Goal: Task Accomplishment & Management: Manage account settings

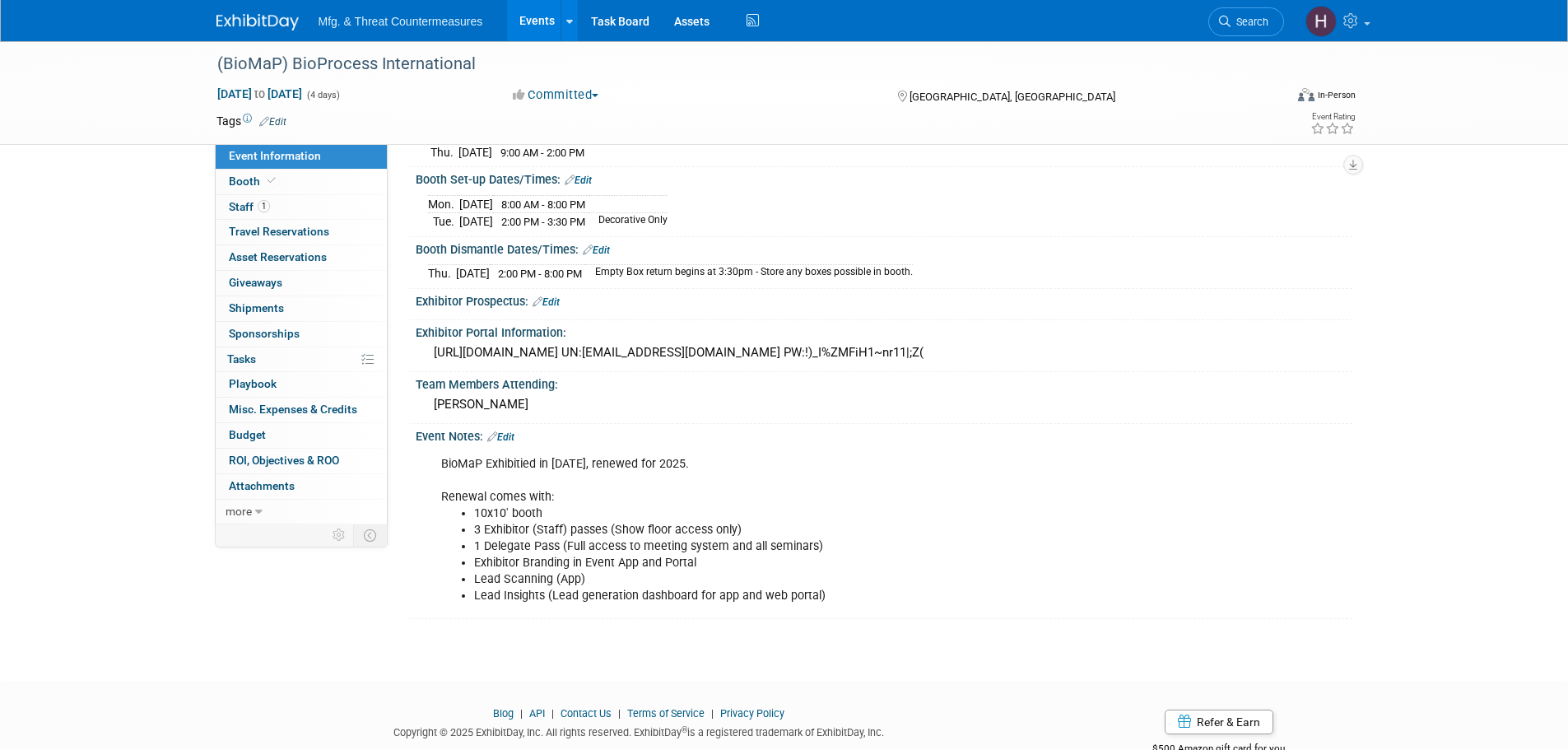
scroll to position [292, 0]
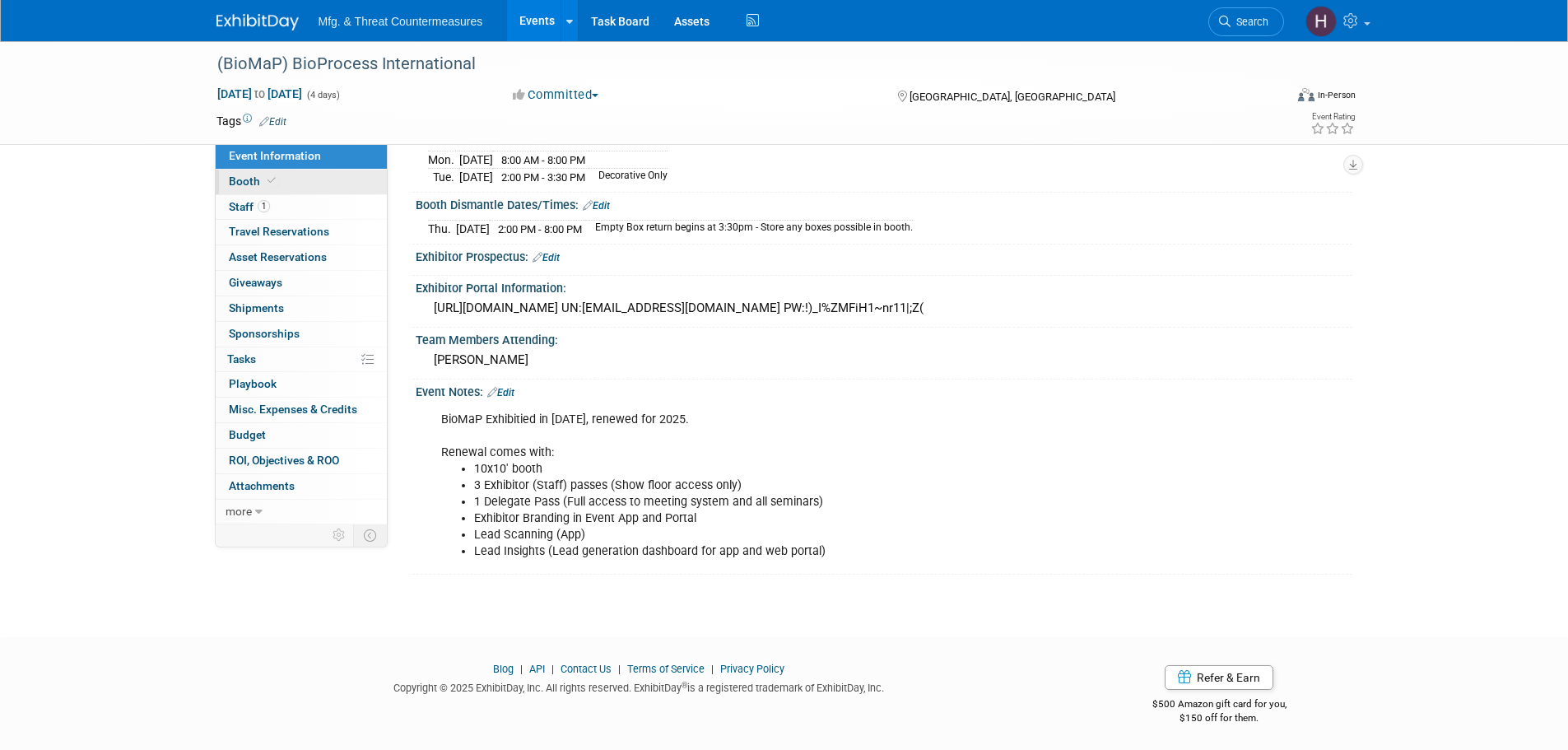
drag, startPoint x: 315, startPoint y: 170, endPoint x: 308, endPoint y: 176, distance: 9.2
click at [315, 170] on link "Booth" at bounding box center [301, 182] width 171 height 25
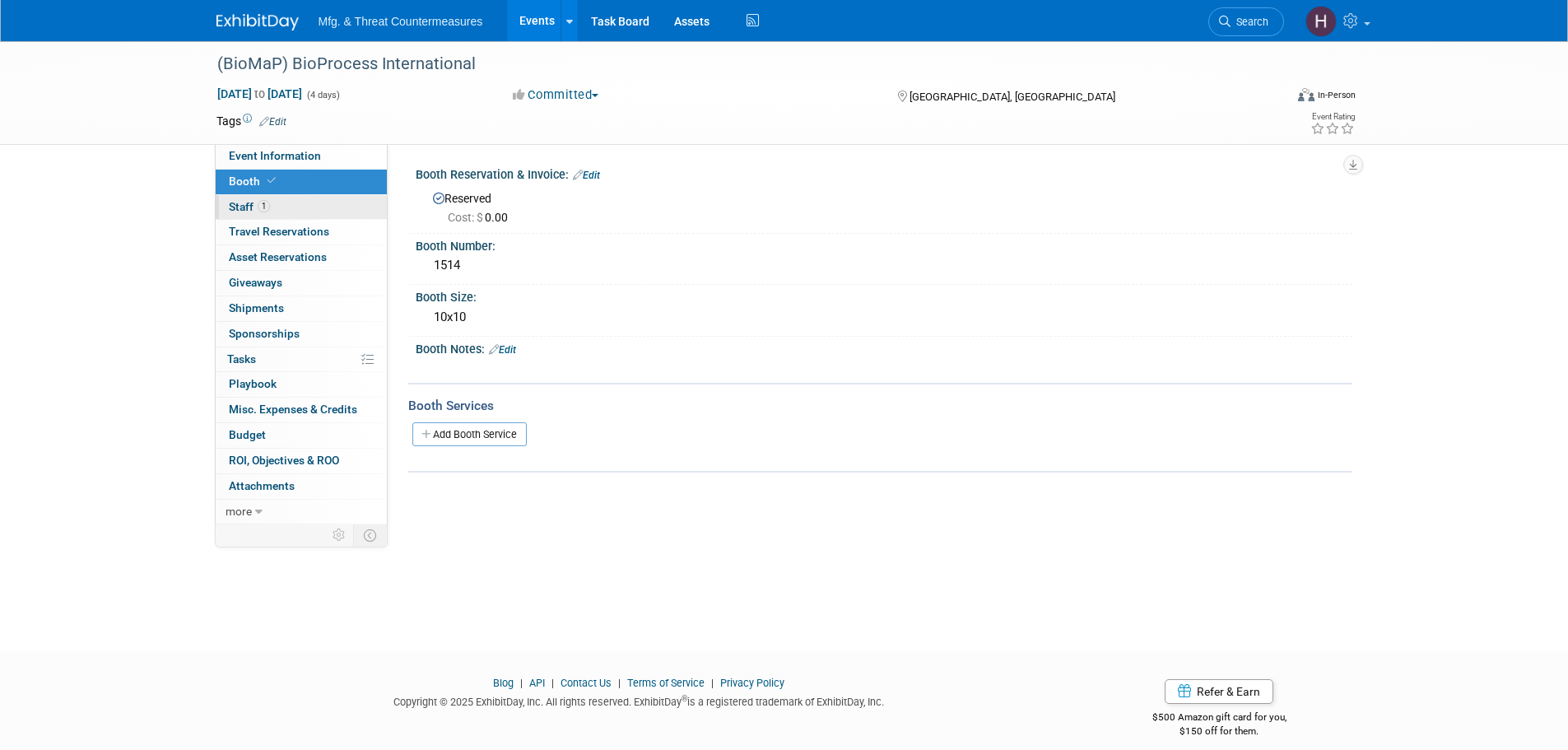
click at [273, 205] on link "1 Staff 1" at bounding box center [301, 207] width 171 height 25
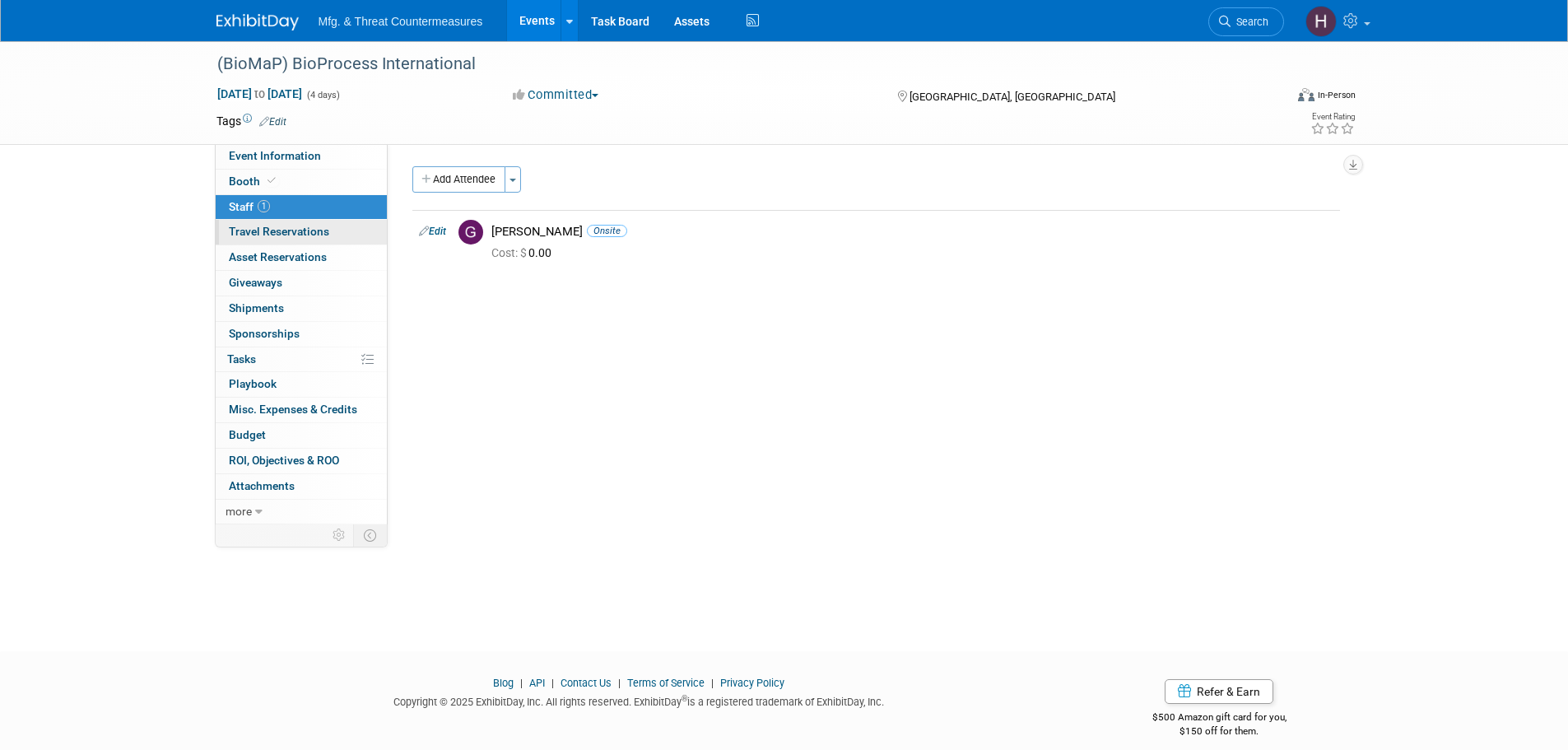
click at [259, 236] on span "Travel Reservations 0" at bounding box center [279, 231] width 101 height 13
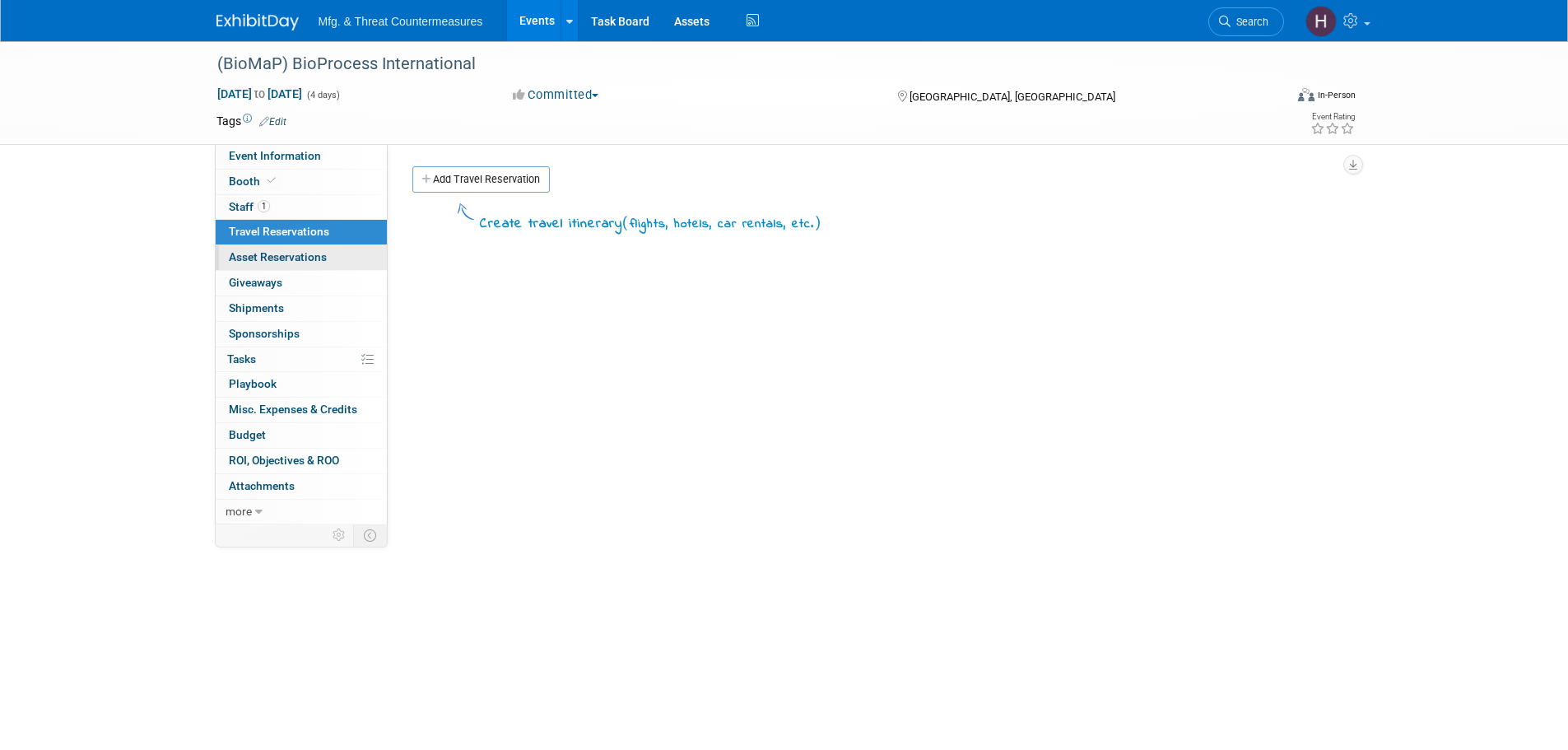
click at [240, 264] on link "0 Asset Reservations 0" at bounding box center [301, 258] width 171 height 25
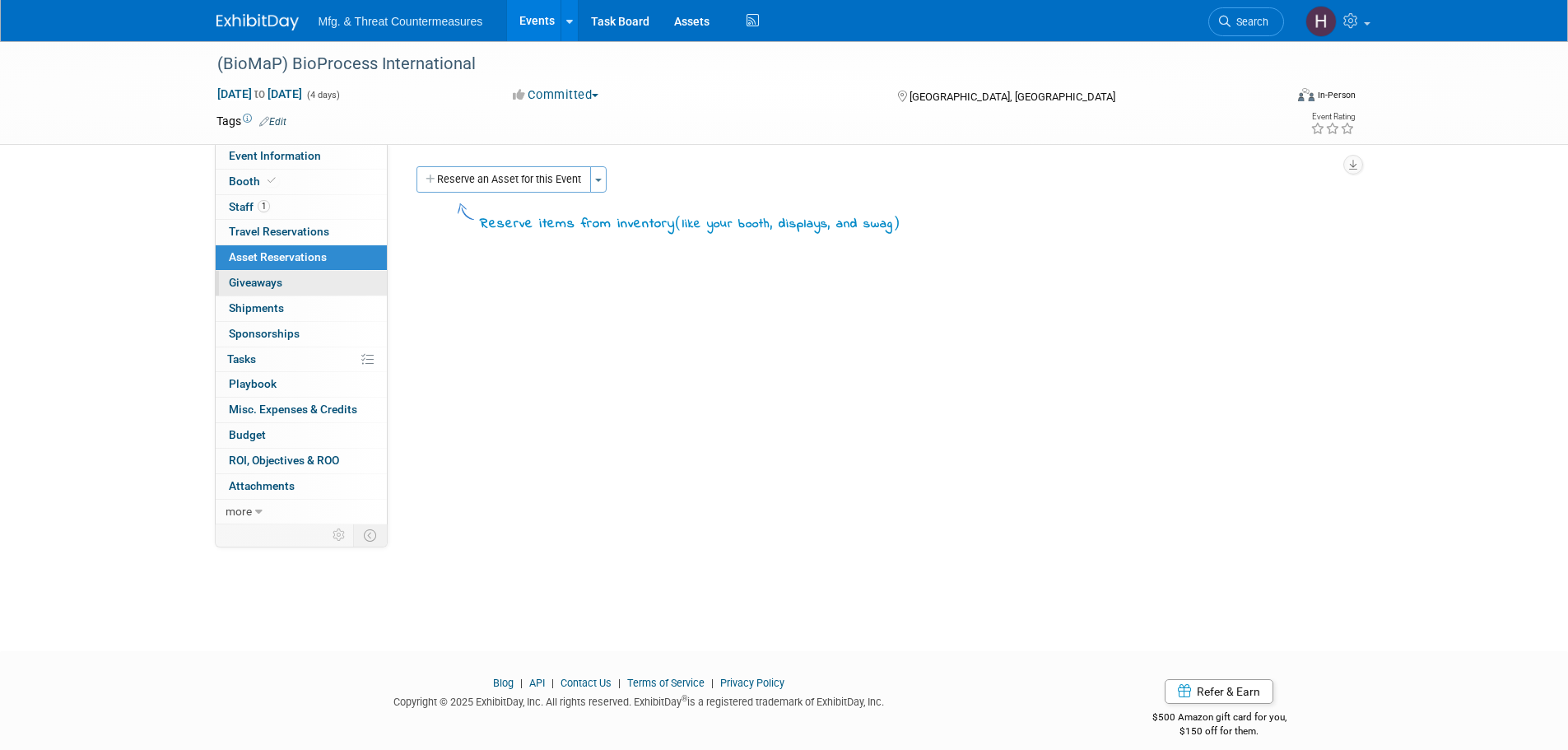
click at [247, 278] on span "Giveaways 0" at bounding box center [256, 283] width 54 height 13
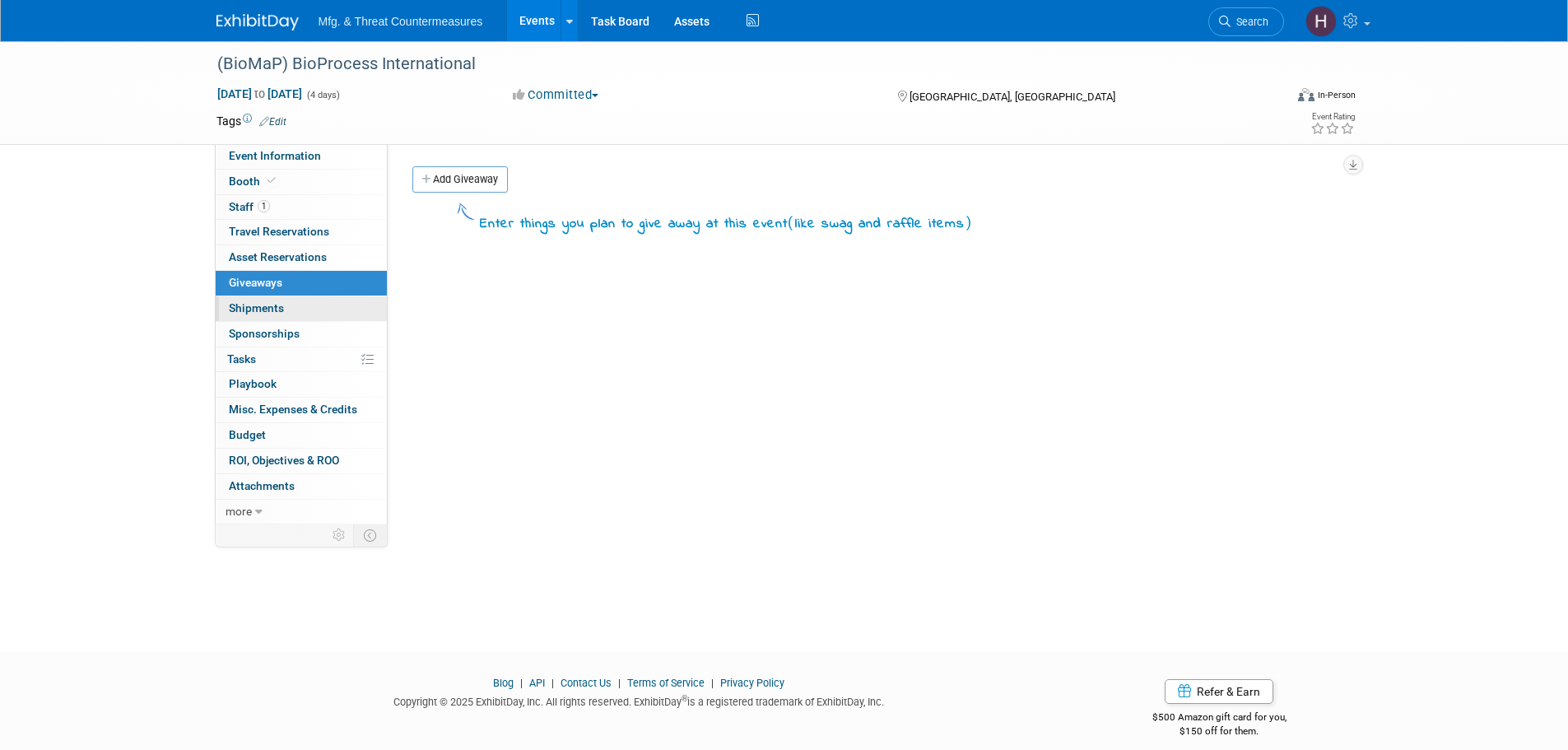
click at [312, 306] on link "0 Shipments 0" at bounding box center [301, 308] width 171 height 25
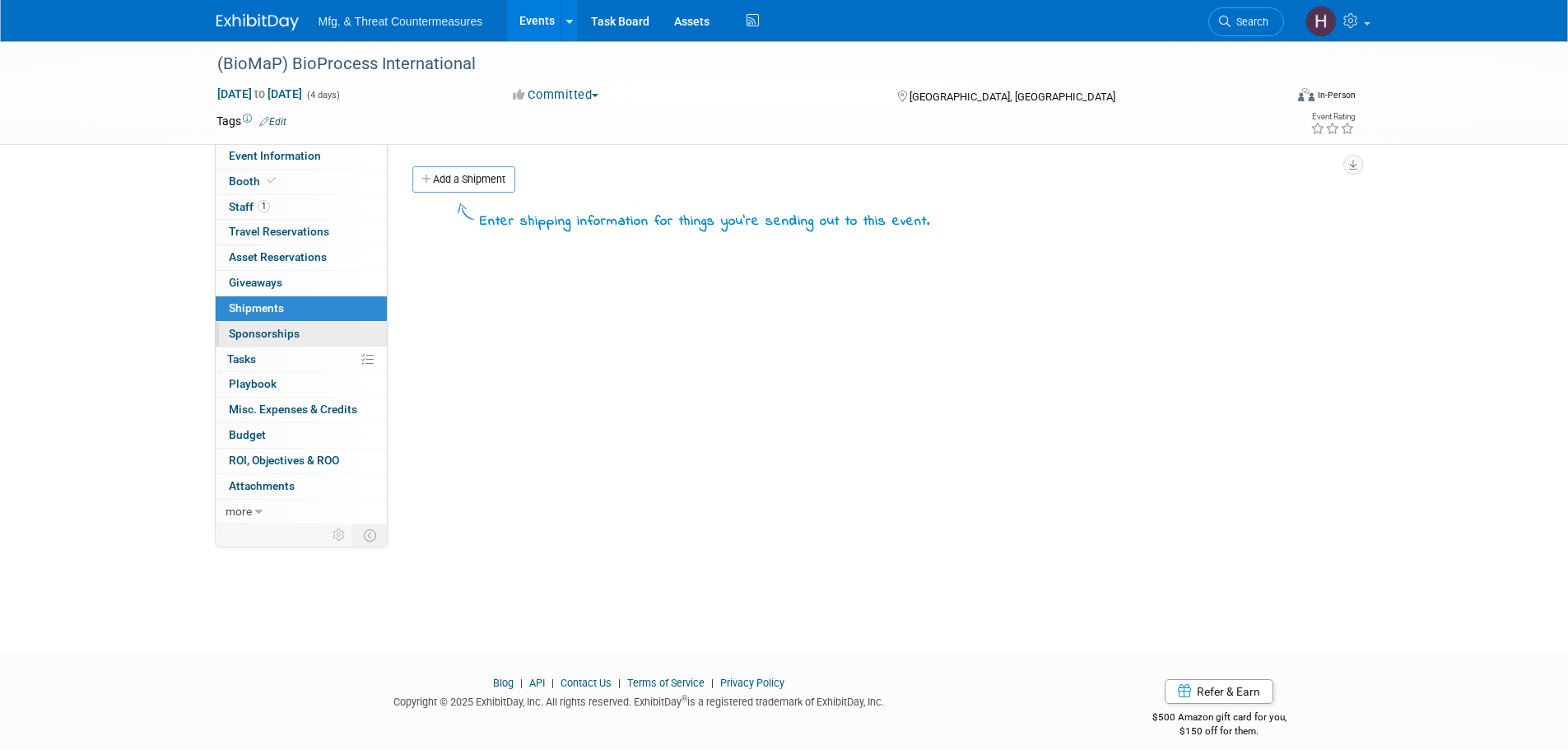
click at [303, 337] on link "0 Sponsorships 0" at bounding box center [301, 334] width 171 height 25
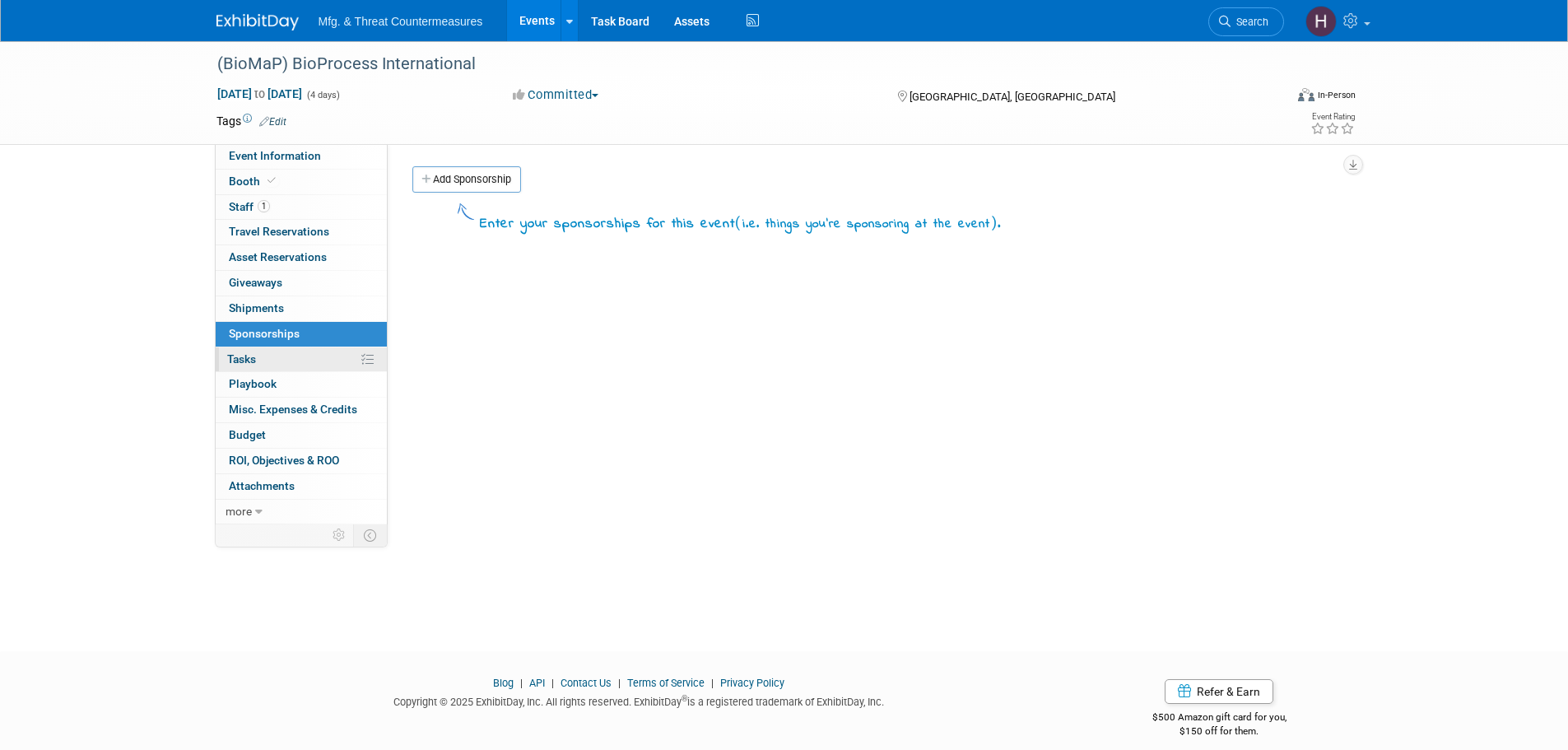
click at [293, 360] on link "0% Tasks 0%" at bounding box center [301, 359] width 171 height 25
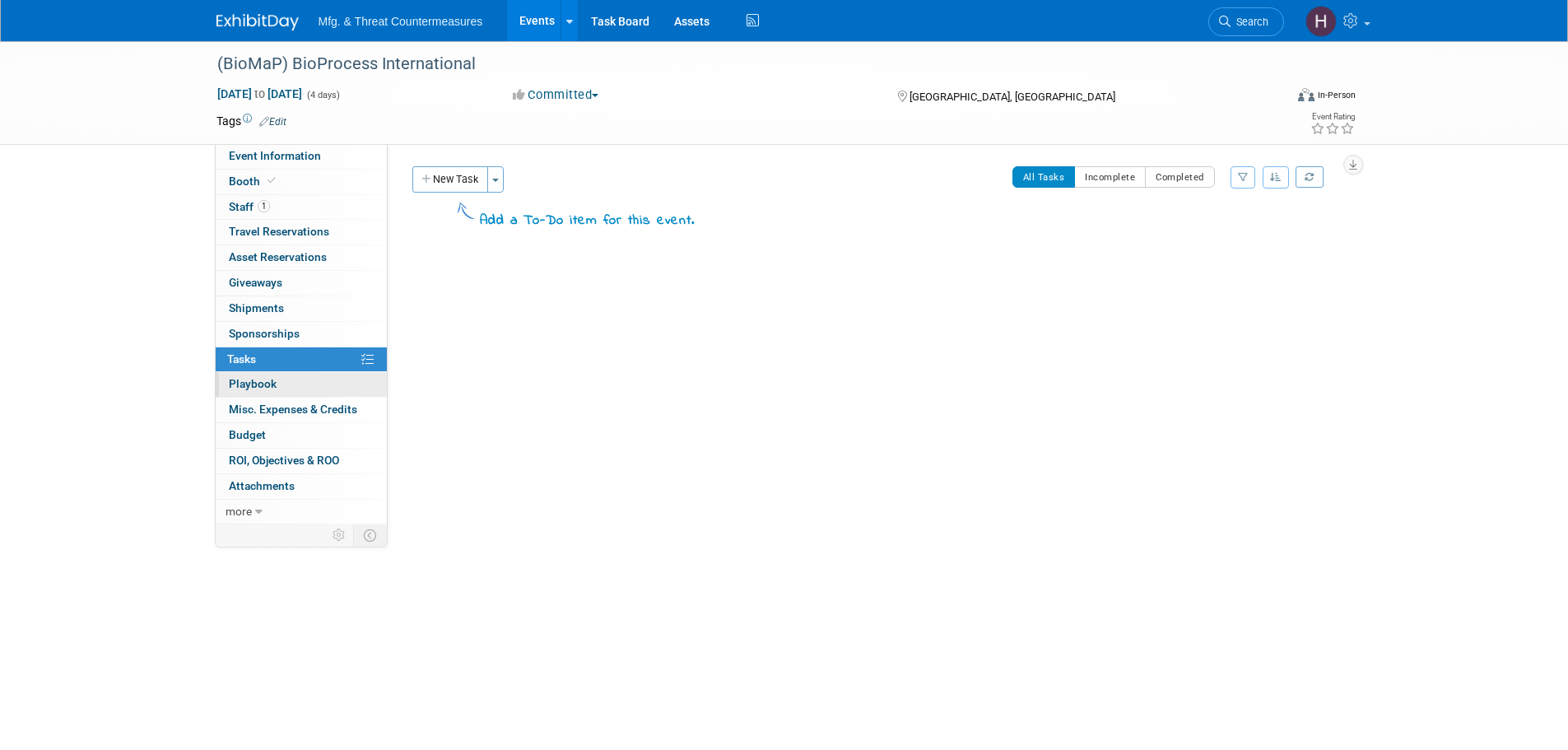
click at [312, 385] on link "0 Playbook 0" at bounding box center [301, 384] width 171 height 25
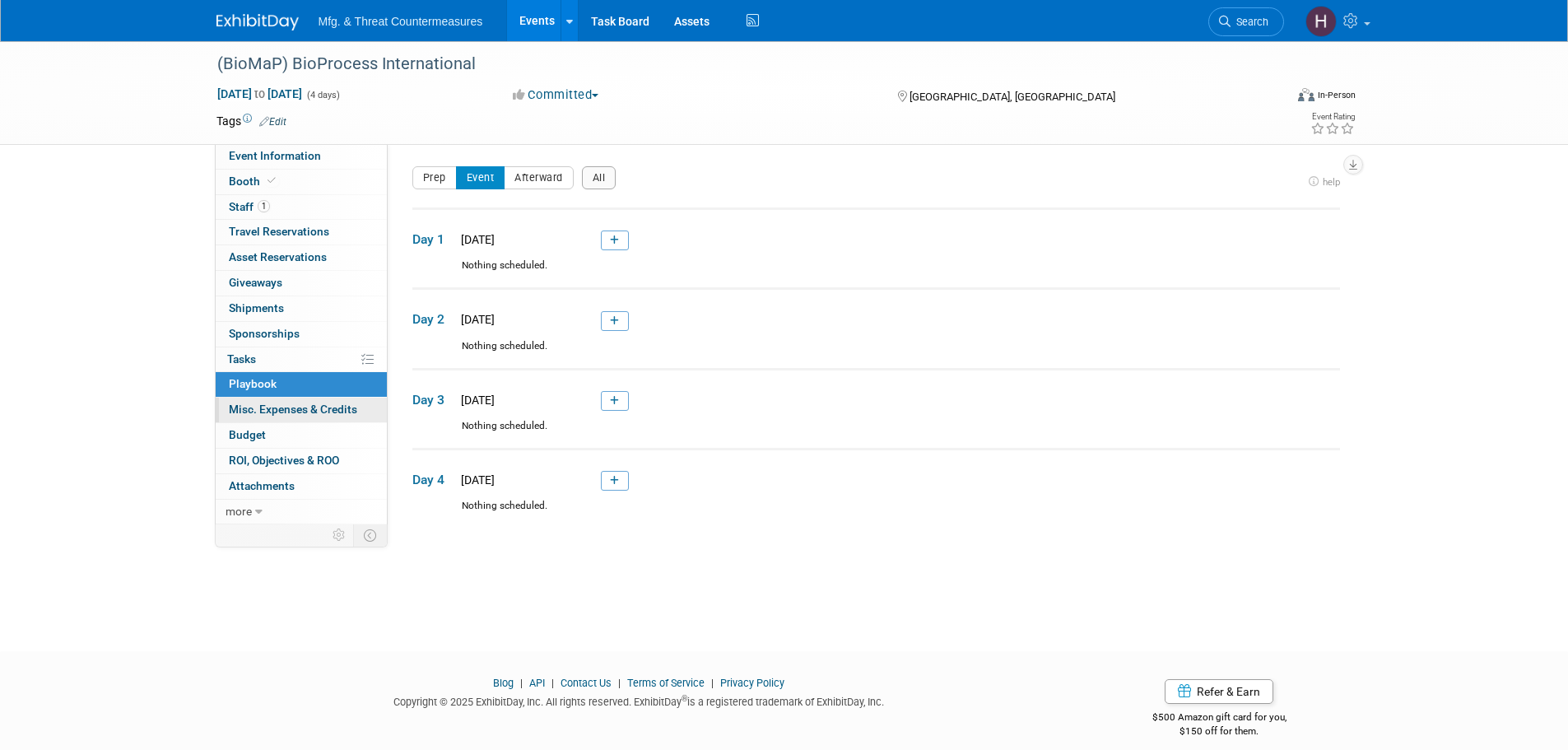
click at [307, 402] on link "0 Misc. Expenses & Credits 0" at bounding box center [301, 410] width 171 height 25
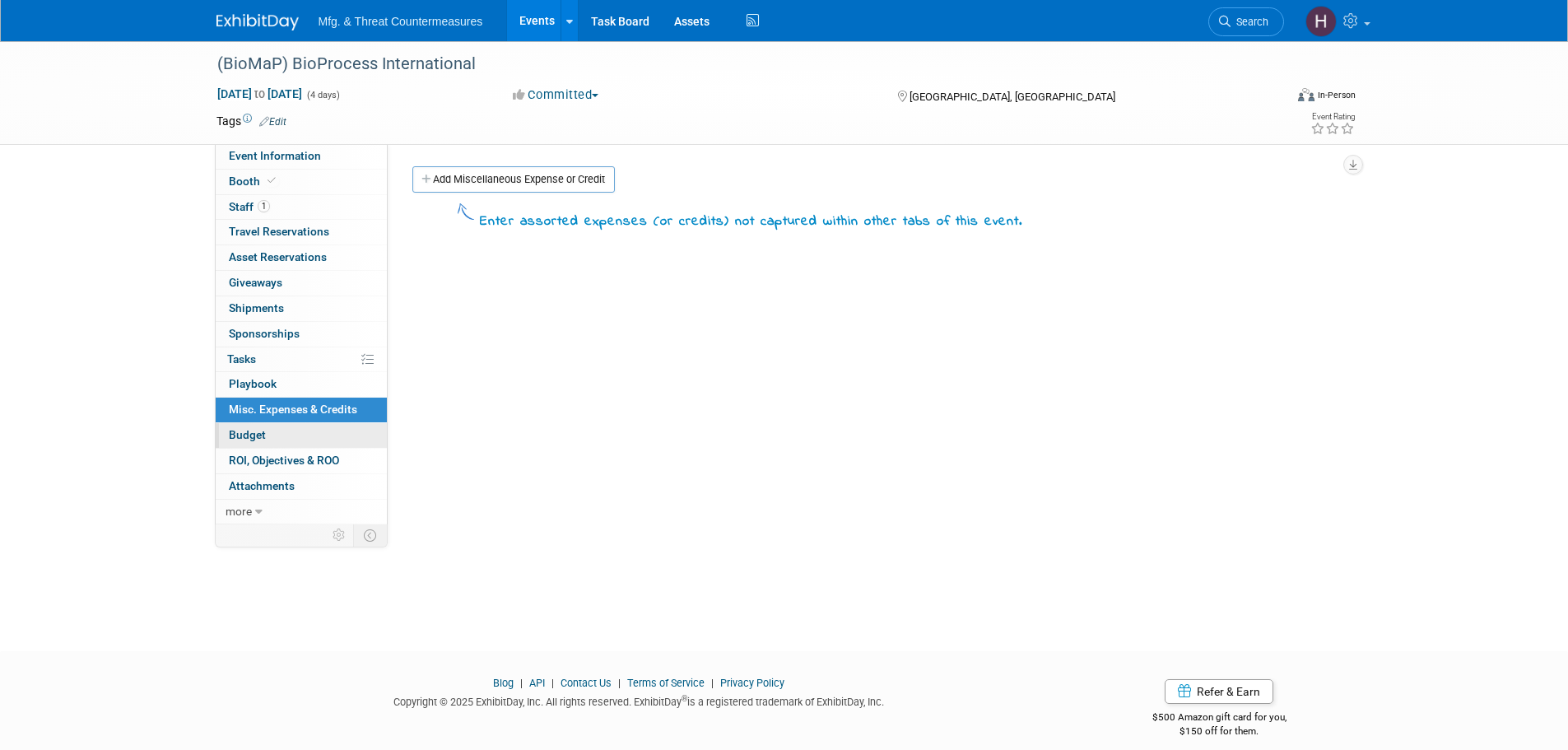
click at [294, 426] on link "Budget" at bounding box center [301, 435] width 171 height 25
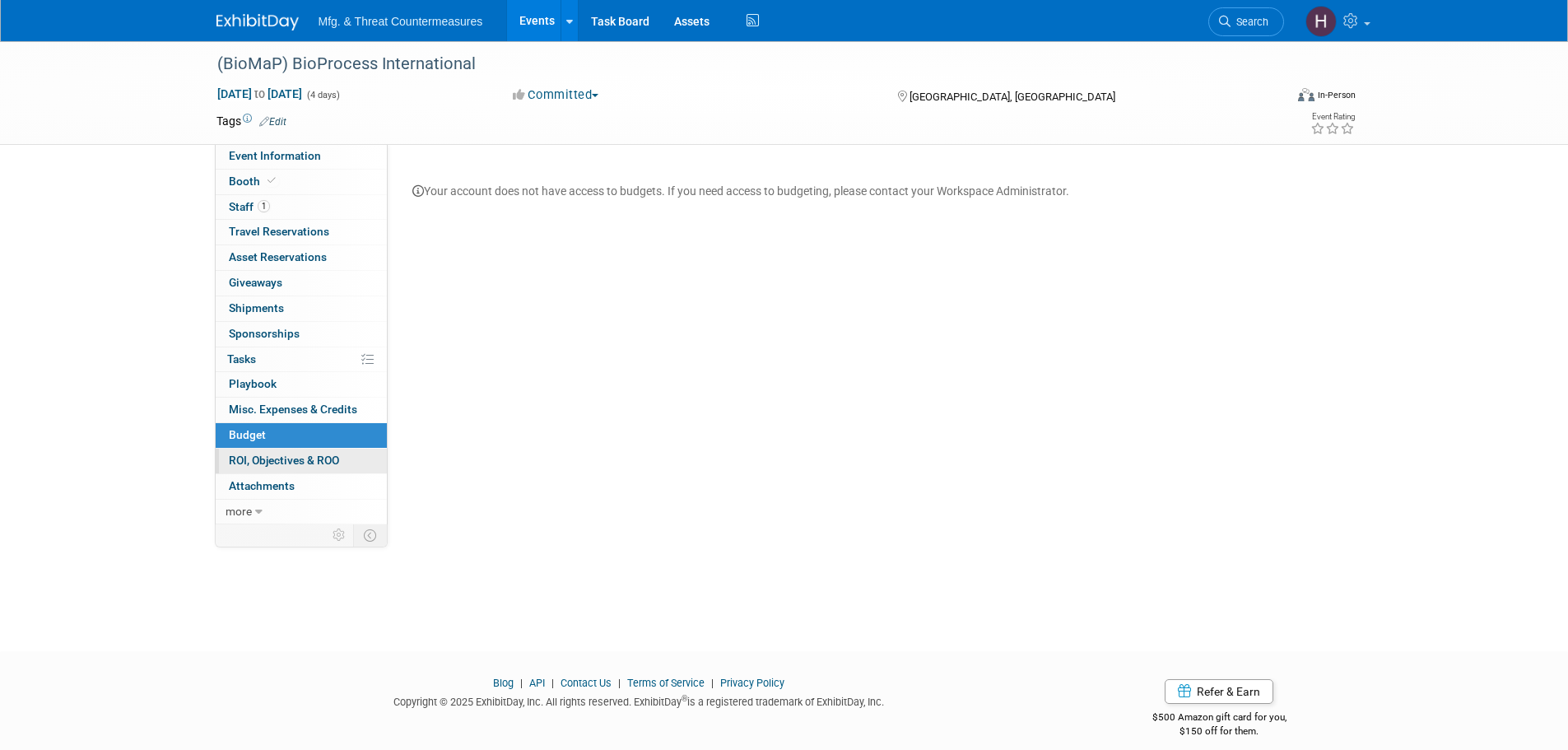
click at [292, 449] on link "0 ROI, Objectives & ROO 0" at bounding box center [301, 461] width 171 height 25
click at [284, 472] on link "0 ROI, Objectives & ROO 0" at bounding box center [301, 461] width 171 height 25
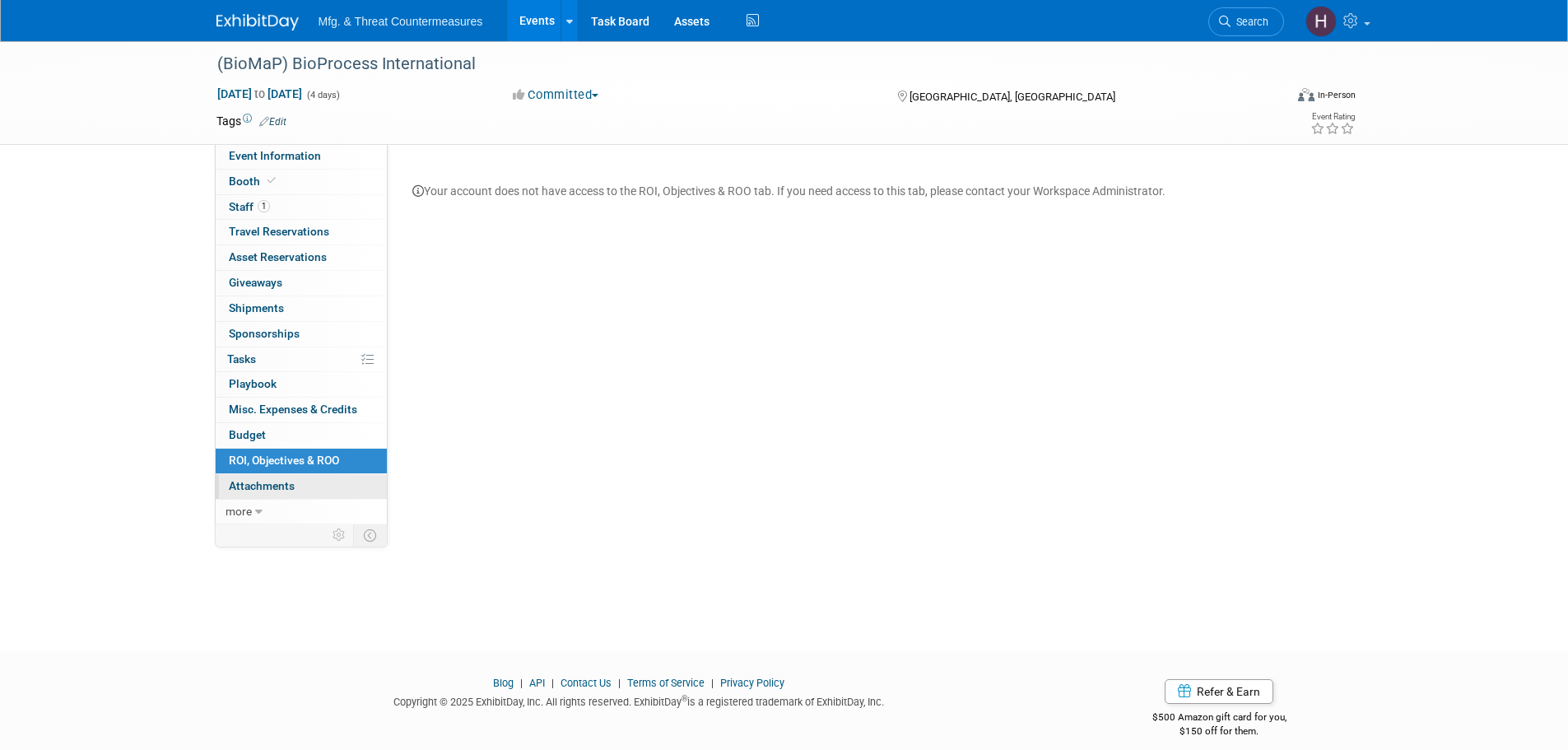
click at [333, 478] on link "0 Attachments 0" at bounding box center [301, 486] width 171 height 25
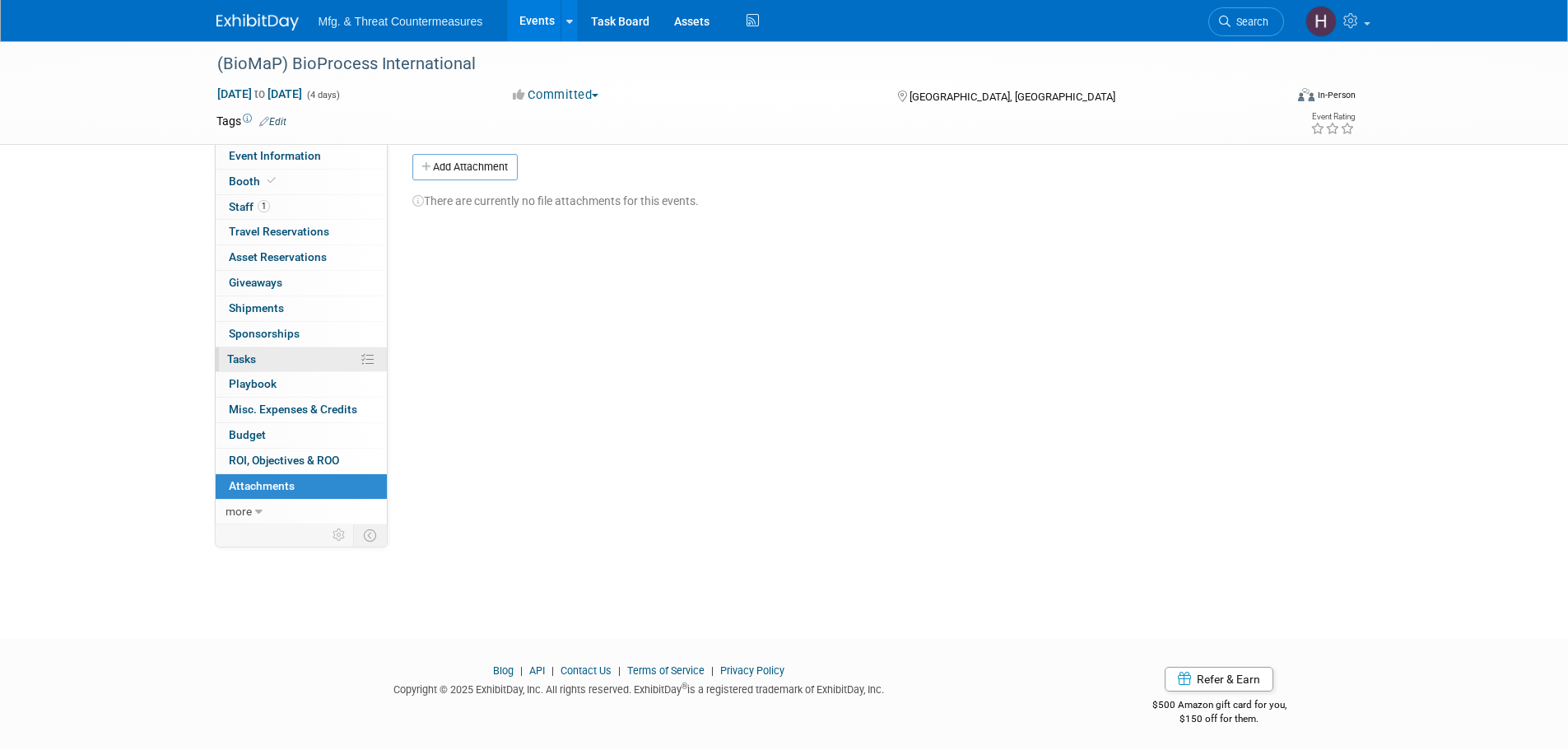
scroll to position [17, 0]
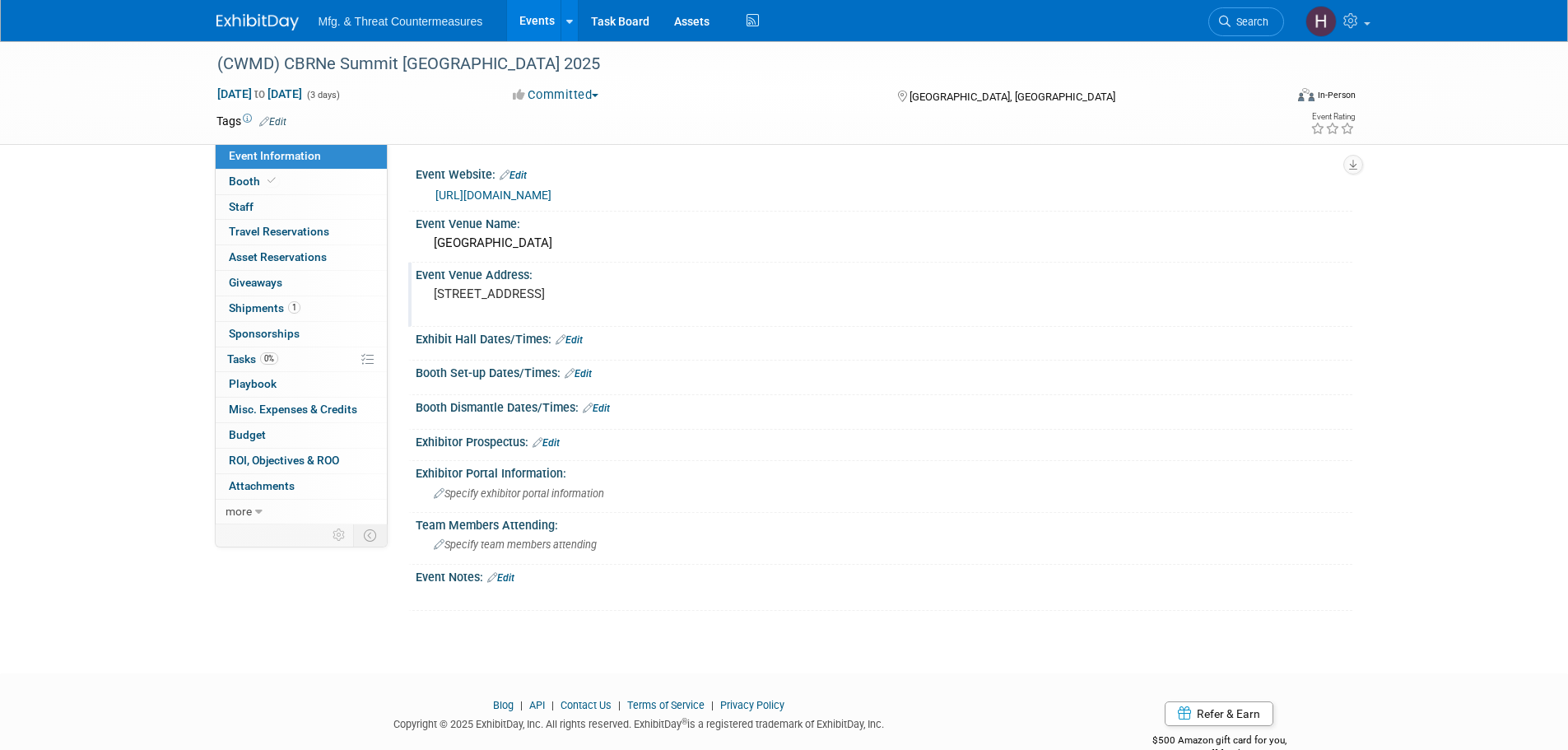
scroll to position [39, 0]
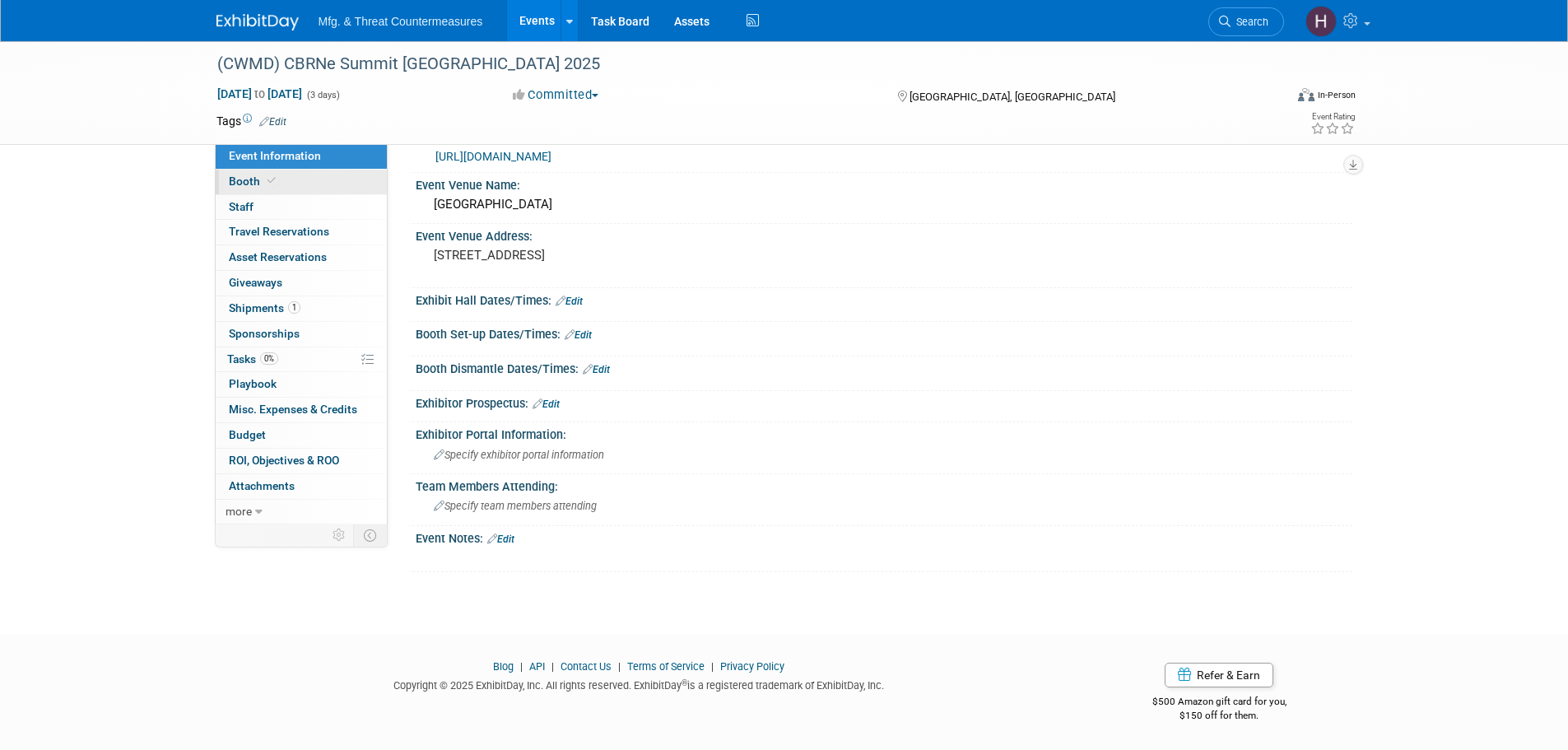
click at [327, 177] on link "Booth" at bounding box center [301, 182] width 171 height 25
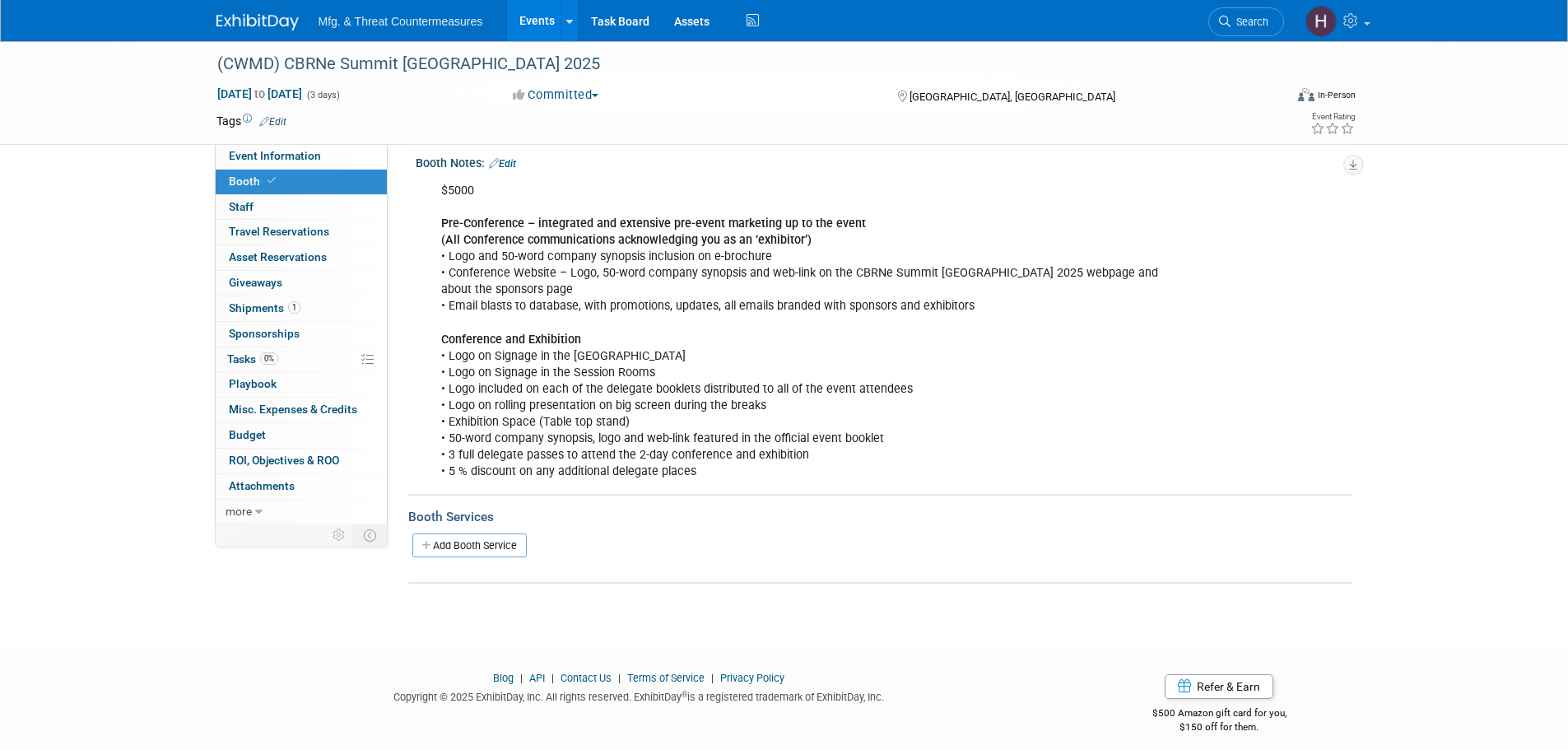
scroll to position [198, 0]
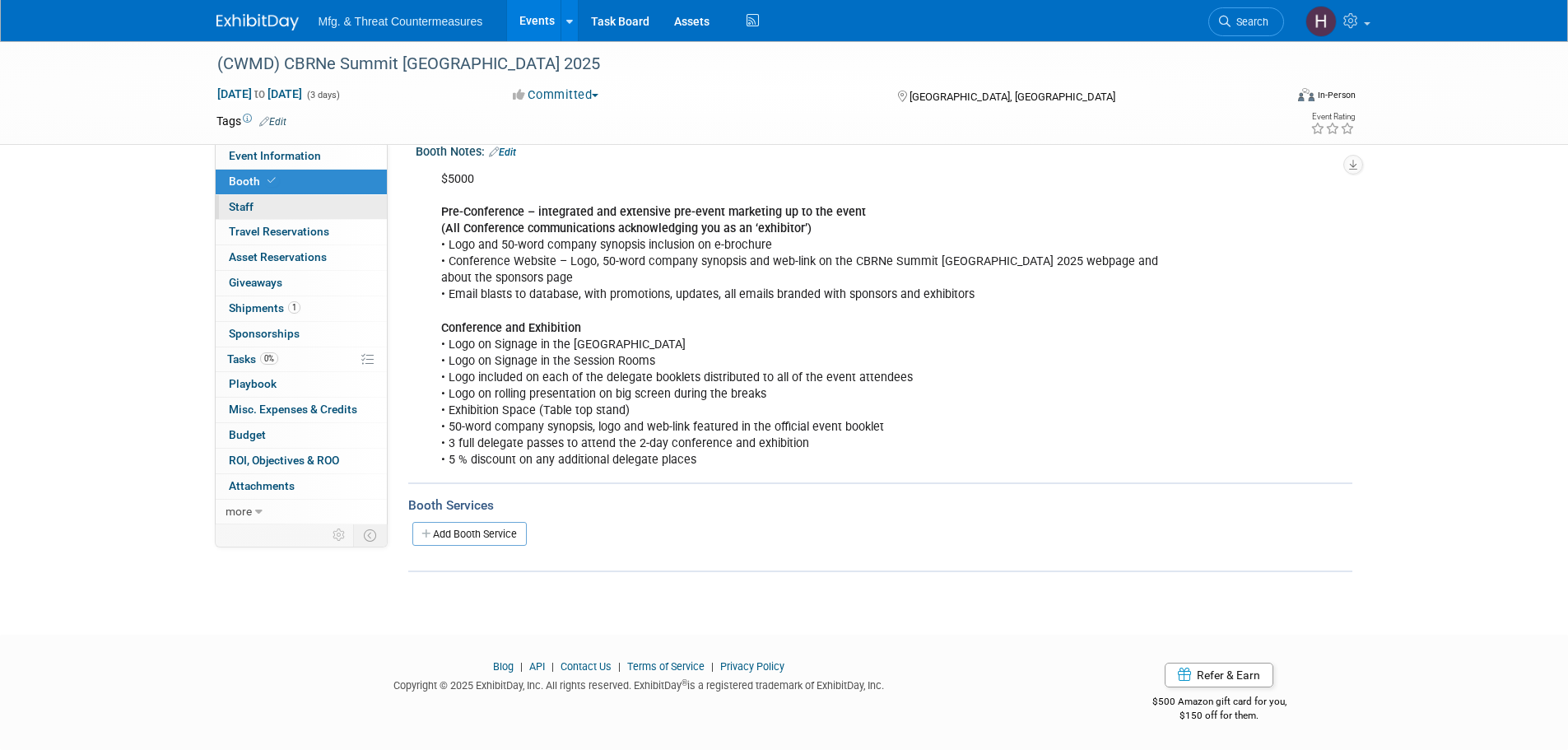
click at [308, 201] on link "0 Staff 0" at bounding box center [301, 207] width 171 height 25
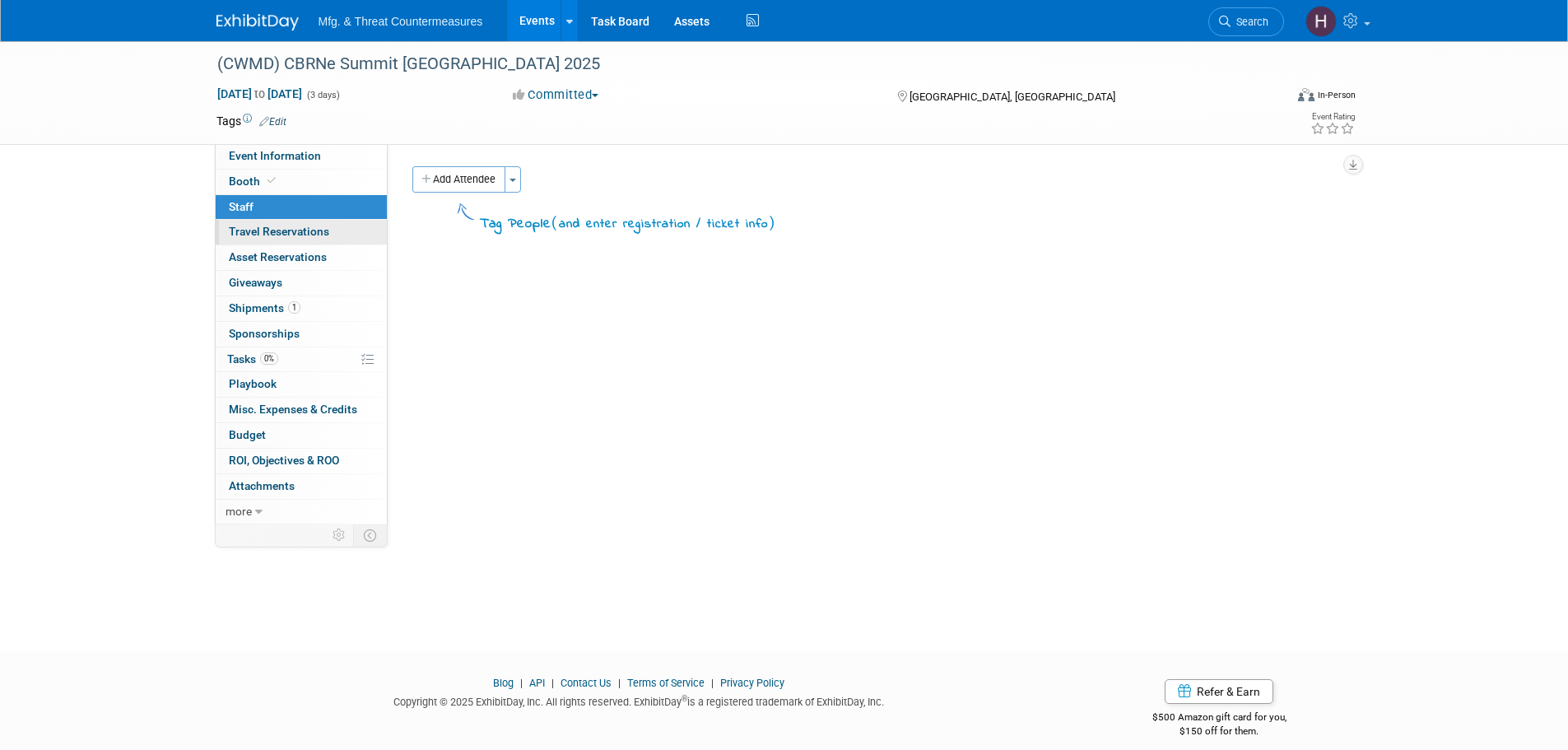
click at [316, 230] on span "Travel Reservations 0" at bounding box center [279, 231] width 101 height 13
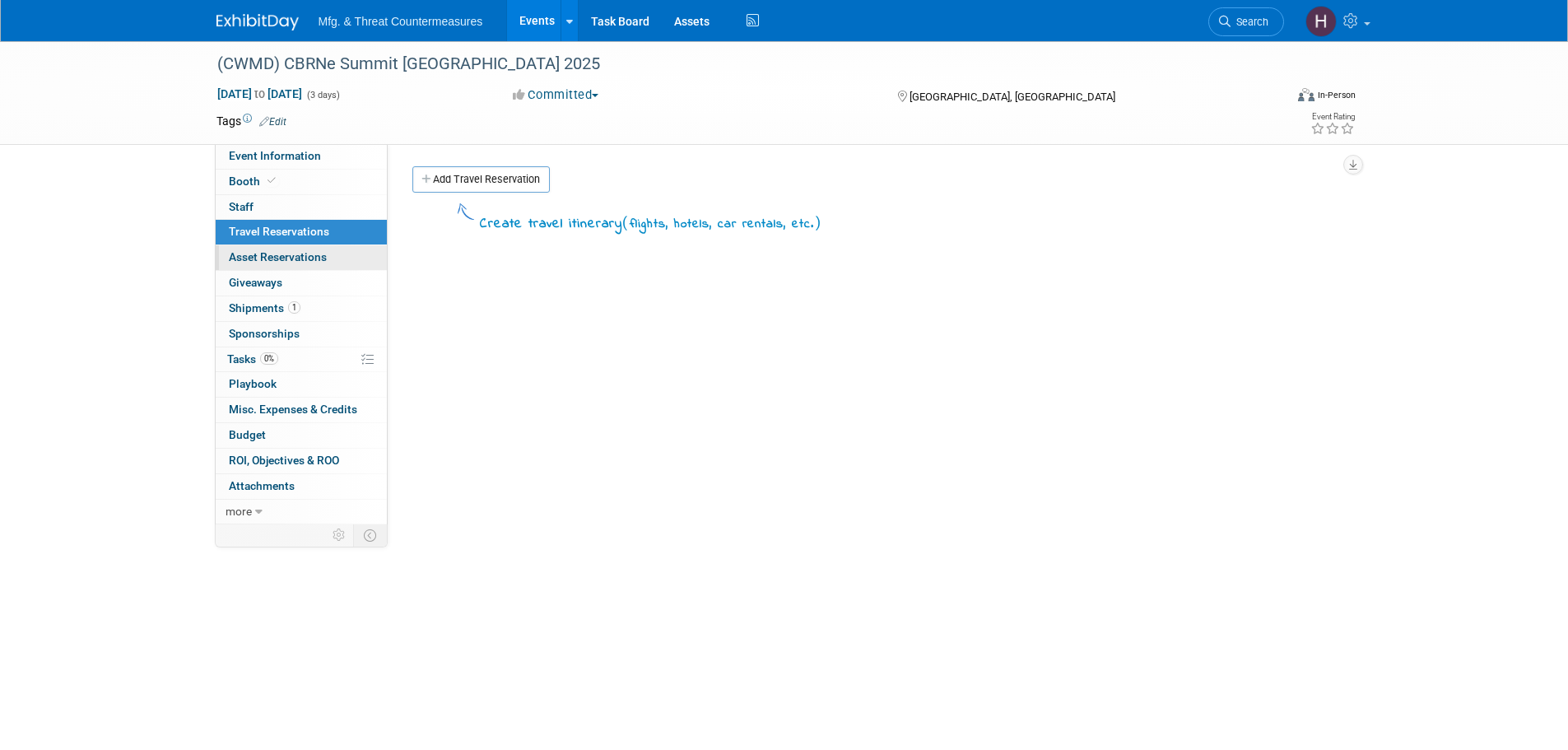
click at [298, 249] on link "0 Asset Reservations 0" at bounding box center [301, 258] width 171 height 25
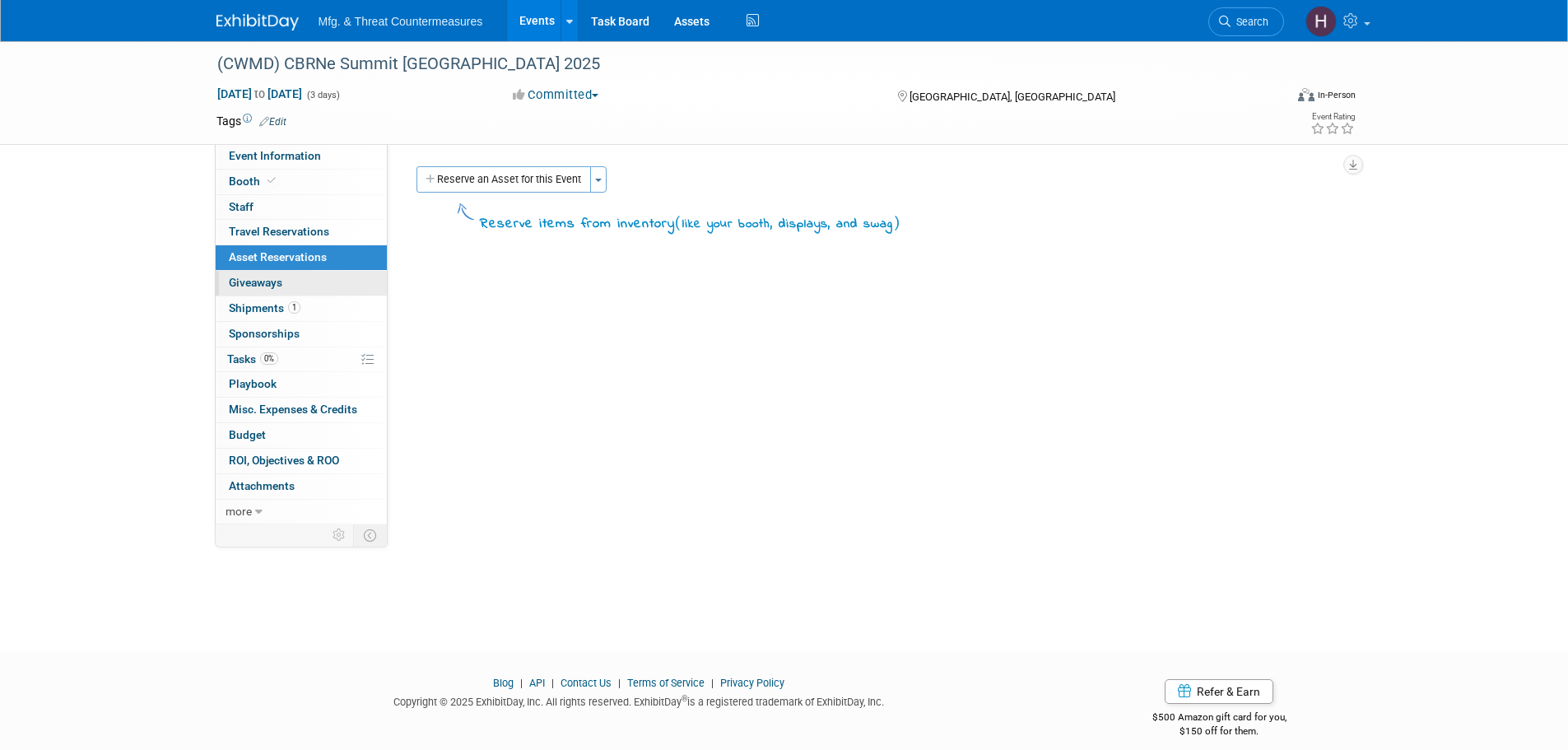
click at [275, 277] on span "Giveaways 0" at bounding box center [256, 283] width 54 height 13
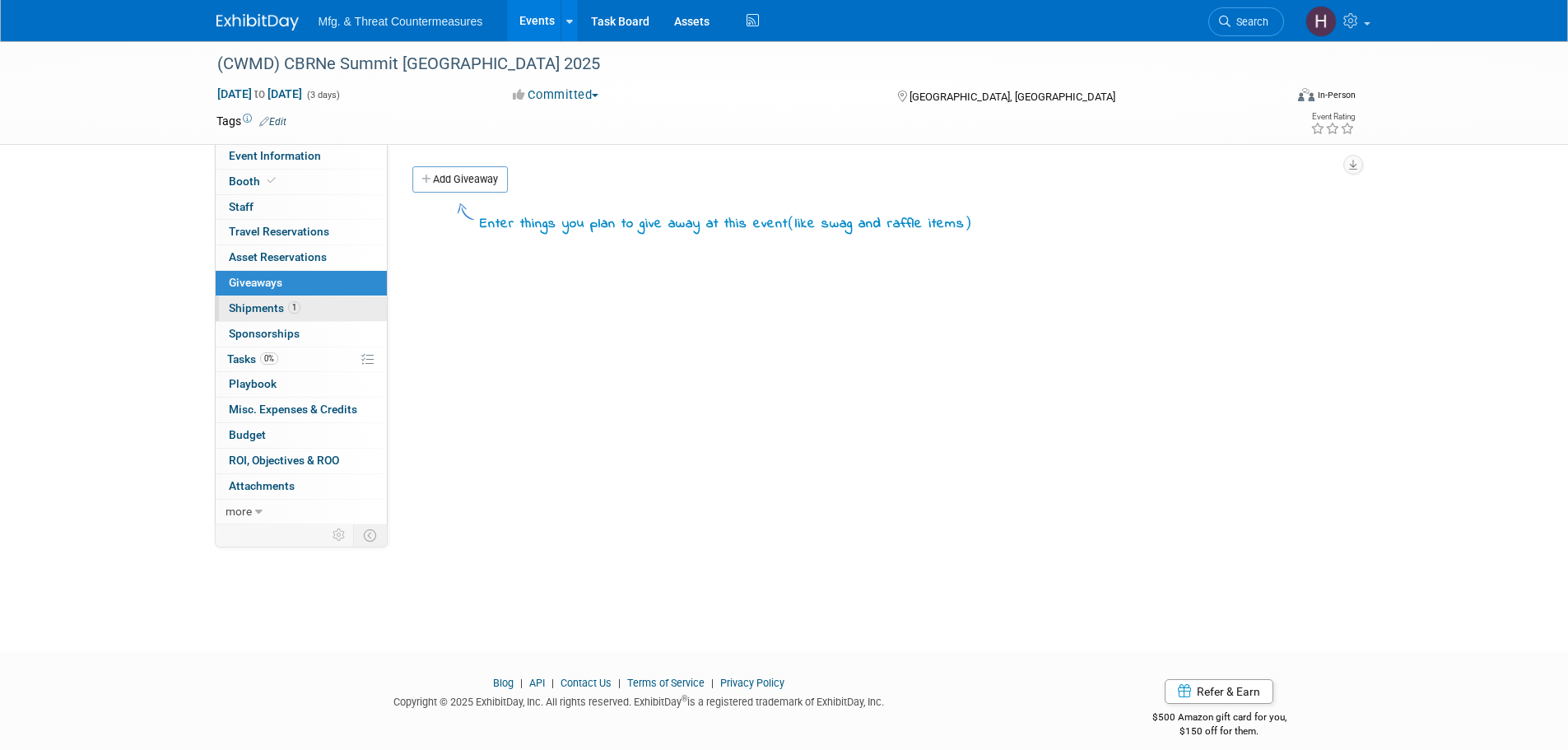
click at [258, 307] on span "Shipments 1" at bounding box center [265, 308] width 72 height 13
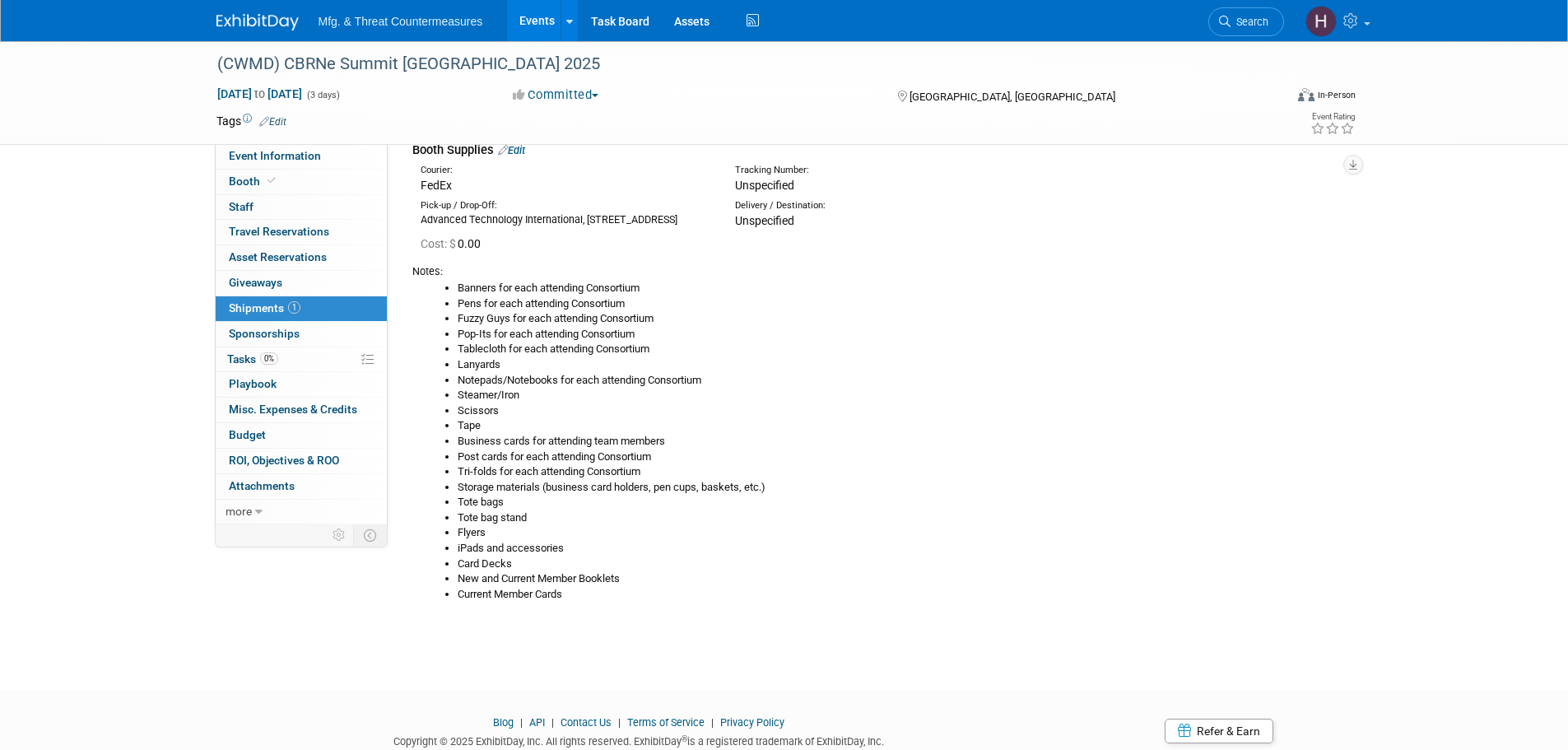
scroll to position [151, 0]
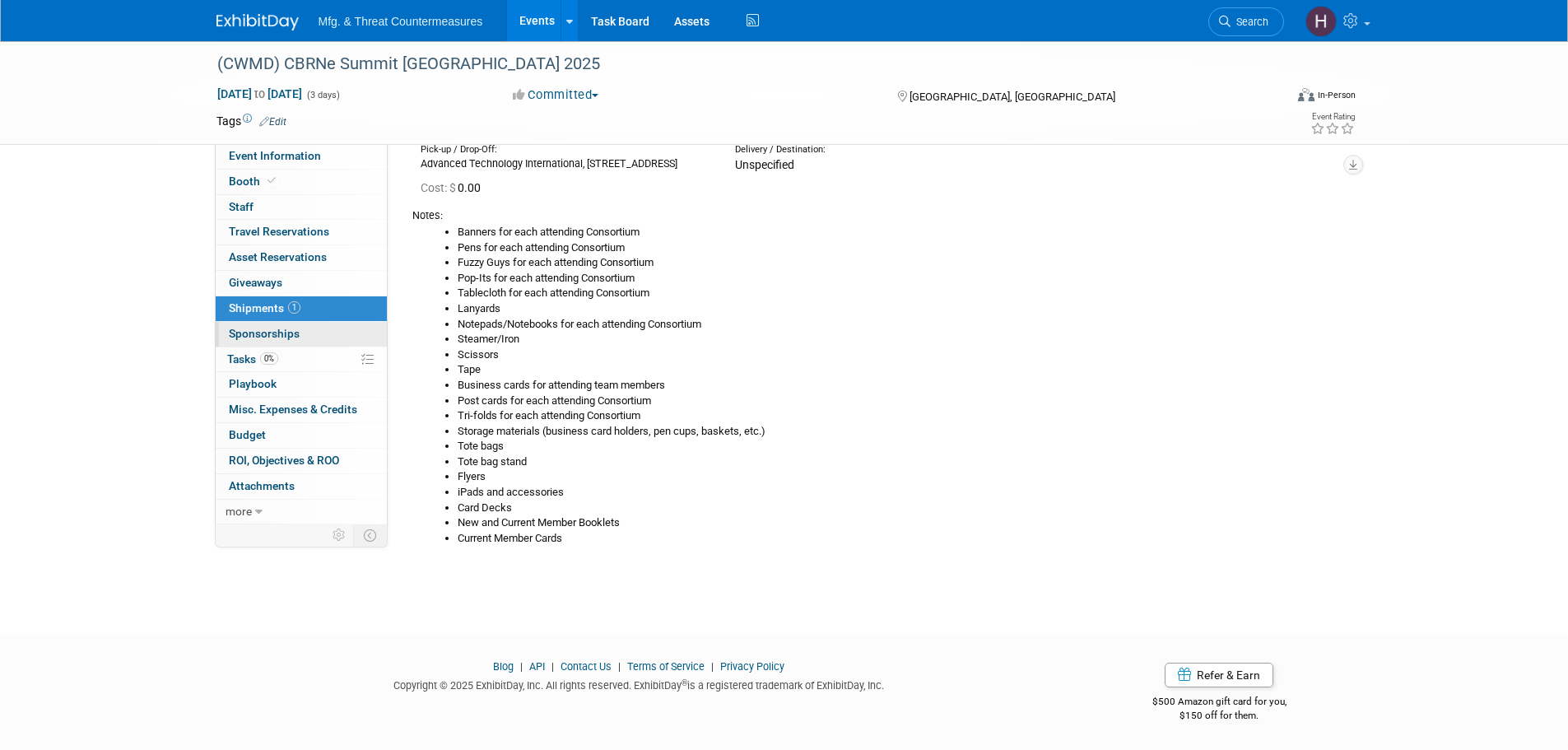
click at [277, 333] on span "Sponsorships 0" at bounding box center [264, 333] width 71 height 13
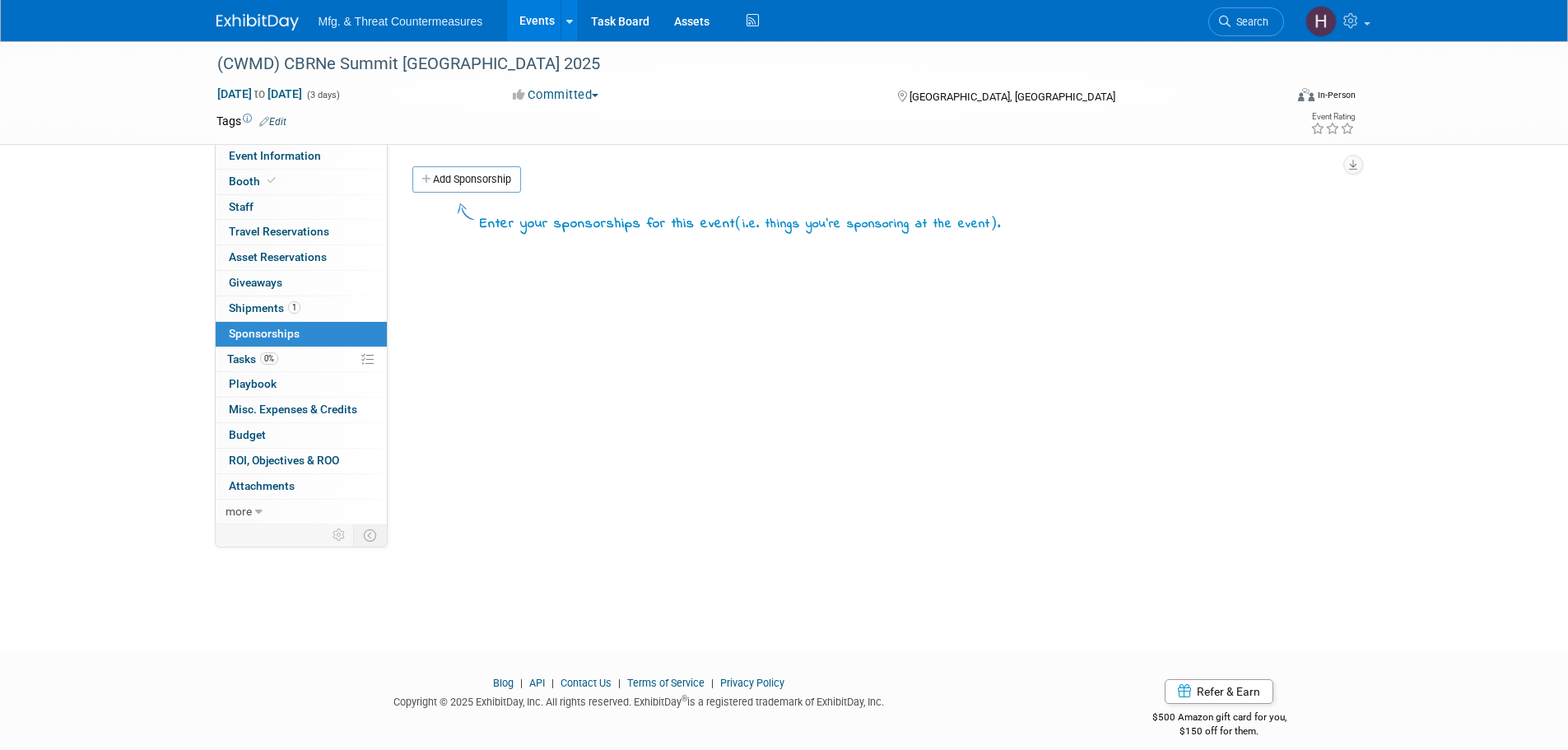
click at [253, 356] on span "Tasks 0%" at bounding box center [252, 359] width 51 height 13
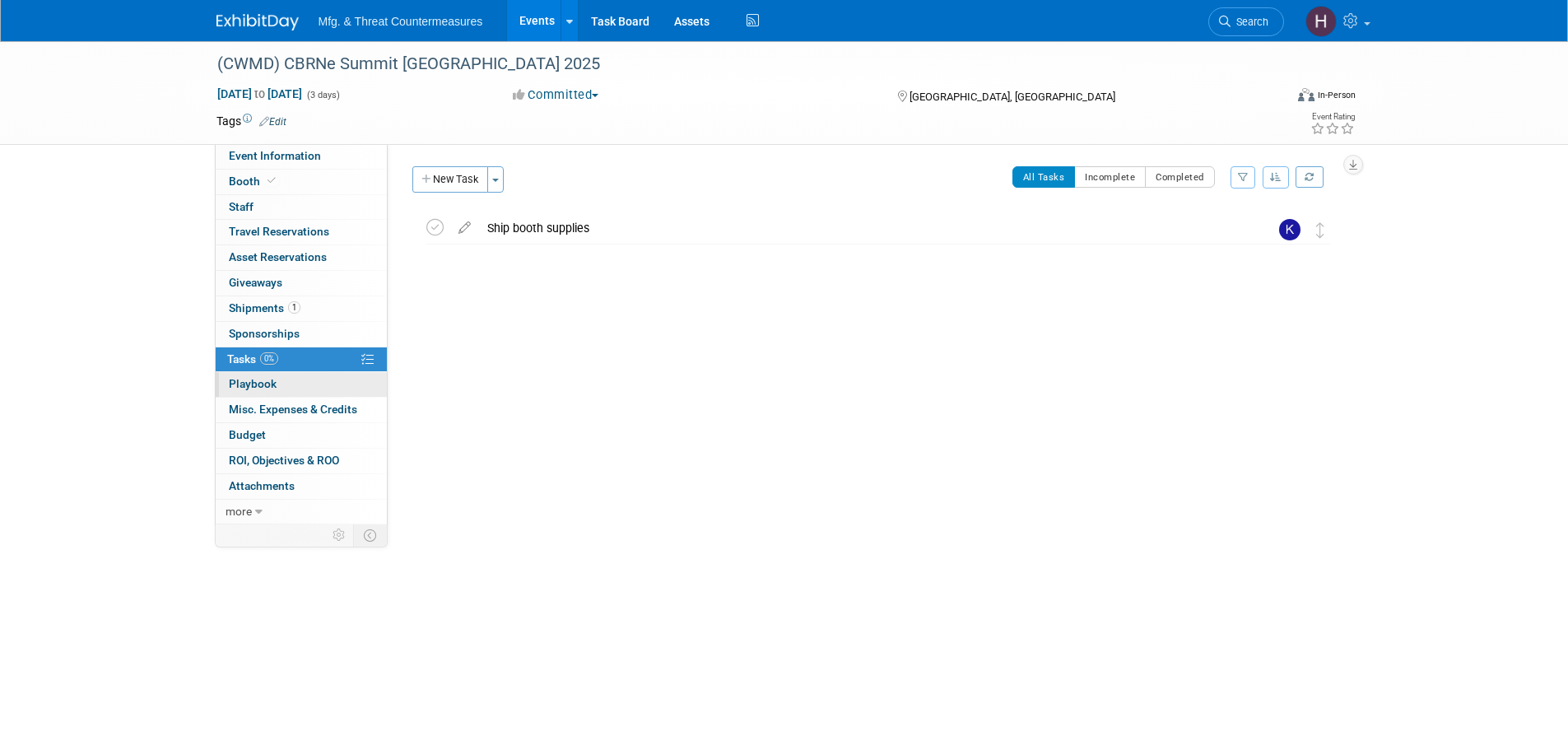
click at [239, 381] on span "Playbook 0" at bounding box center [253, 383] width 48 height 13
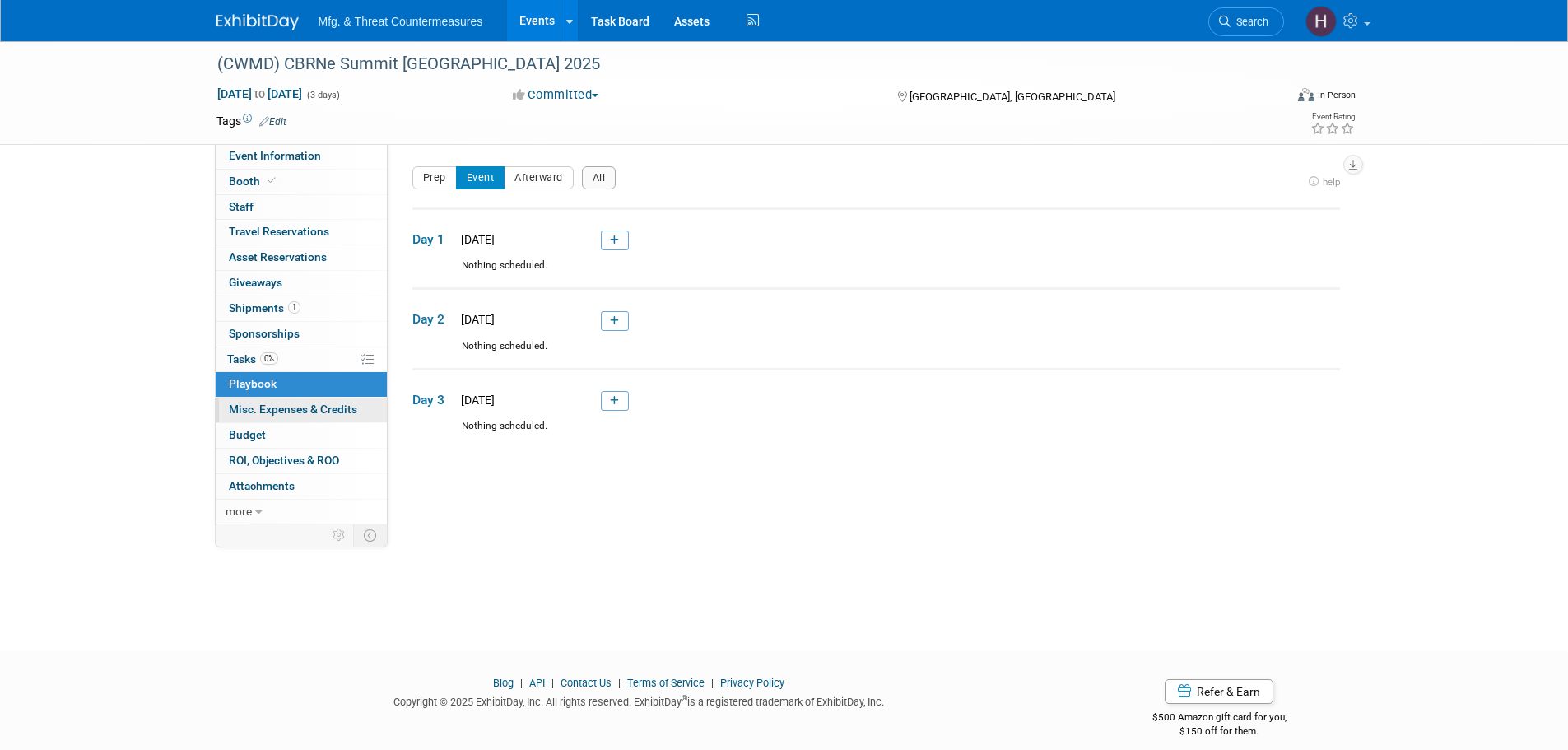
click at [241, 407] on span "Misc. Expenses & Credits 0" at bounding box center [293, 409] width 128 height 13
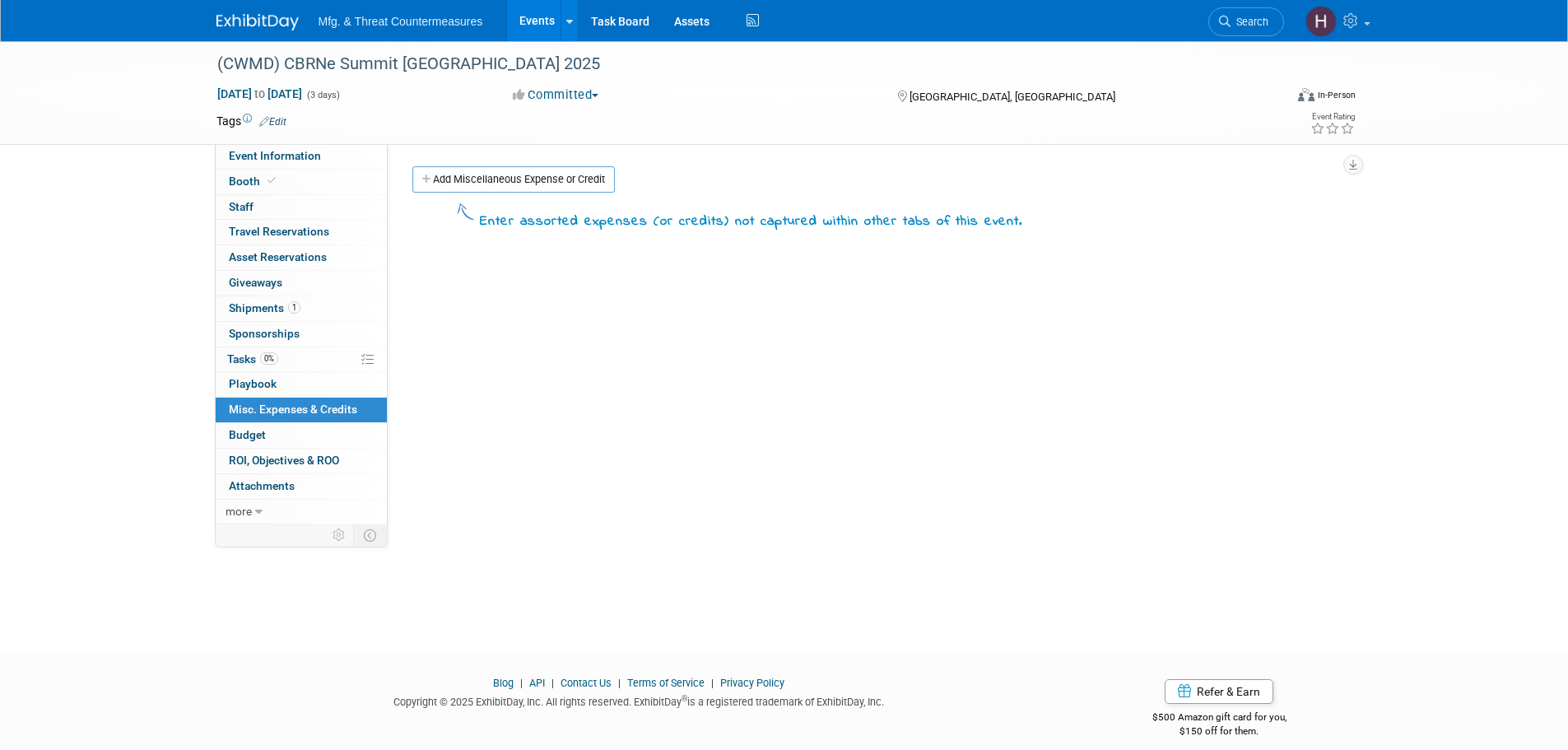
click at [245, 429] on span "Budget" at bounding box center [247, 435] width 37 height 13
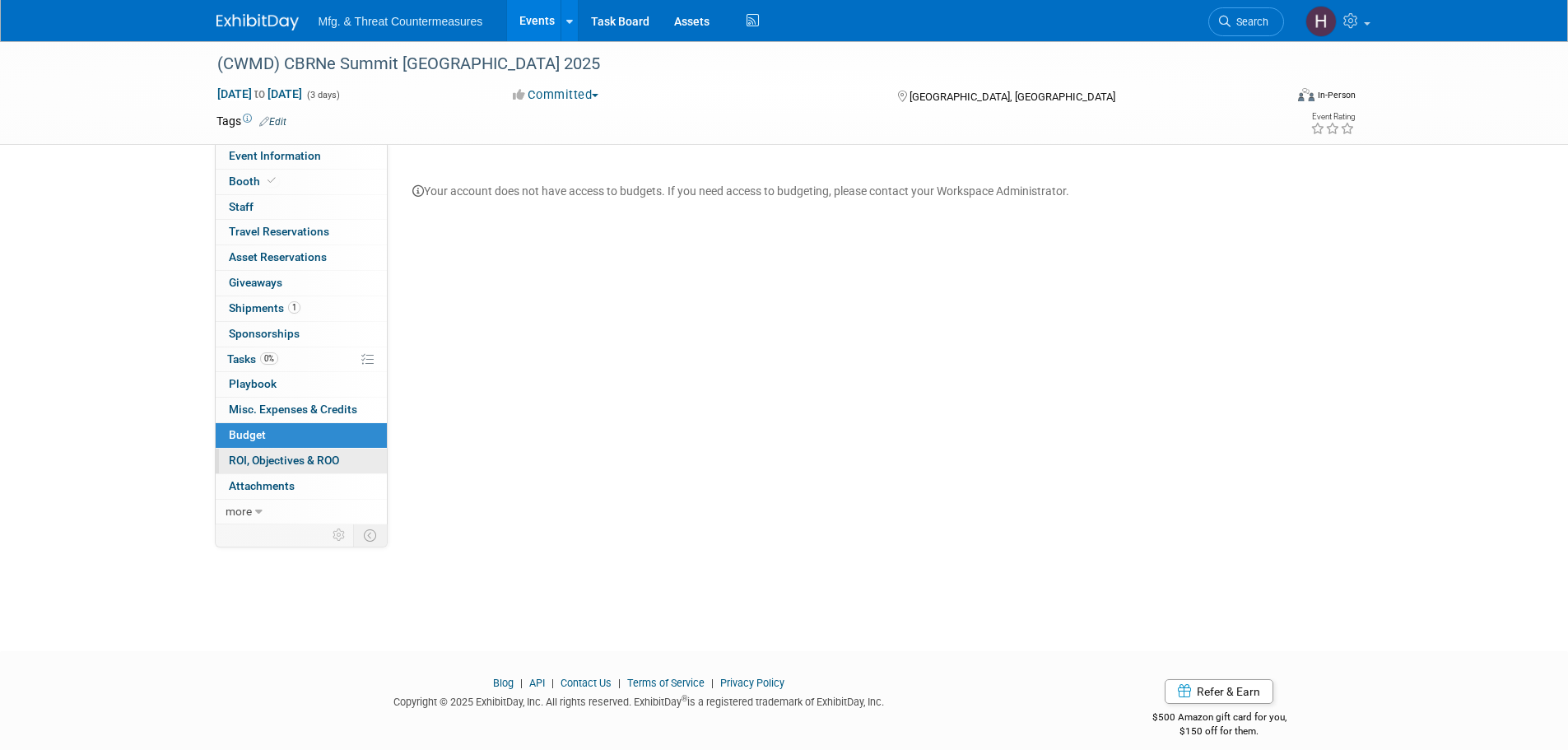
click at [260, 456] on span "ROI, Objectives & ROO 0" at bounding box center [283, 460] width 110 height 13
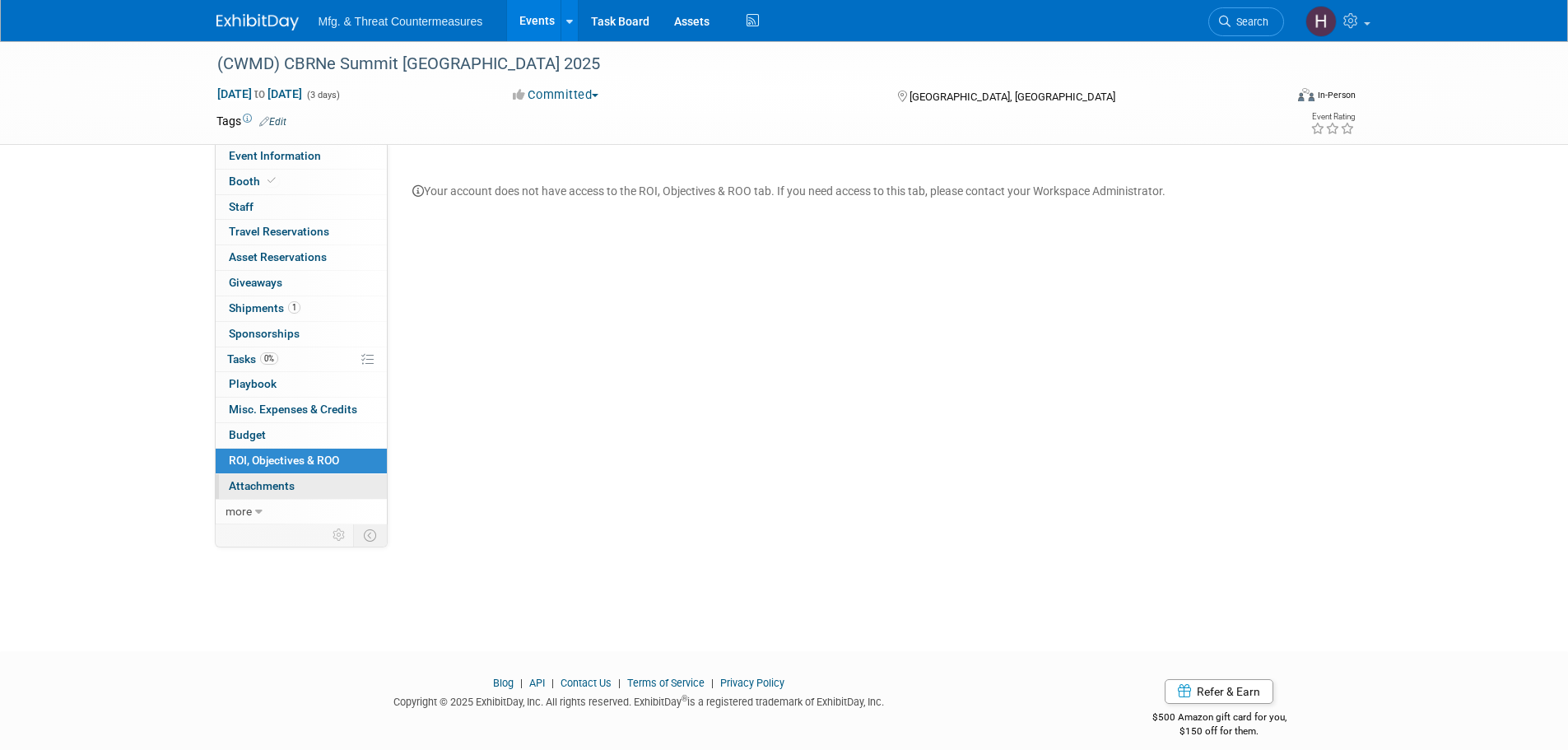
click at [283, 486] on span "Attachments 0" at bounding box center [261, 486] width 66 height 13
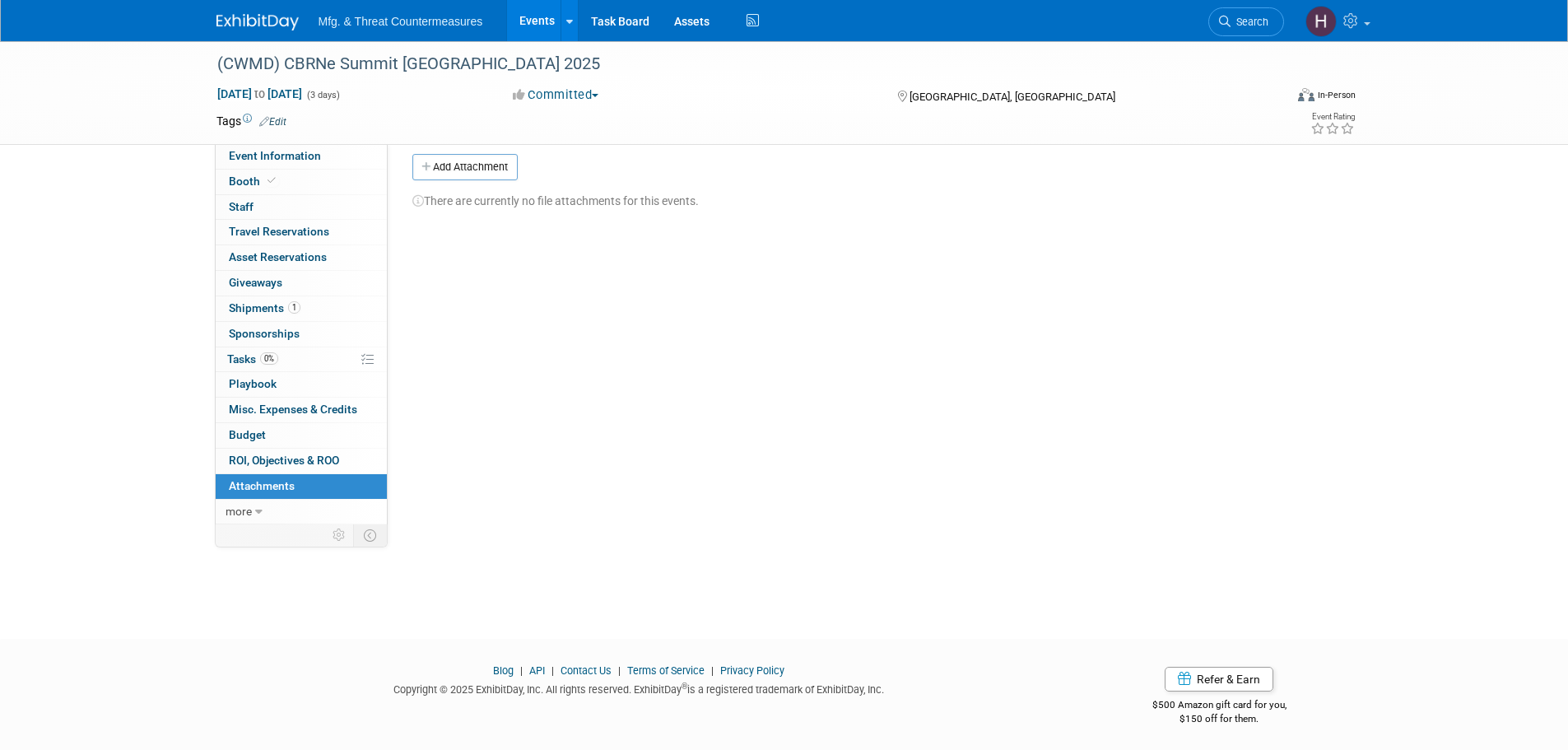
scroll to position [17, 0]
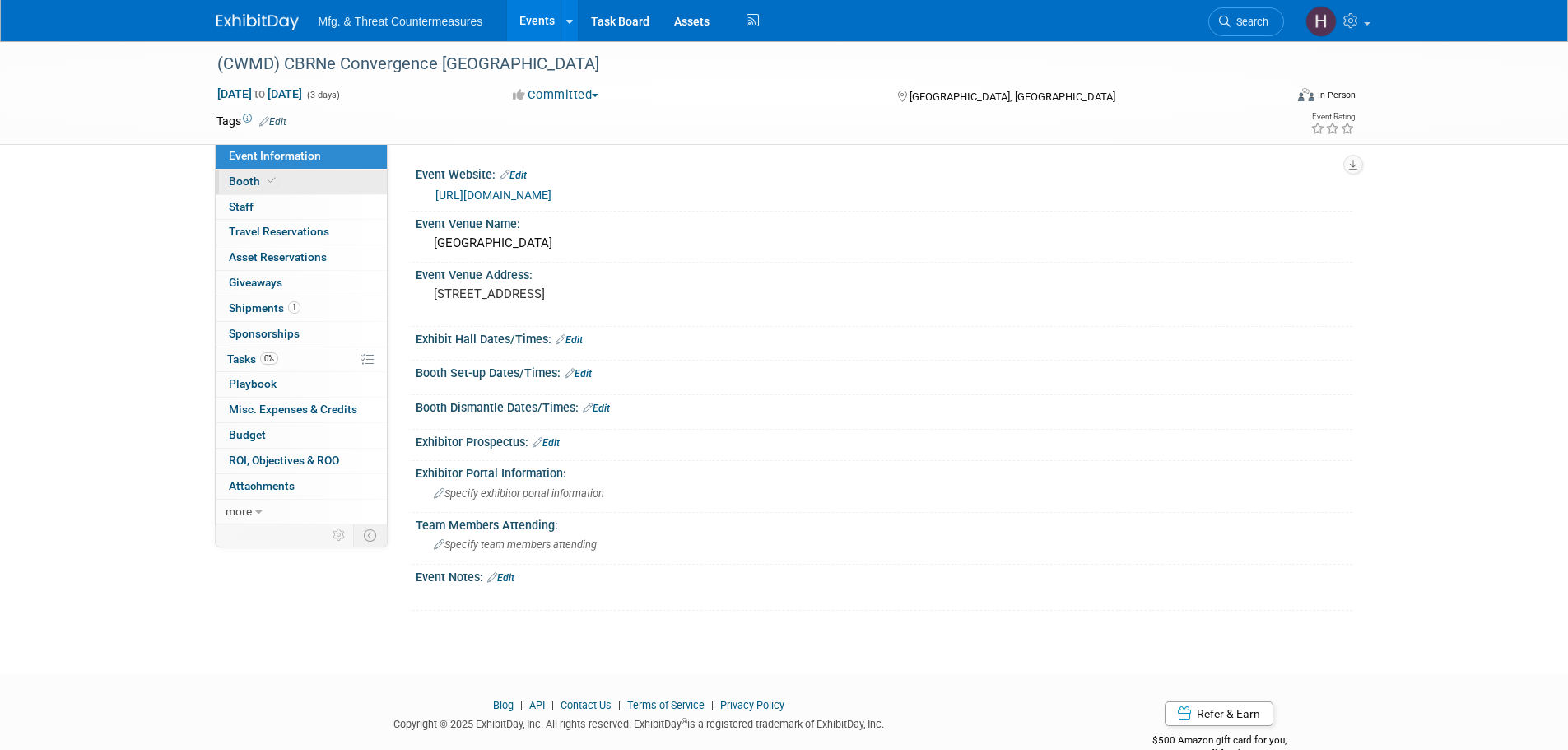
click at [279, 177] on link "Booth" at bounding box center [301, 182] width 171 height 25
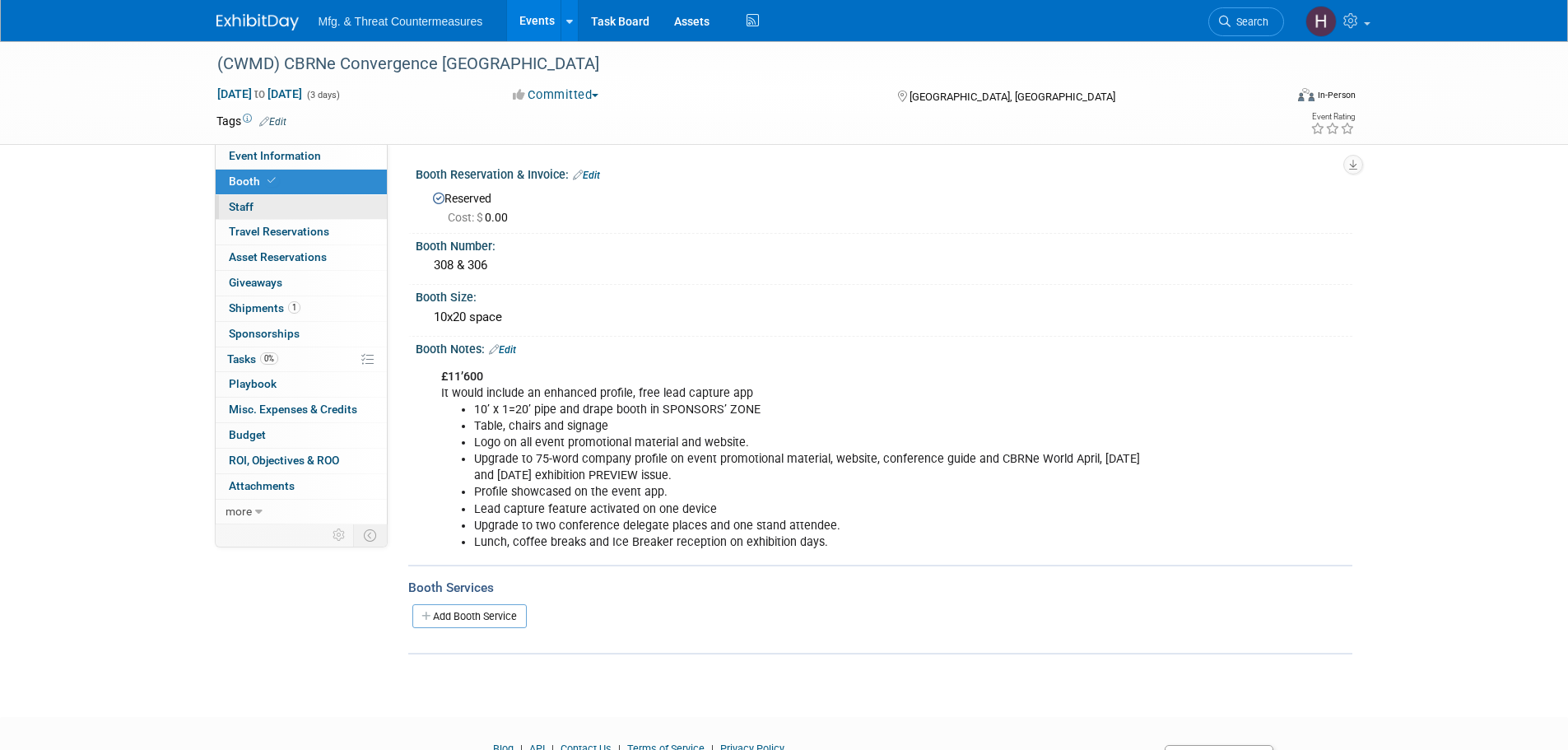
click at [267, 205] on link "0 Staff 0" at bounding box center [301, 207] width 171 height 25
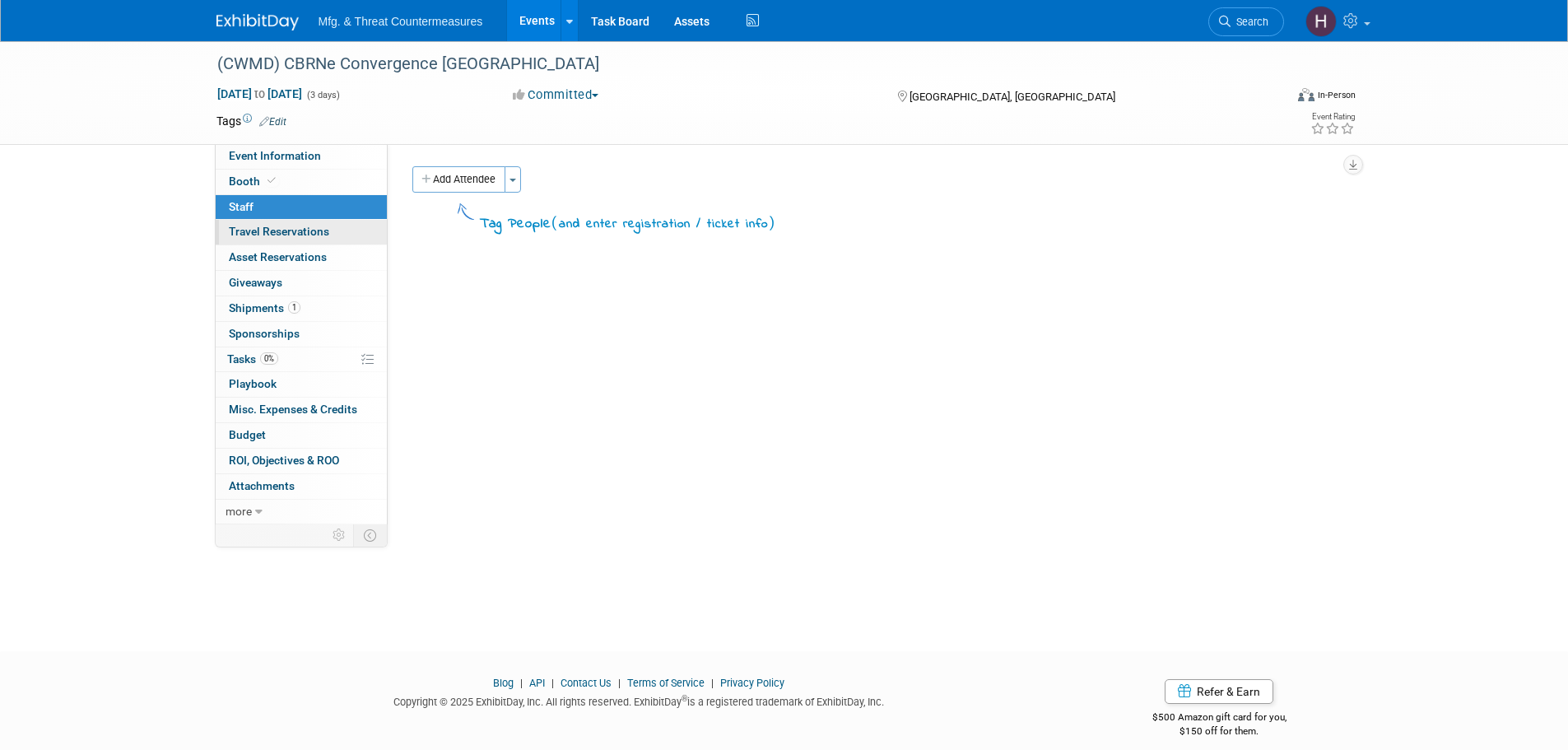
click at [265, 227] on span "Travel Reservations 0" at bounding box center [279, 231] width 101 height 13
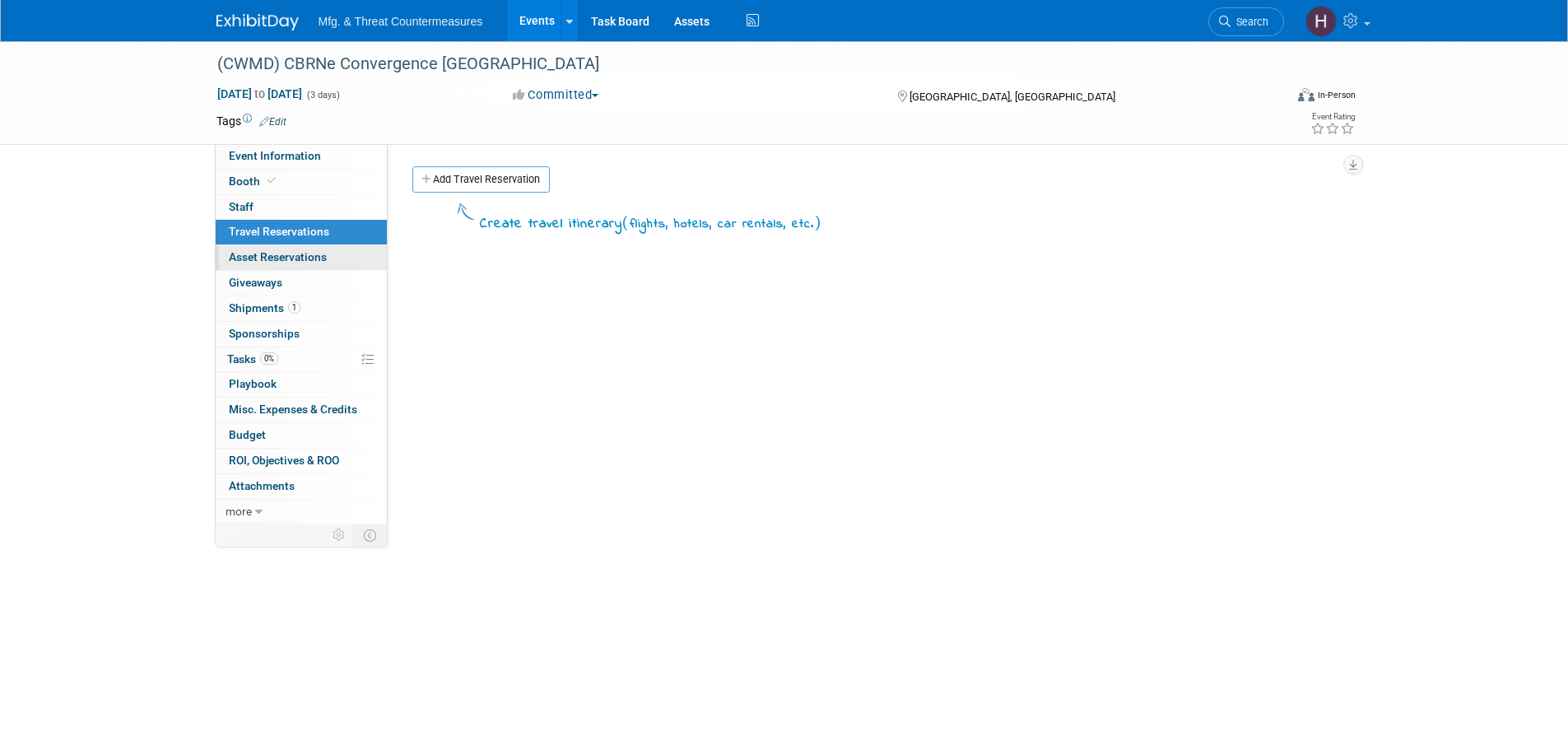
click at [256, 252] on span "Asset Reservations 0" at bounding box center [278, 257] width 98 height 13
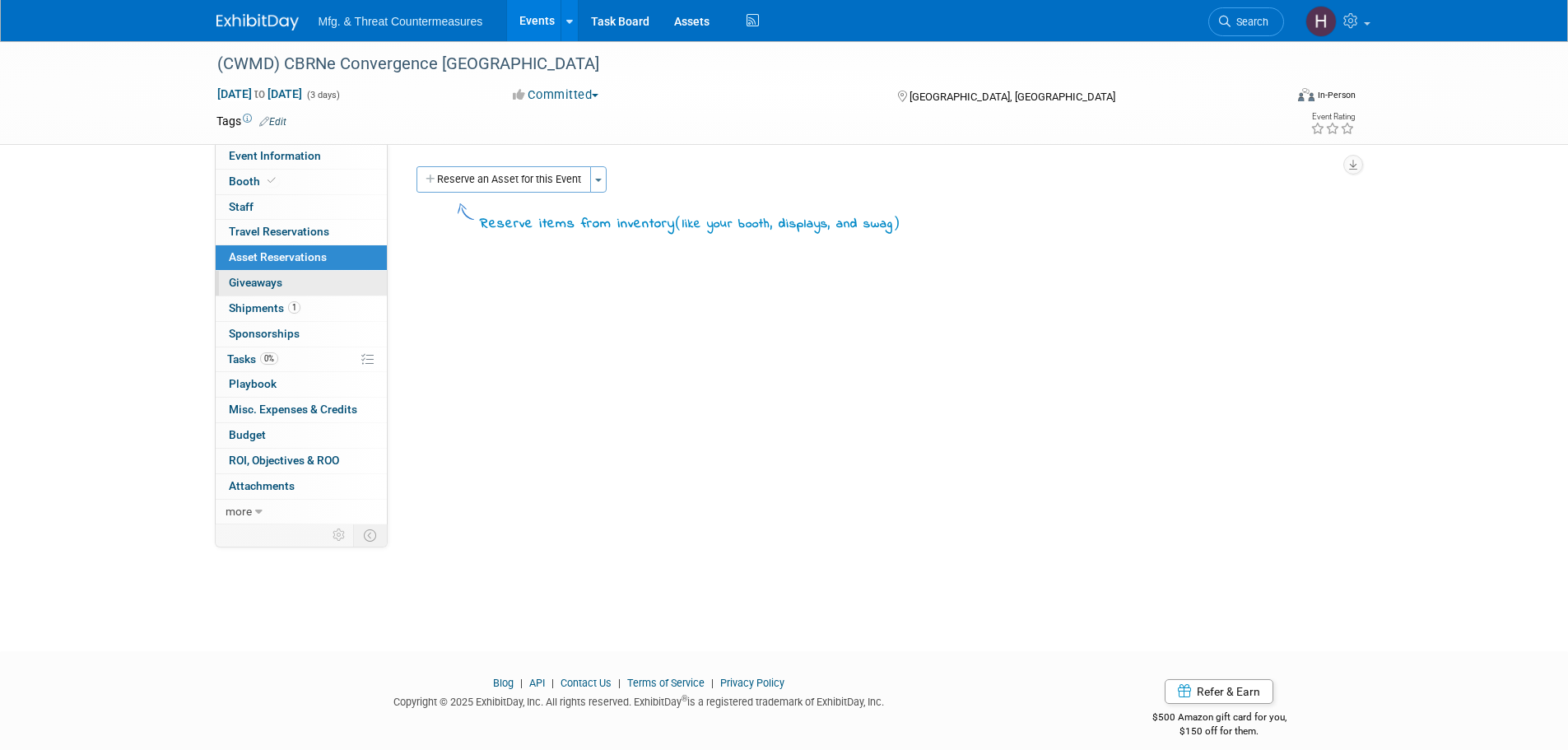
click at [244, 278] on span "Giveaways 0" at bounding box center [256, 283] width 54 height 13
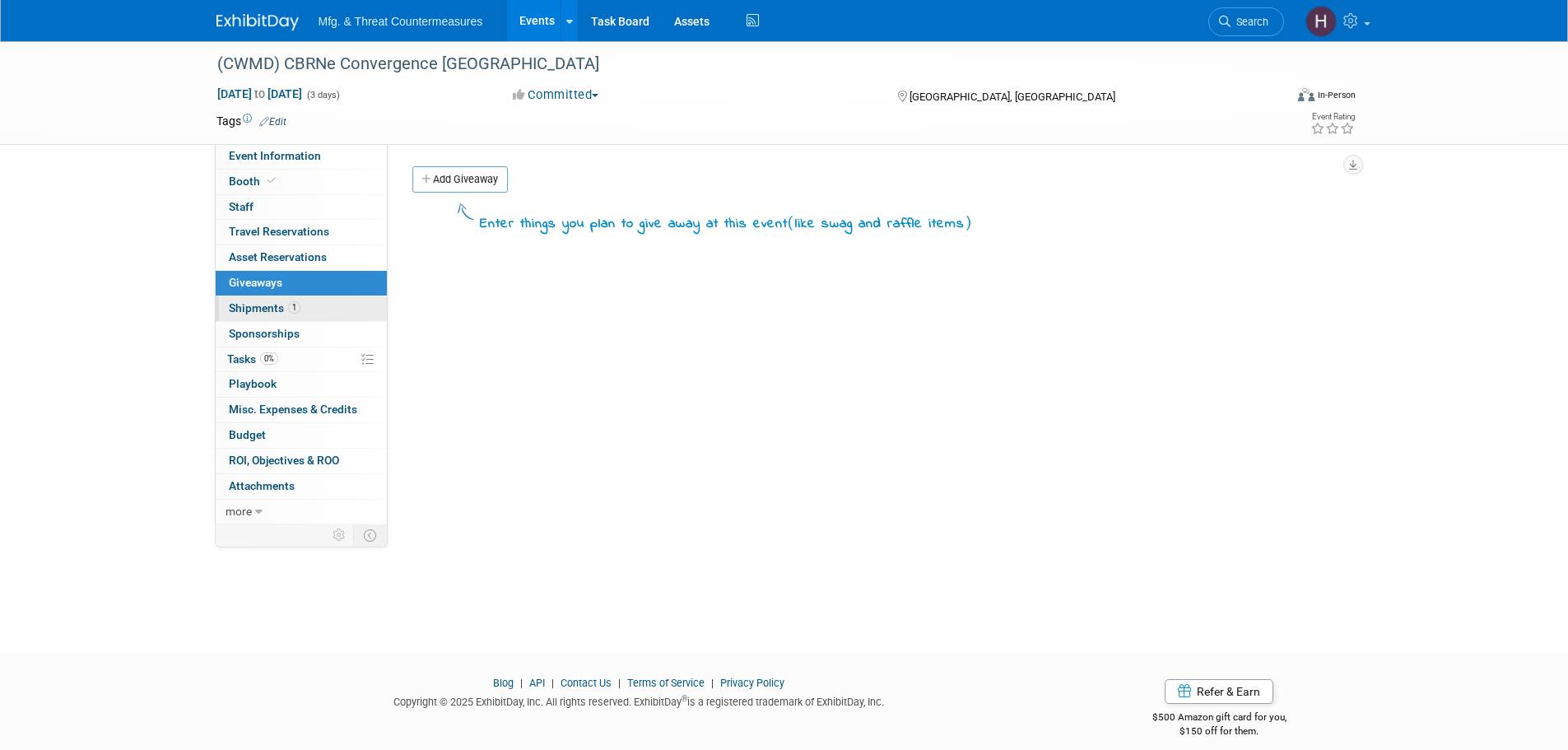
click at [243, 309] on span "Shipments 1" at bounding box center [265, 308] width 72 height 13
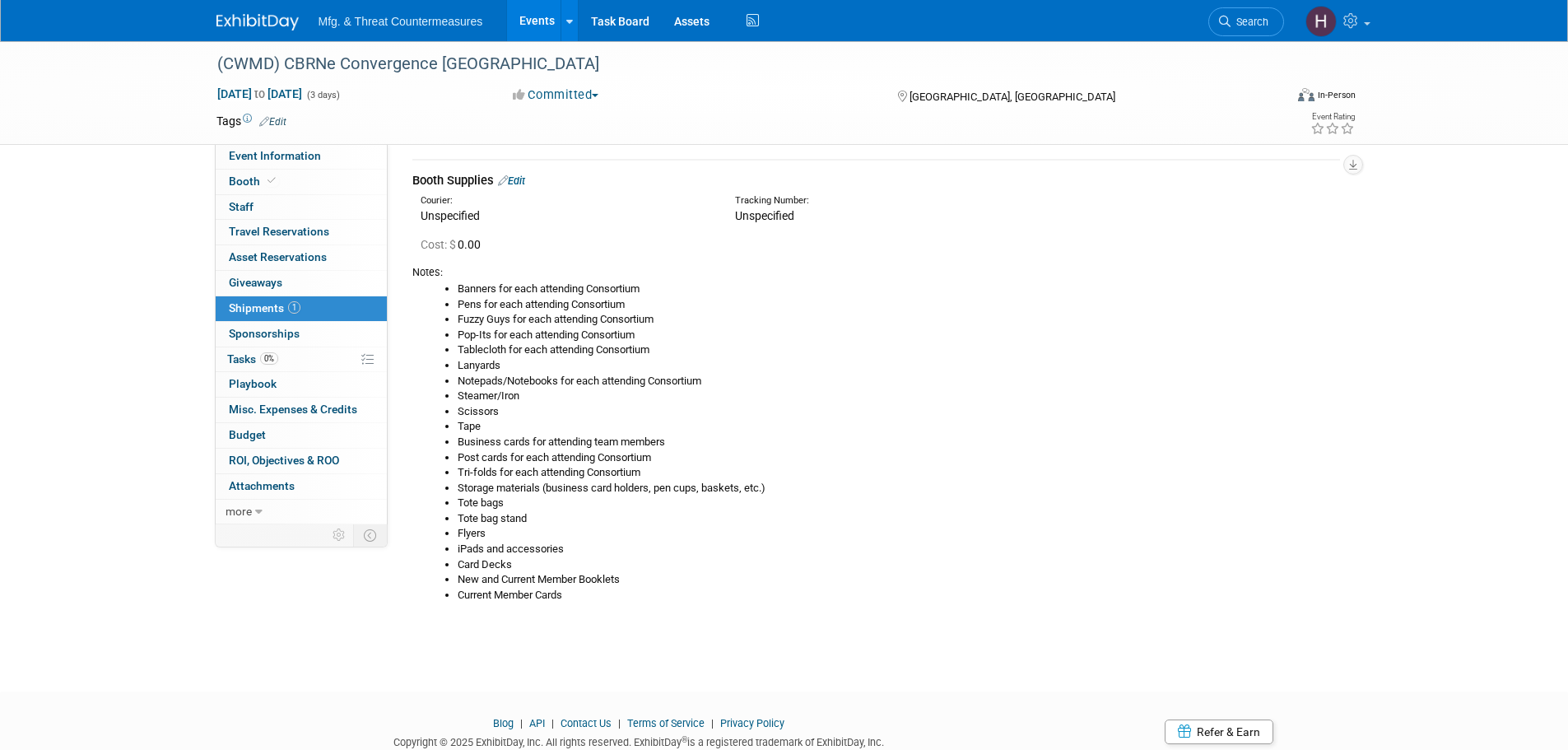
scroll to position [109, 0]
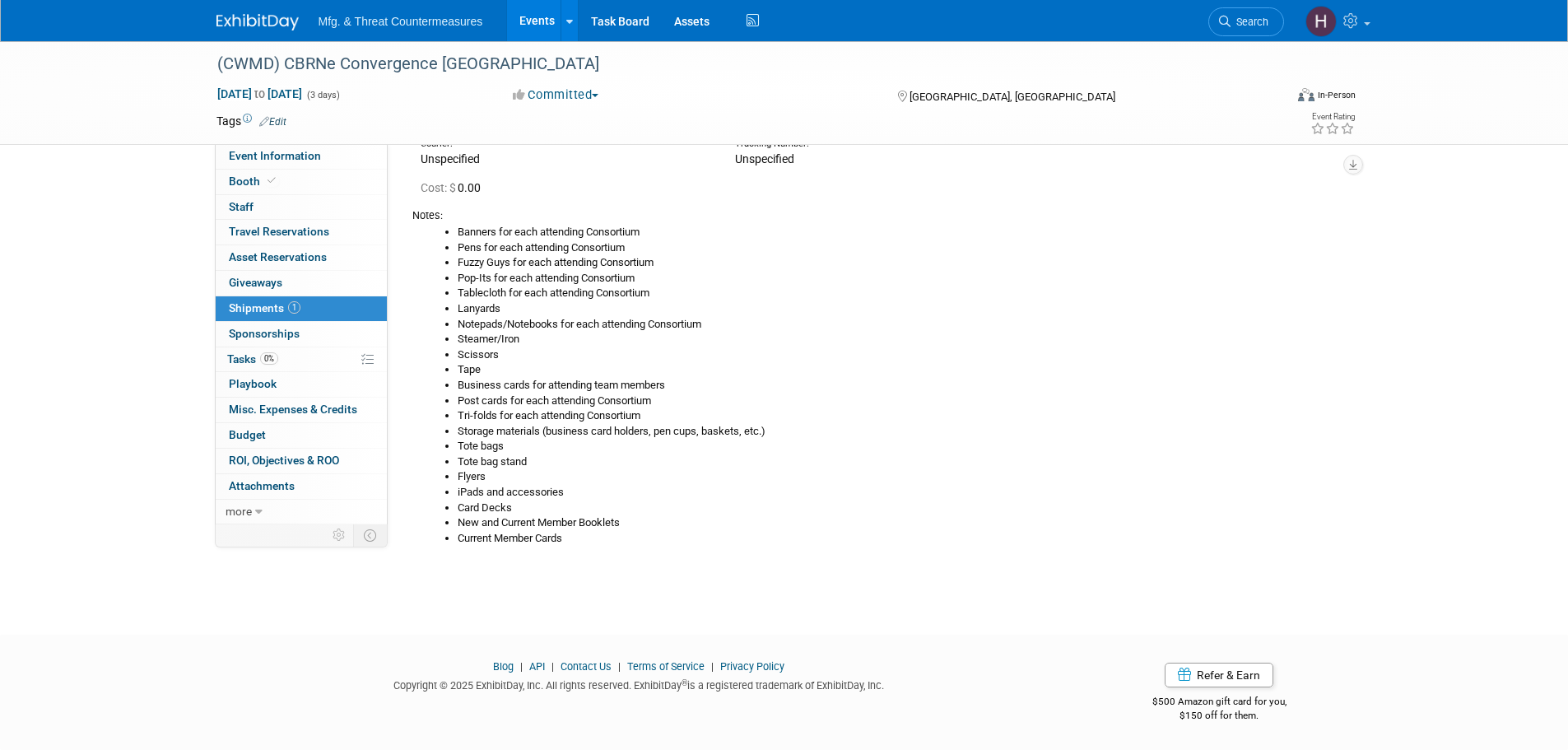
click at [264, 325] on link "0 Sponsorships 0" at bounding box center [301, 334] width 171 height 25
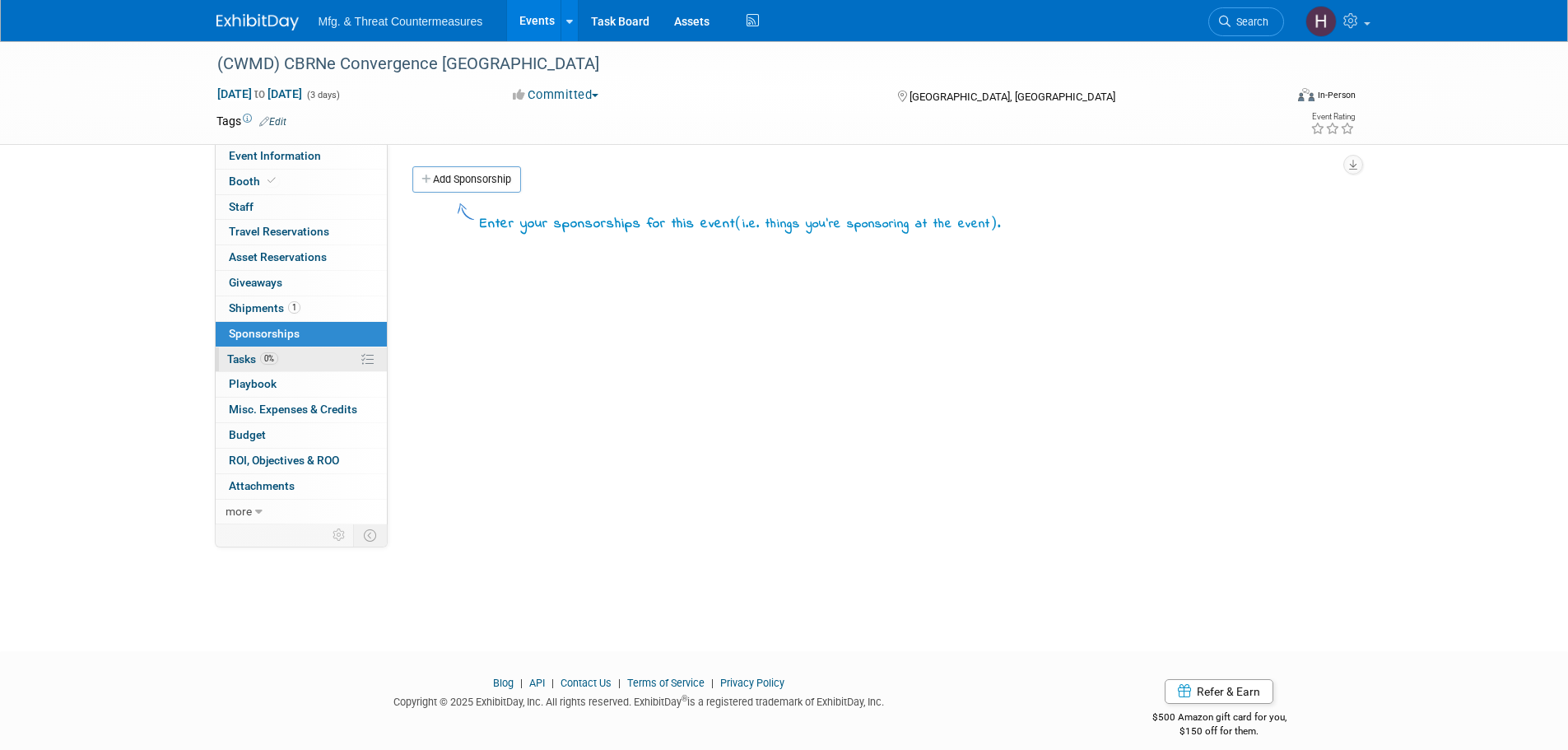
click at [258, 352] on link "0% Tasks 0%" at bounding box center [301, 359] width 171 height 25
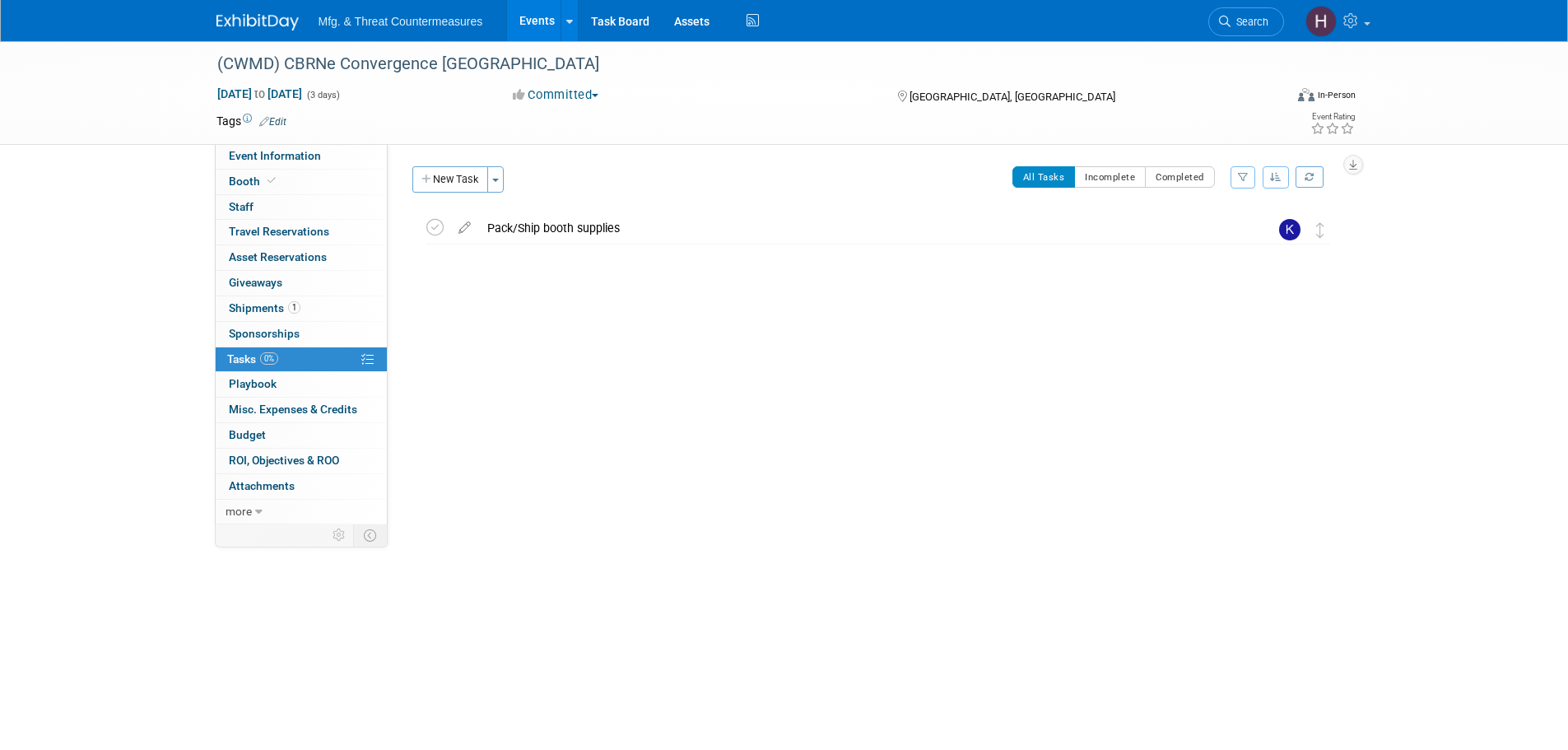
click at [252, 366] on link "0% Tasks 0%" at bounding box center [301, 359] width 171 height 25
click at [247, 384] on span "Playbook 0" at bounding box center [253, 383] width 48 height 13
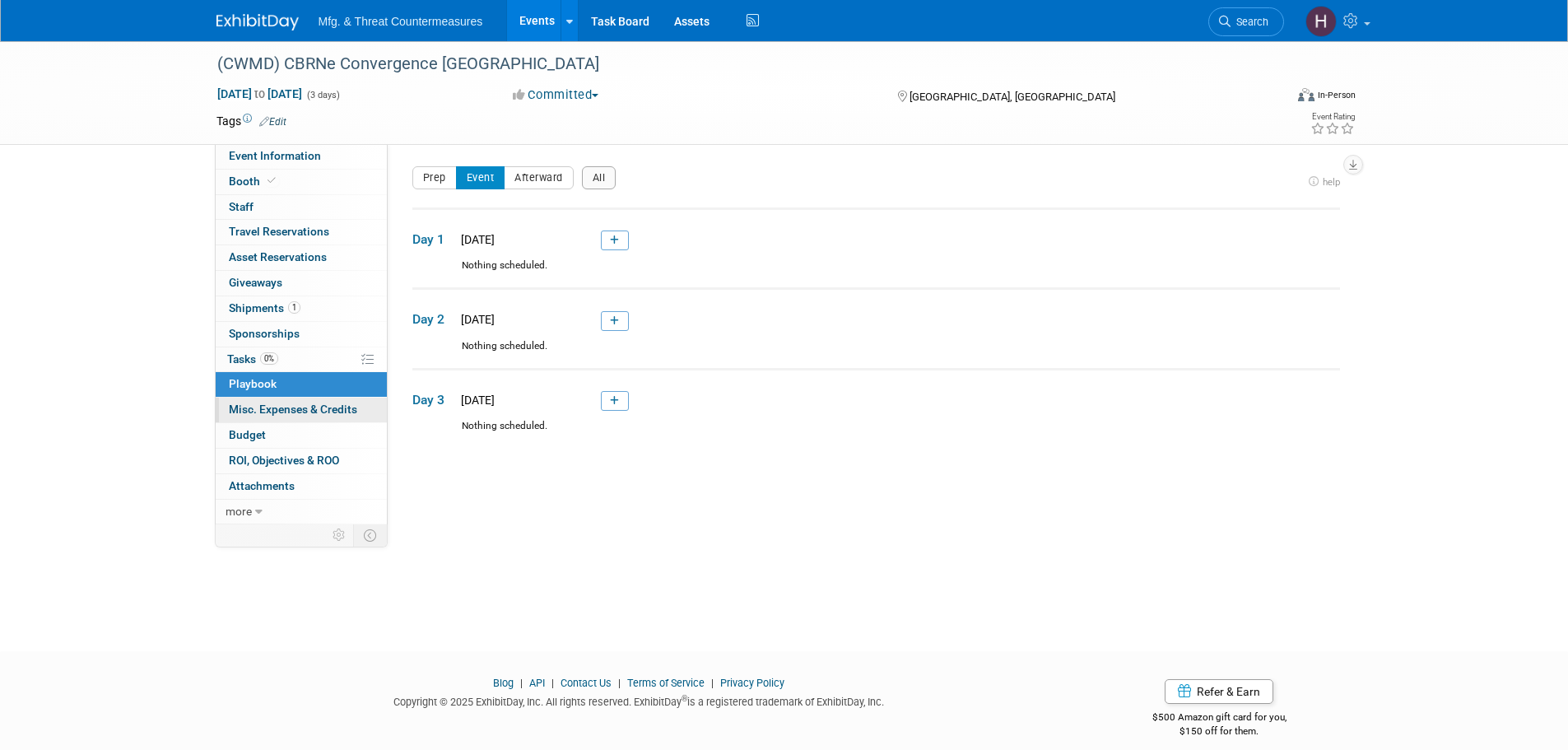
click at [249, 403] on span "Misc. Expenses & Credits 0" at bounding box center [293, 409] width 128 height 13
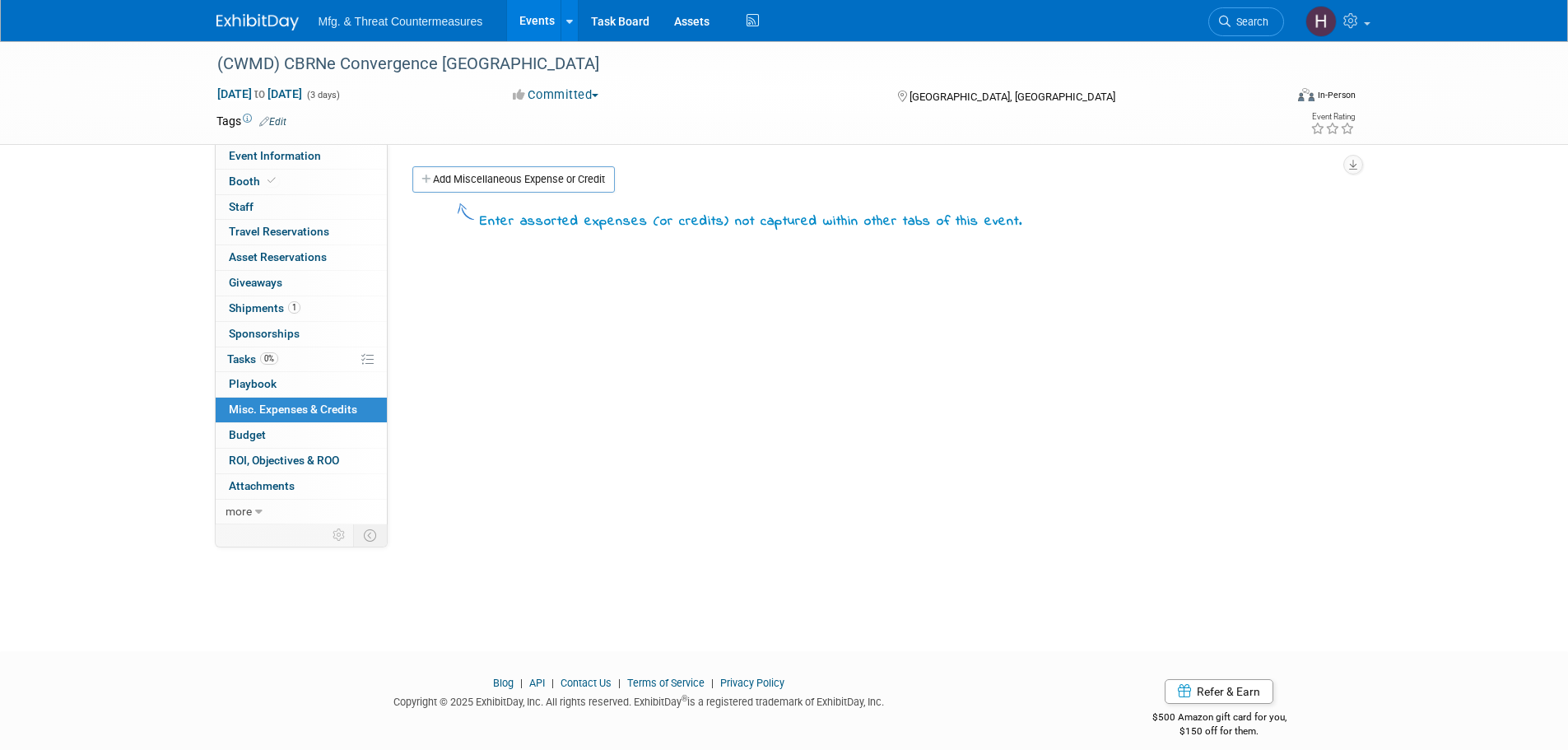
click at [247, 425] on link "Budget" at bounding box center [301, 435] width 171 height 25
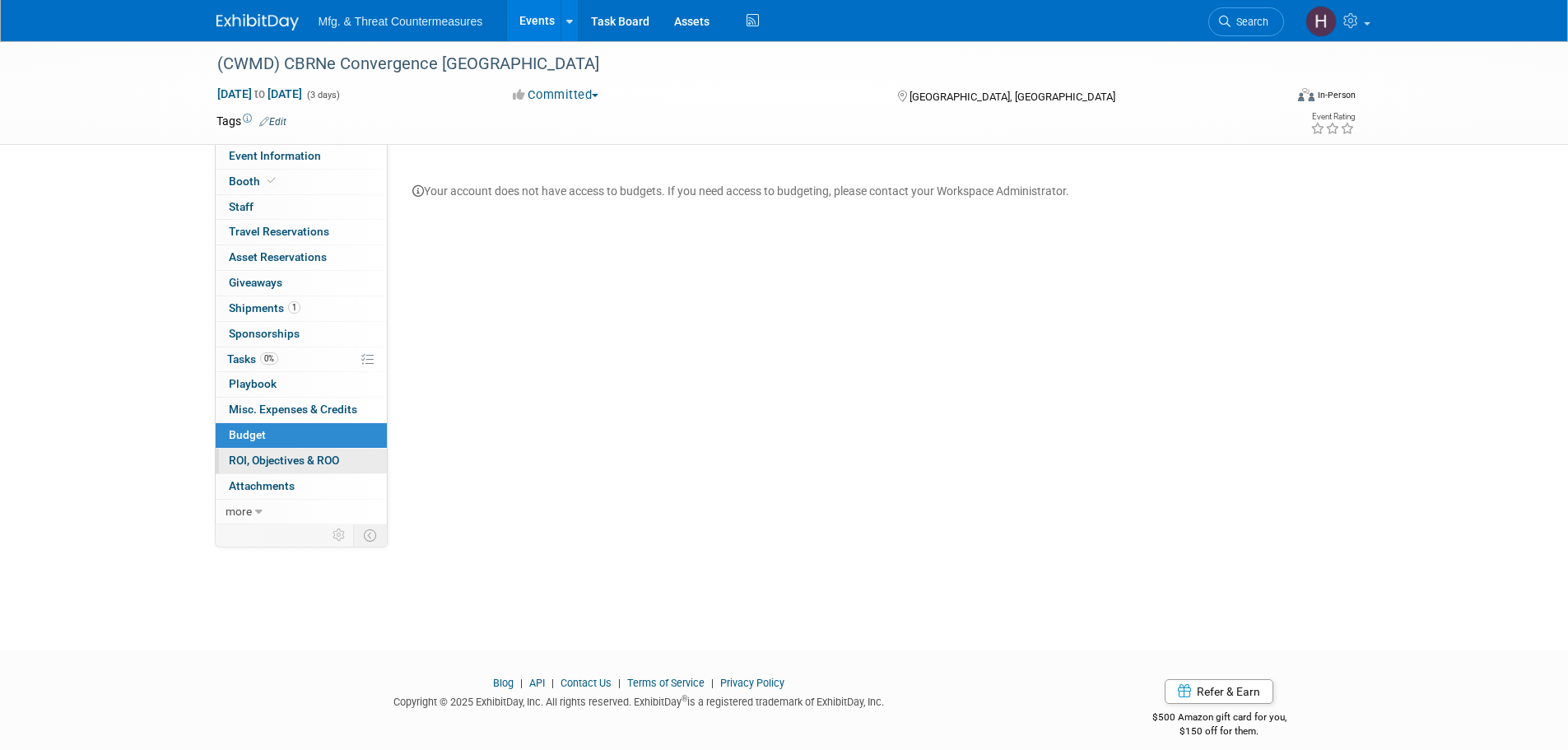
click at [242, 451] on link "0 ROI, Objectives & ROO 0" at bounding box center [301, 461] width 171 height 25
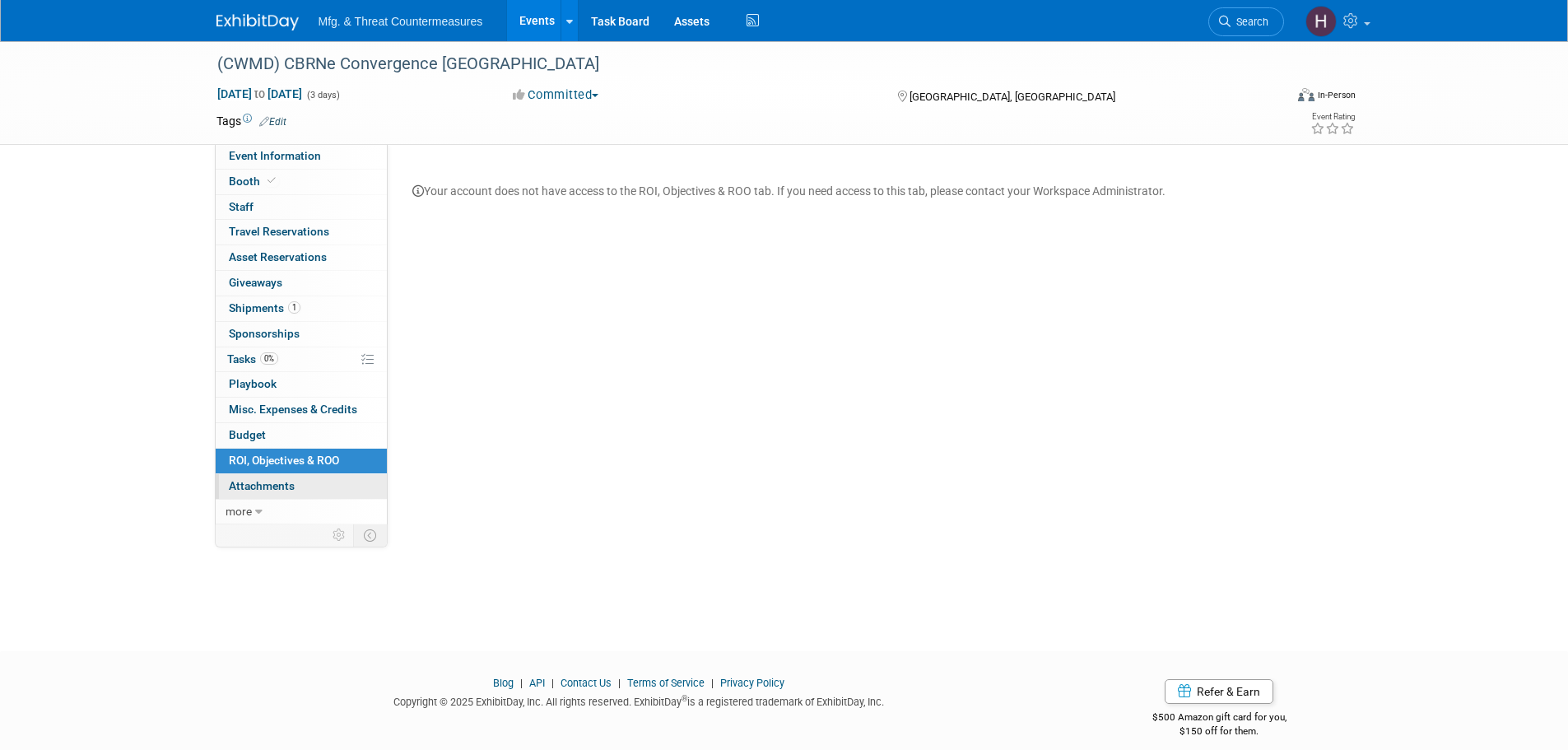
click at [258, 476] on link "0 Attachments 0" at bounding box center [301, 486] width 171 height 25
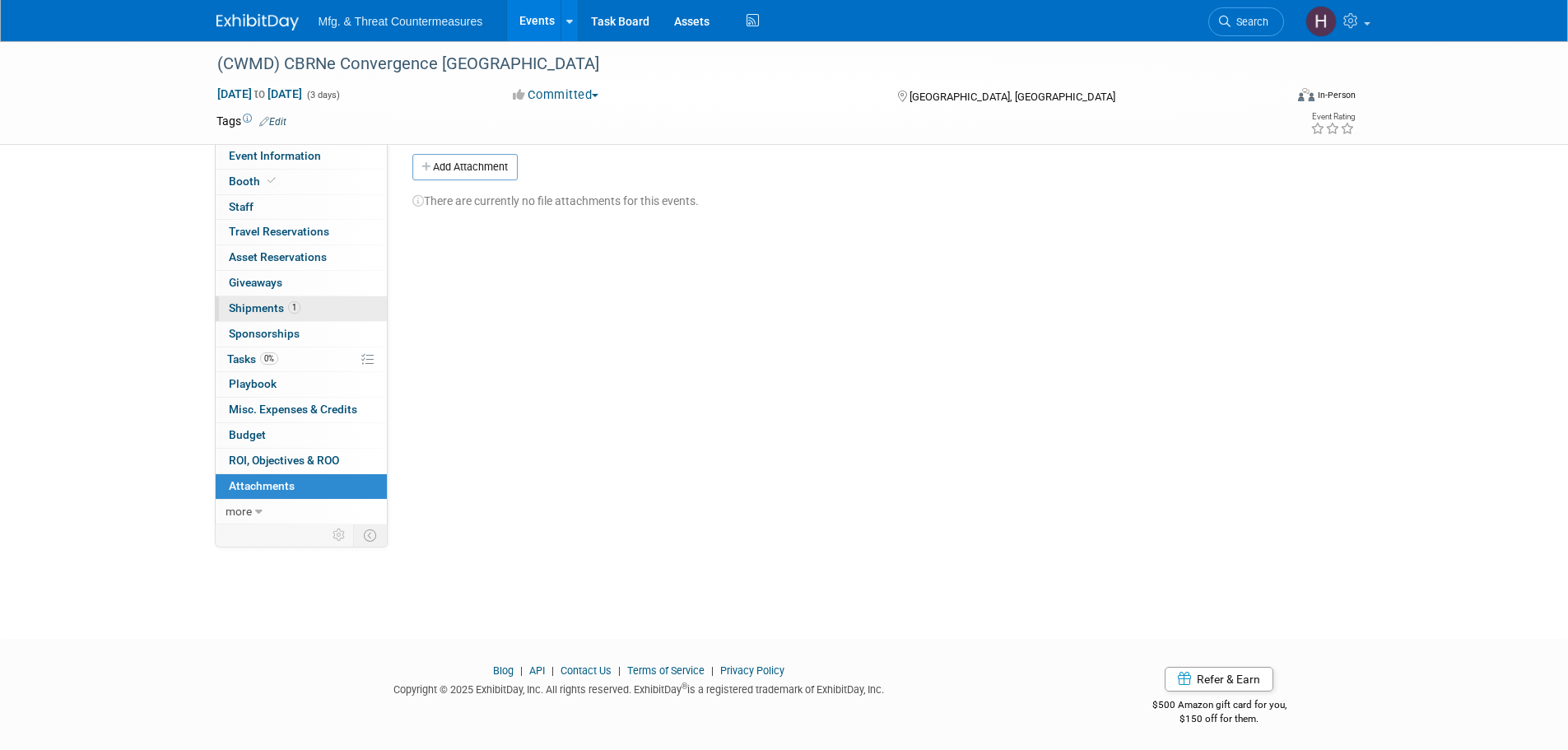
scroll to position [17, 0]
click at [262, 350] on link "0% Tasks 0%" at bounding box center [301, 359] width 171 height 25
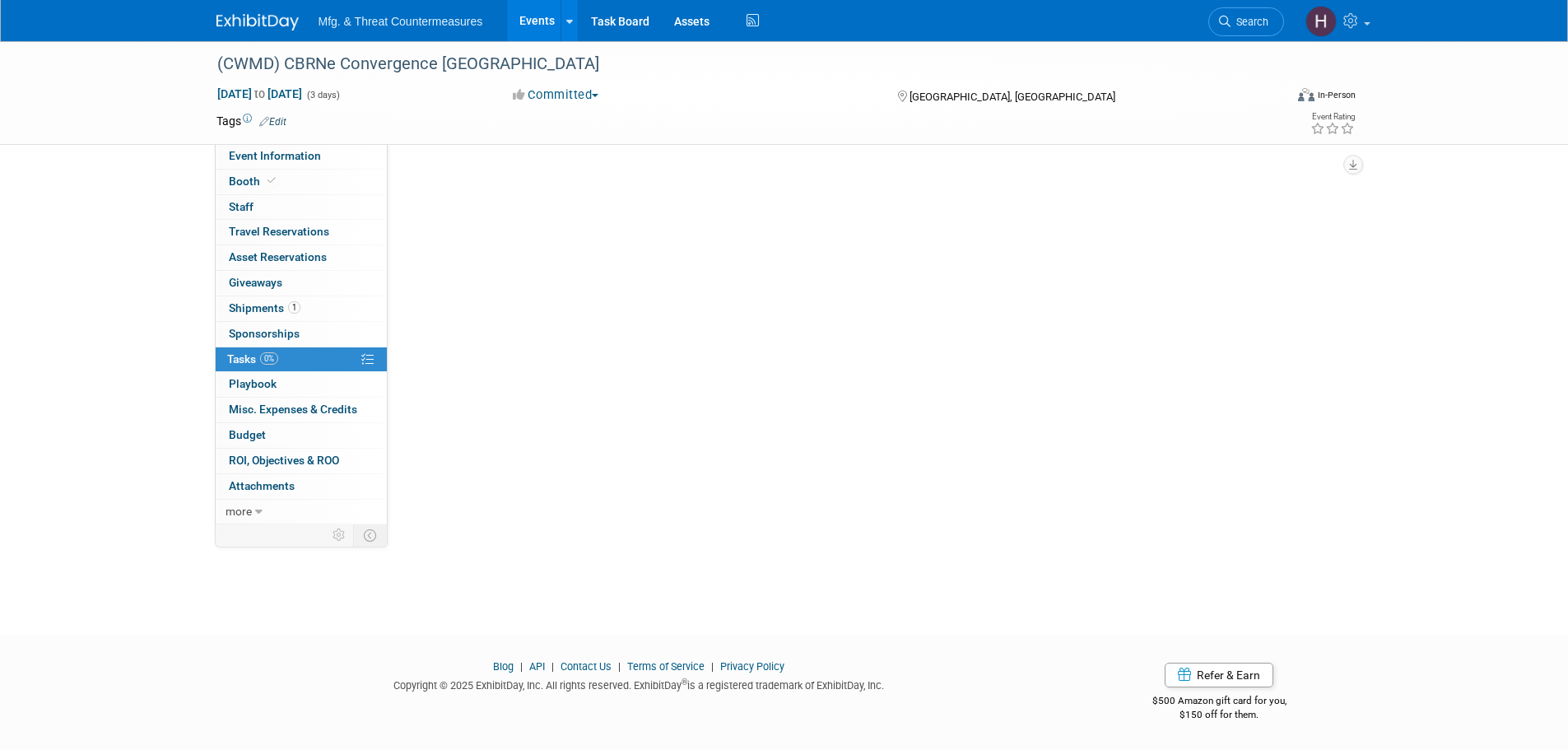
scroll to position [0, 0]
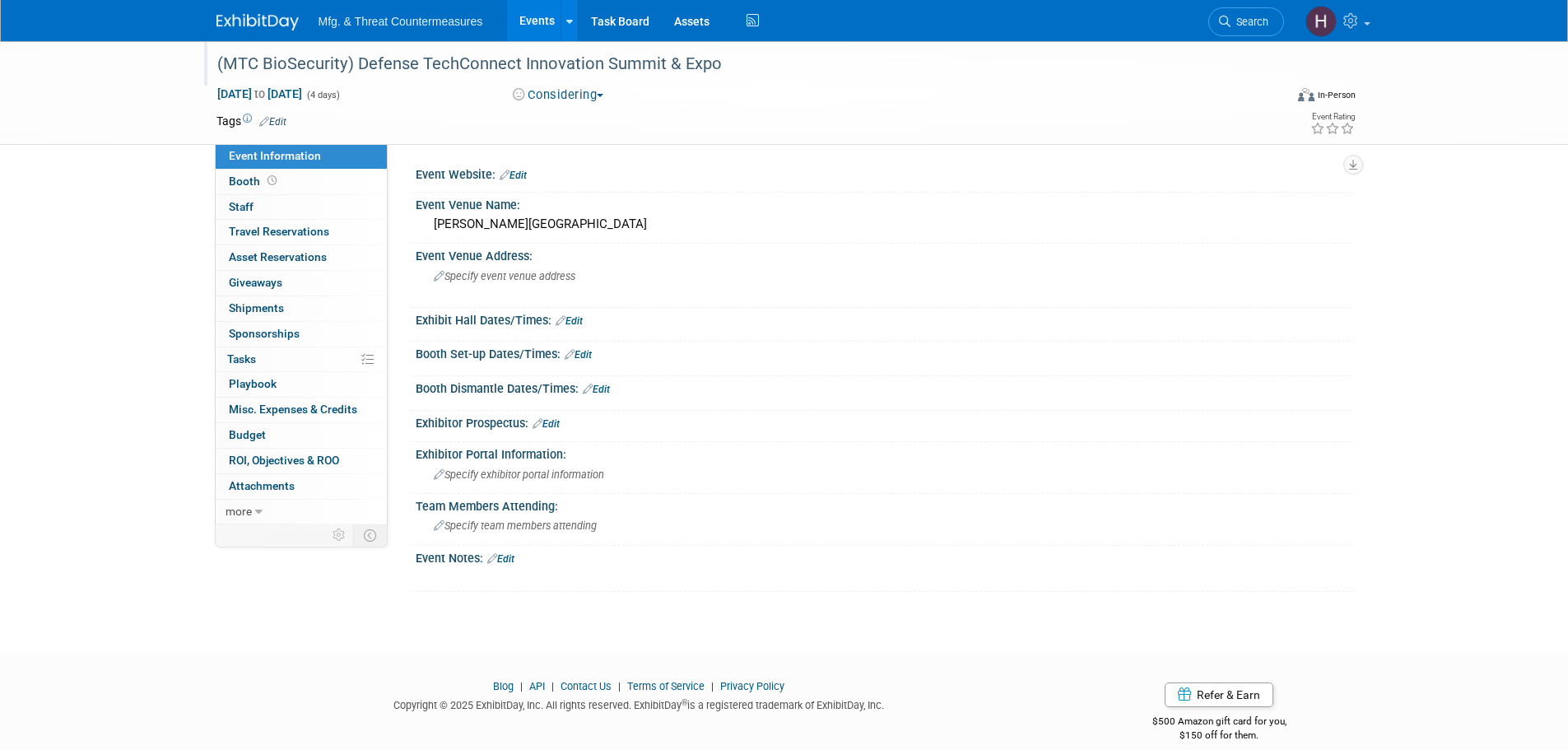
click at [417, 65] on div "(MTC BioSecurity) Defense TechConnect Innovation Summit & Expo" at bounding box center [735, 64] width 1048 height 30
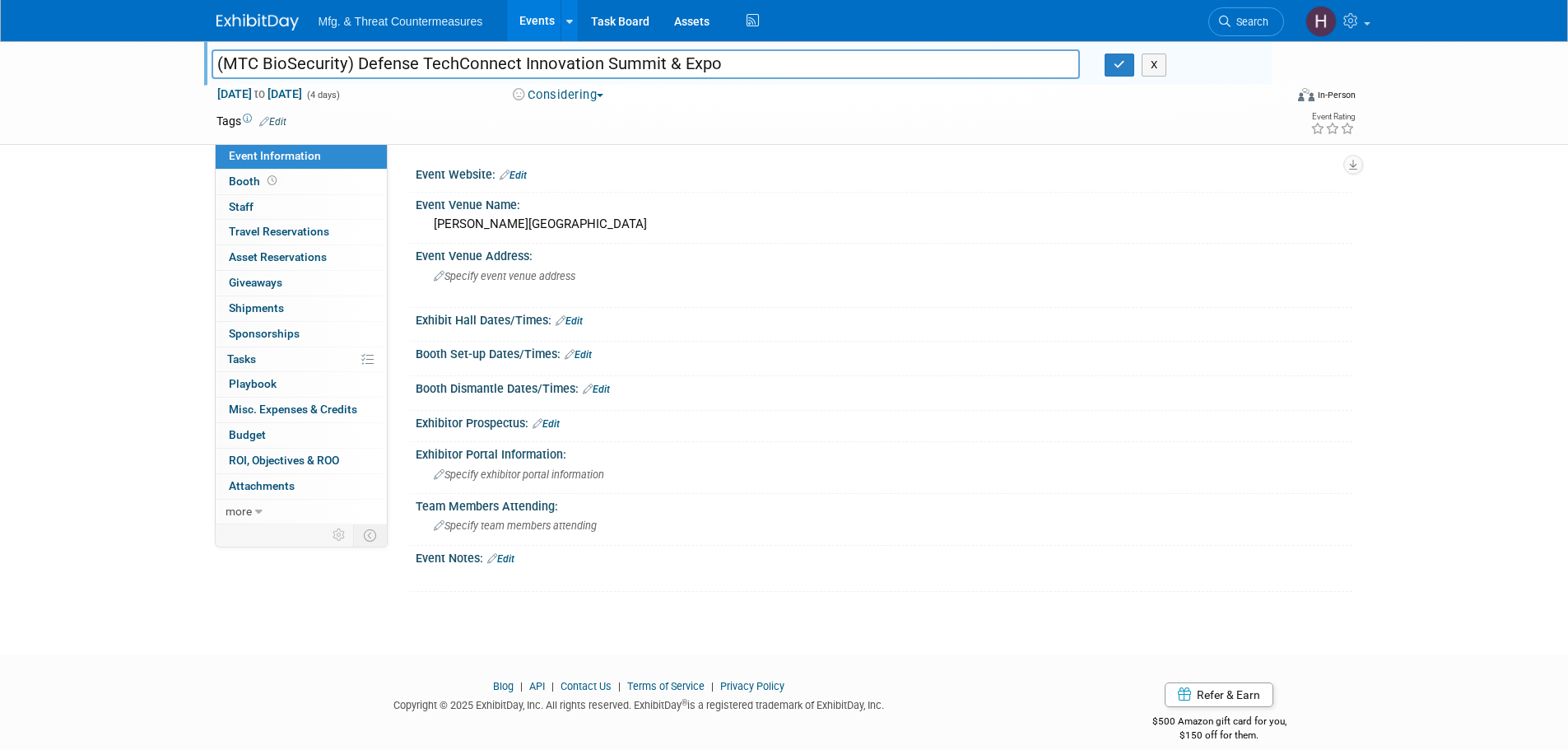
drag, startPoint x: 360, startPoint y: 59, endPoint x: 757, endPoint y: 67, distance: 397.1
click at [841, 46] on div "(MTC BioSecurity) Defense TechConnect Innovation Summit & Expo (MTC BioSecurity…" at bounding box center [738, 64] width 1067 height 44
click at [1111, 61] on button "button" at bounding box center [1119, 65] width 30 height 23
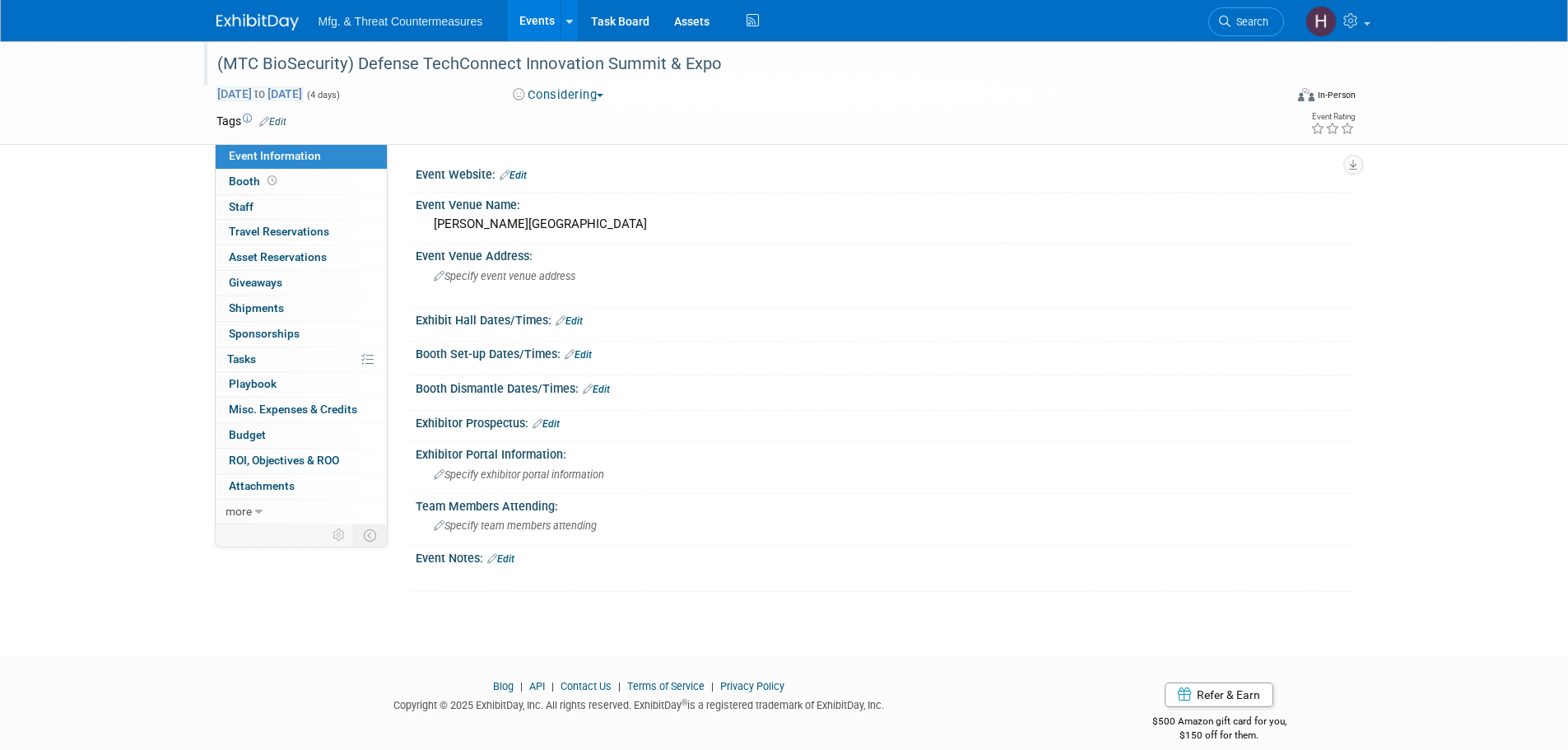
click at [268, 87] on span "to" at bounding box center [259, 93] width 16 height 13
select select "10"
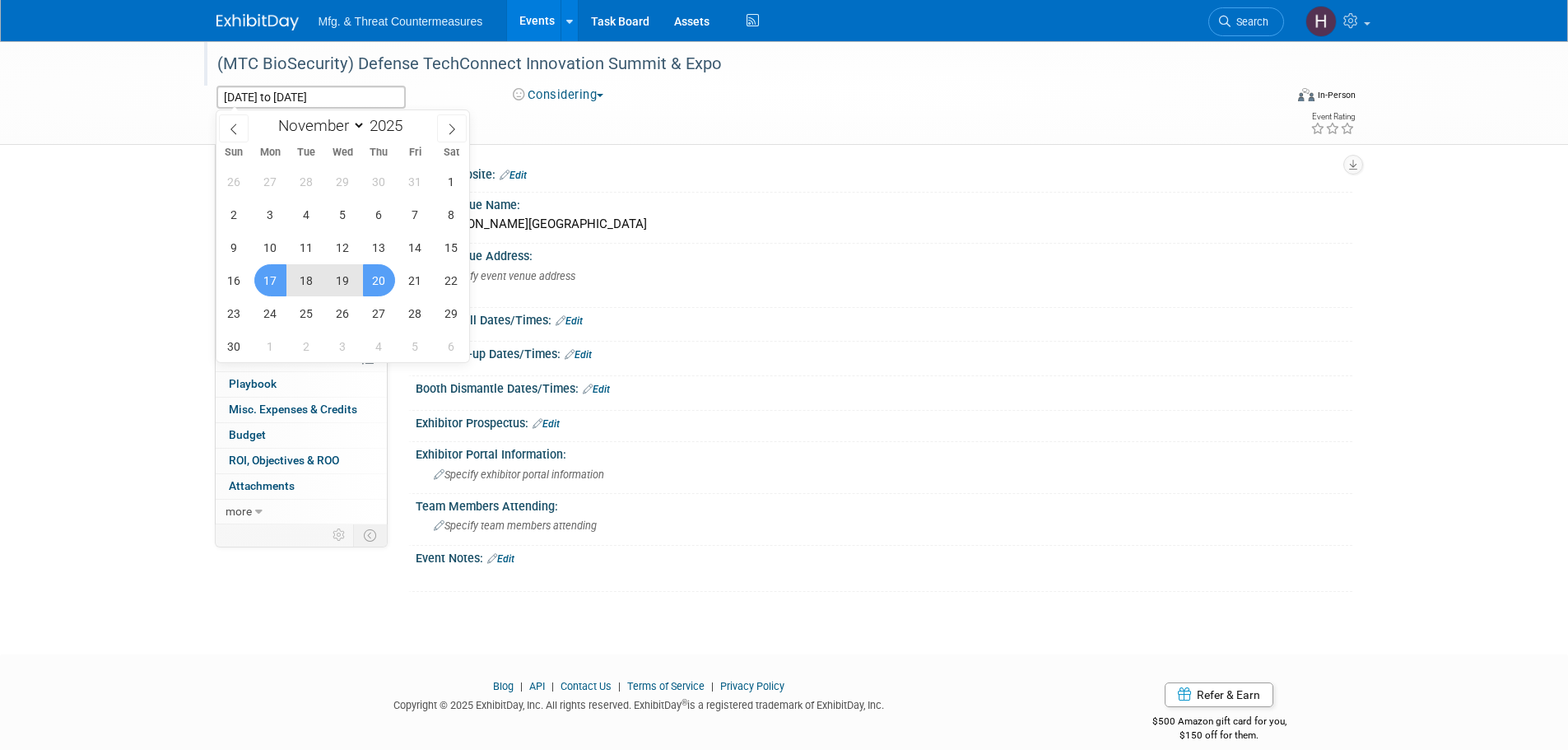
click at [346, 284] on span "19" at bounding box center [343, 280] width 32 height 32
type input "[DATE]"
click at [421, 289] on span "21" at bounding box center [415, 280] width 32 height 32
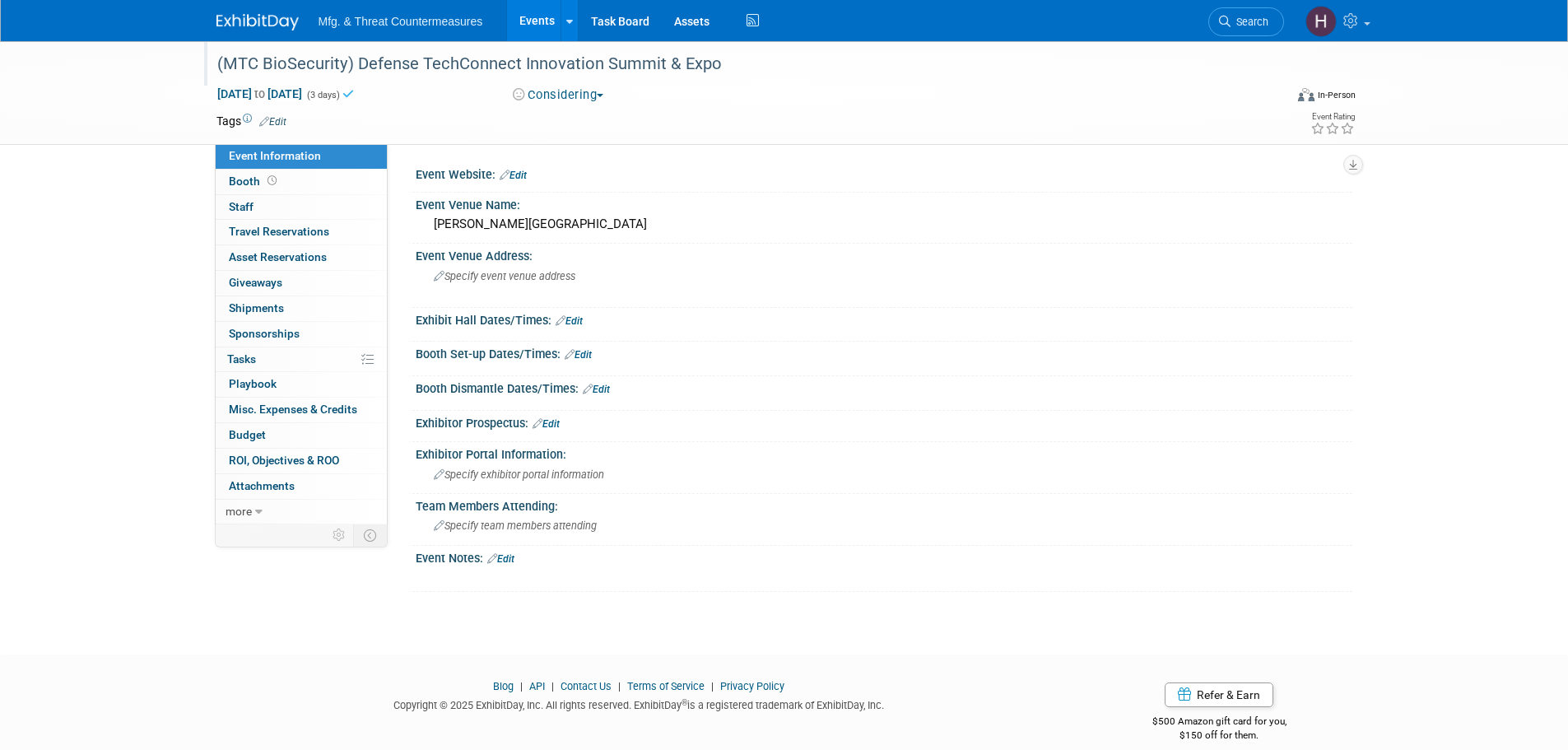
click at [525, 182] on div at bounding box center [885, 184] width 912 height 4
click at [527, 170] on link "Edit" at bounding box center [513, 175] width 27 height 11
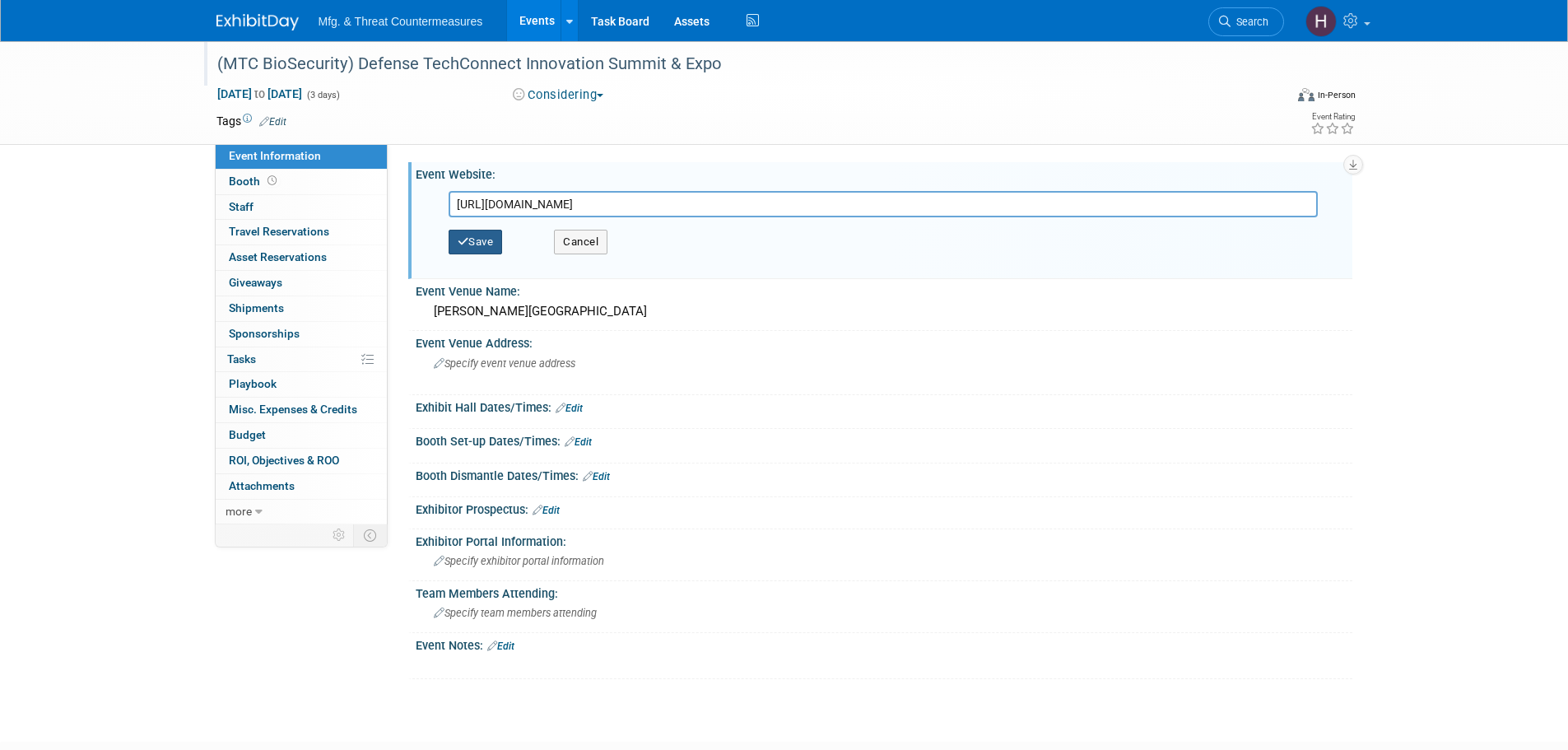
type input "[URL][DOMAIN_NAME]"
click at [492, 239] on button "Save" at bounding box center [476, 242] width 54 height 25
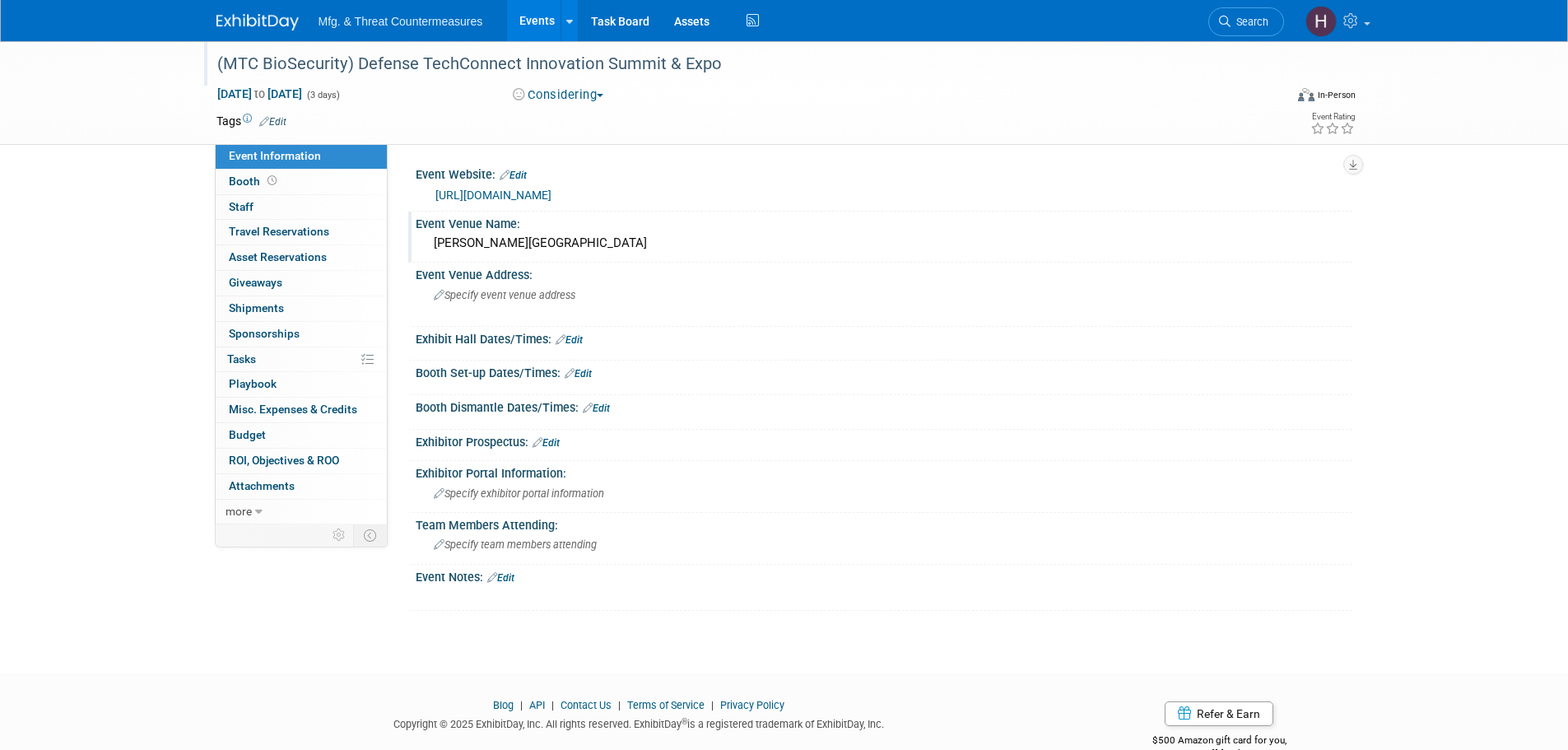
click at [528, 249] on div "[PERSON_NAME][GEOGRAPHIC_DATA]" at bounding box center [885, 244] width 912 height 26
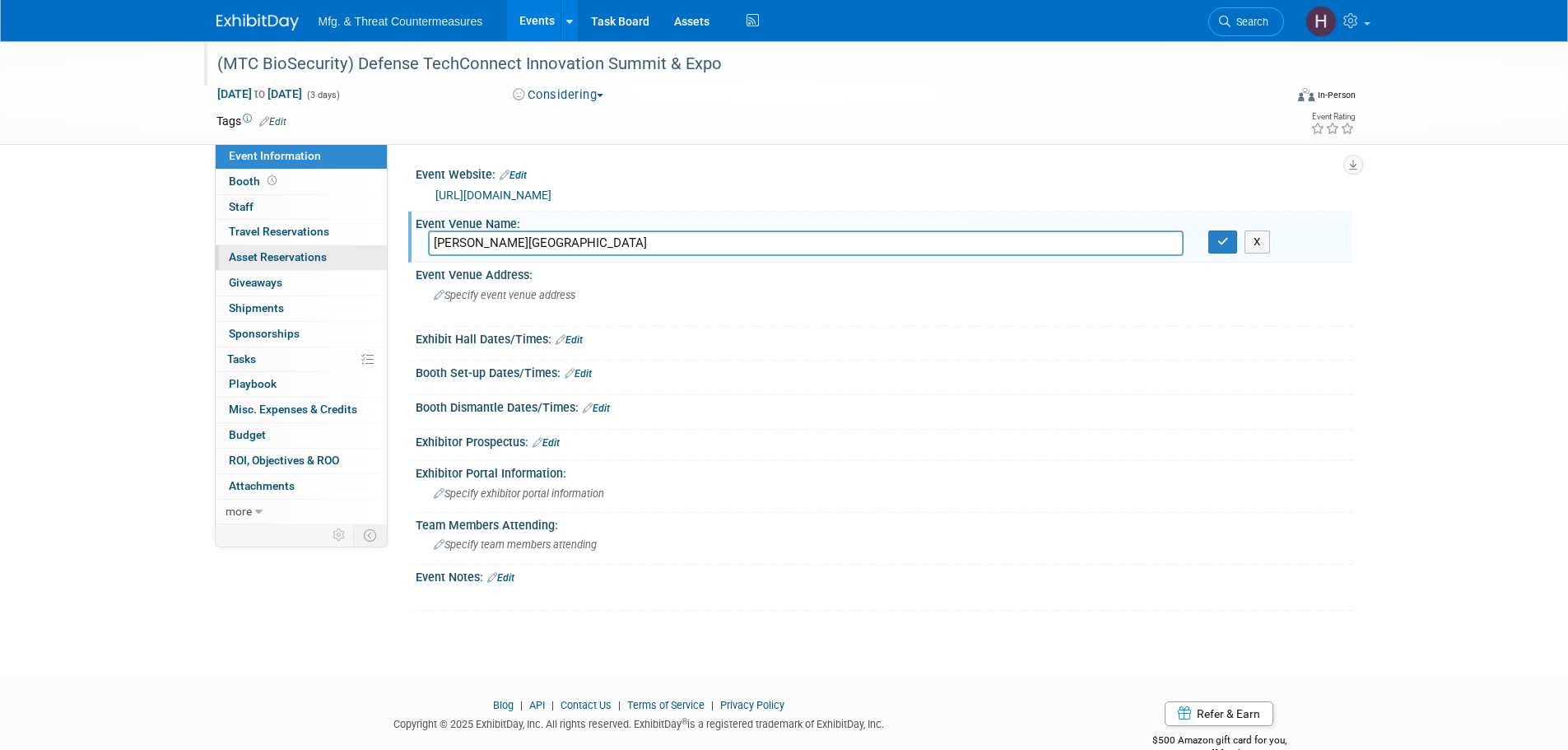
drag, startPoint x: 633, startPoint y: 241, endPoint x: 319, endPoint y: 254, distance: 314.3
click at [319, 254] on div "Event Information Event Info Booth Booth 0 Staff 0 Staff 0 Travel Reservations …" at bounding box center [784, 326] width 1161 height 570
type input "Gaylord National Hotel & Convention Center"
click at [1220, 247] on icon "button" at bounding box center [1223, 242] width 11 height 11
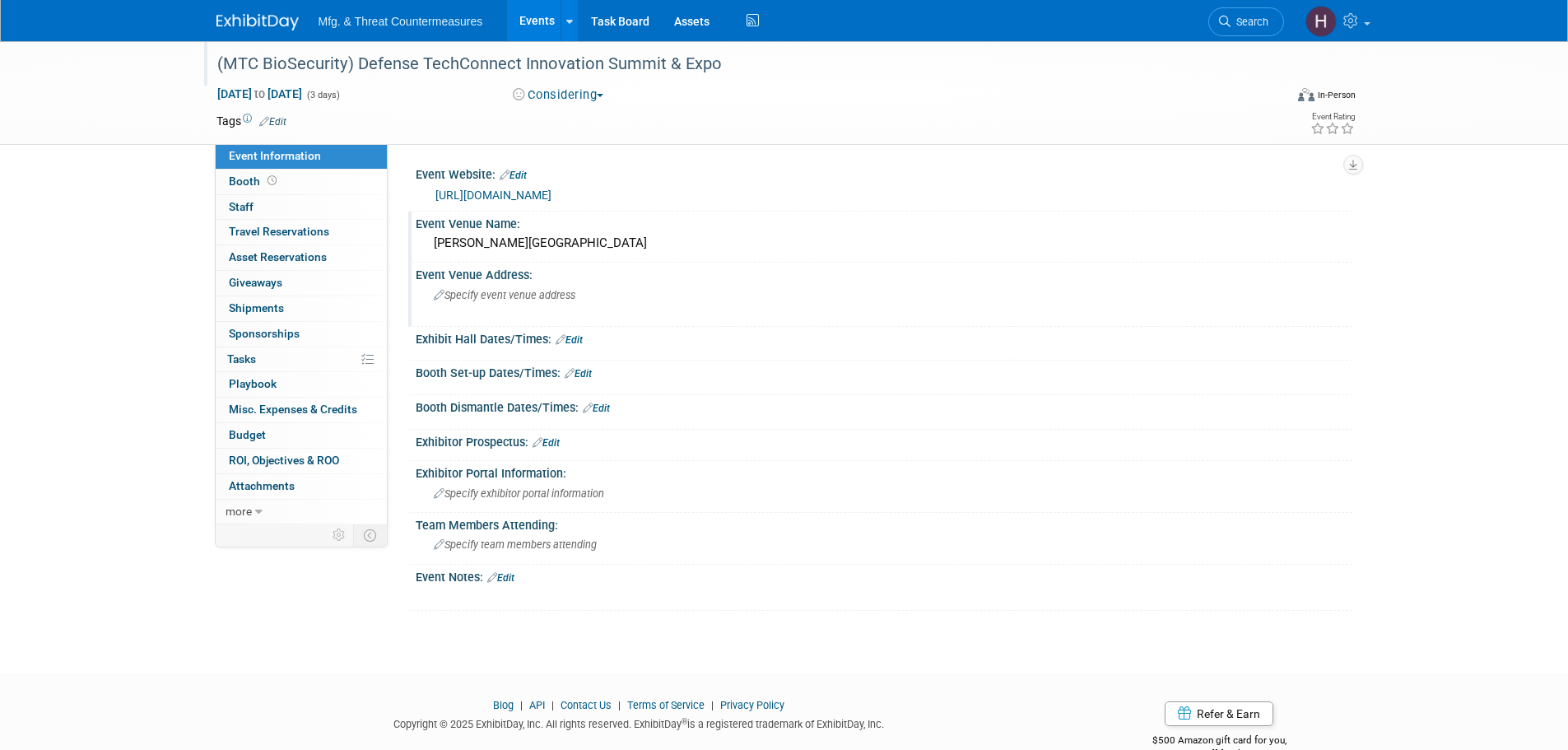
click at [534, 294] on span "Specify event venue address" at bounding box center [504, 295] width 141 height 12
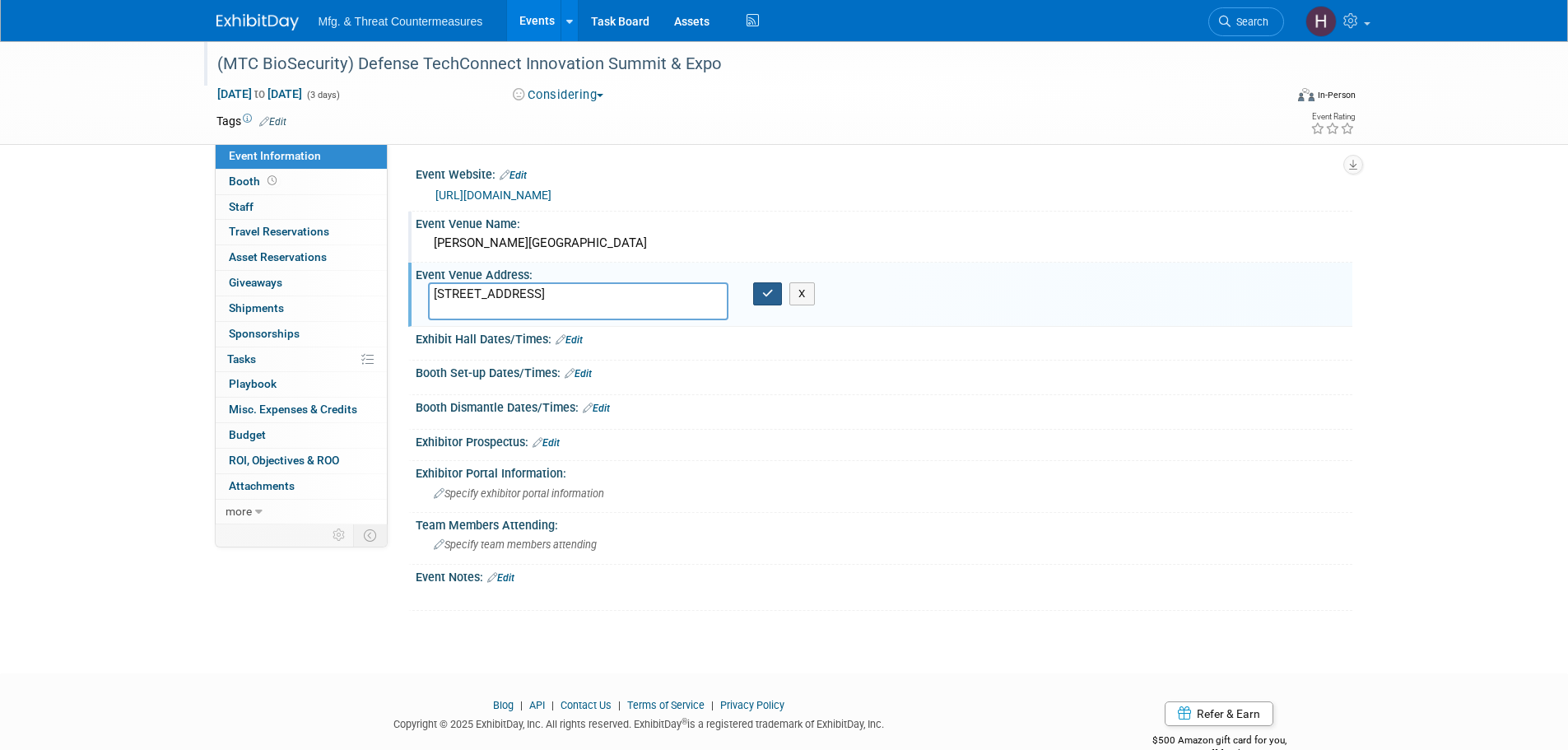
type textarea "201 Waterfront St, Oxon Hill, MD 20745"
click at [781, 305] on button "button" at bounding box center [768, 294] width 30 height 23
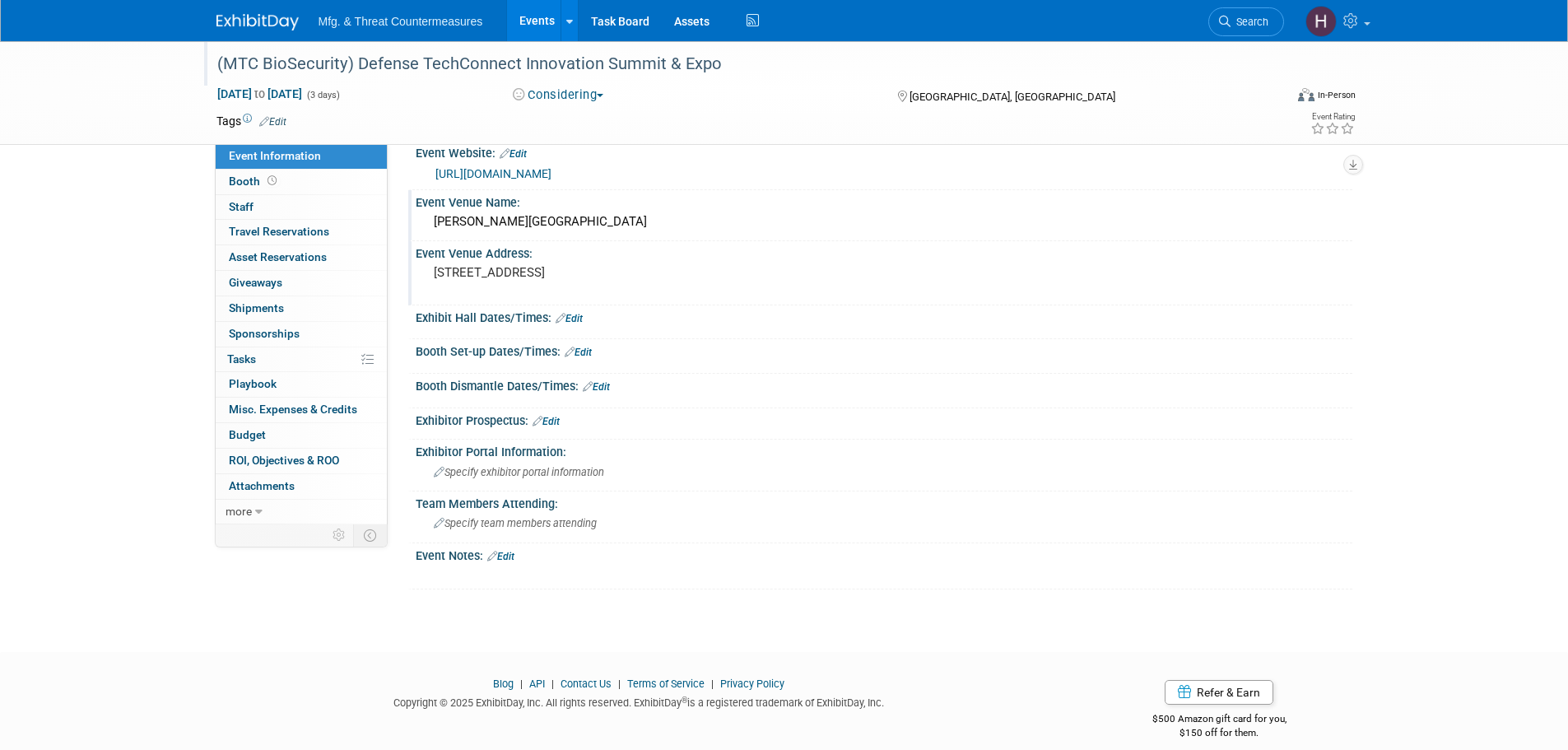
scroll to position [39, 0]
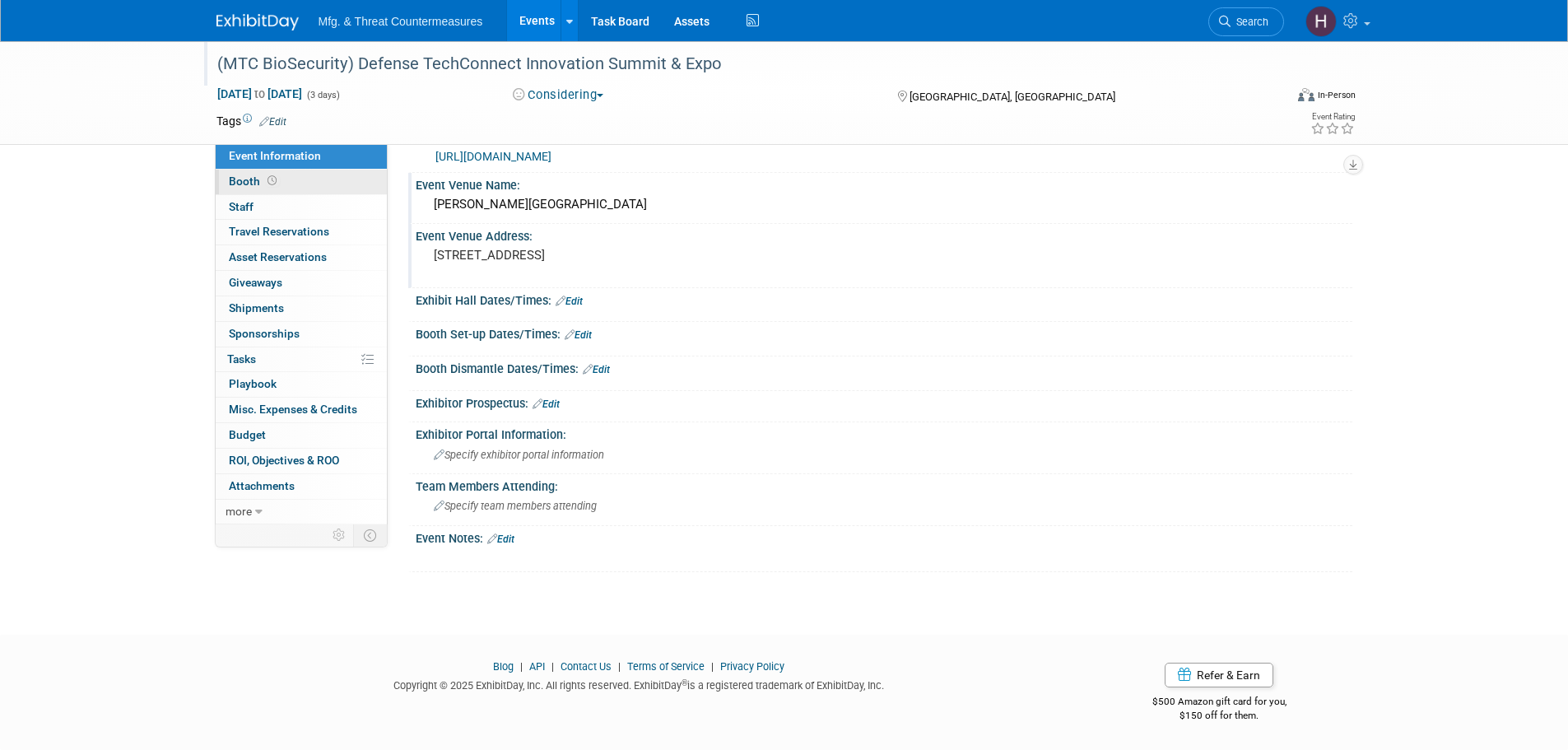
click at [327, 186] on link "Booth" at bounding box center [301, 182] width 171 height 25
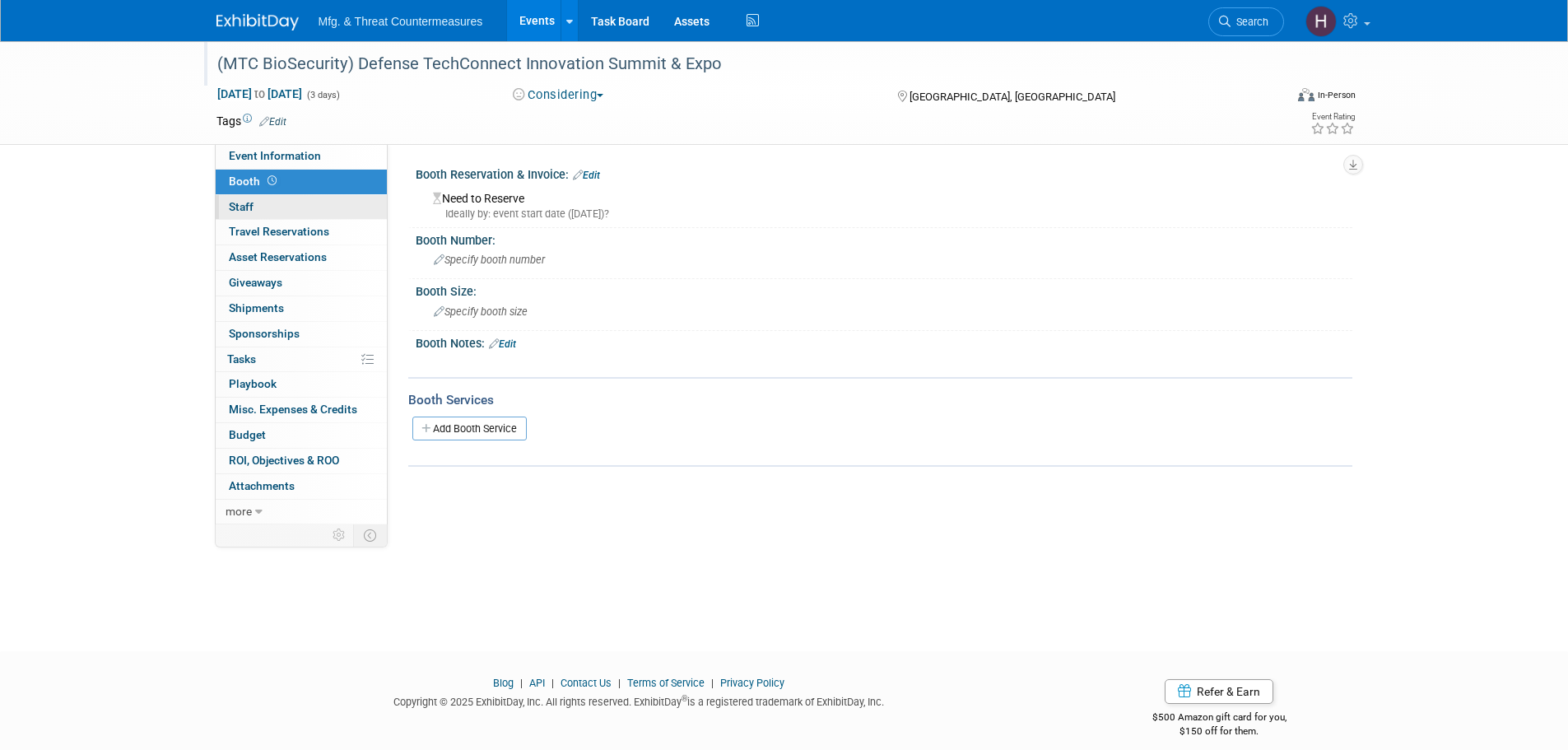
click at [289, 212] on link "0 Staff 0" at bounding box center [301, 207] width 171 height 25
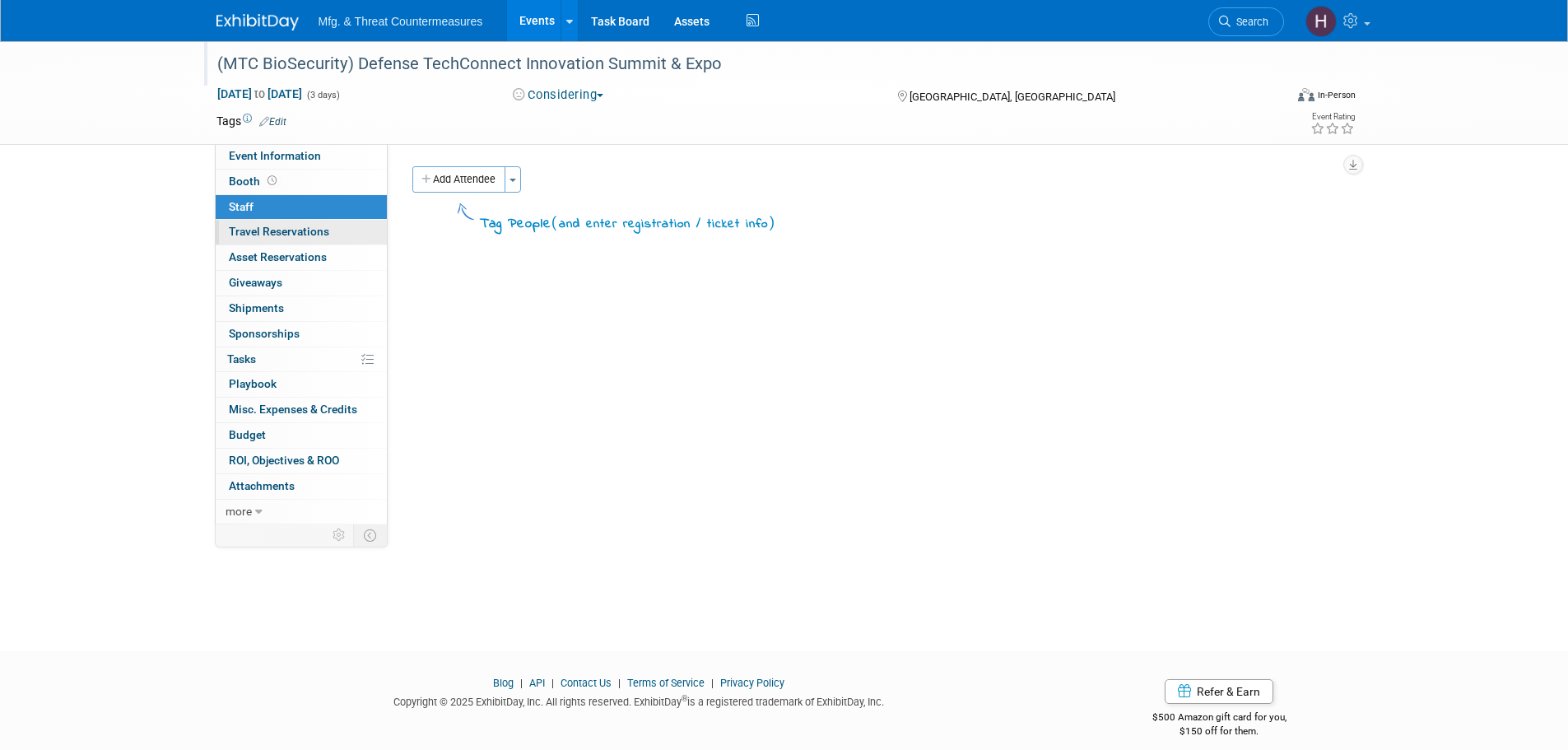
click at [277, 231] on span "Travel Reservations 0" at bounding box center [279, 231] width 101 height 13
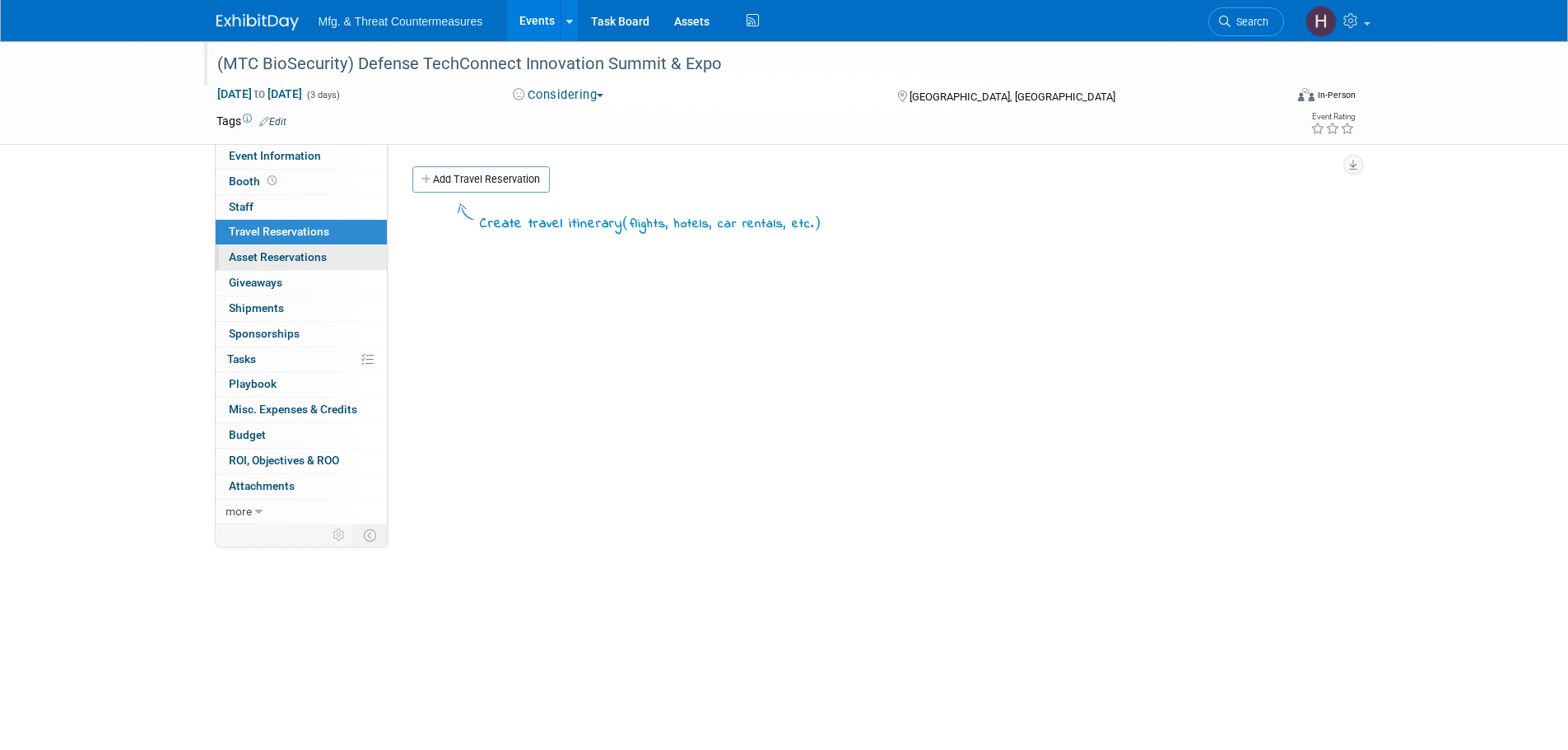
click at [266, 251] on span "Asset Reservations 0" at bounding box center [278, 257] width 98 height 13
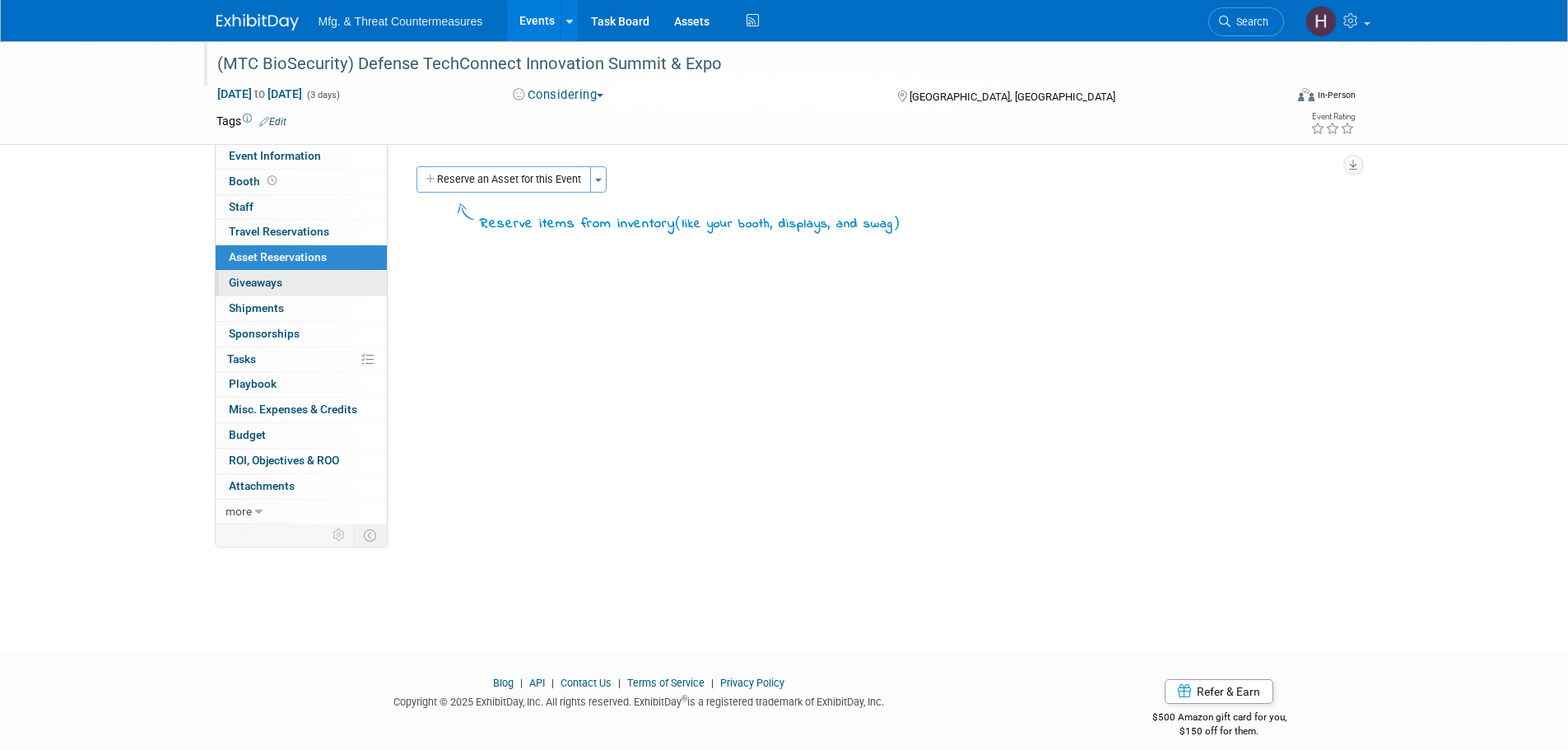
click at [269, 286] on span "Giveaways 0" at bounding box center [256, 283] width 54 height 13
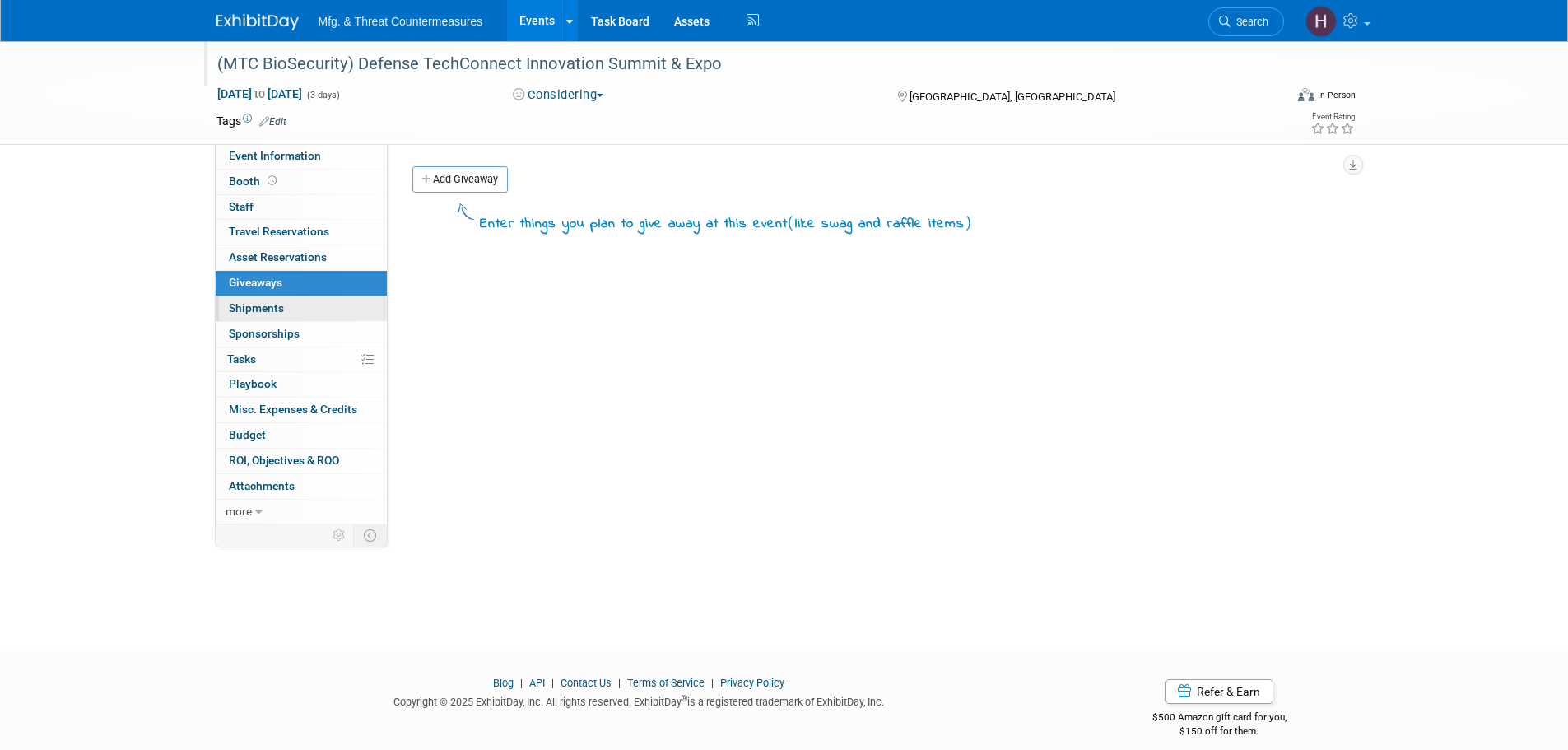
click at [270, 306] on span "Shipments 0" at bounding box center [257, 308] width 55 height 13
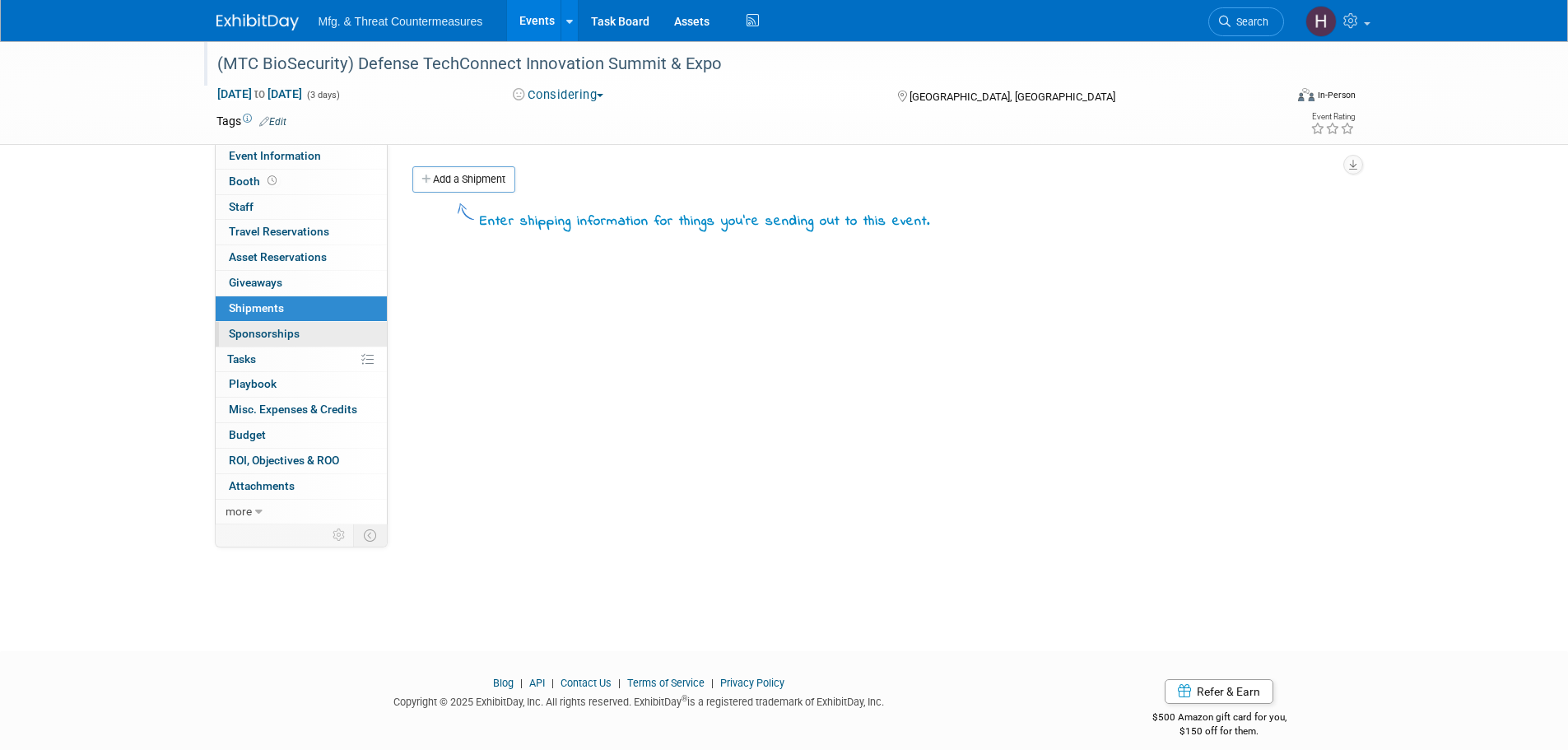
click at [259, 327] on span "Sponsorships 0" at bounding box center [264, 333] width 71 height 13
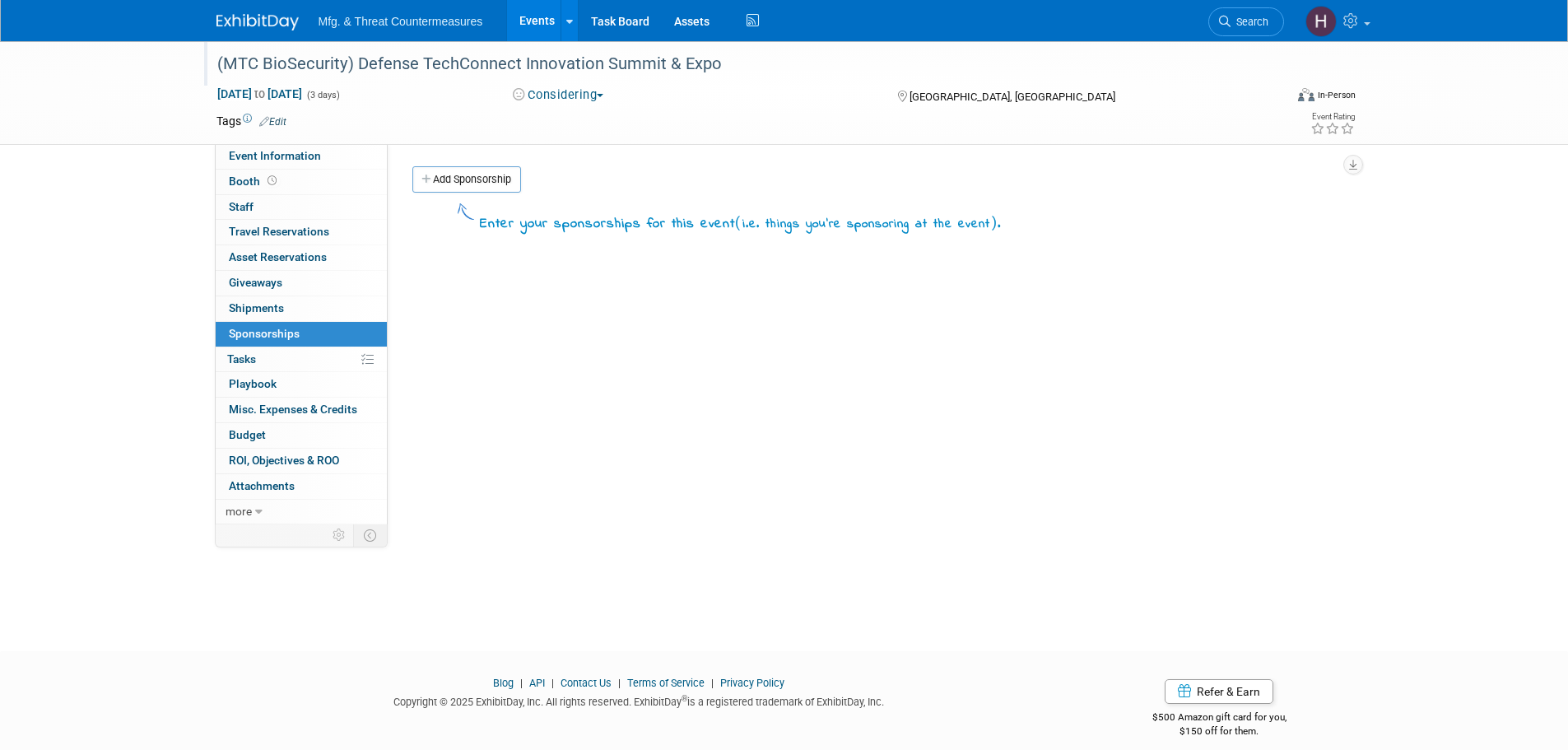
click at [254, 351] on link "0% Tasks 0%" at bounding box center [301, 359] width 171 height 25
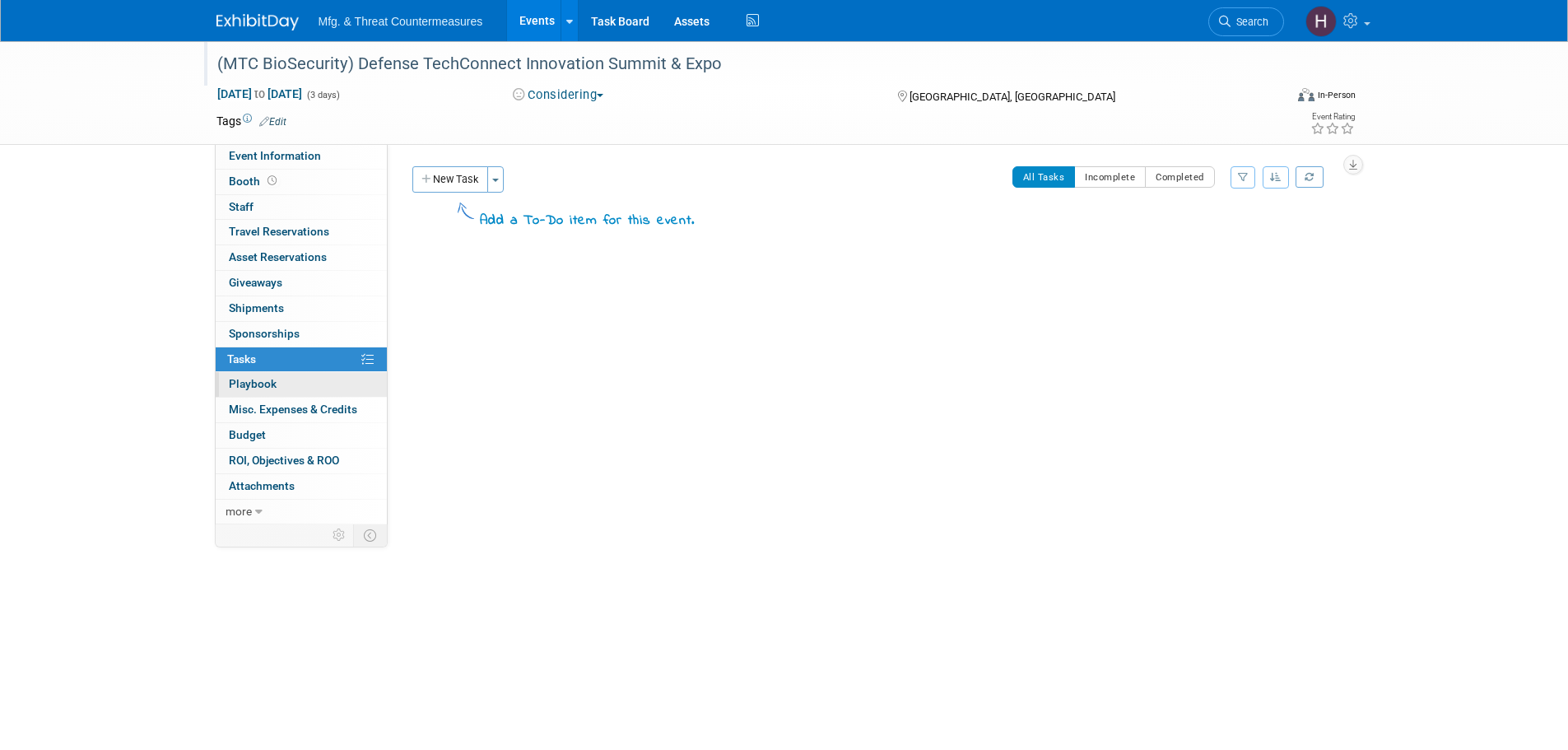
click at [253, 376] on link "0 Playbook 0" at bounding box center [301, 384] width 171 height 25
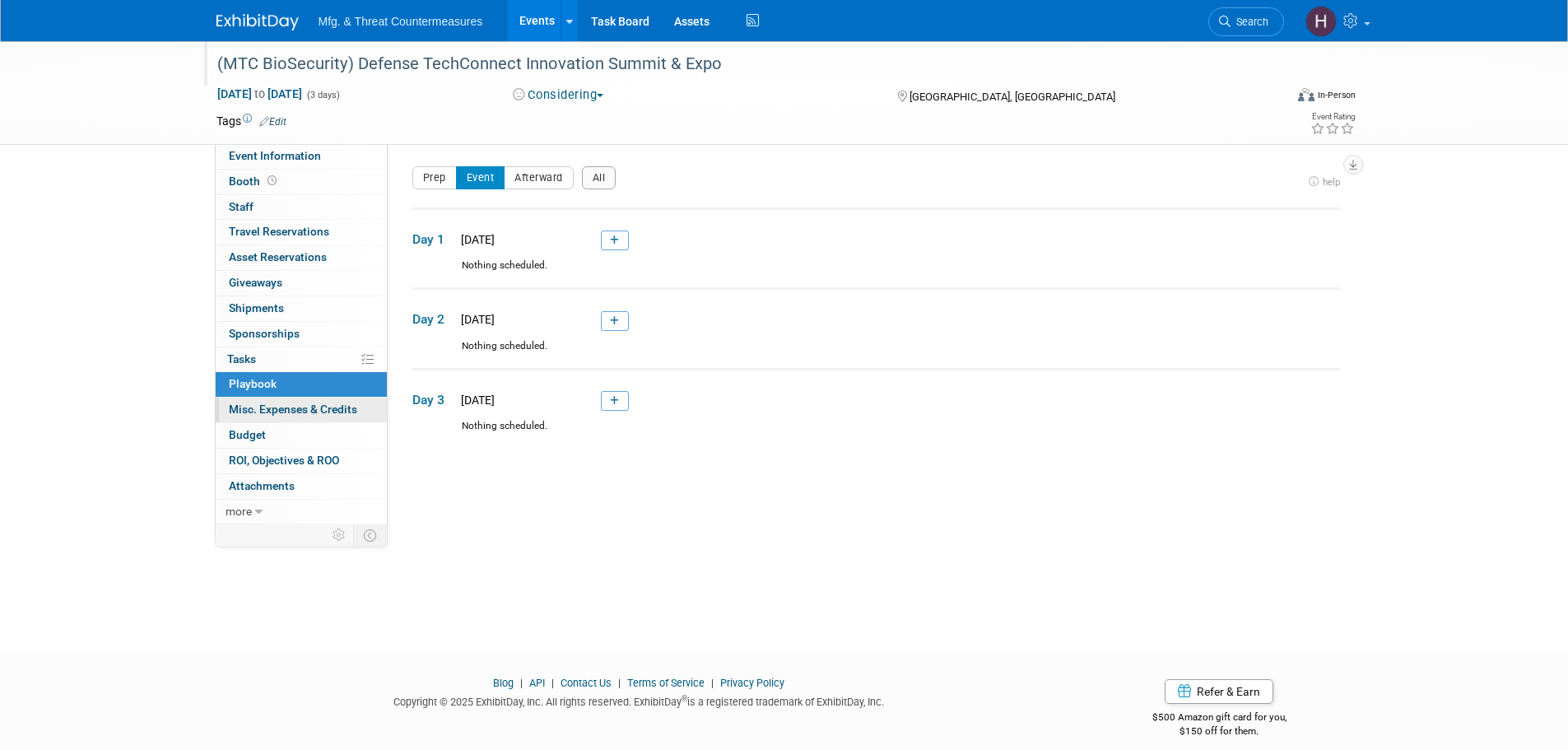
click at [246, 409] on span "Misc. Expenses & Credits 0" at bounding box center [293, 409] width 128 height 13
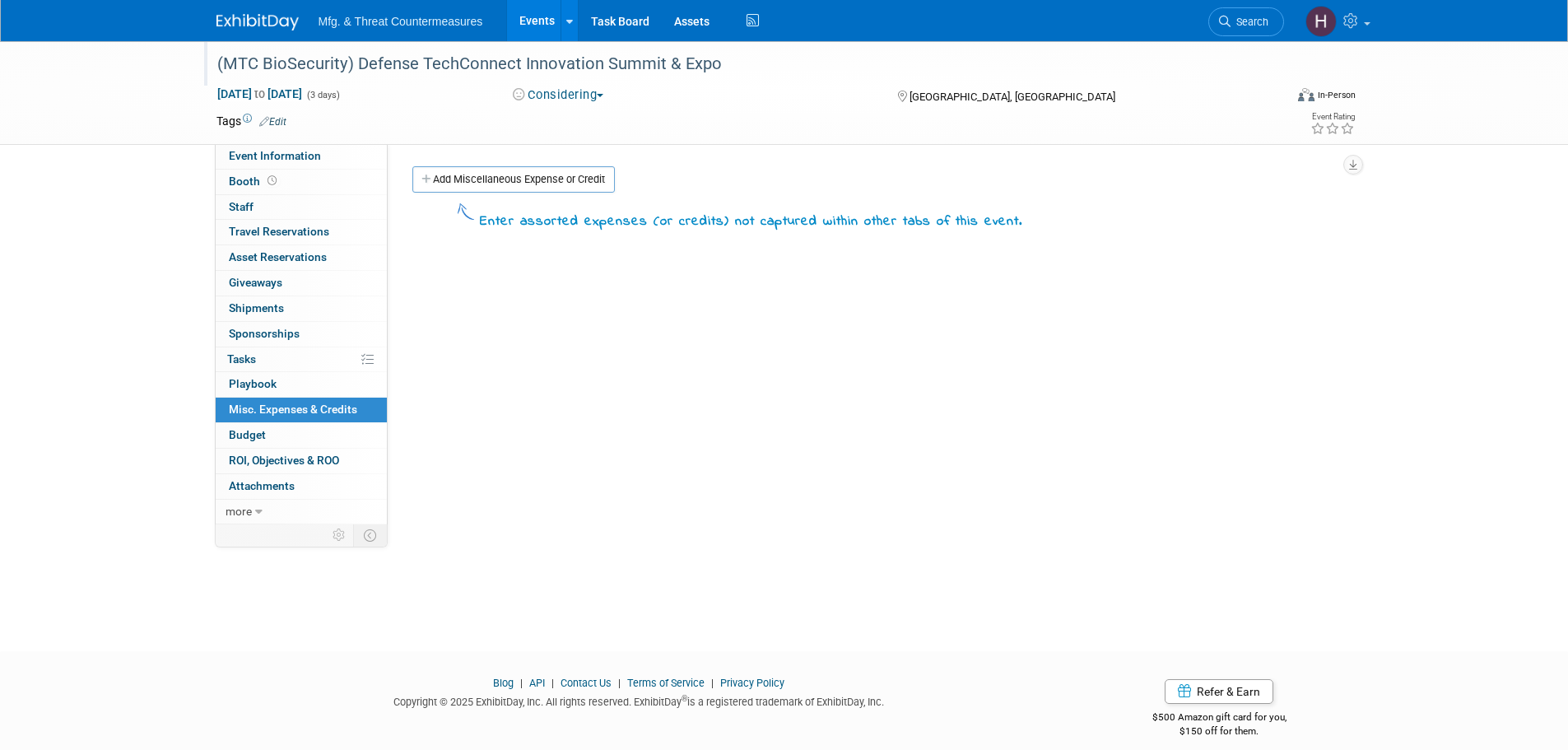
click at [244, 434] on span "Budget" at bounding box center [247, 435] width 37 height 13
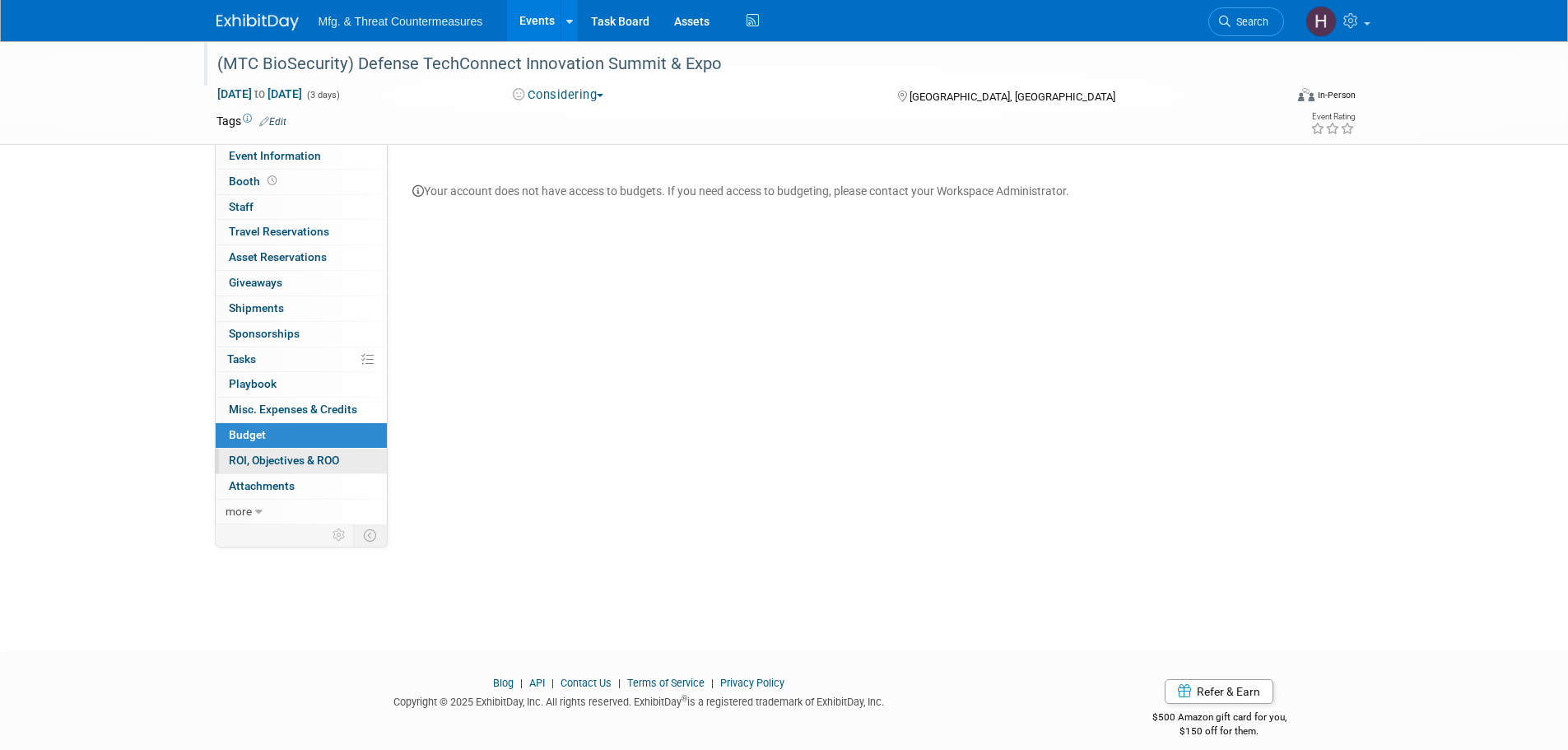
click at [238, 459] on span "ROI, Objectives & ROO 0" at bounding box center [283, 460] width 110 height 13
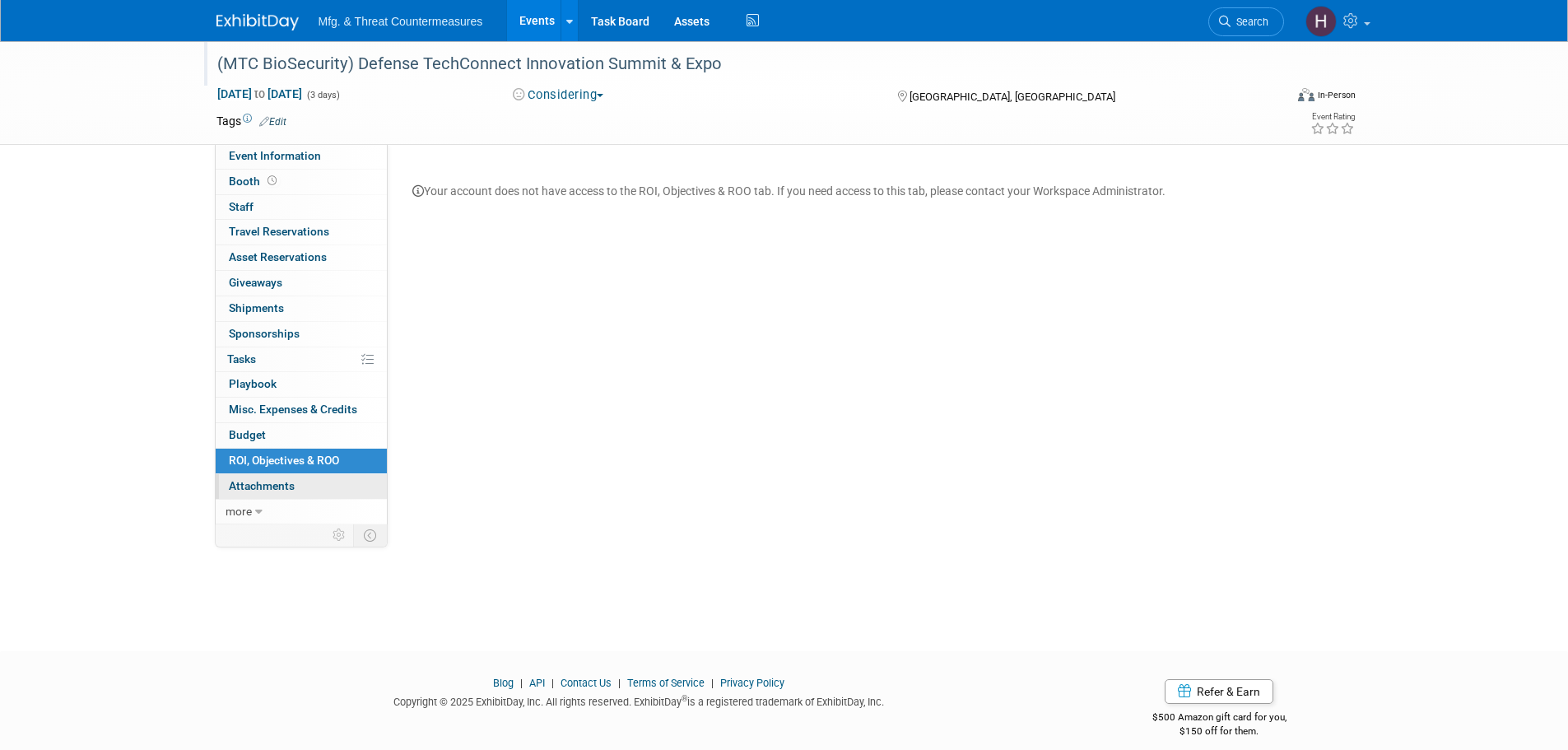
click at [244, 486] on span "Attachments 0" at bounding box center [261, 486] width 66 height 13
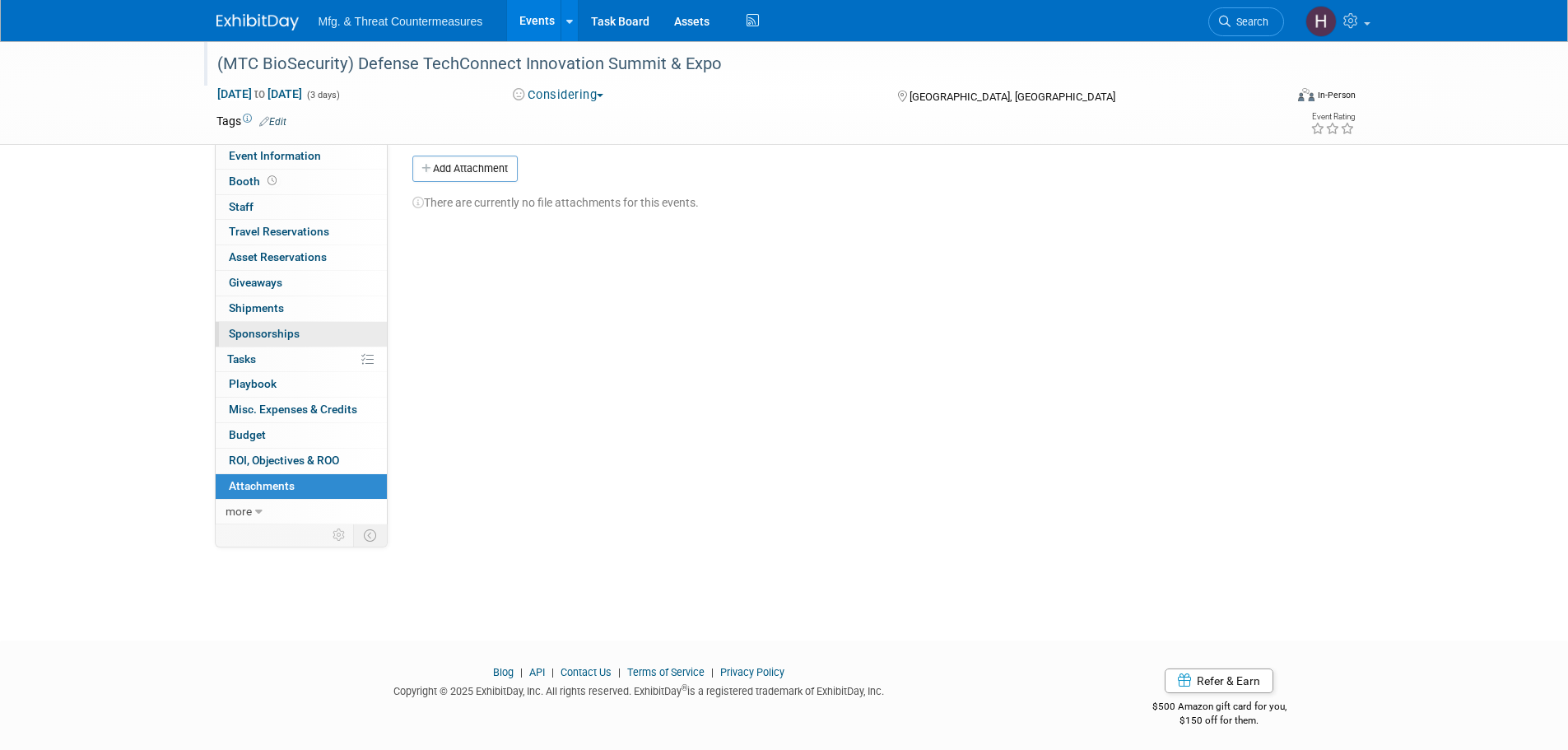
scroll to position [17, 0]
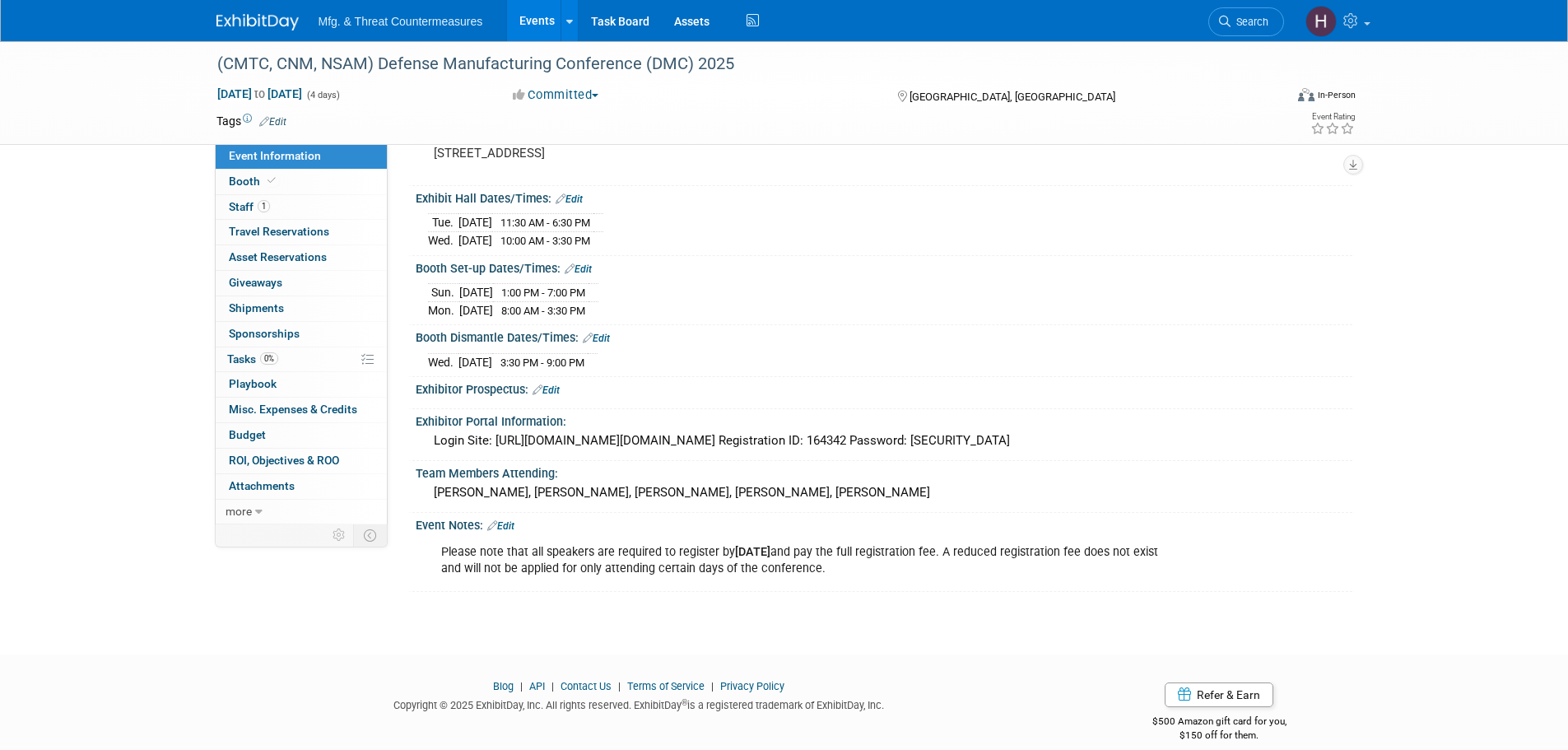
scroll to position [158, 0]
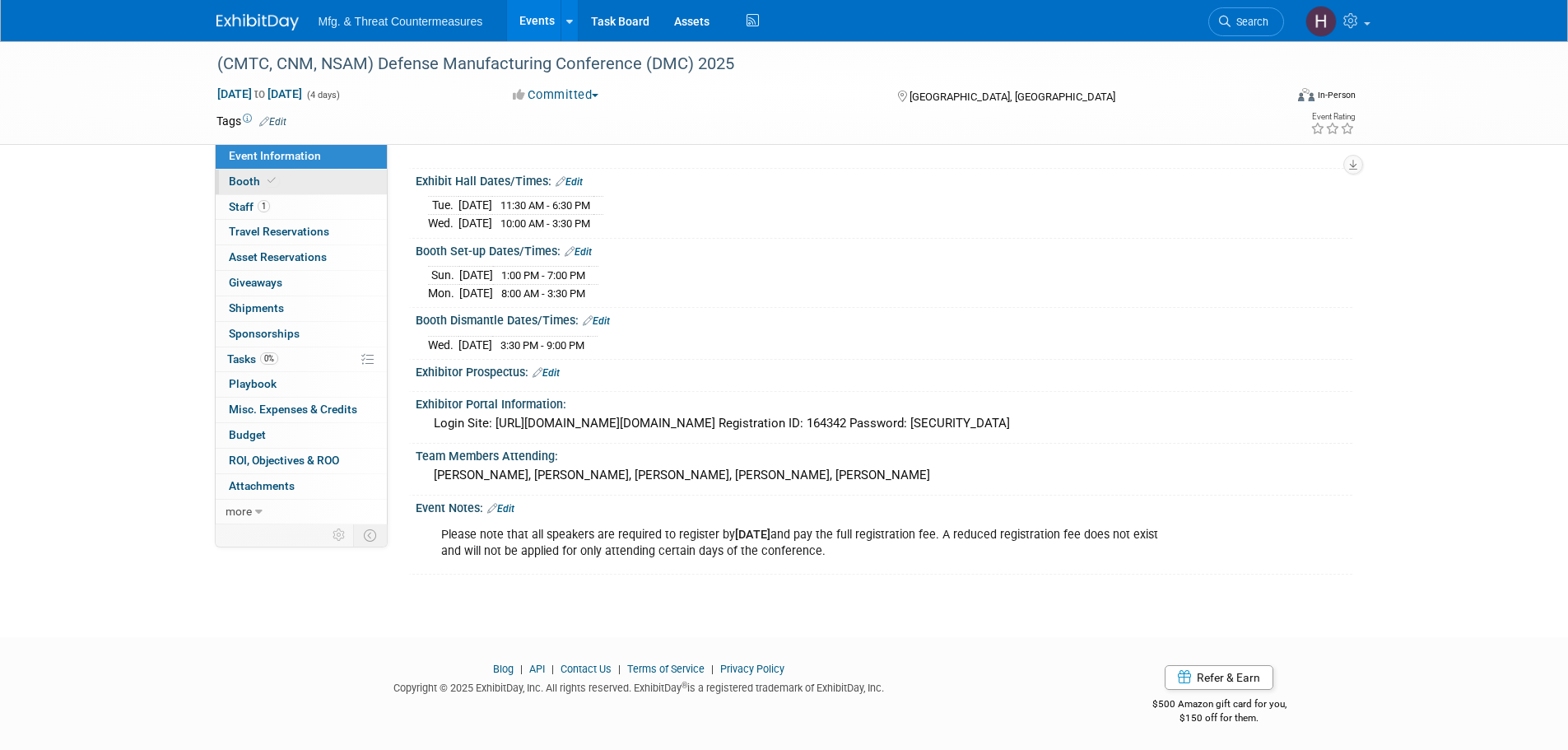
click at [283, 171] on link "Booth" at bounding box center [301, 182] width 171 height 25
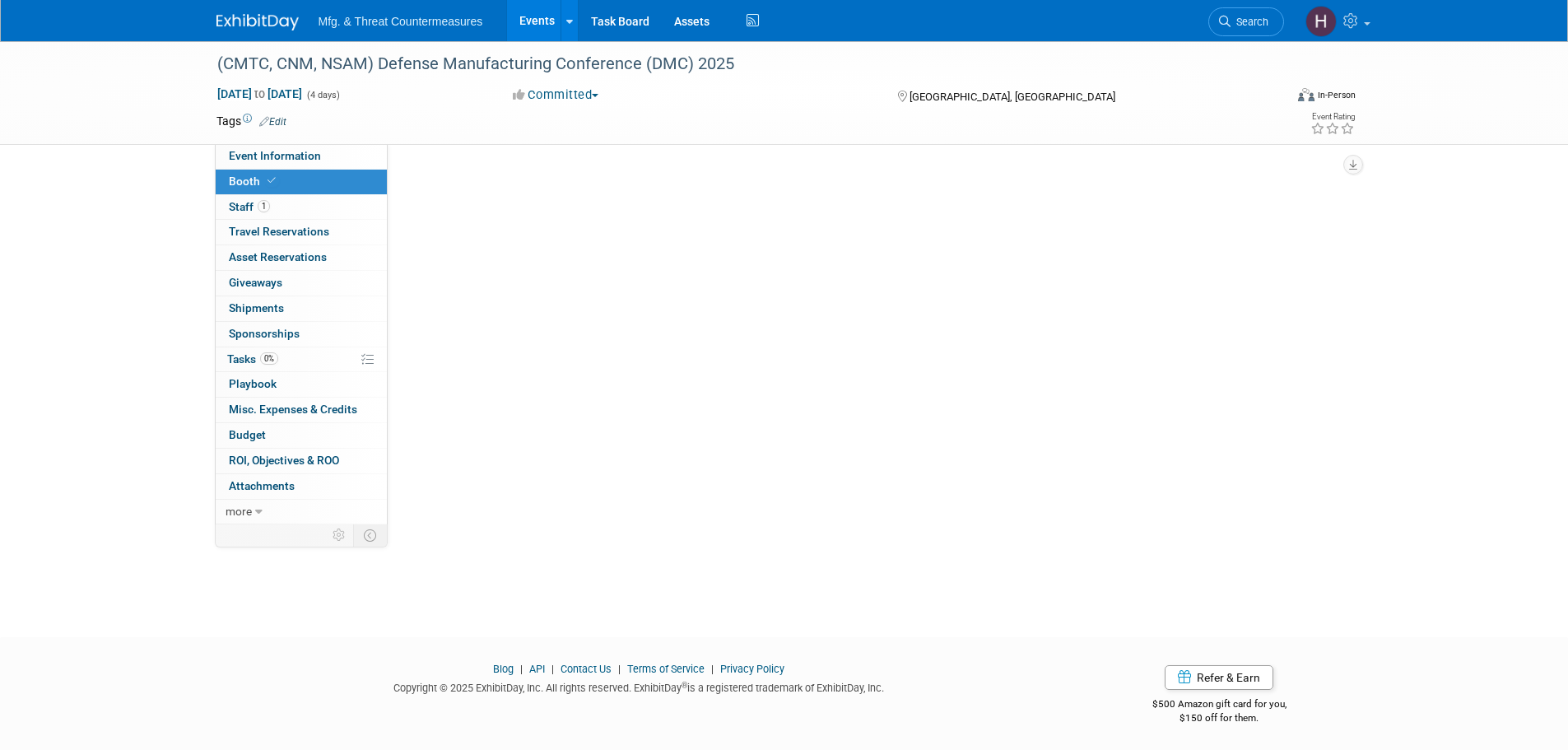
scroll to position [0, 0]
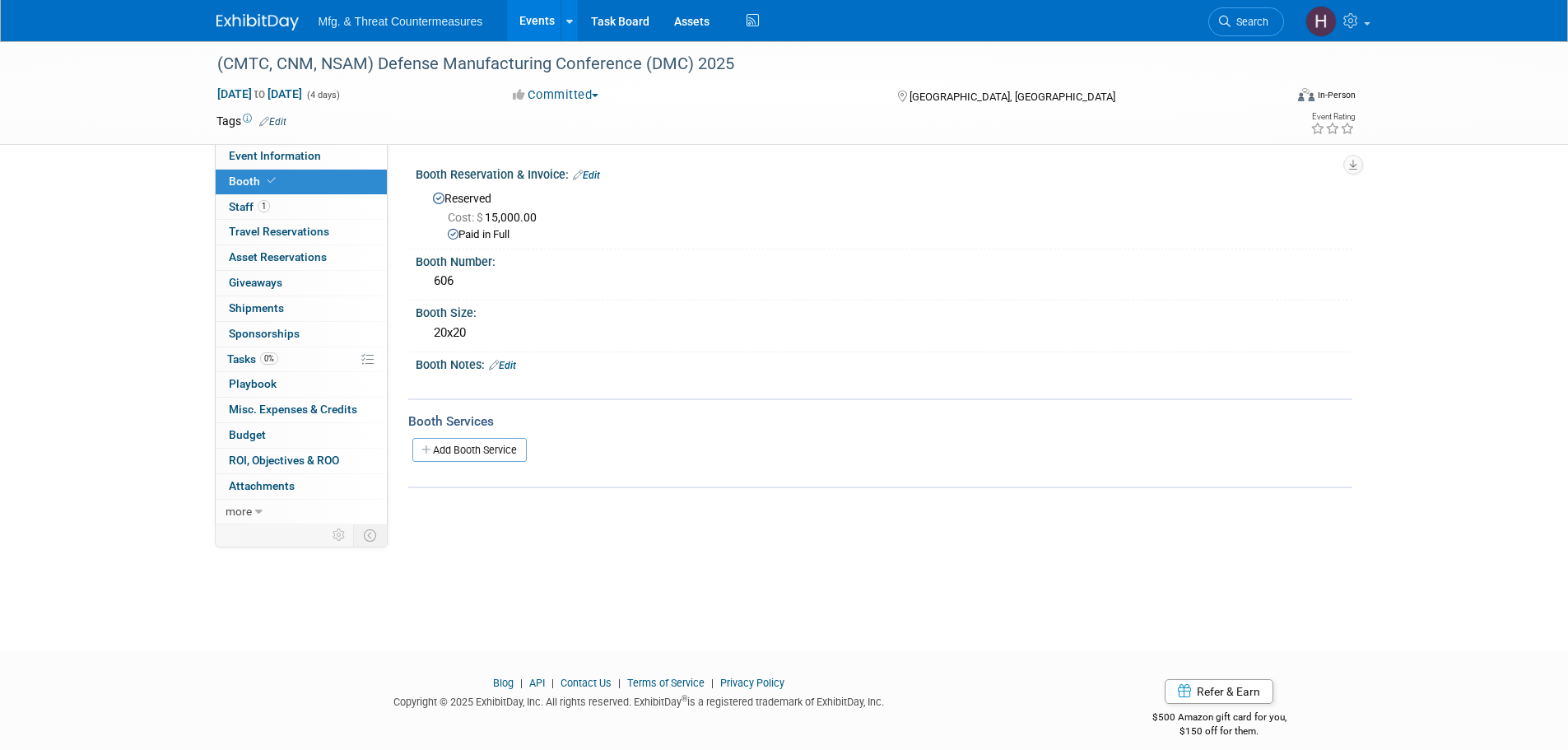
click at [277, 193] on link "Booth" at bounding box center [301, 182] width 171 height 25
click at [274, 212] on link "1 Staff 1" at bounding box center [301, 207] width 171 height 25
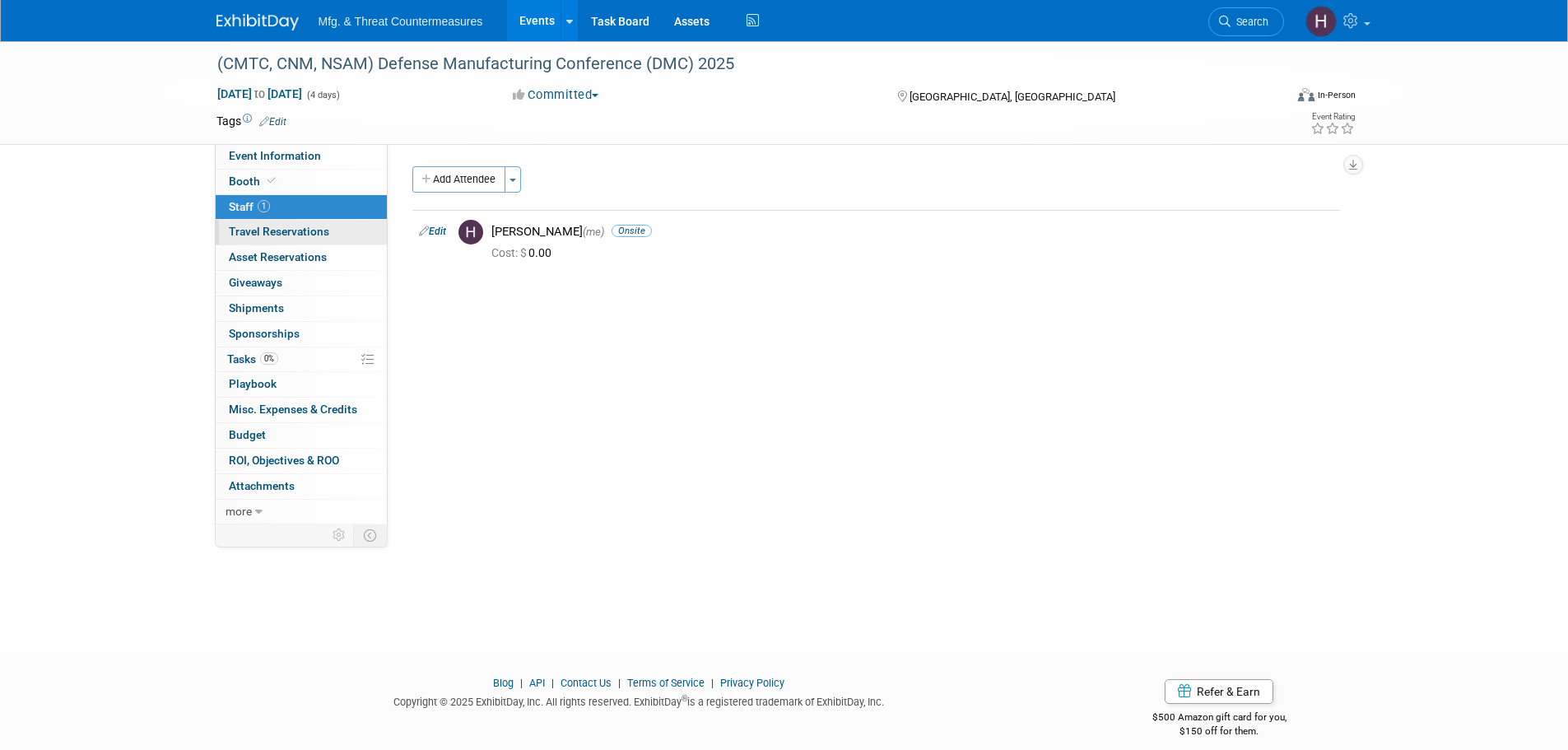
click at [269, 232] on span "Travel Reservations 0" at bounding box center [279, 231] width 101 height 13
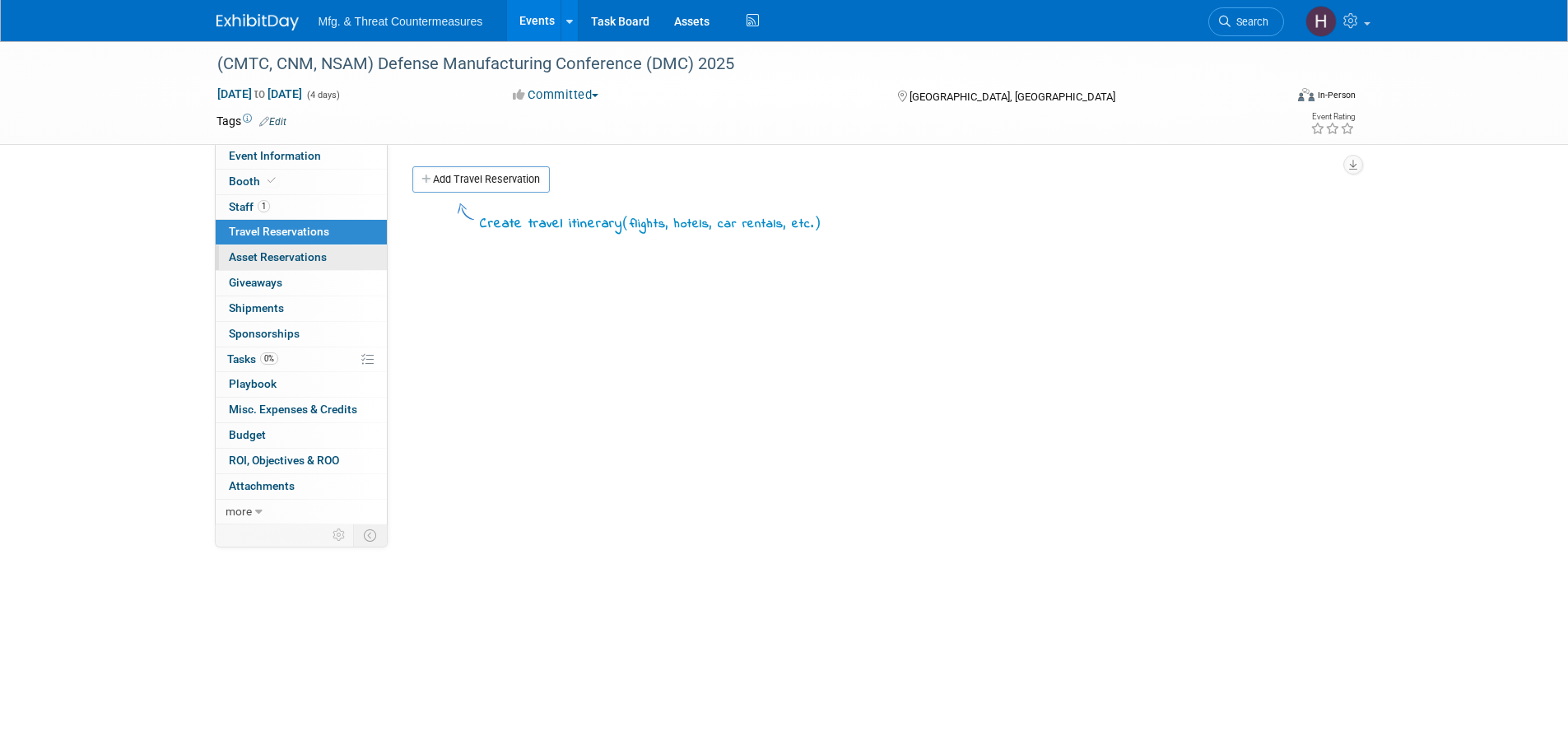
click at [262, 259] on span "Asset Reservations 0" at bounding box center [278, 257] width 98 height 13
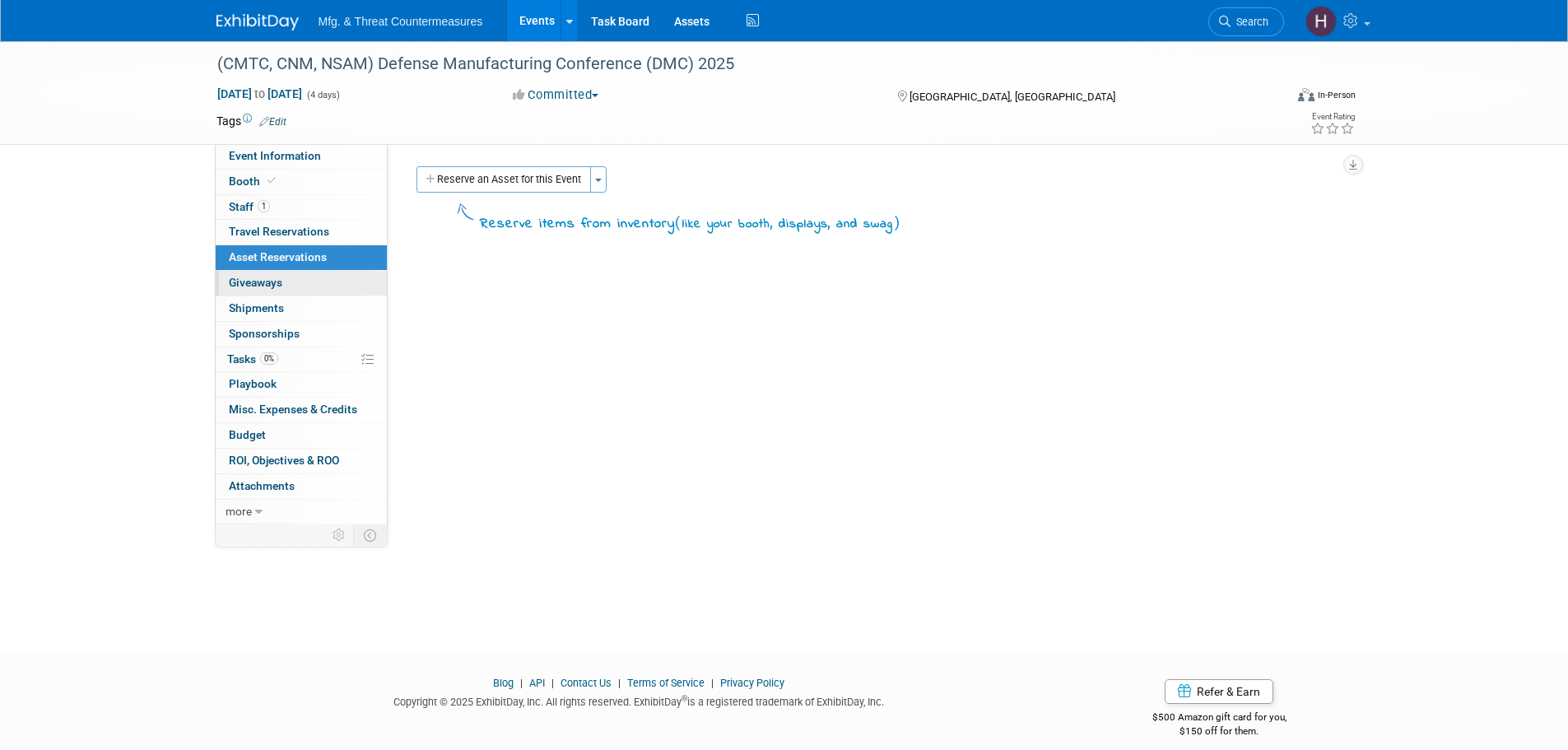
click at [267, 277] on span "Giveaways 0" at bounding box center [256, 283] width 54 height 13
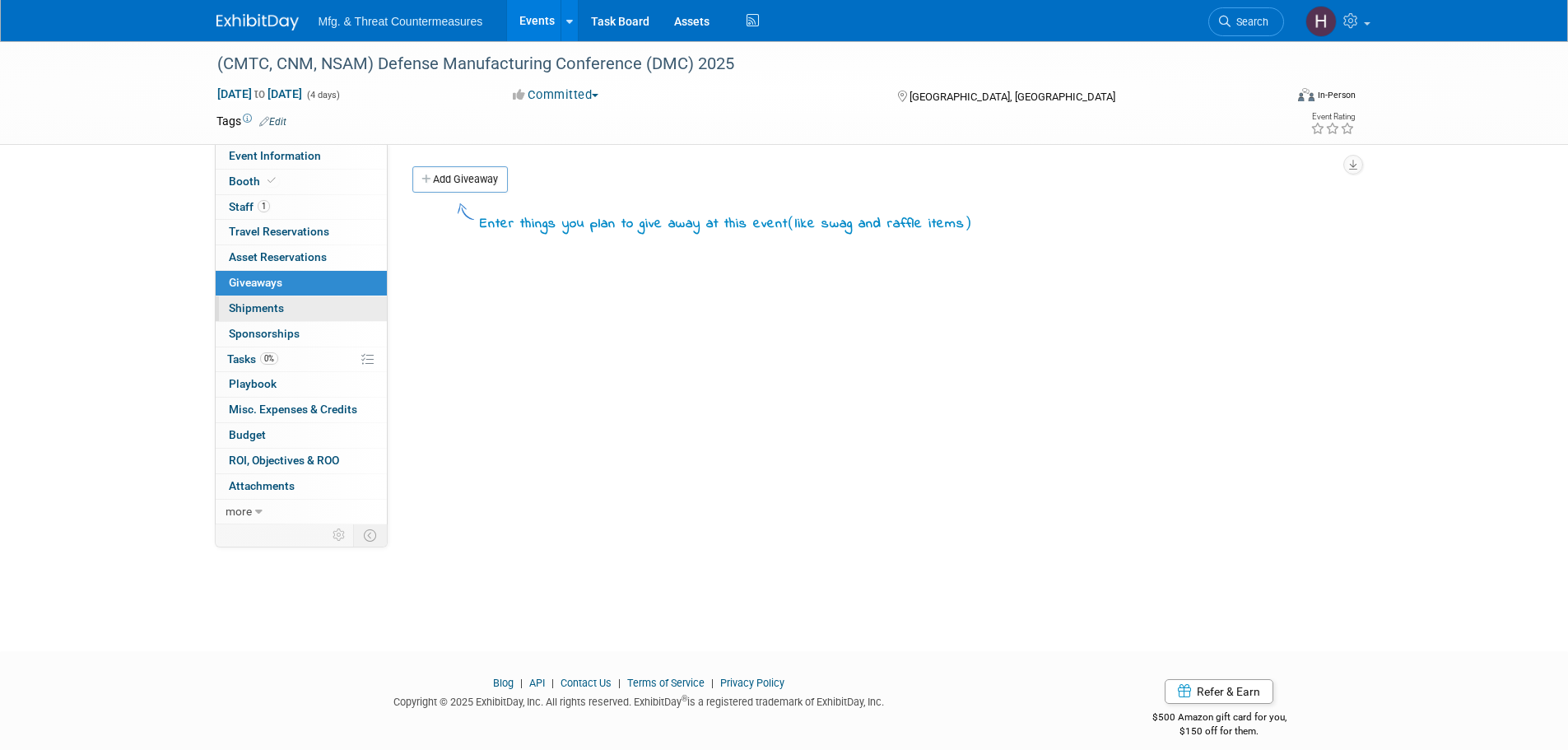
click at [270, 296] on link "0 Shipments 0" at bounding box center [301, 308] width 171 height 25
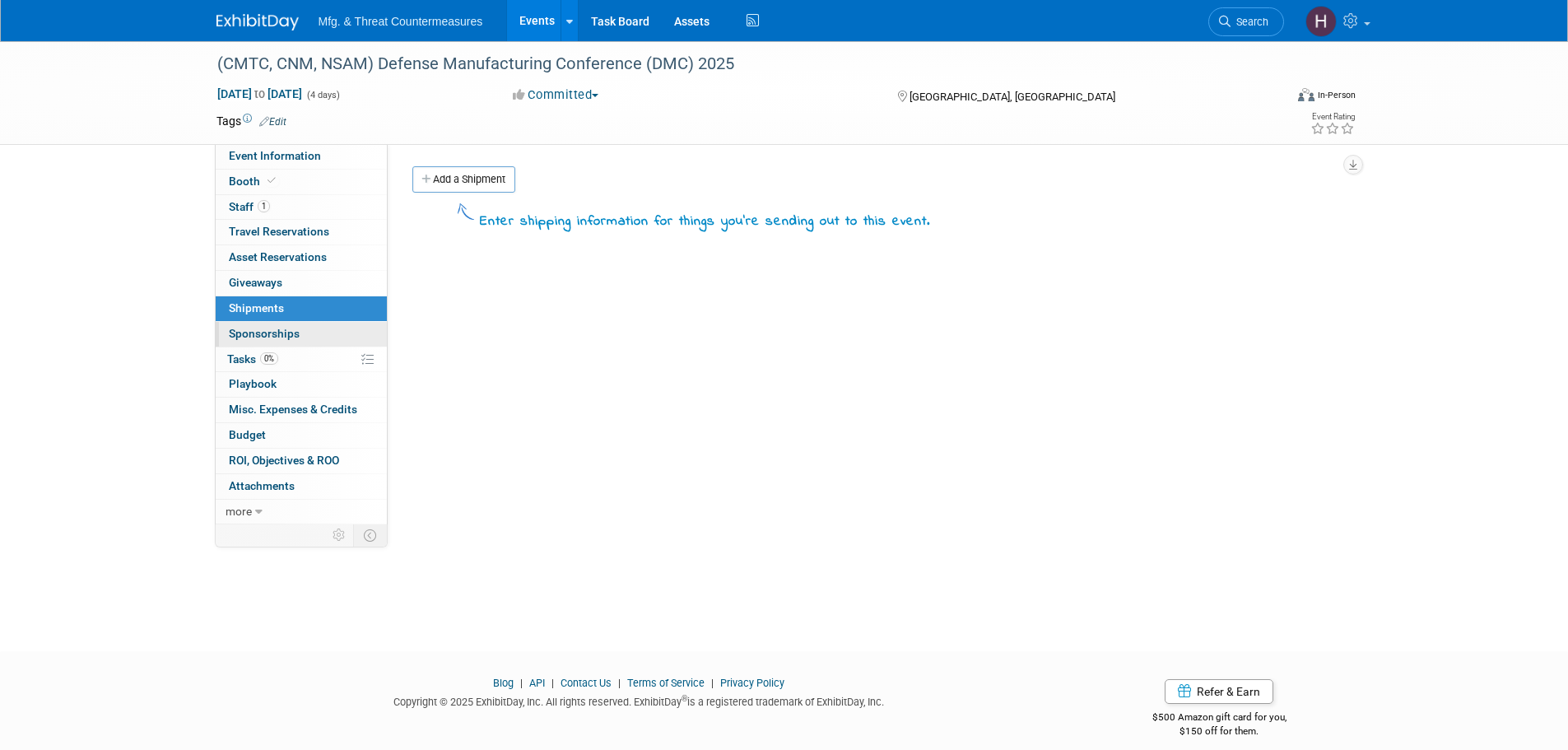
click at [259, 324] on link "0 Sponsorships 0" at bounding box center [301, 334] width 171 height 25
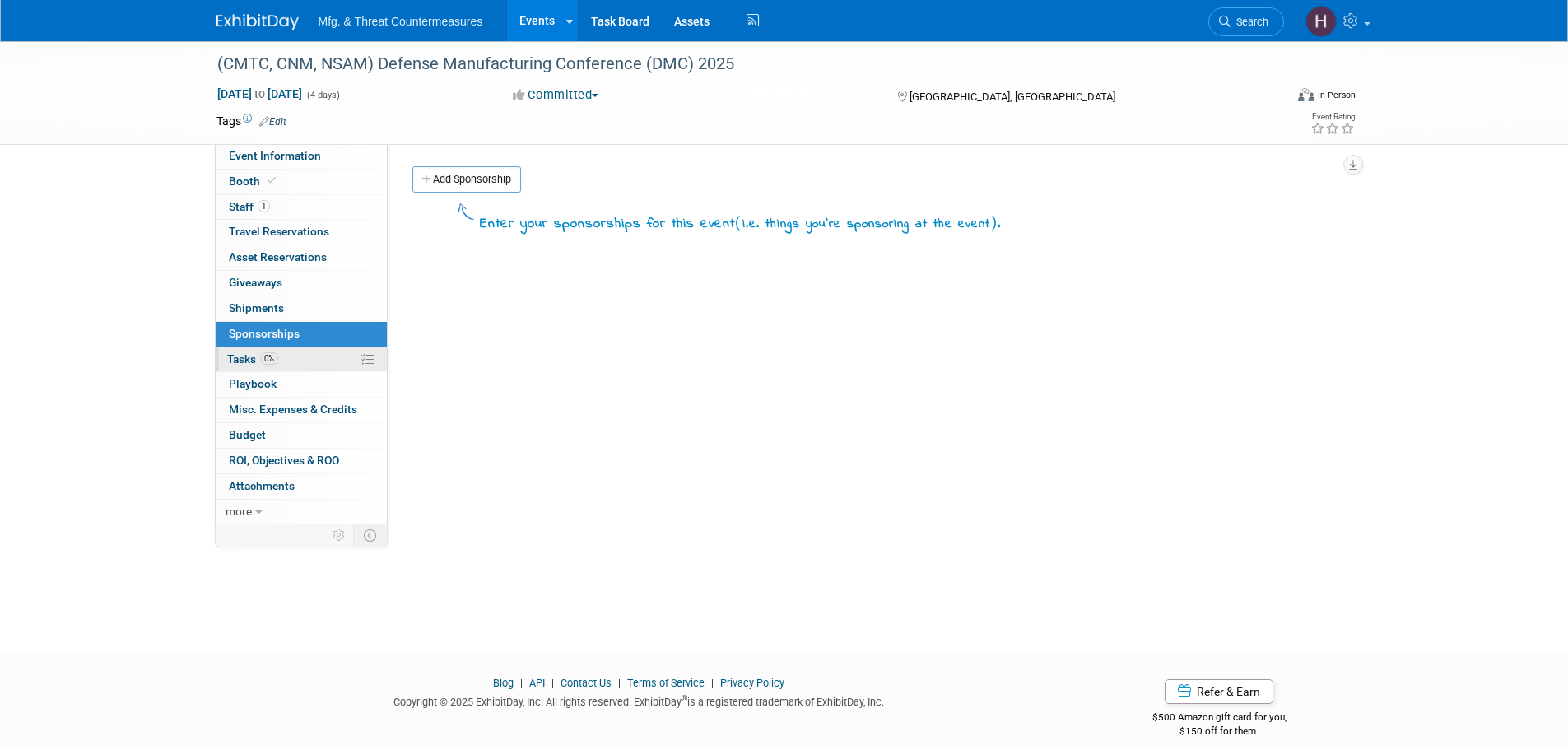
click at [258, 350] on link "0% Tasks 0%" at bounding box center [301, 359] width 171 height 25
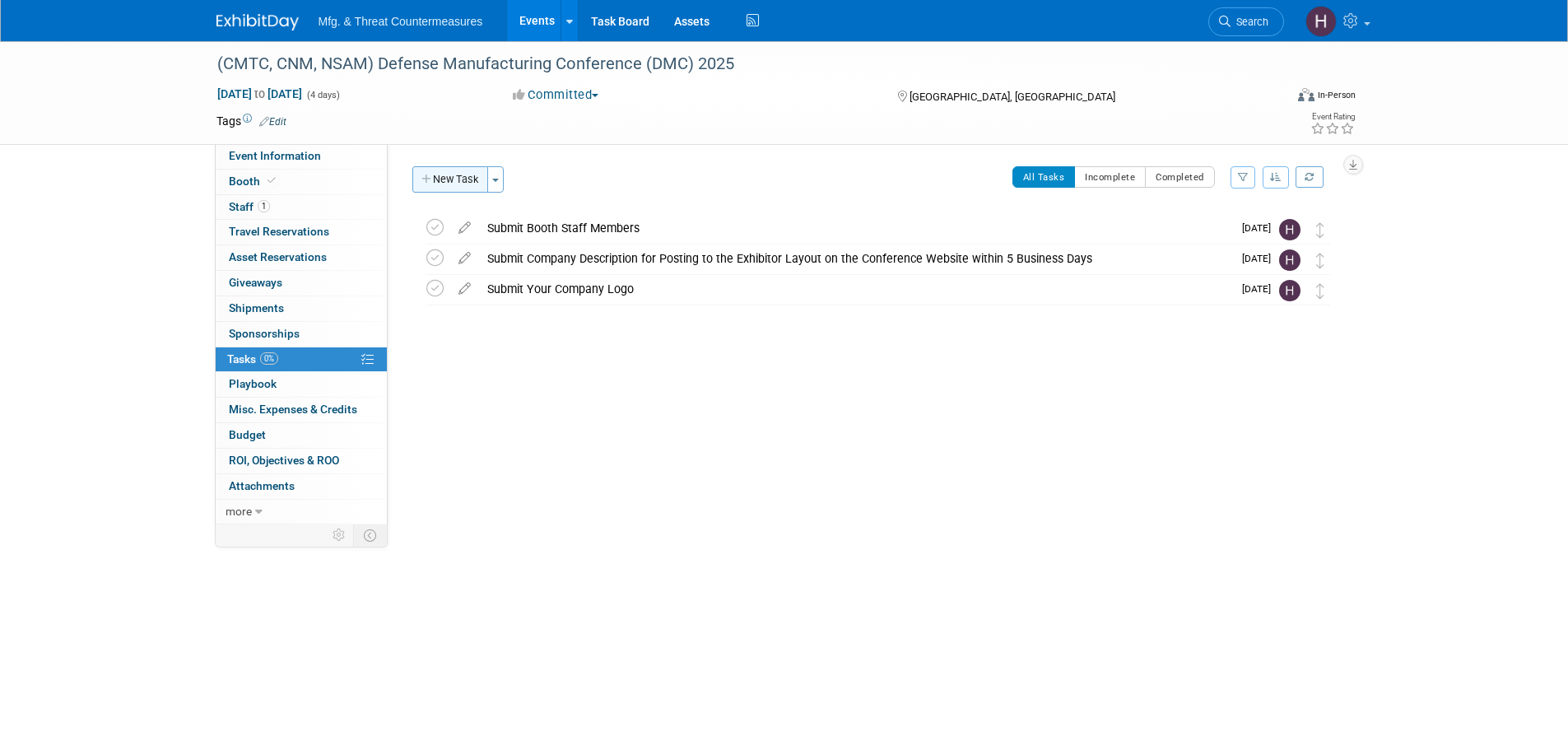
click at [439, 172] on button "New Task" at bounding box center [451, 179] width 76 height 27
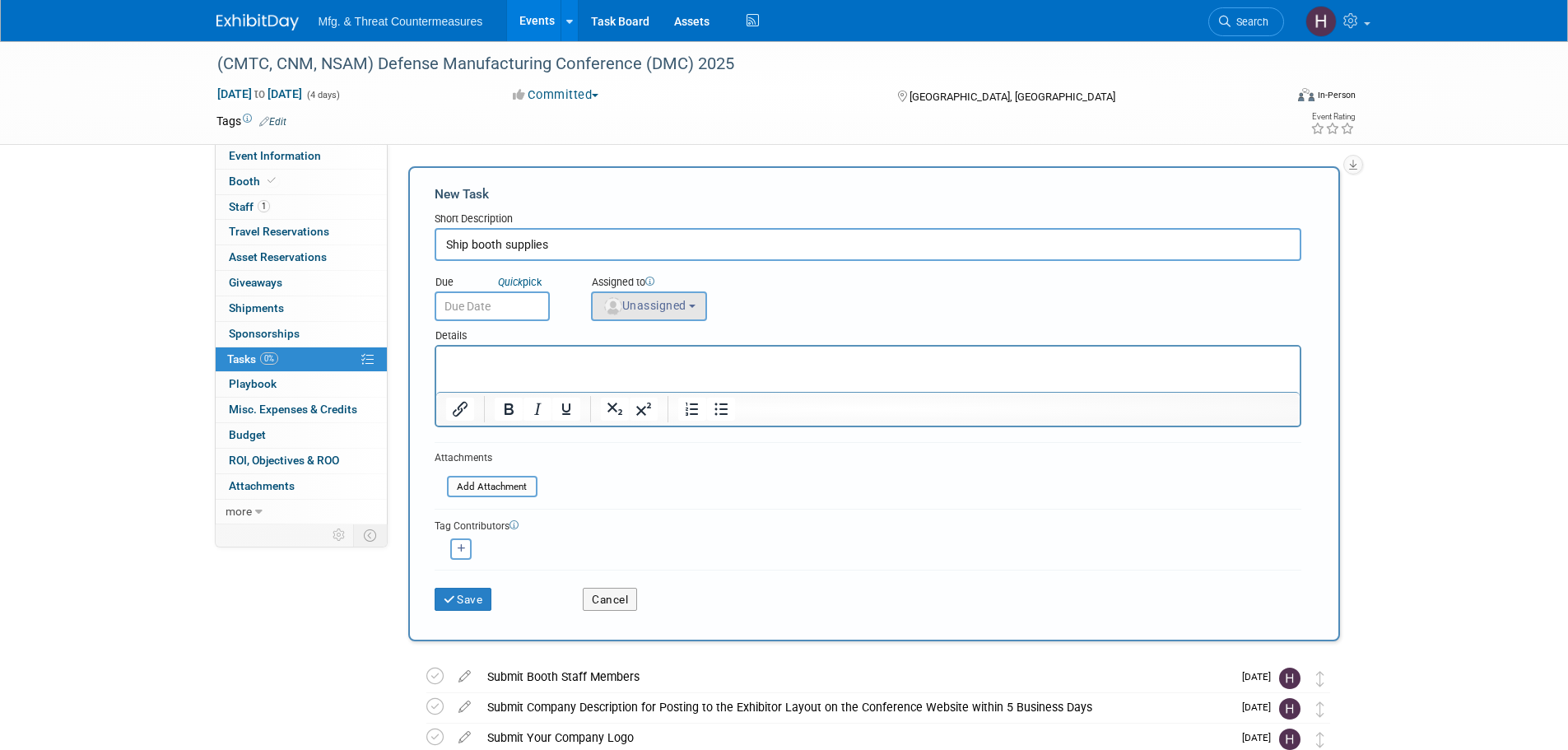
type input "Ship booth supplies"
click at [686, 299] on span "Unassigned" at bounding box center [645, 306] width 84 height 13
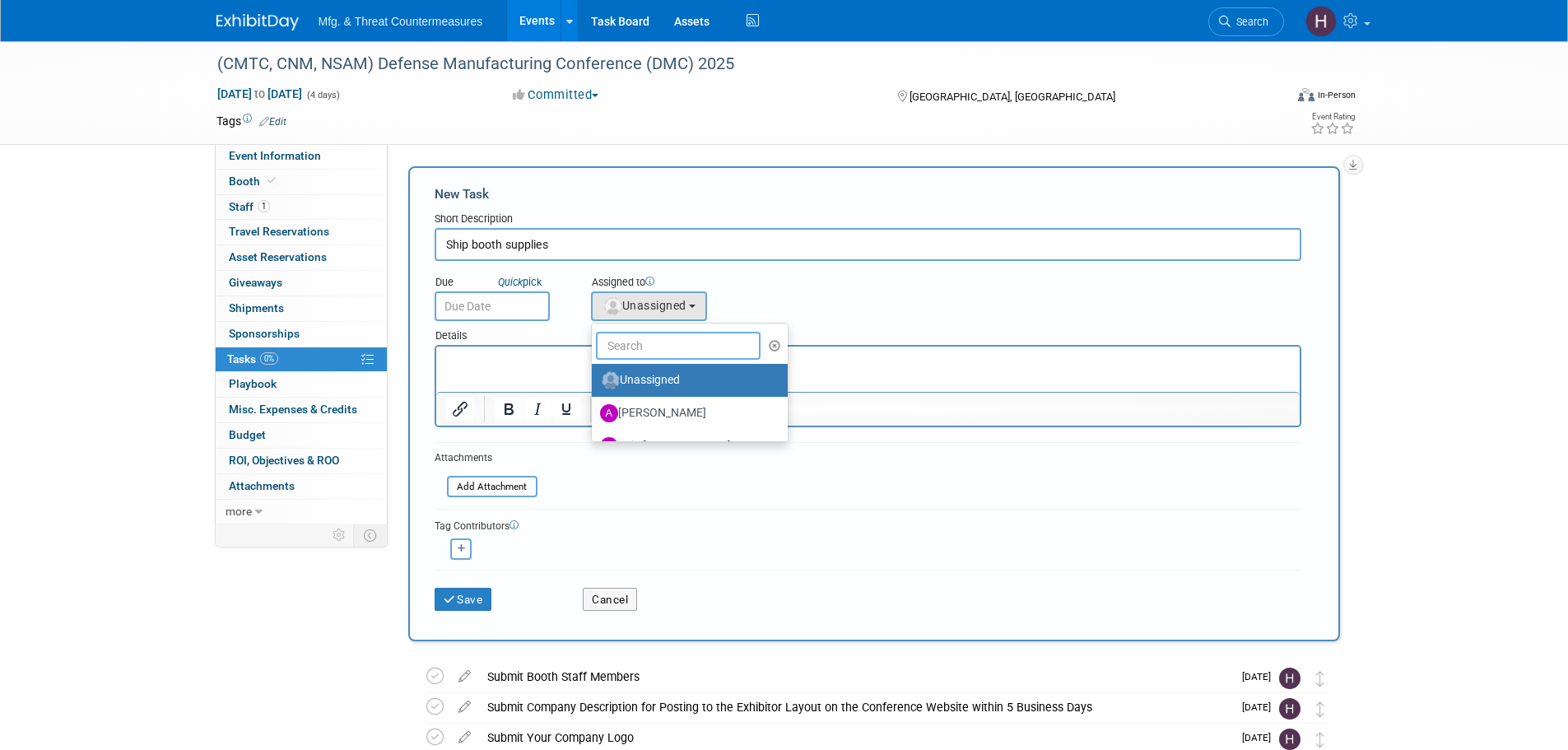
click at [665, 345] on input "text" at bounding box center [678, 345] width 164 height 28
type input "hi"
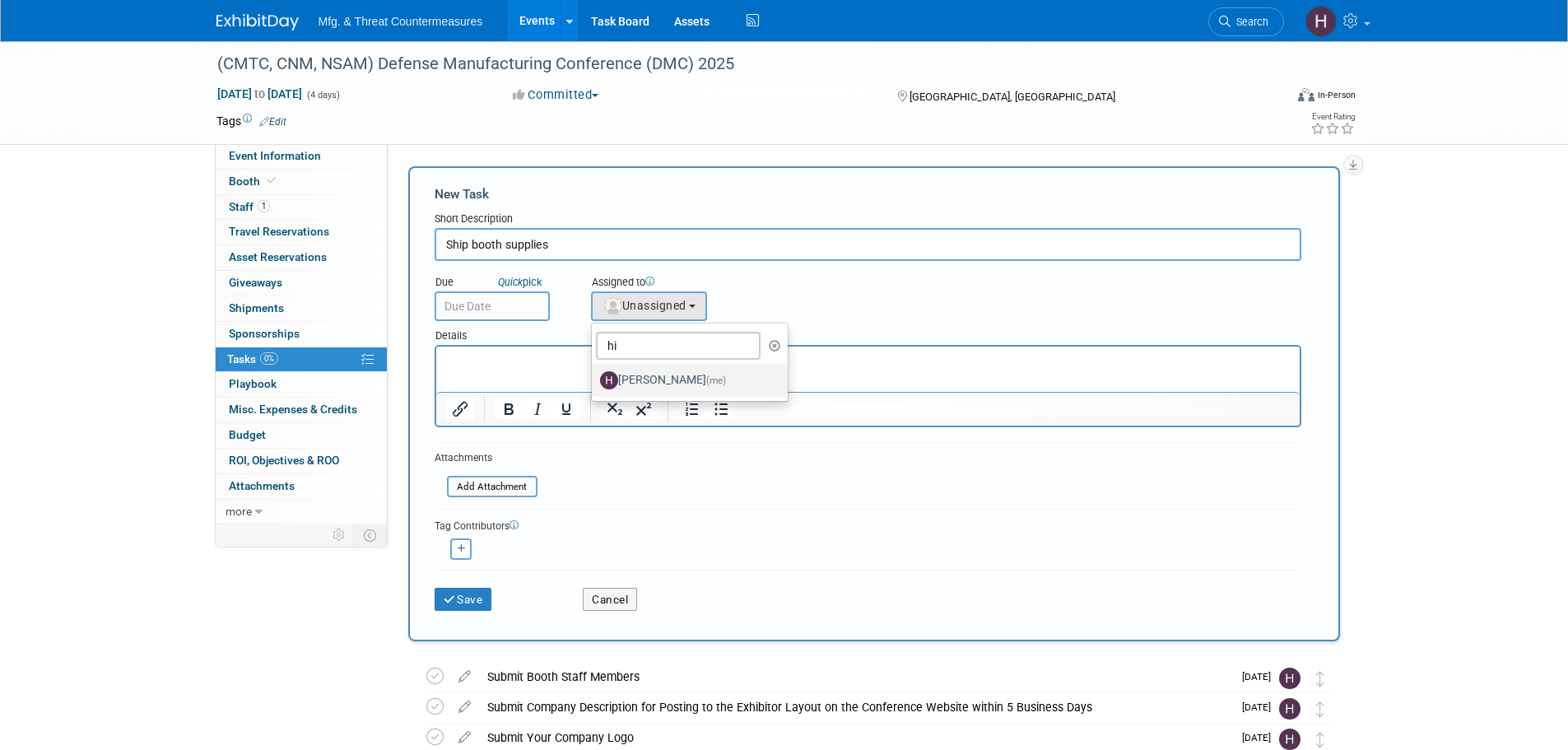
drag, startPoint x: 671, startPoint y: 374, endPoint x: 222, endPoint y: 39, distance: 560.2
click at [671, 374] on label "[PERSON_NAME] (me)" at bounding box center [686, 381] width 172 height 27
click at [595, 374] on input "[PERSON_NAME] (me)" at bounding box center [589, 379] width 11 height 11
select select "3c8855a8-85b9-4bc6-8534-5a40100751d4"
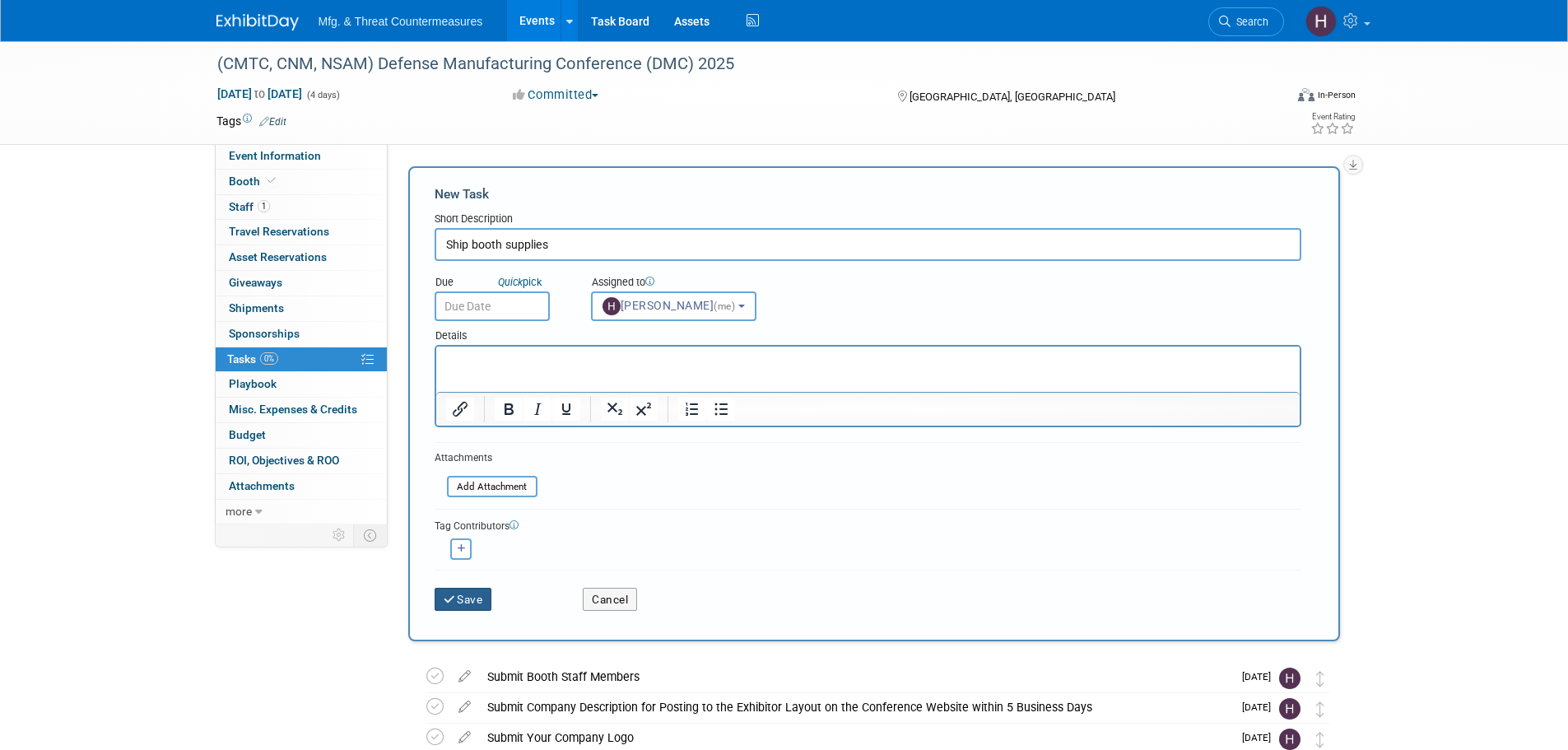
click at [456, 597] on icon "submit" at bounding box center [450, 600] width 14 height 11
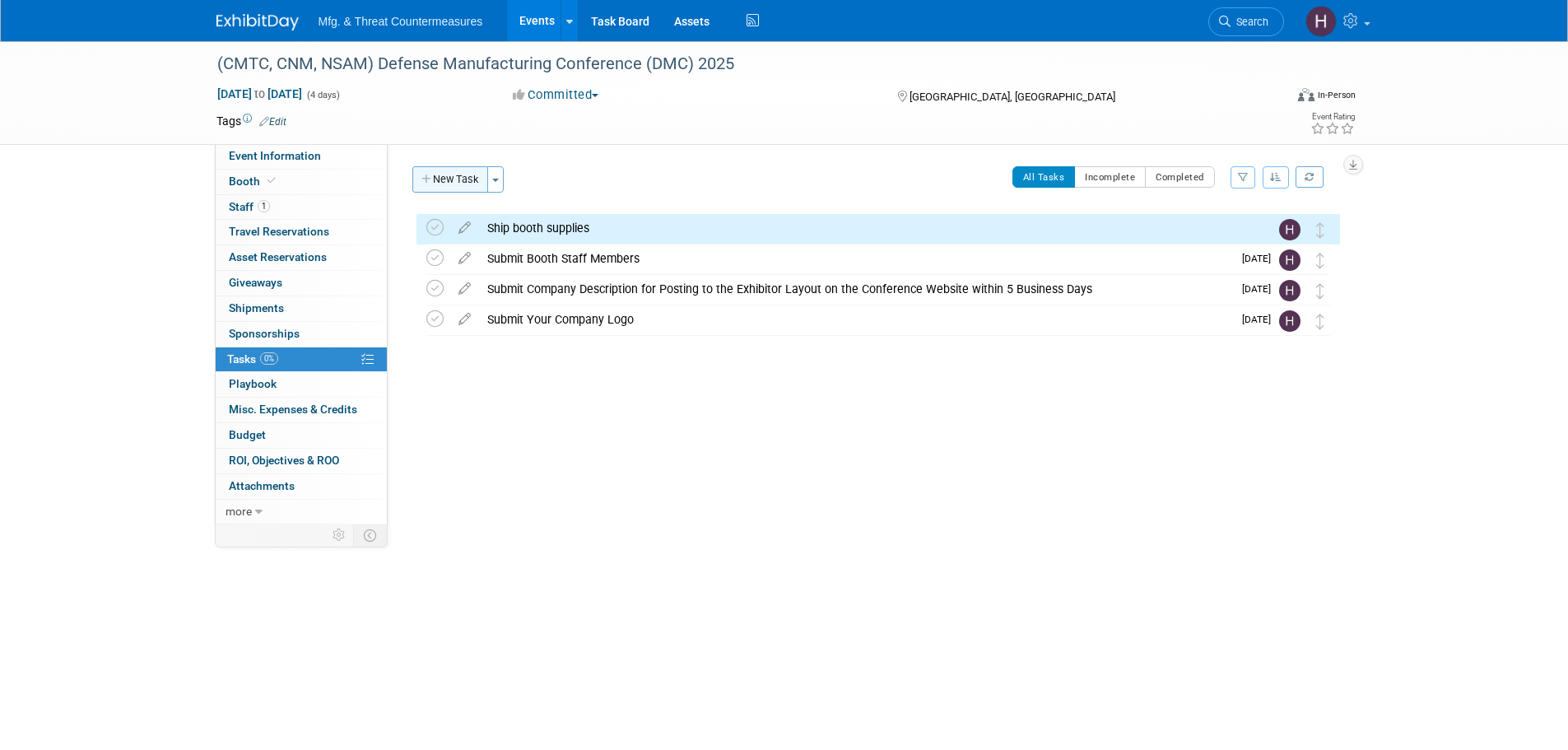
click at [458, 185] on button "New Task" at bounding box center [451, 179] width 76 height 27
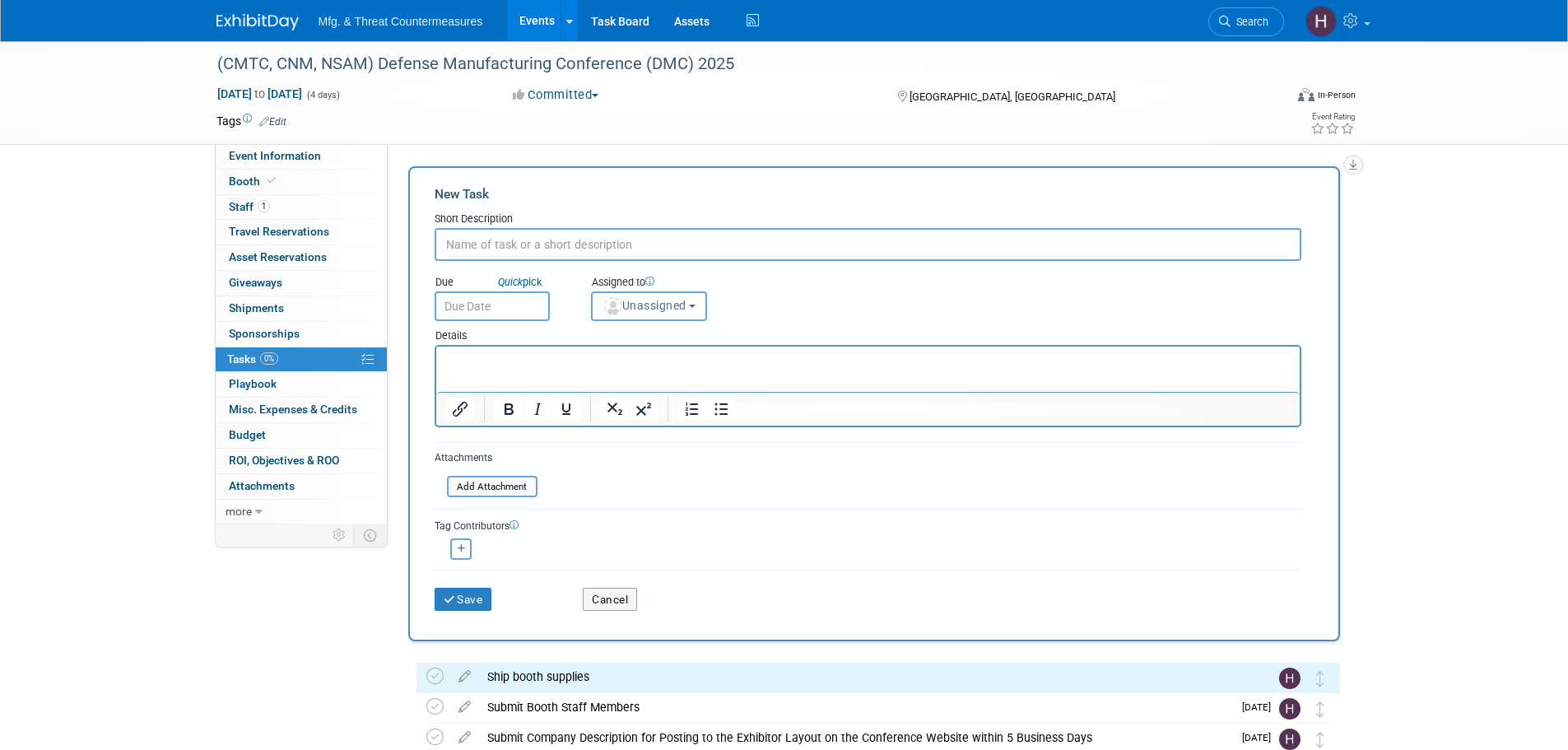
click at [574, 242] on input "text" at bounding box center [868, 245] width 867 height 33
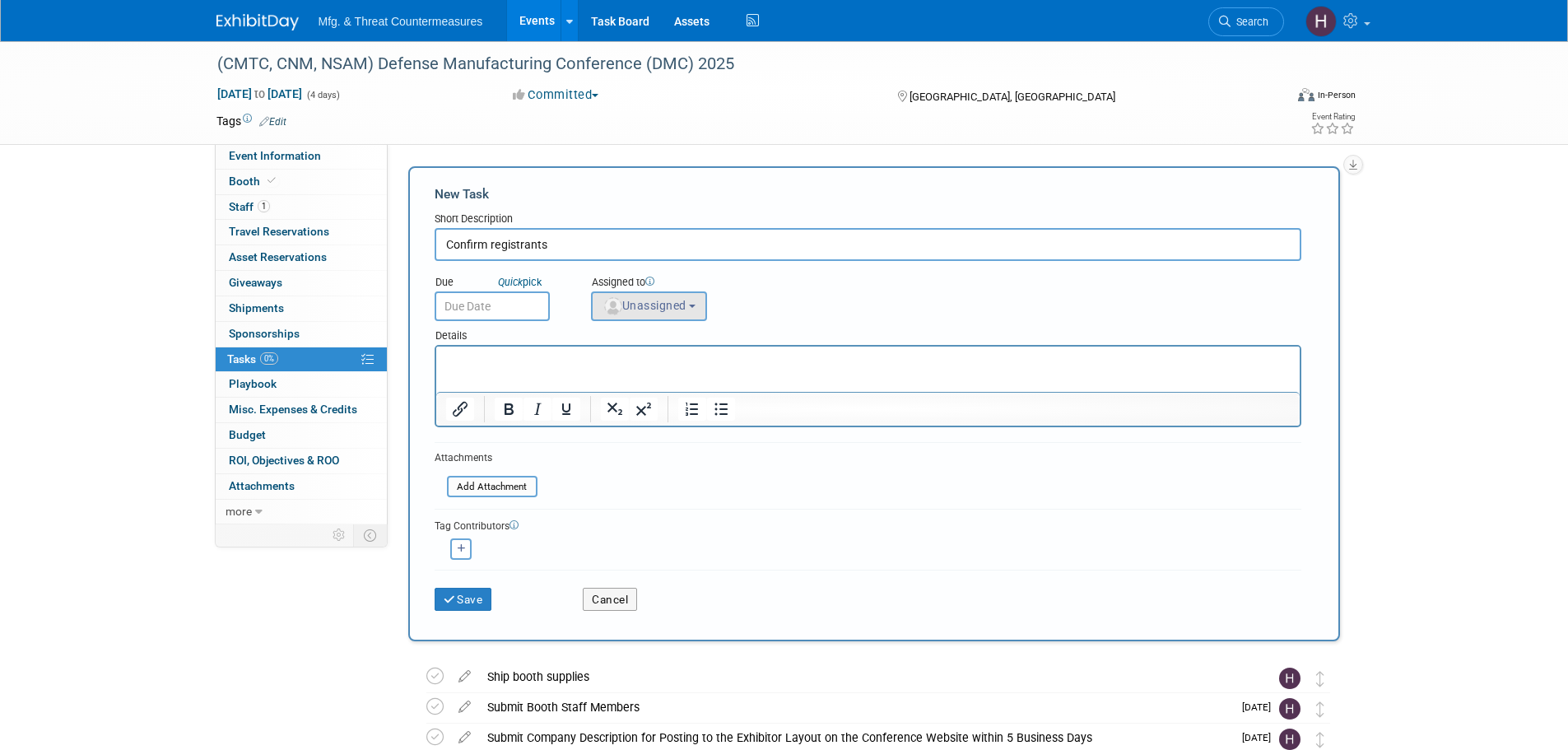
type input "Confirm registrants"
click at [617, 298] on img "button" at bounding box center [613, 307] width 18 height 18
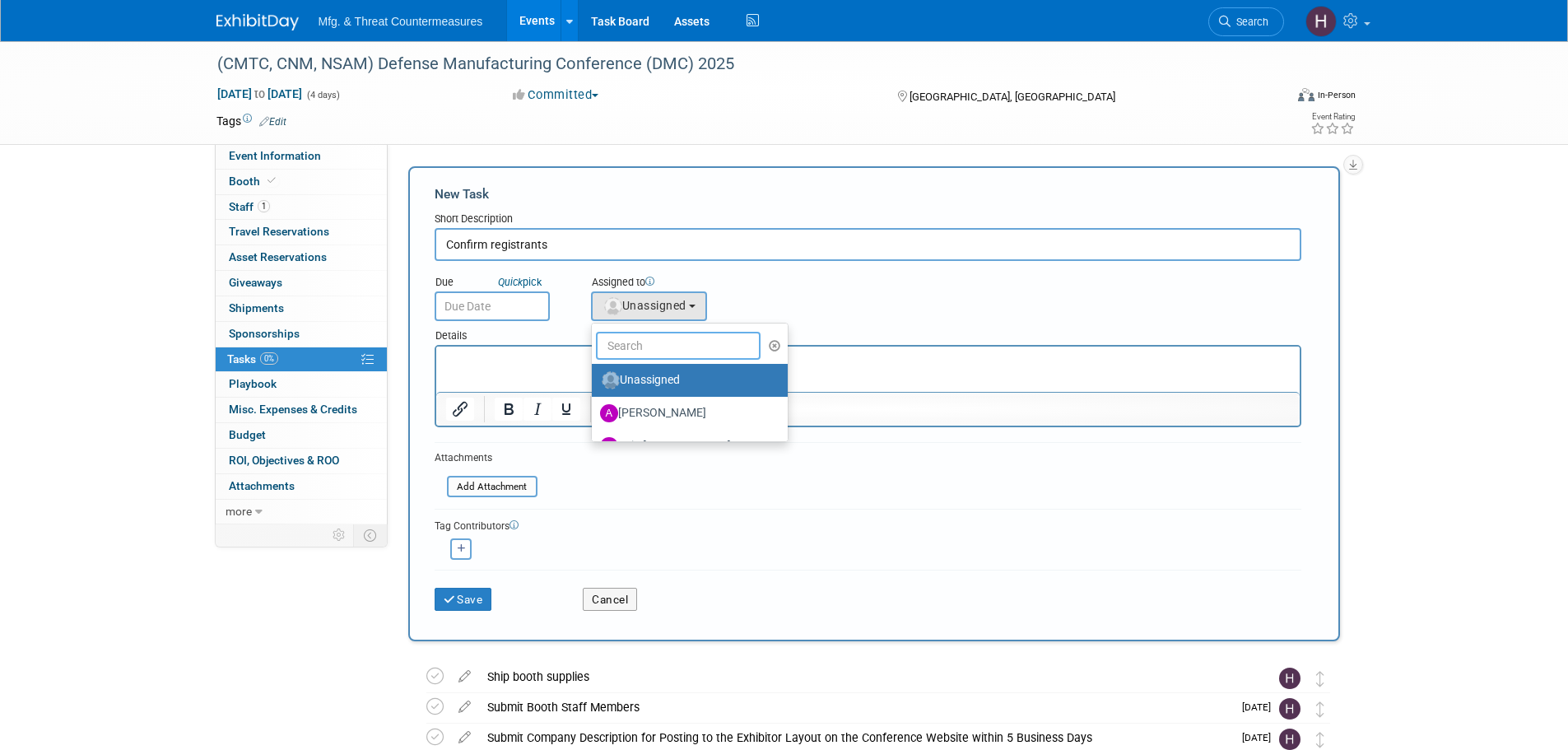
click at [628, 341] on input "text" at bounding box center [678, 345] width 164 height 28
type input "j"
type input "hill"
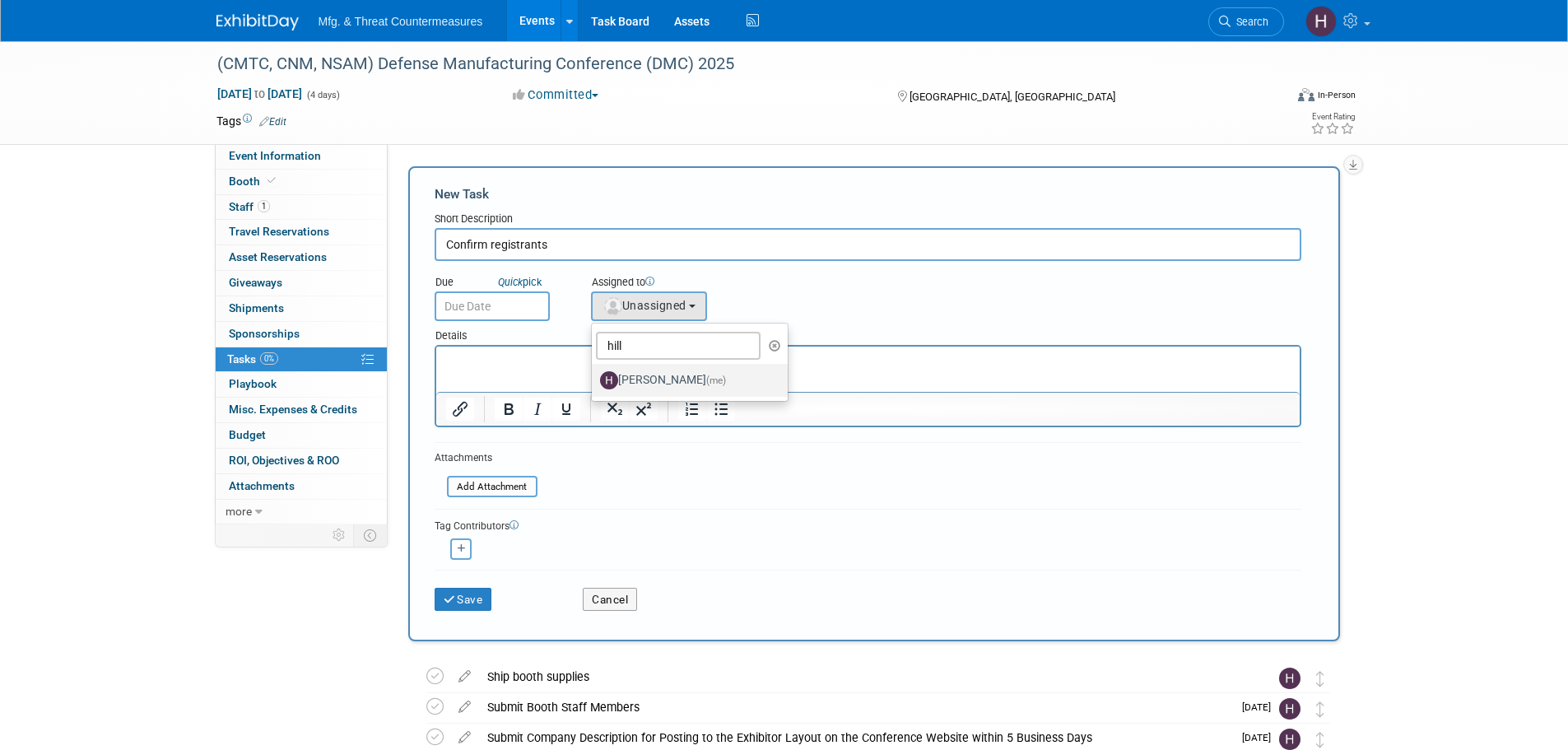
click at [704, 379] on label "[PERSON_NAME] (me)" at bounding box center [686, 381] width 172 height 27
click at [595, 379] on input "[PERSON_NAME] (me)" at bounding box center [589, 379] width 11 height 11
select select "3c8855a8-85b9-4bc6-8534-5a40100751d4"
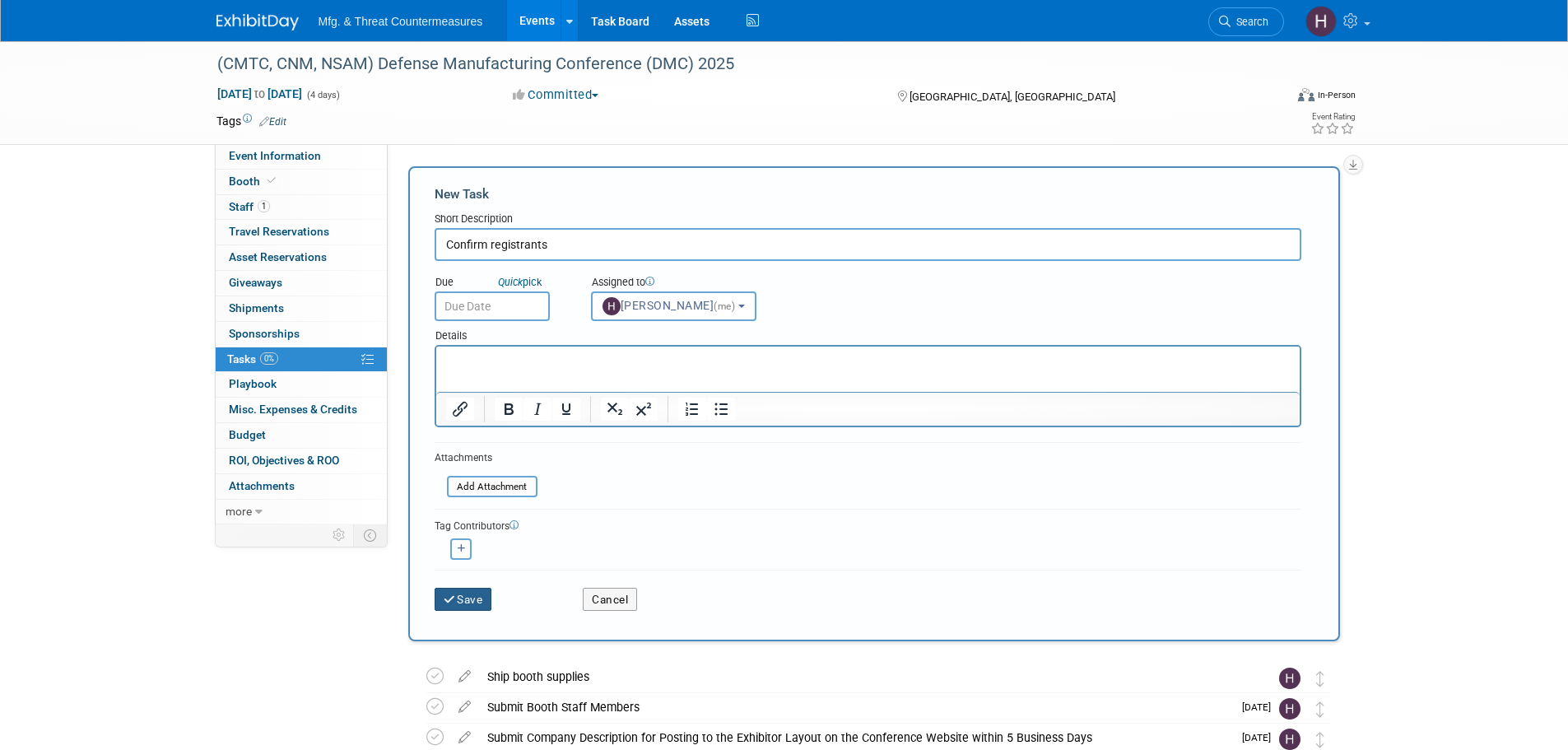
click at [478, 598] on button "Save" at bounding box center [464, 599] width 57 height 23
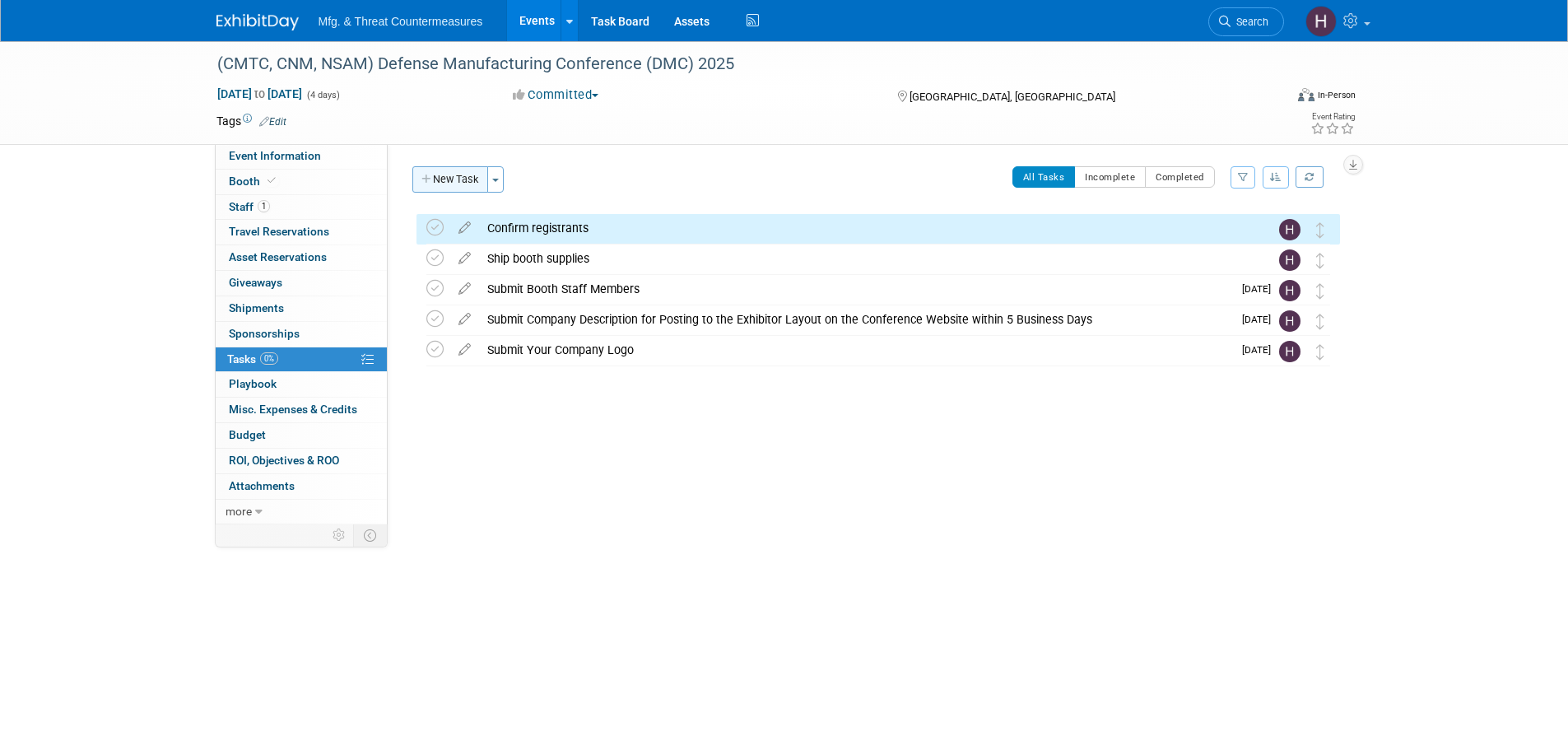
click at [452, 179] on button "New Task" at bounding box center [451, 179] width 76 height 27
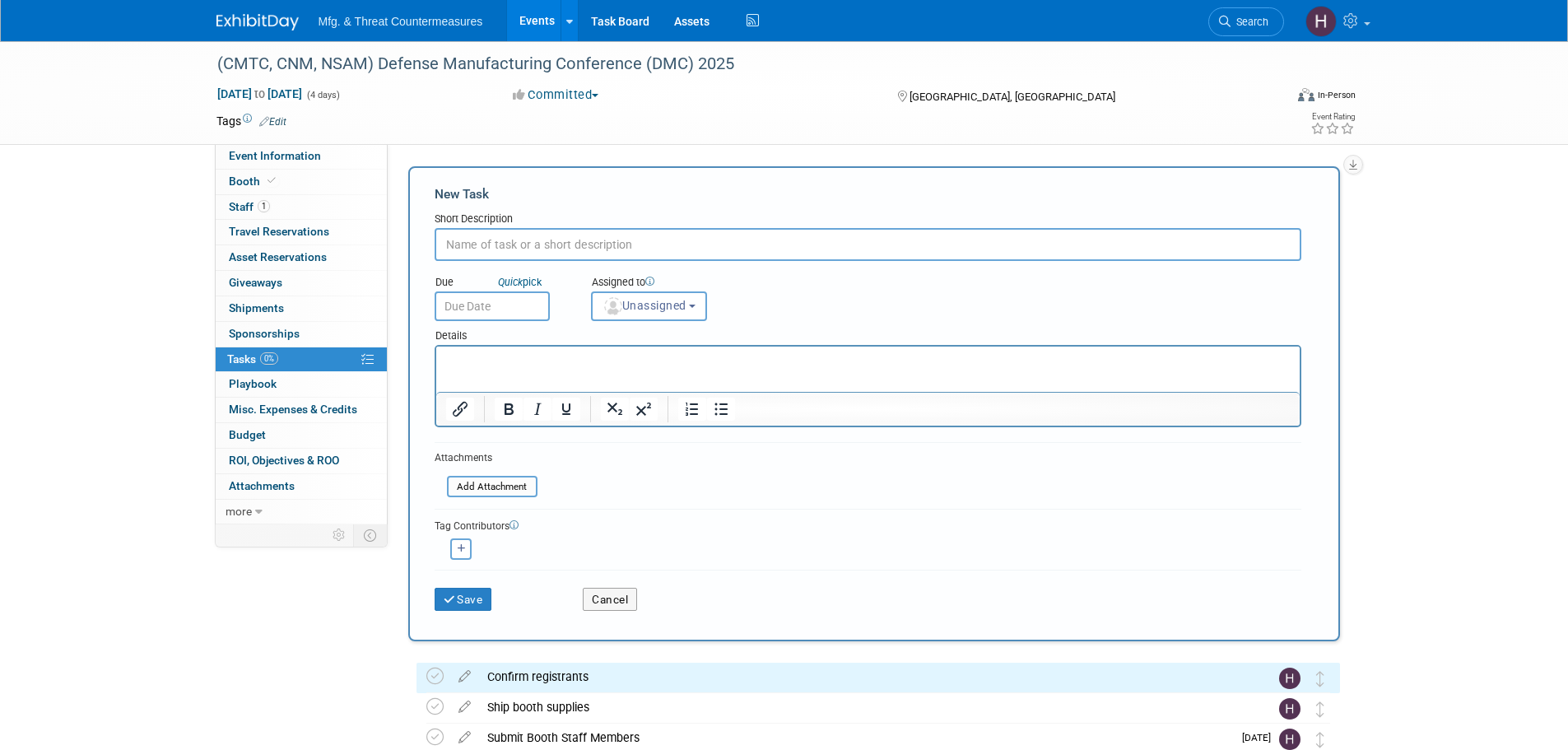
click at [532, 251] on input "text" at bounding box center [868, 245] width 867 height 33
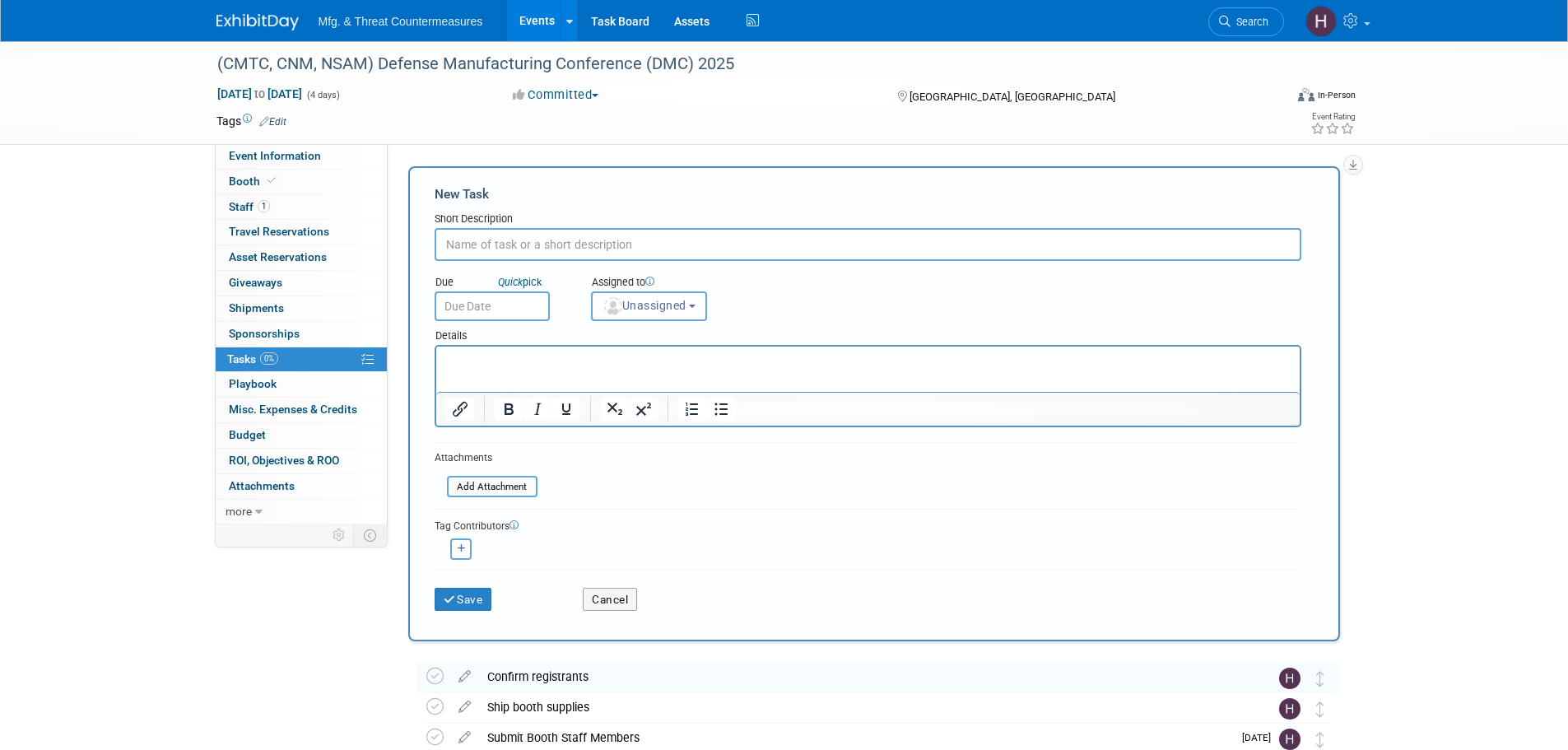
type input "o"
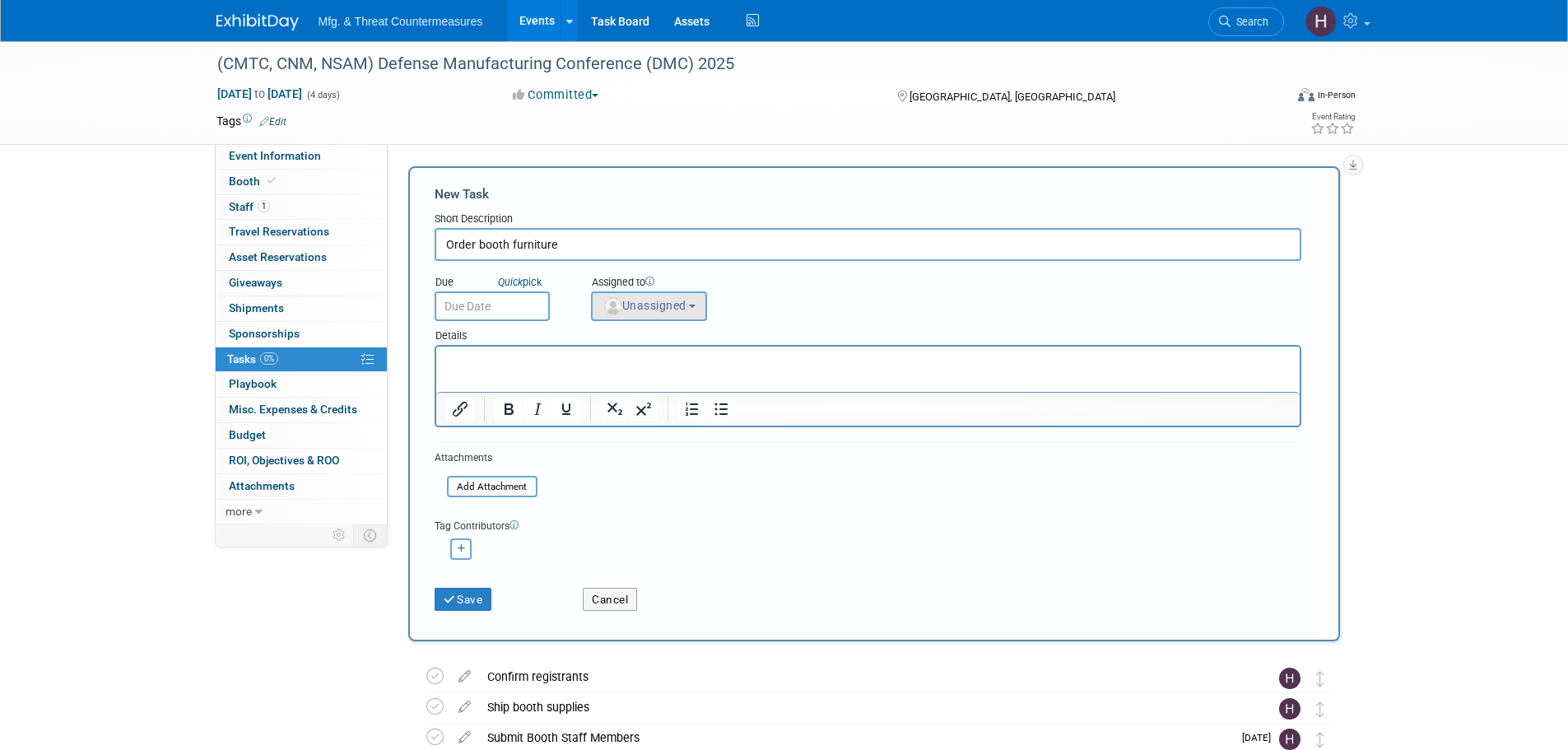
type input "Order booth furniture"
click at [707, 306] on button "Unassigned" at bounding box center [649, 307] width 117 height 30
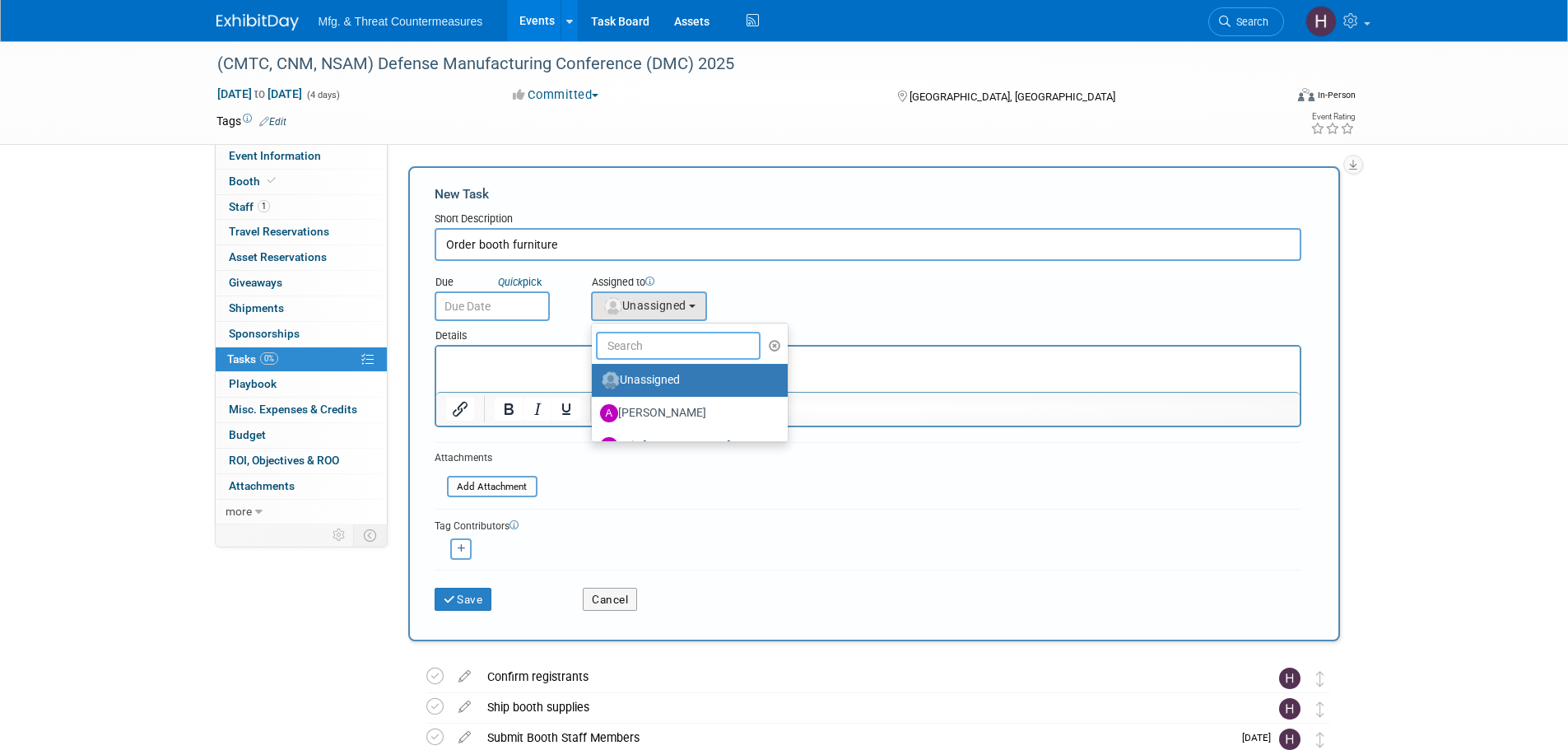
click at [695, 338] on input "text" at bounding box center [678, 345] width 164 height 28
type input "j"
type input "hill"
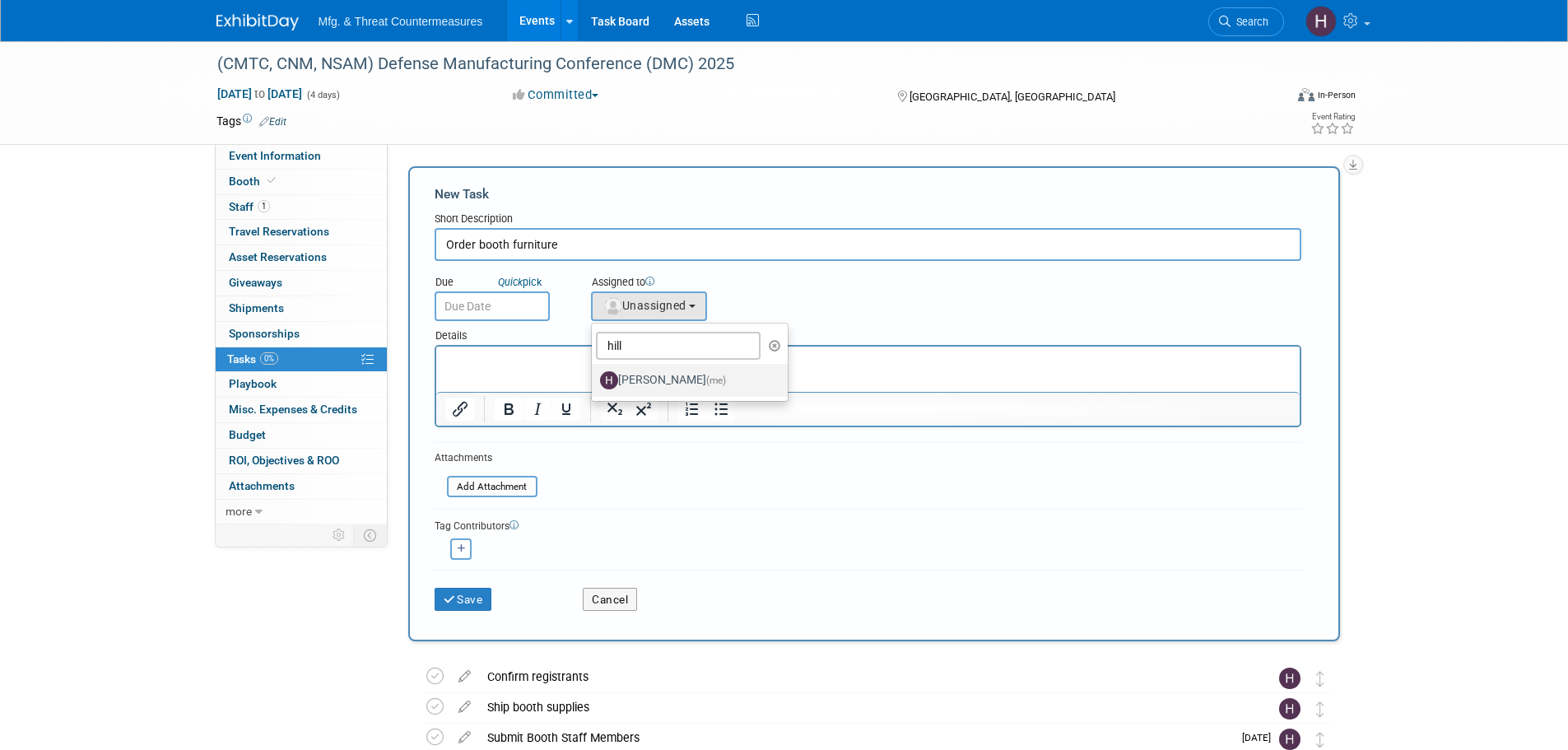
click at [709, 388] on label "[PERSON_NAME] (me)" at bounding box center [686, 381] width 172 height 27
click at [595, 383] on input "[PERSON_NAME] (me)" at bounding box center [589, 379] width 11 height 11
select select "3c8855a8-85b9-4bc6-8534-5a40100751d4"
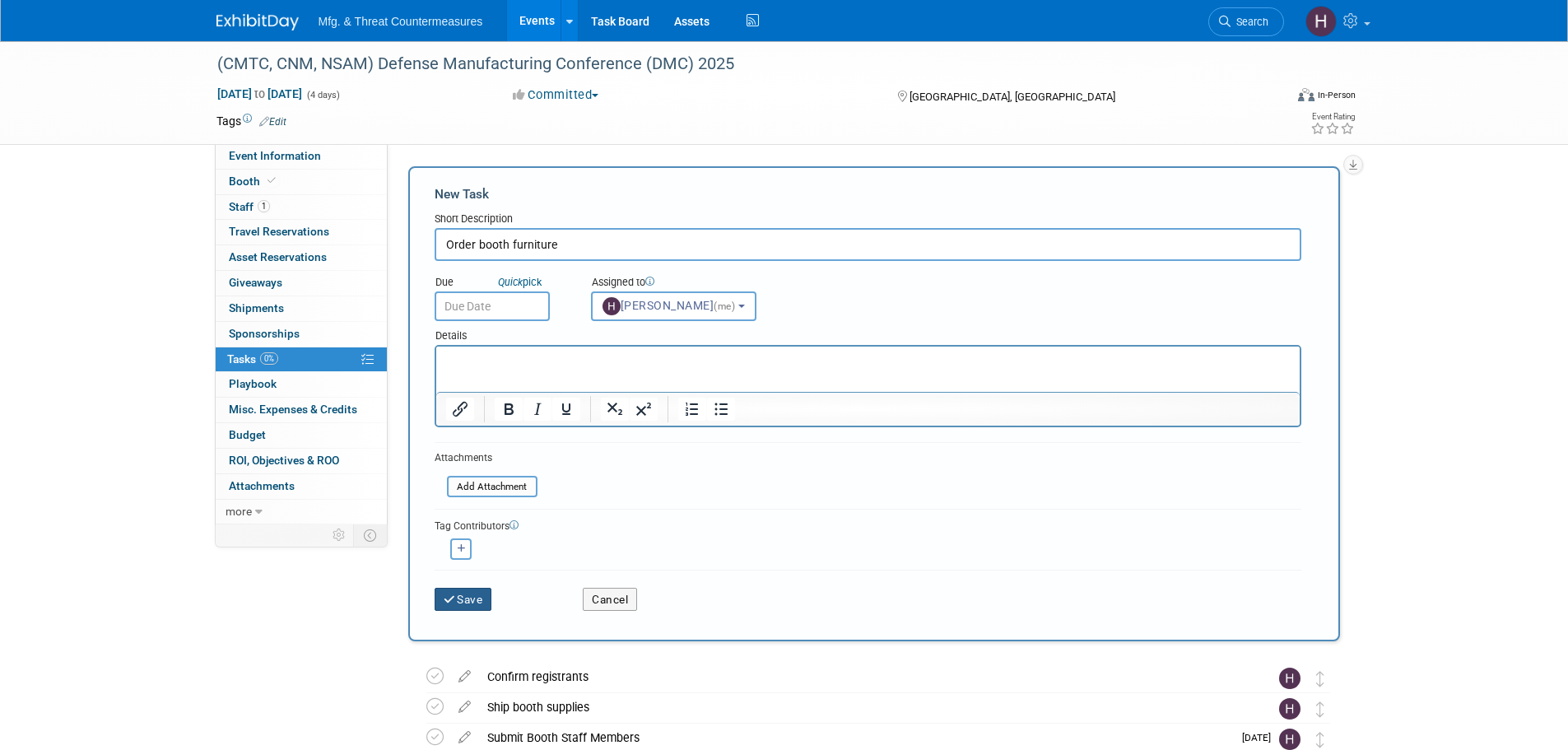
click at [450, 595] on icon "submit" at bounding box center [450, 600] width 14 height 11
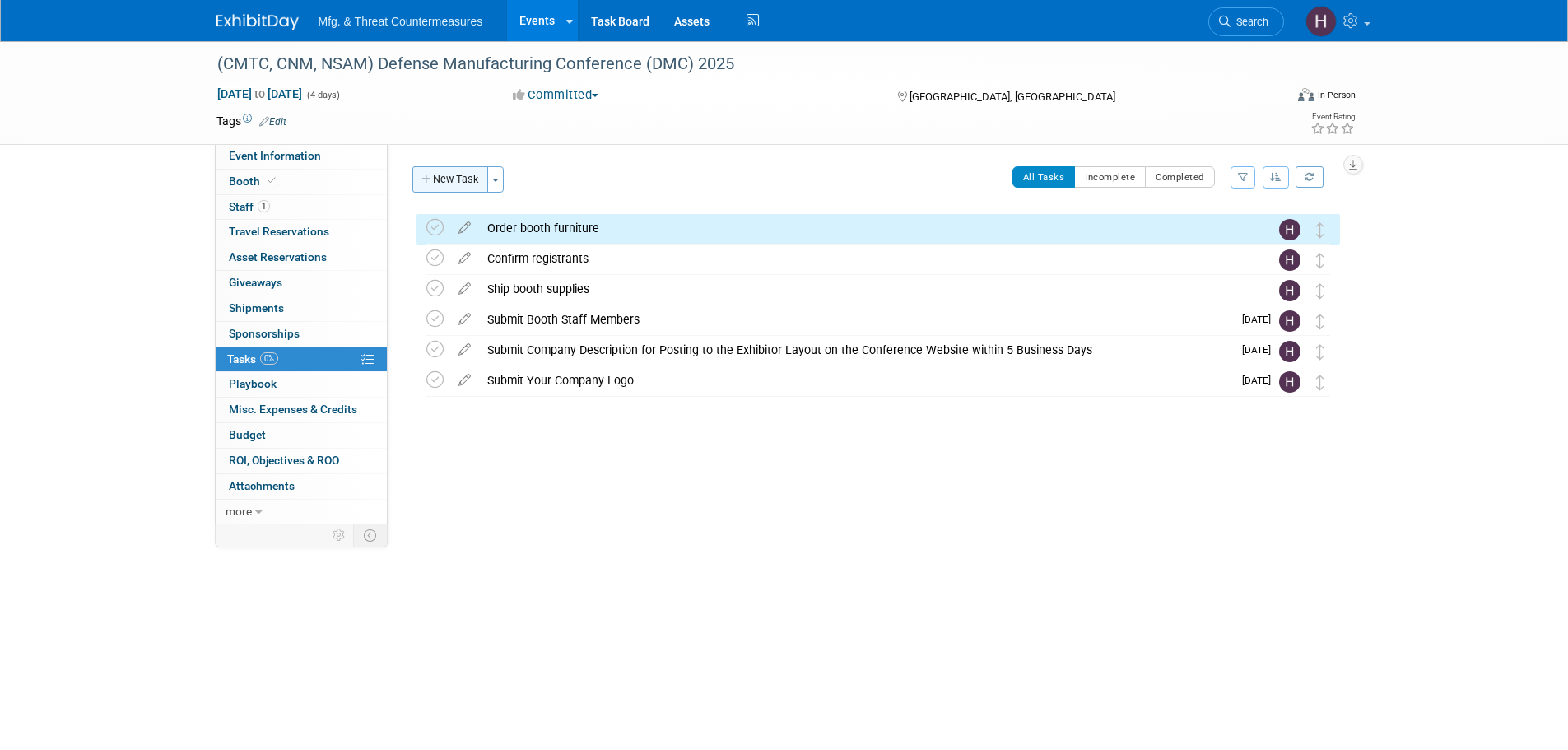
click at [452, 181] on button "New Task" at bounding box center [451, 179] width 76 height 27
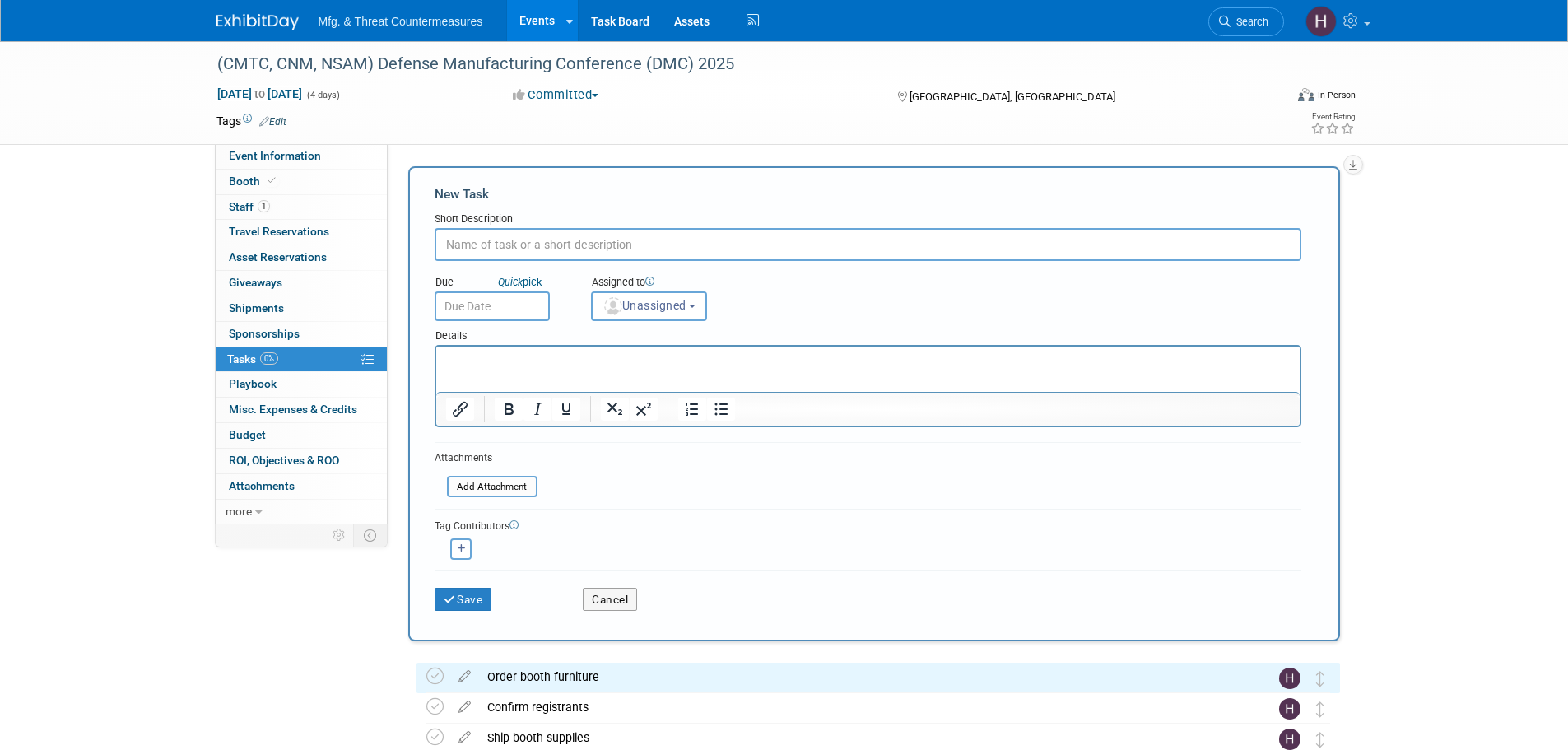
click at [551, 240] on input "text" at bounding box center [868, 245] width 867 height 33
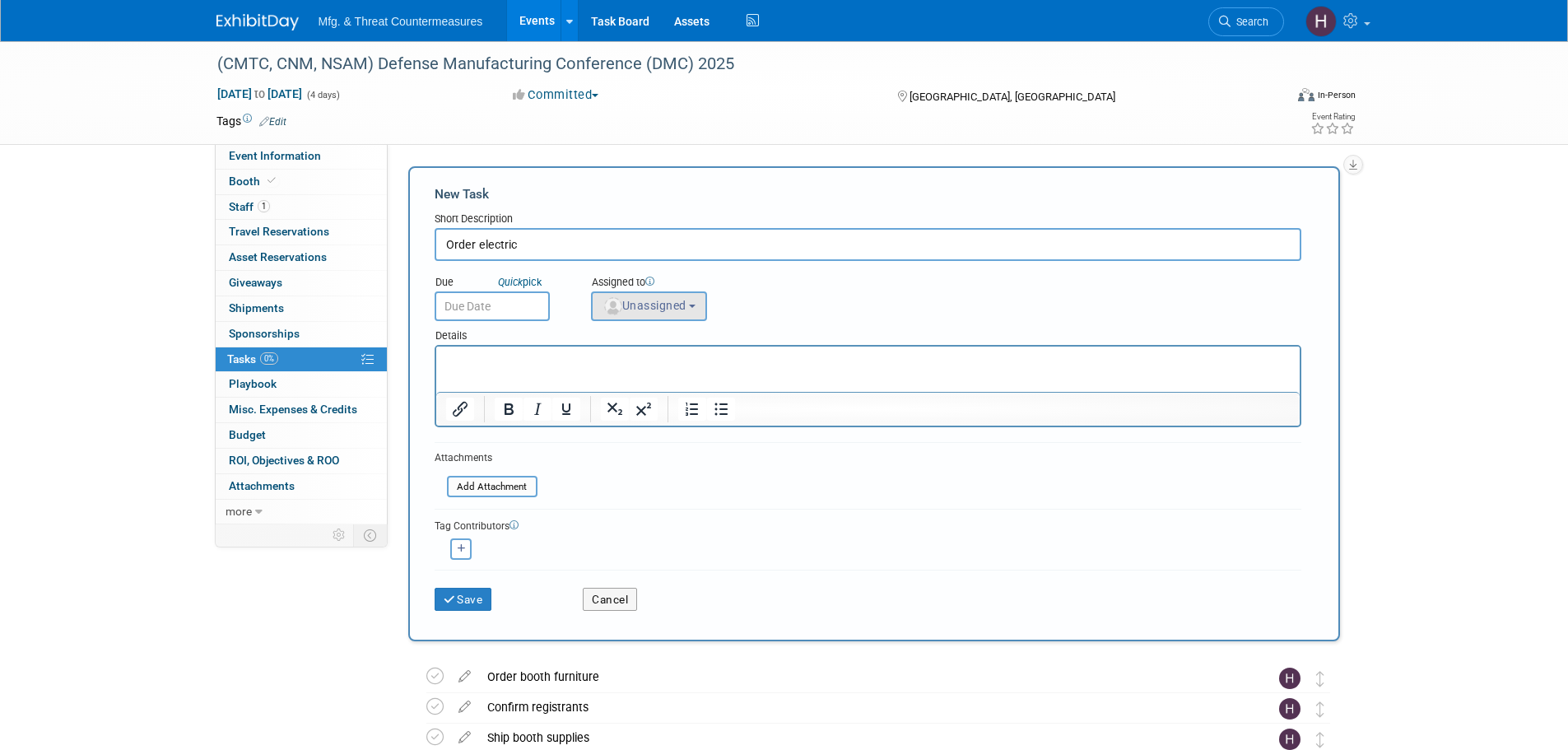
type input "Order electric"
click at [627, 298] on button "Unassigned" at bounding box center [649, 307] width 117 height 30
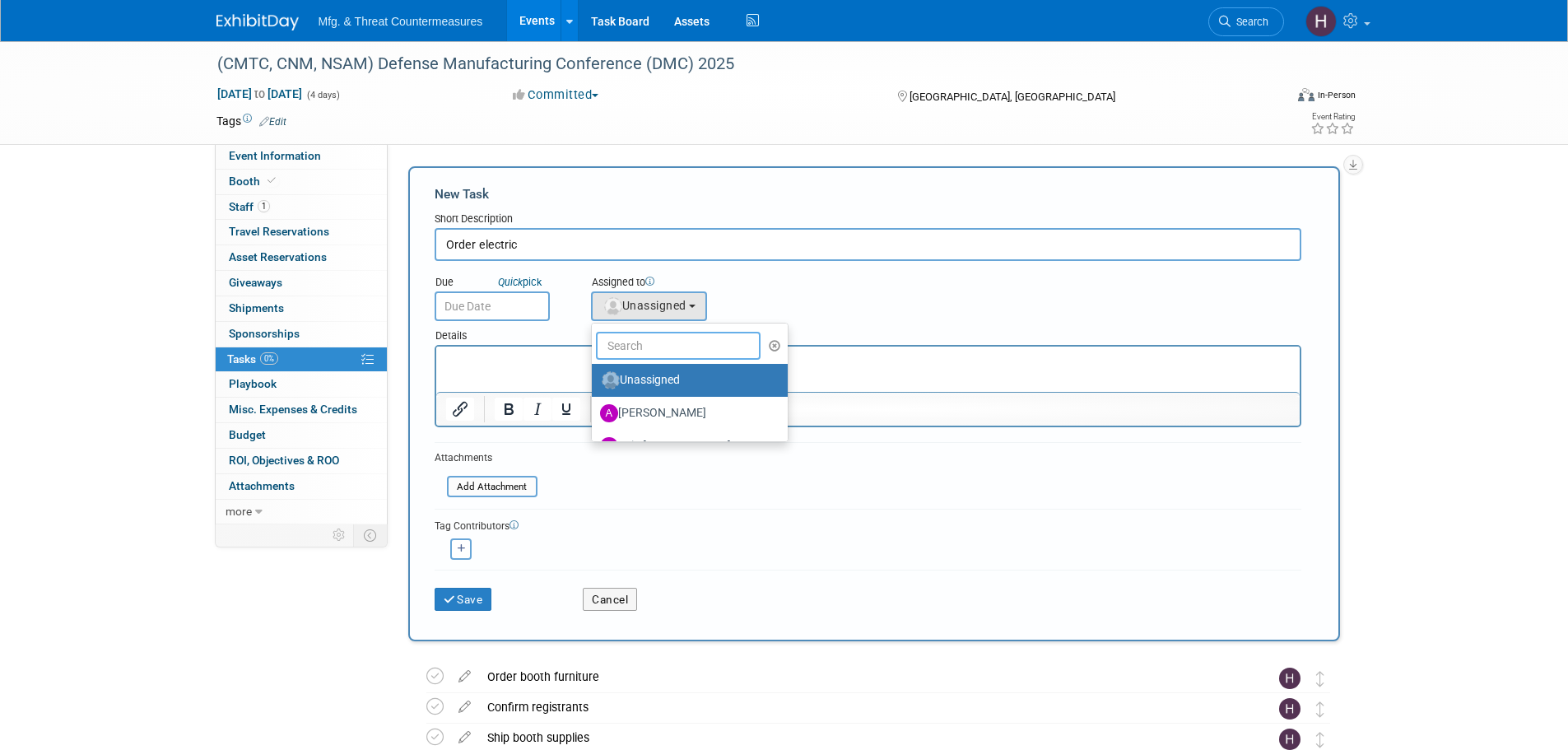
click at [644, 344] on input "text" at bounding box center [678, 345] width 164 height 28
type input "j"
type input "y"
type input "g"
type input "hill"
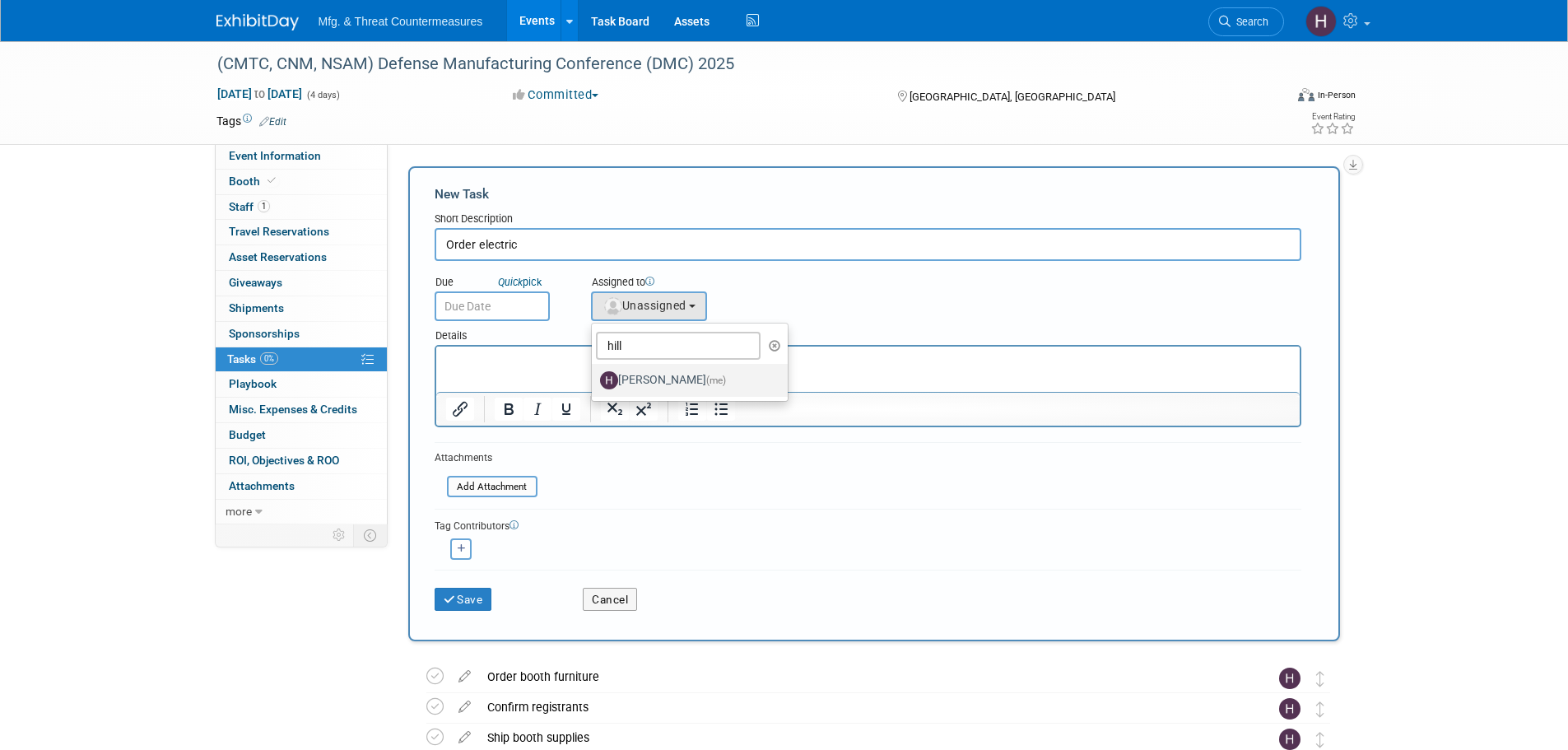
click at [660, 387] on label "[PERSON_NAME] (me)" at bounding box center [686, 381] width 172 height 27
click at [595, 383] on input "[PERSON_NAME] (me)" at bounding box center [589, 379] width 11 height 11
select select "3c8855a8-85b9-4bc6-8534-5a40100751d4"
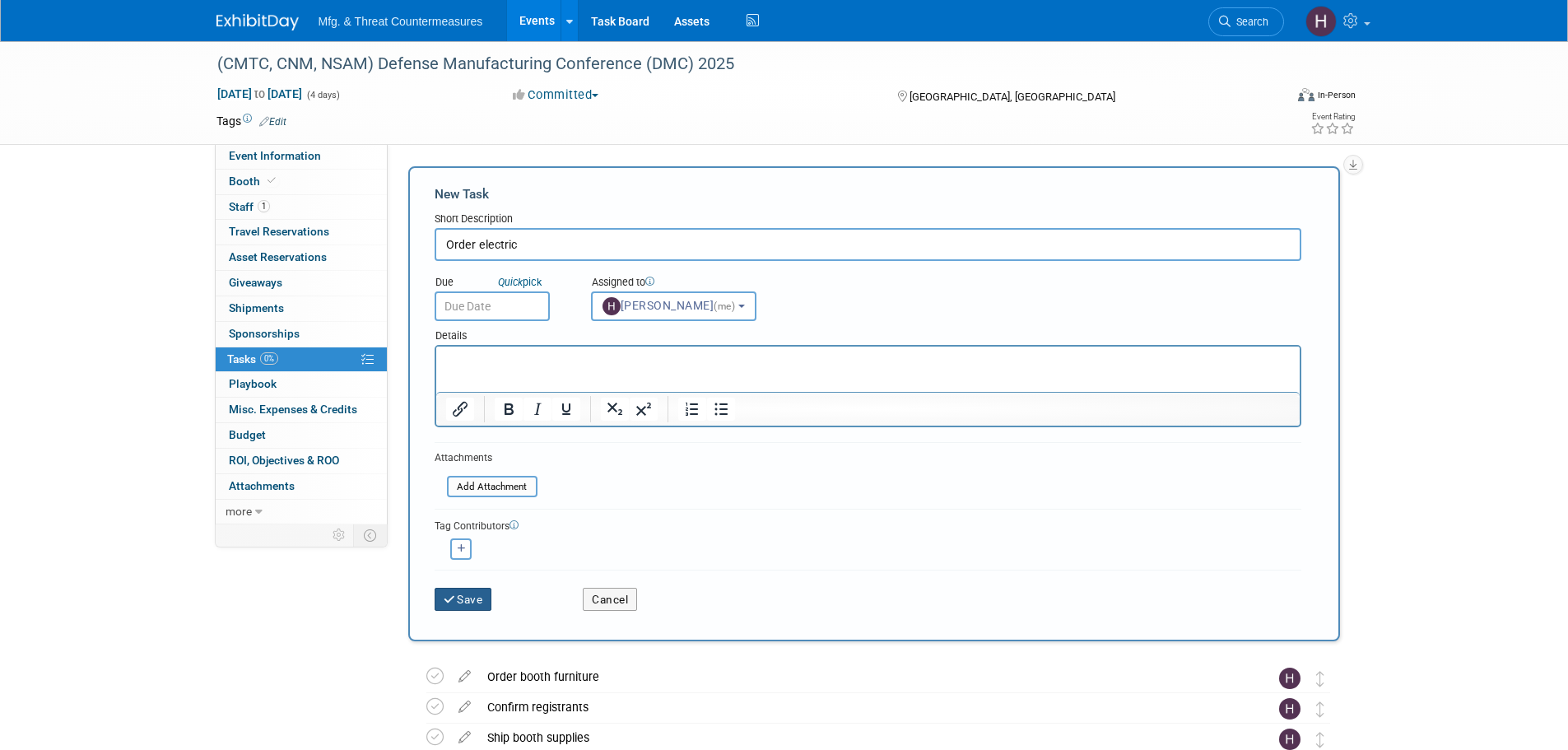
click at [464, 590] on button "Save" at bounding box center [464, 599] width 57 height 23
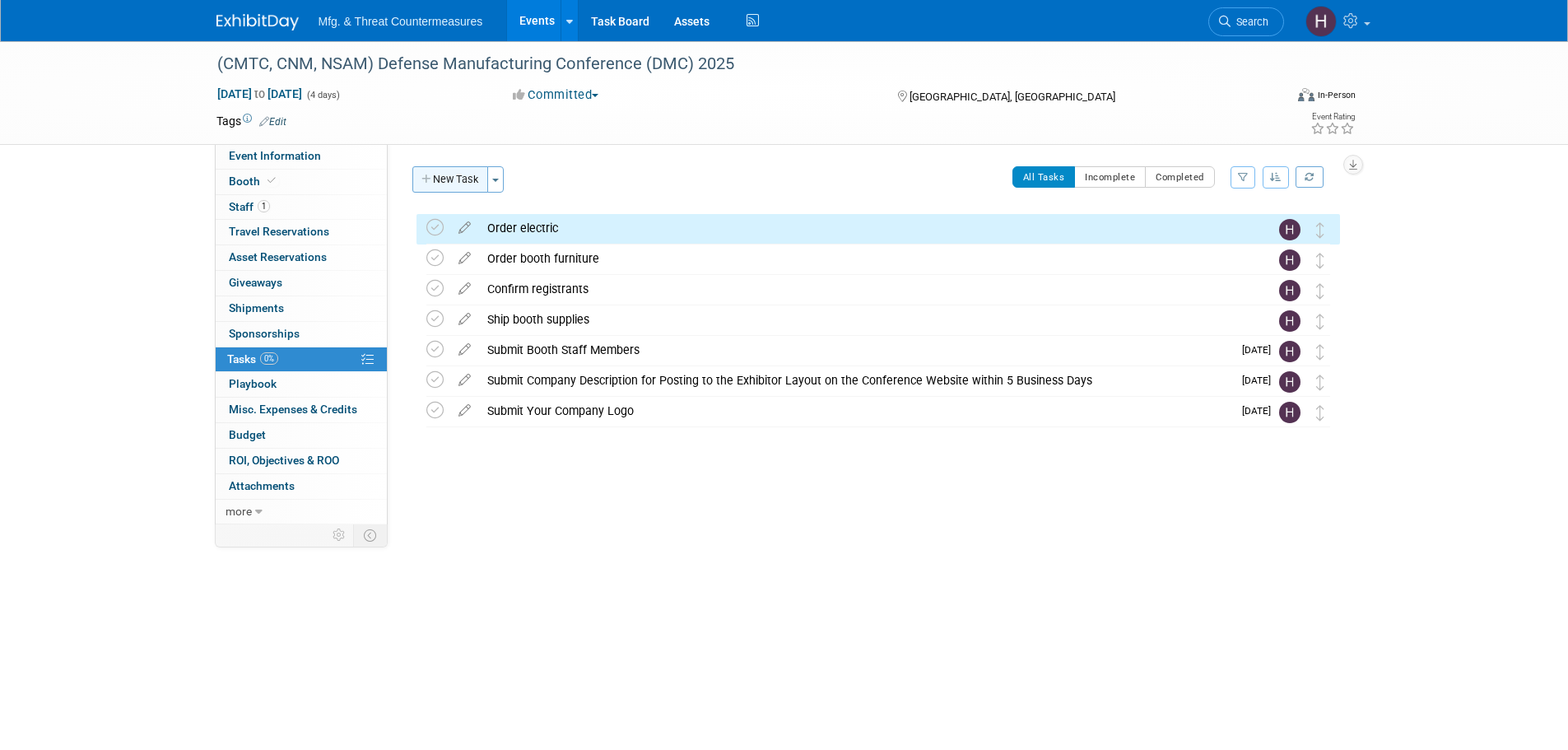
click at [448, 175] on button "New Task" at bounding box center [451, 179] width 76 height 27
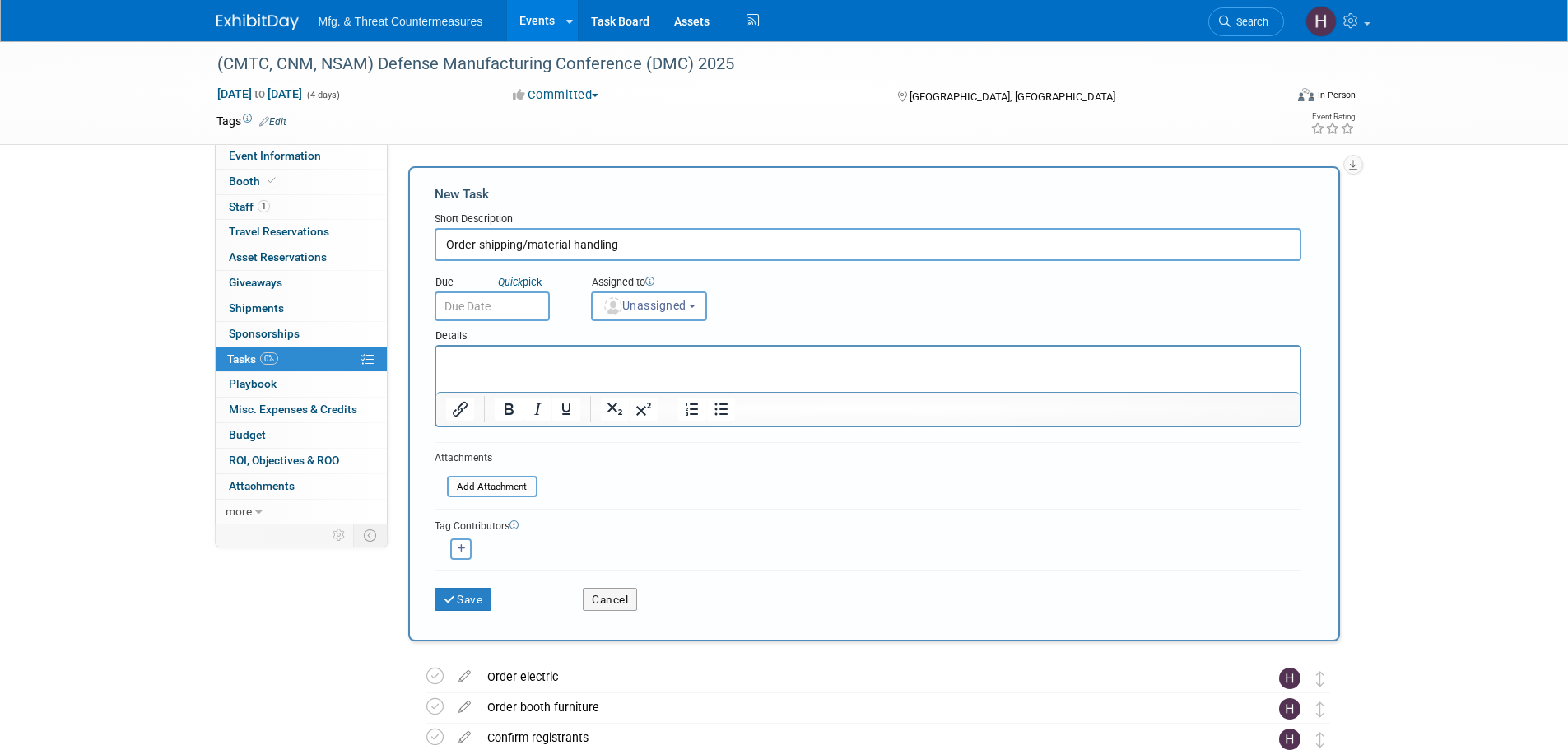
click at [476, 242] on input "Order shipping/material handling" at bounding box center [868, 245] width 867 height 33
drag, startPoint x: 478, startPoint y: 248, endPoint x: 819, endPoint y: 237, distance: 341.2
click at [819, 237] on input "Order outbound shipping/material handling" at bounding box center [868, 245] width 867 height 33
type input "Order material handling and outbound shipping"
drag, startPoint x: 701, startPoint y: 283, endPoint x: 683, endPoint y: 294, distance: 21.1
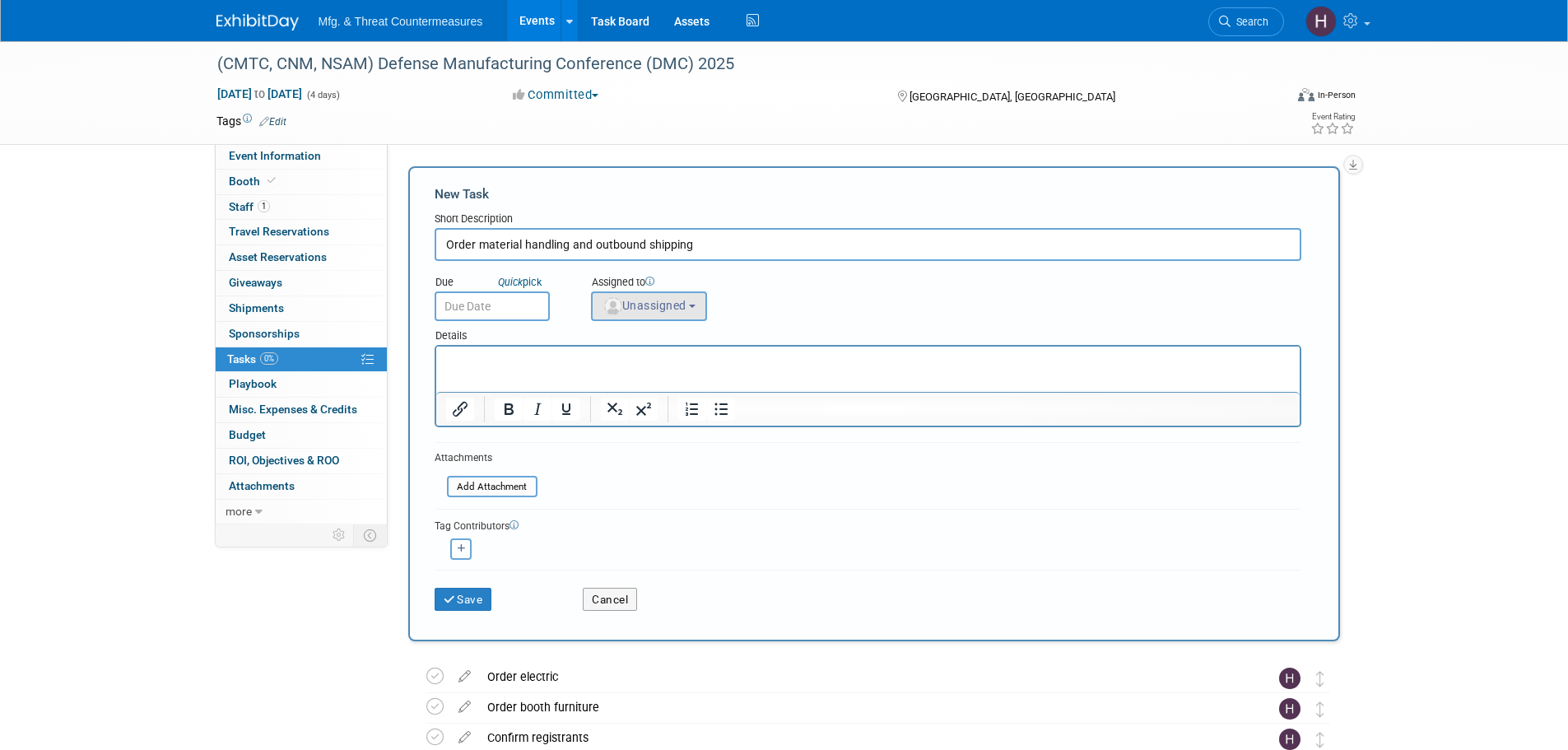
click at [694, 295] on div "Assigned to <img src="[URL][DOMAIN_NAME]" style="width: 22px; height: 22px; bor…" at bounding box center [691, 295] width 223 height 54
click at [681, 294] on button "Unassigned" at bounding box center [649, 307] width 117 height 30
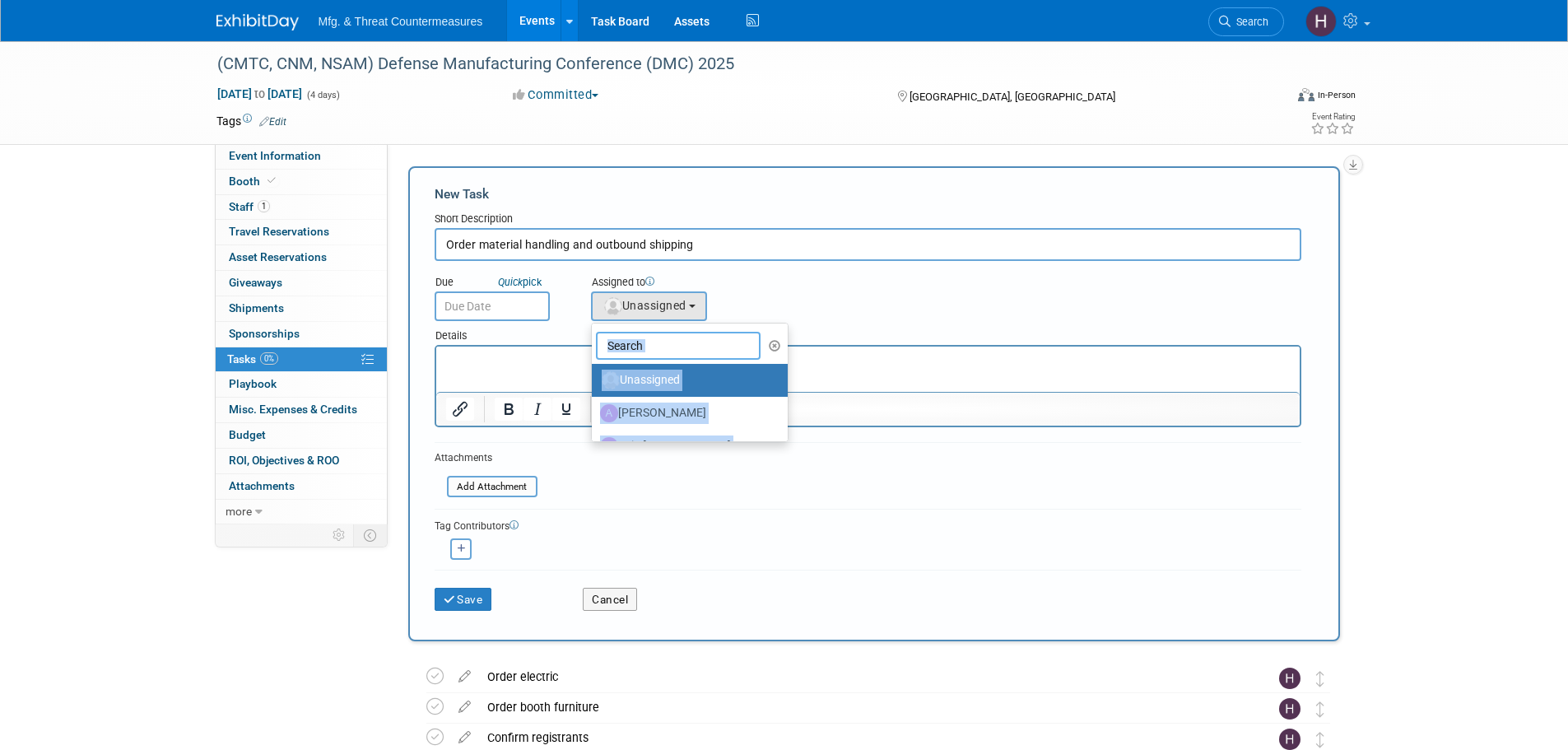
click at [671, 333] on input "text" at bounding box center [678, 345] width 164 height 28
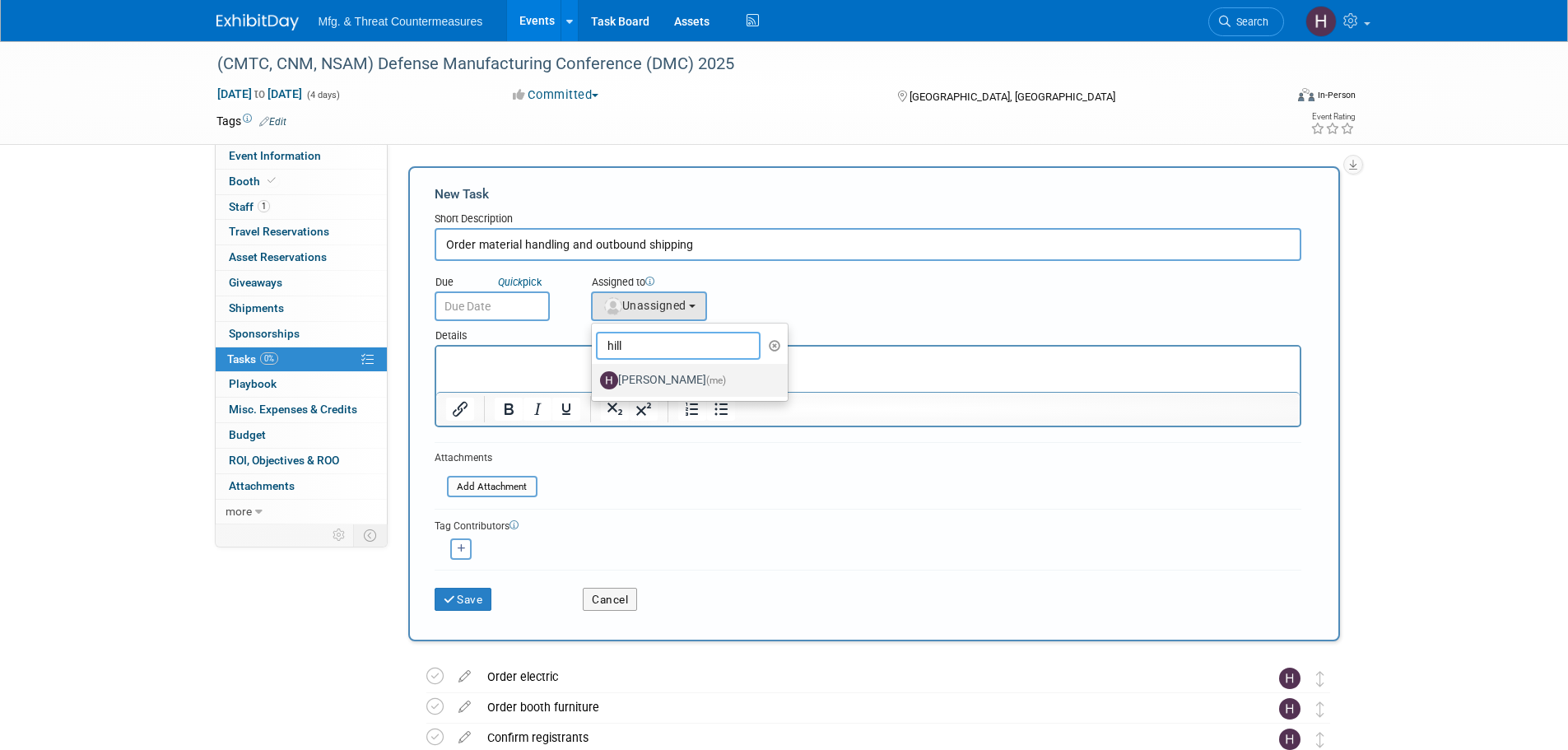
type input "hill"
drag, startPoint x: 680, startPoint y: 385, endPoint x: 231, endPoint y: 42, distance: 565.0
click at [680, 385] on label "[PERSON_NAME] (me)" at bounding box center [686, 381] width 172 height 27
click at [595, 383] on input "[PERSON_NAME] (me)" at bounding box center [589, 379] width 11 height 11
select select "3c8855a8-85b9-4bc6-8534-5a40100751d4"
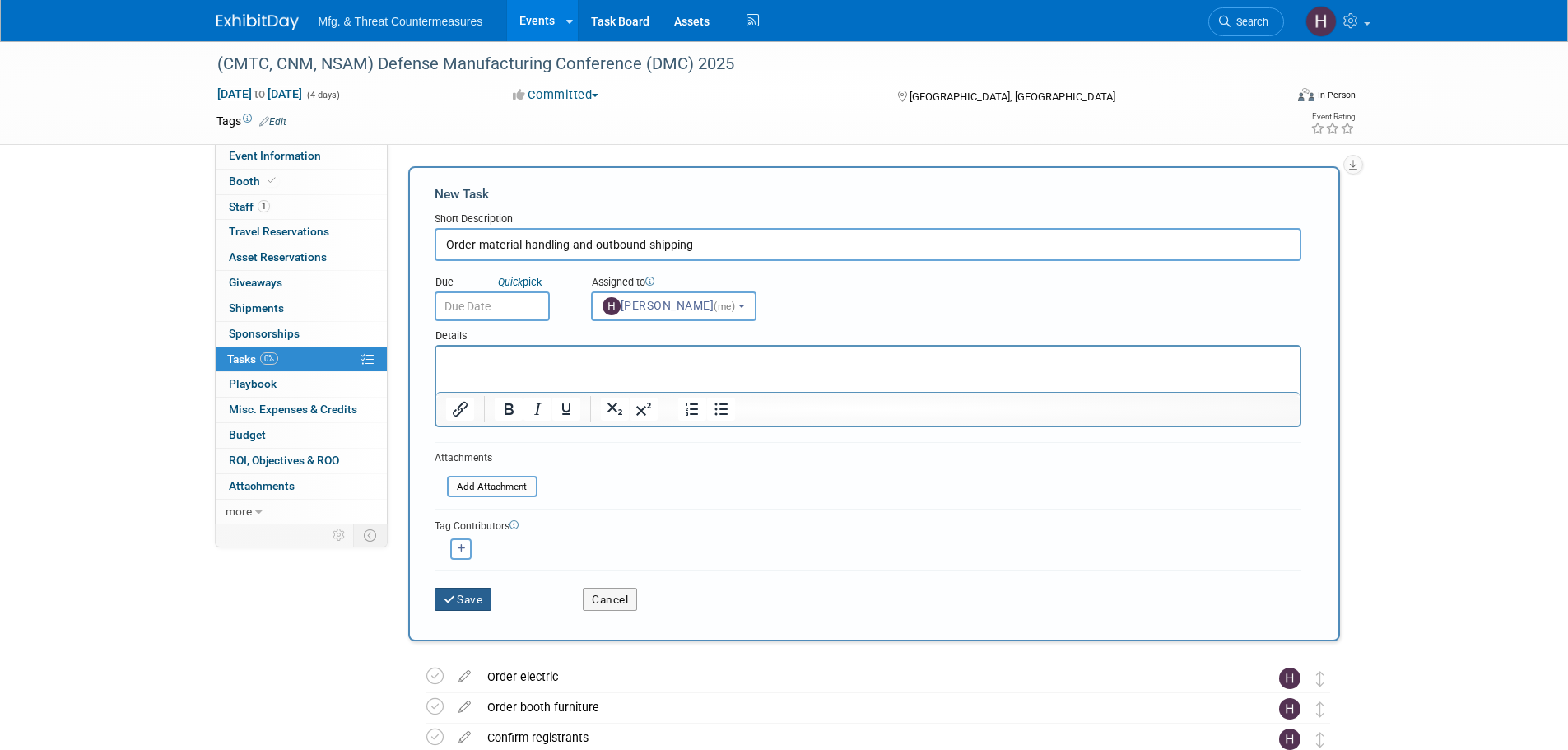
click at [461, 603] on button "Save" at bounding box center [464, 599] width 57 height 23
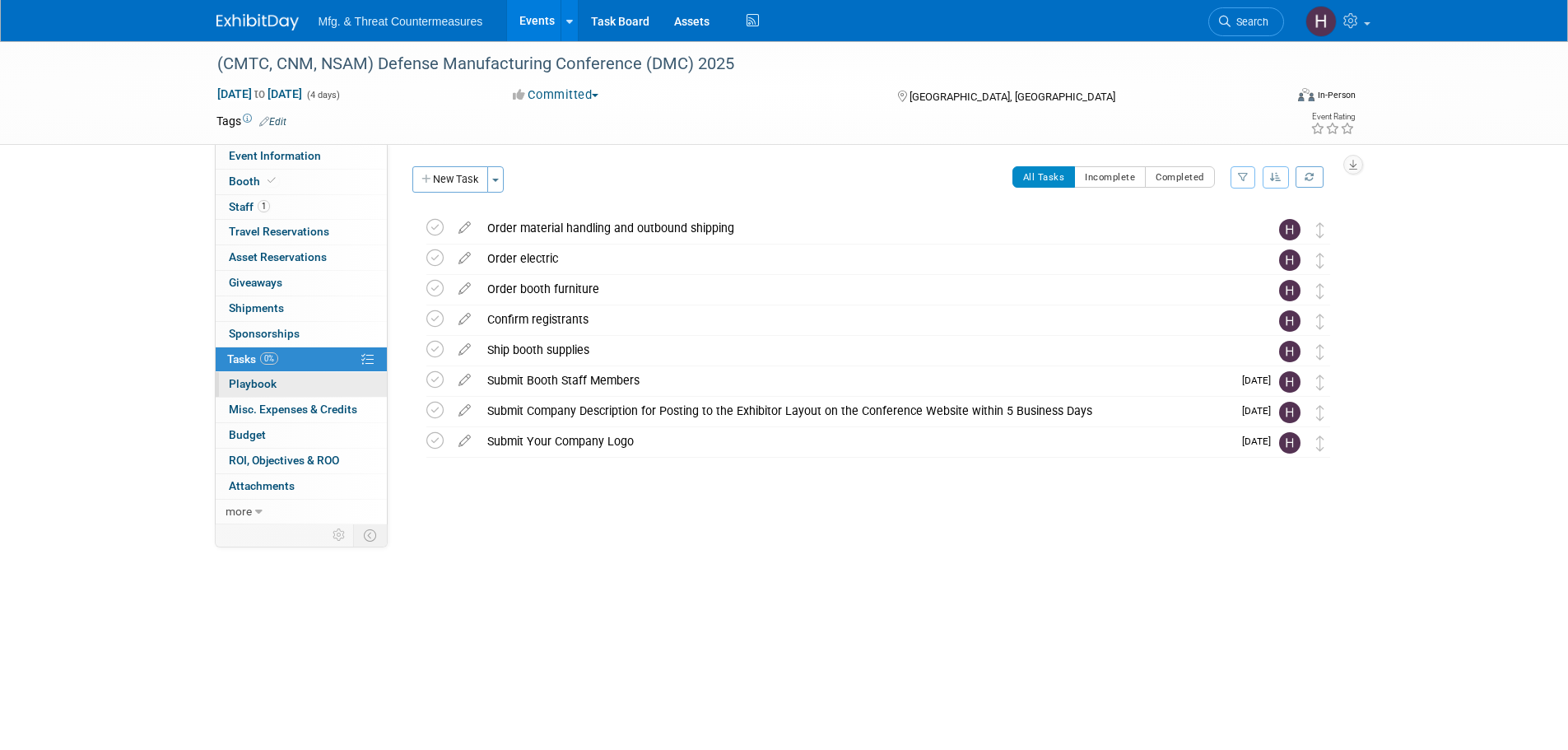
click at [278, 385] on link "0 Playbook 0" at bounding box center [301, 384] width 171 height 25
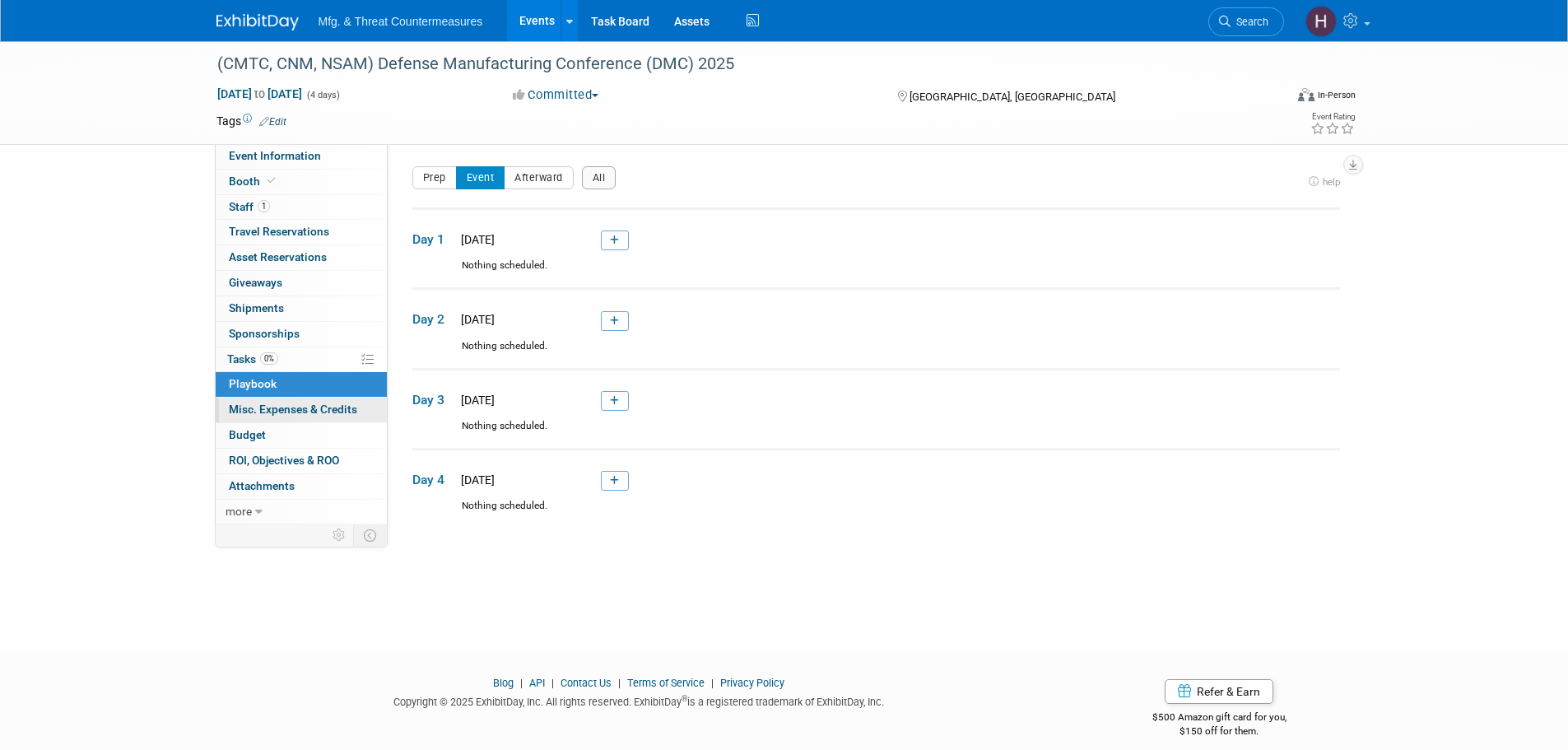
click at [277, 409] on span "Misc. Expenses & Credits 0" at bounding box center [293, 409] width 128 height 13
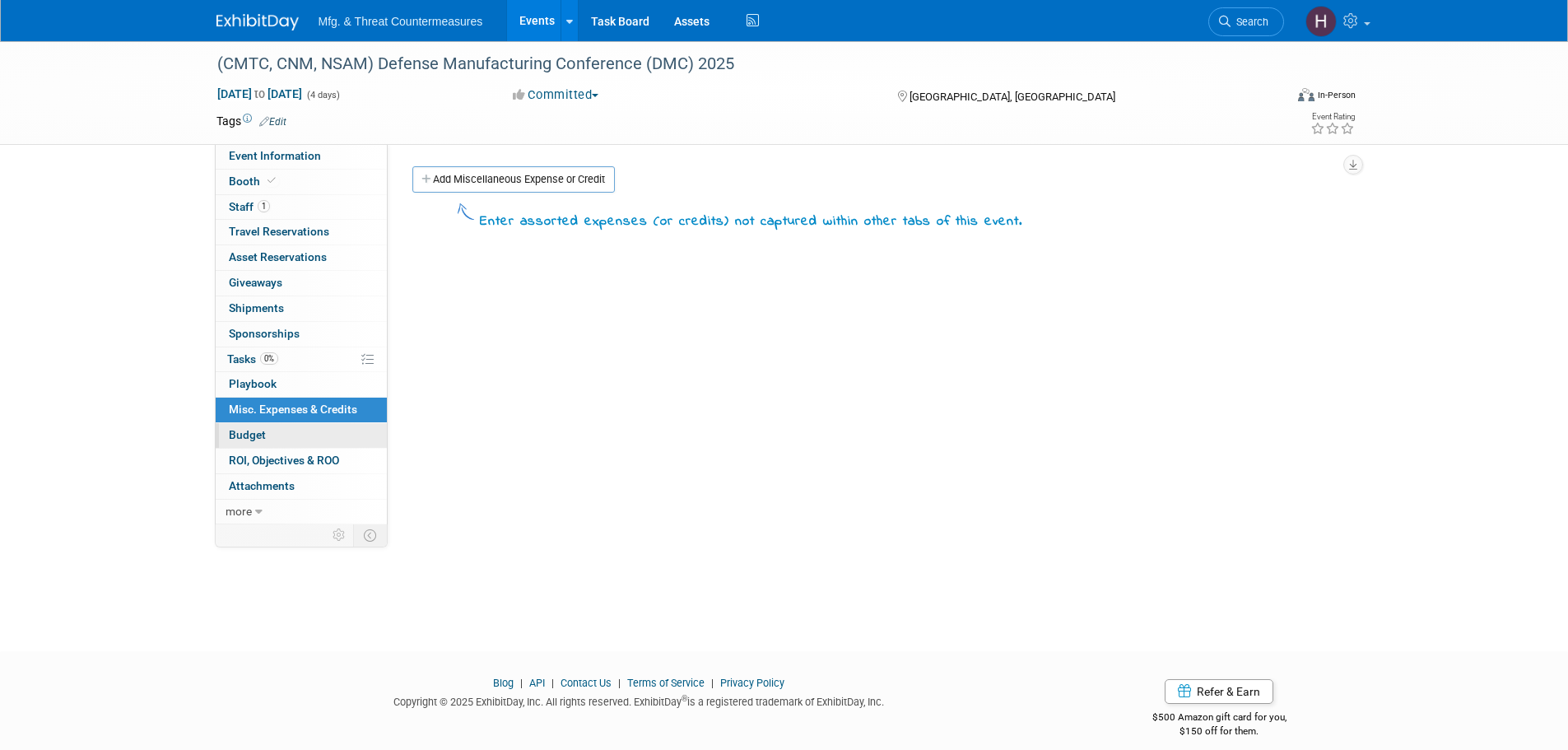
click at [265, 433] on link "Budget" at bounding box center [301, 435] width 171 height 25
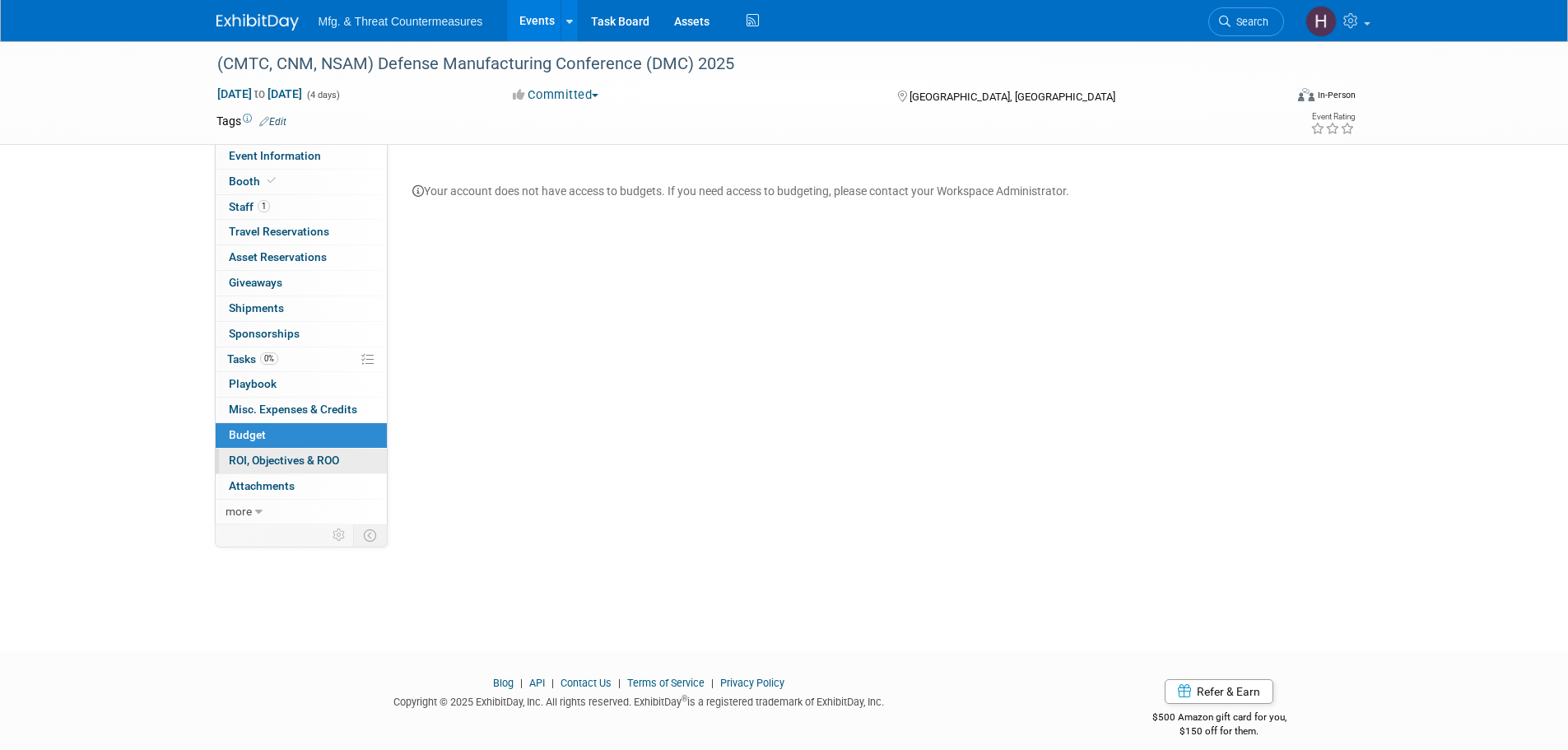
click at [296, 462] on span "ROI, Objectives & ROO 0" at bounding box center [283, 460] width 110 height 13
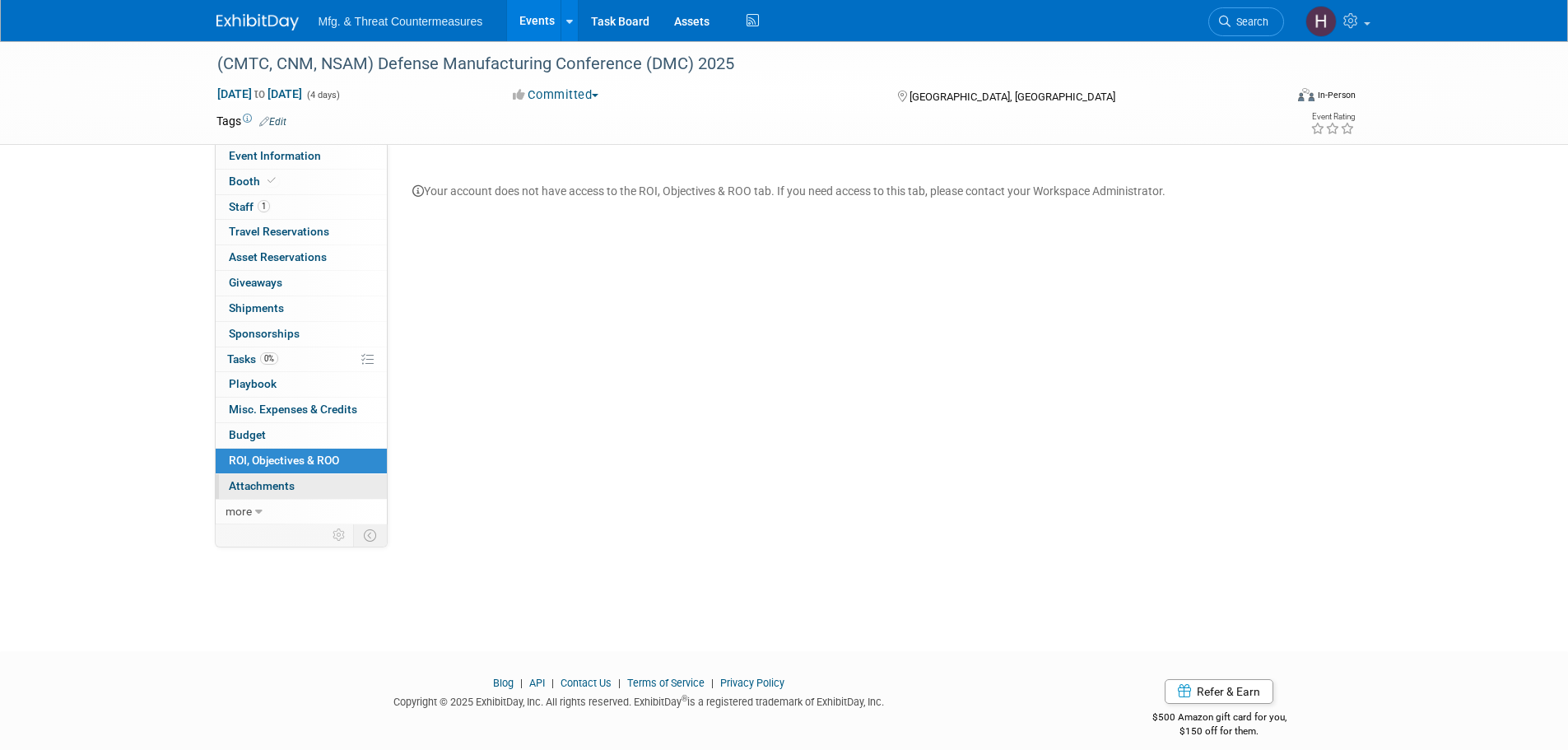
click at [281, 486] on span "Attachments 0" at bounding box center [261, 486] width 66 height 13
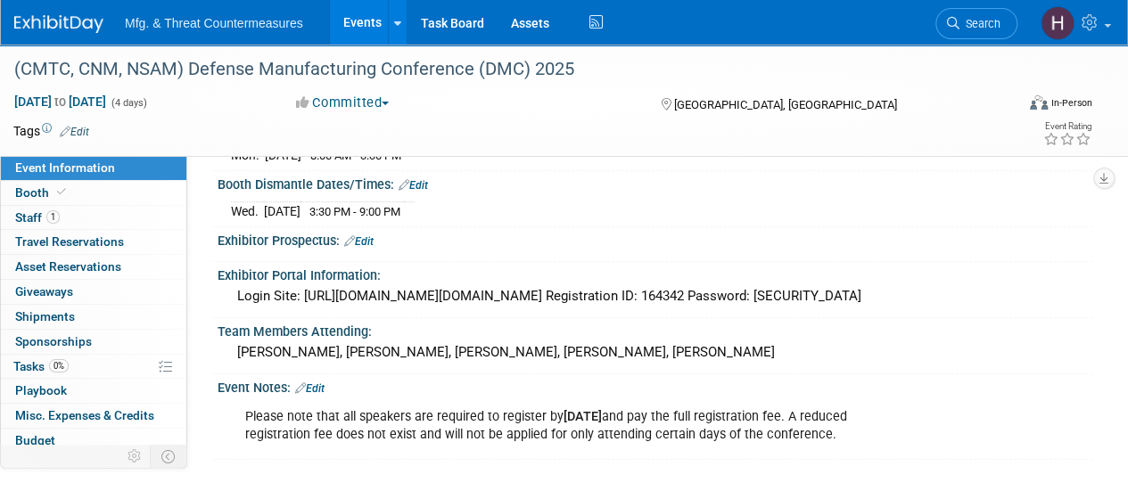
scroll to position [446, 0]
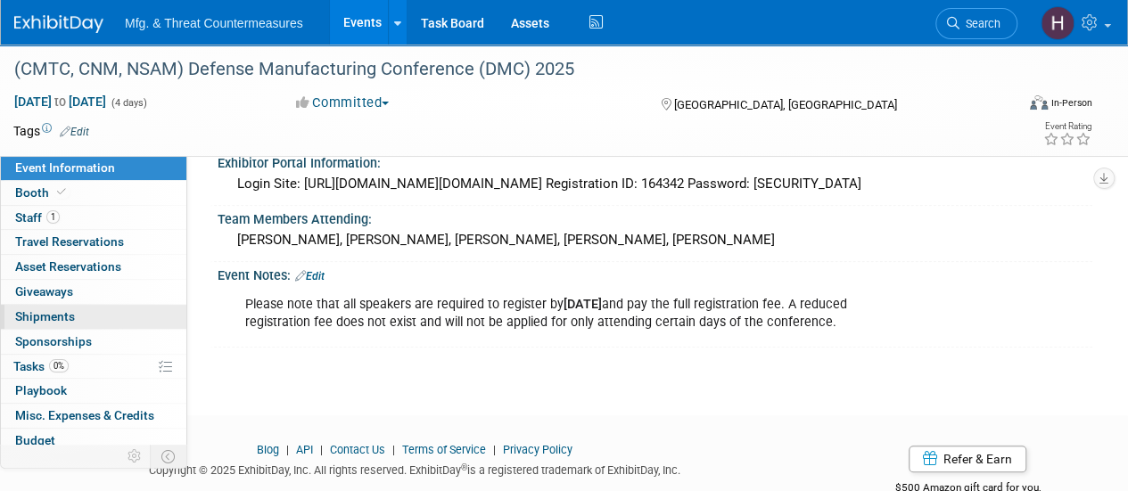
click at [80, 316] on link "0 Shipments 0" at bounding box center [93, 317] width 185 height 24
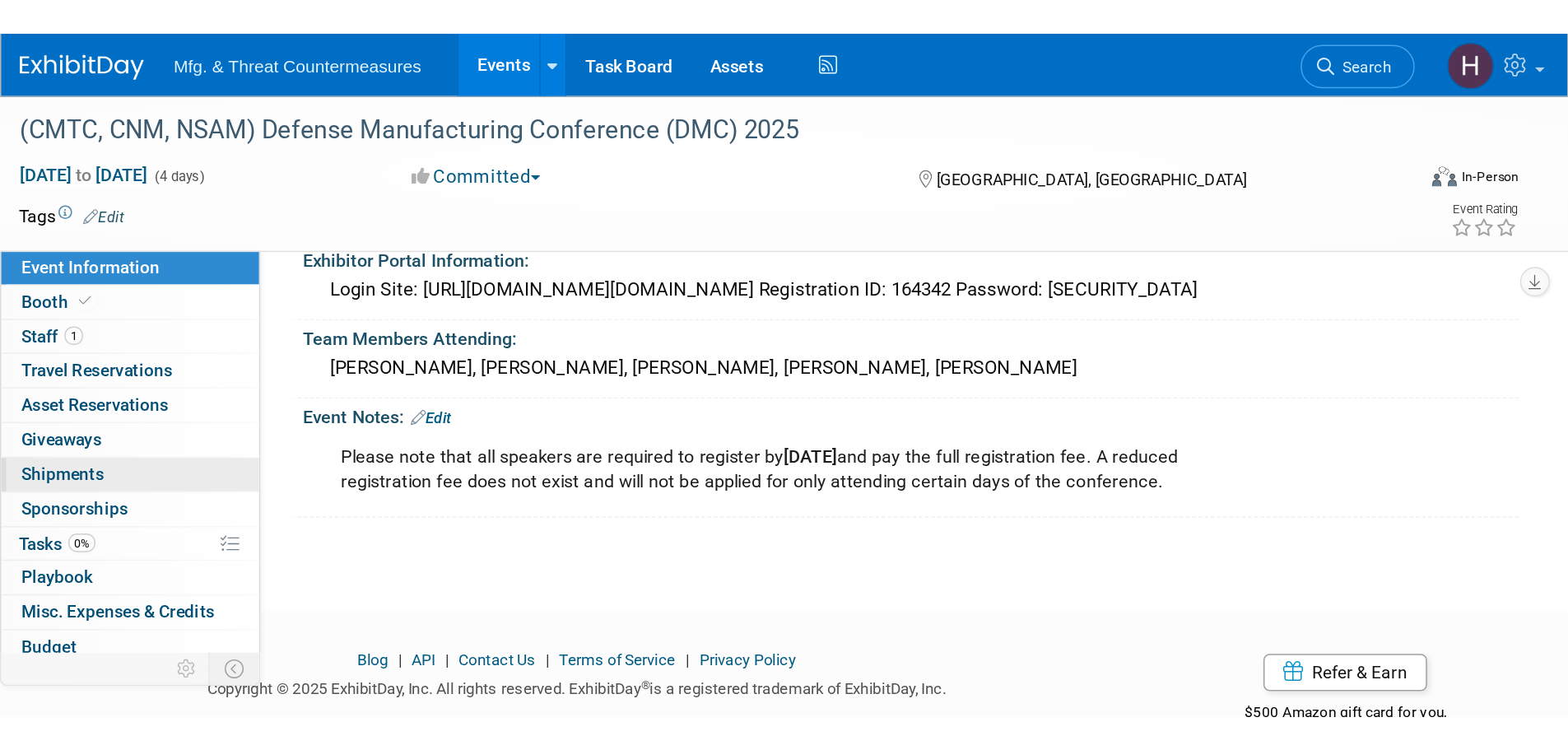
scroll to position [0, 0]
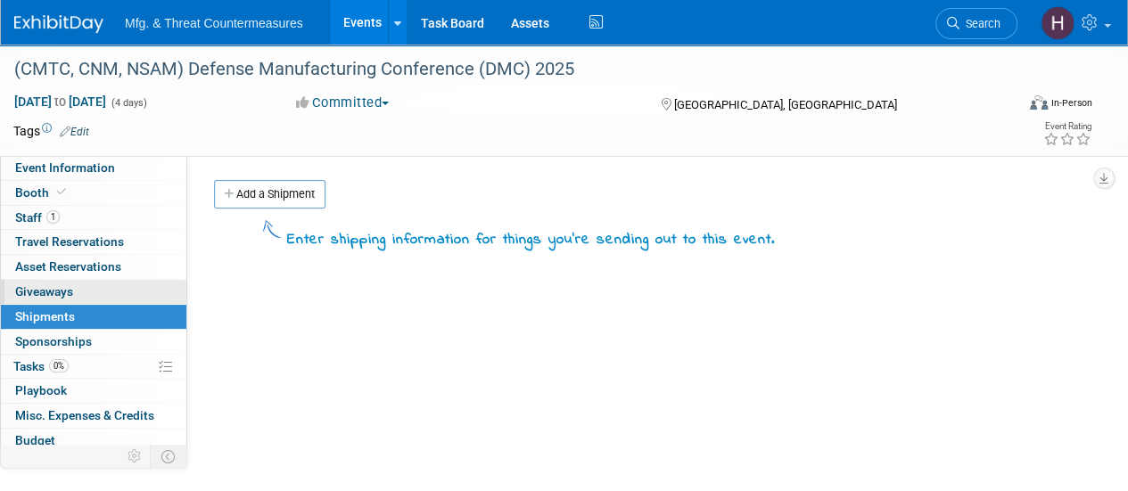
click at [84, 289] on link "0 Giveaways 0" at bounding box center [93, 292] width 185 height 24
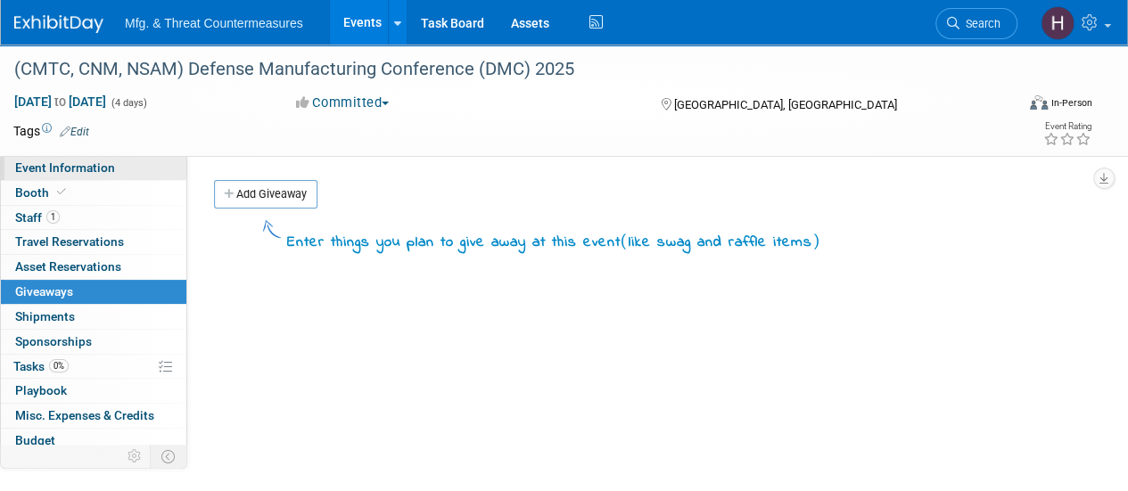
click at [104, 177] on link "Event Information" at bounding box center [93, 168] width 185 height 24
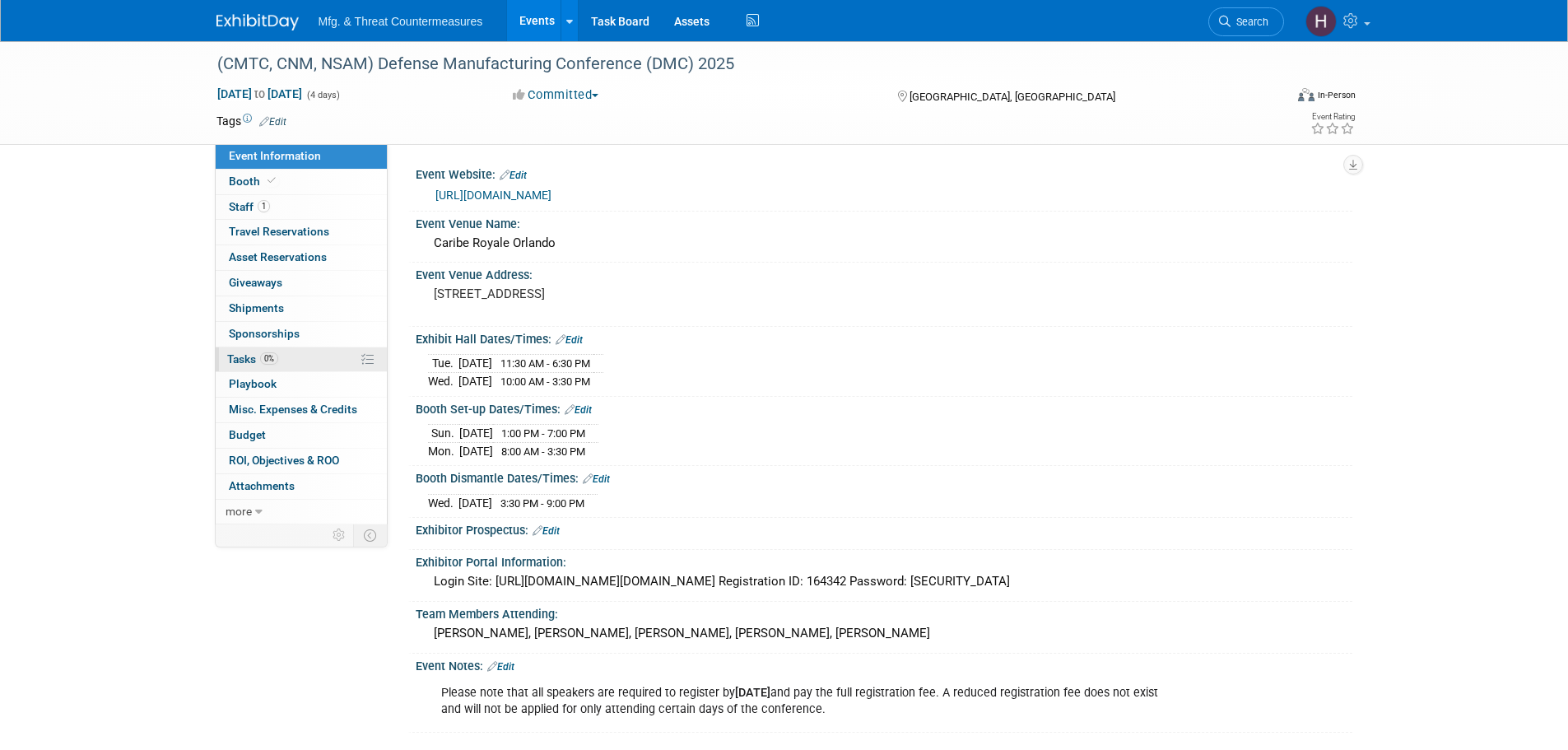
click at [280, 355] on link "0% Tasks 0%" at bounding box center [301, 359] width 171 height 25
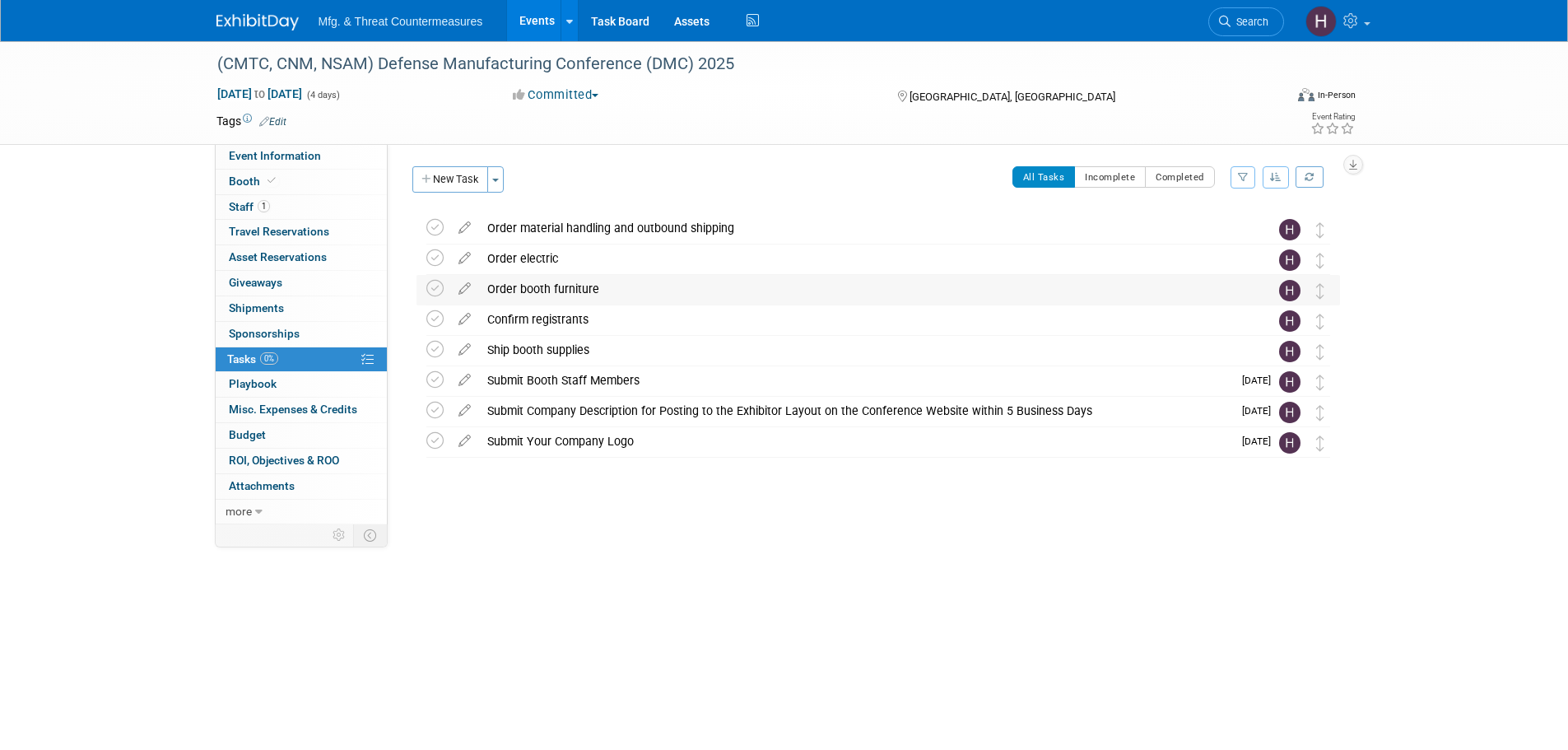
click at [620, 285] on div "Order booth furniture" at bounding box center [862, 289] width 767 height 28
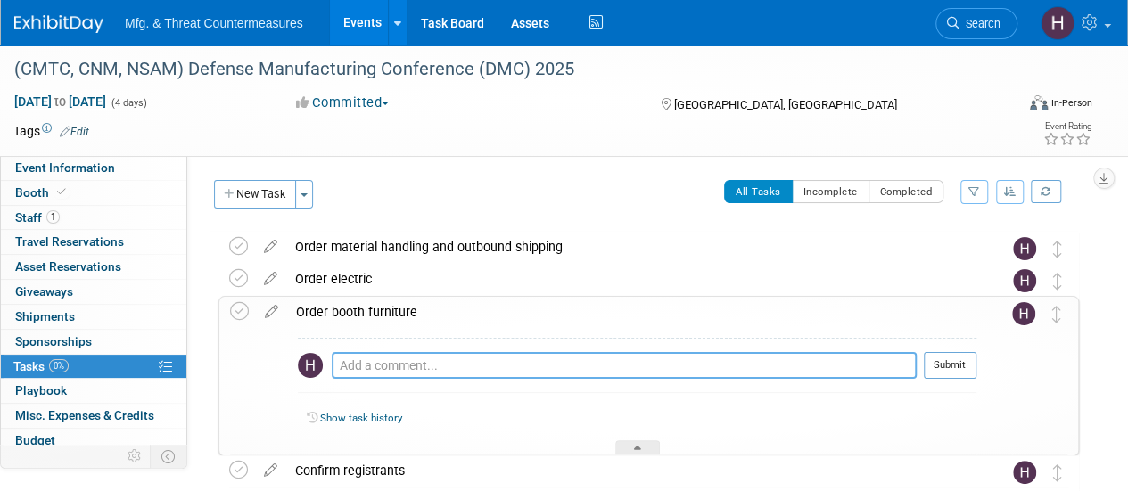
paste textarea "[URL][PERSON_NAME][DOMAIN_NAME]"
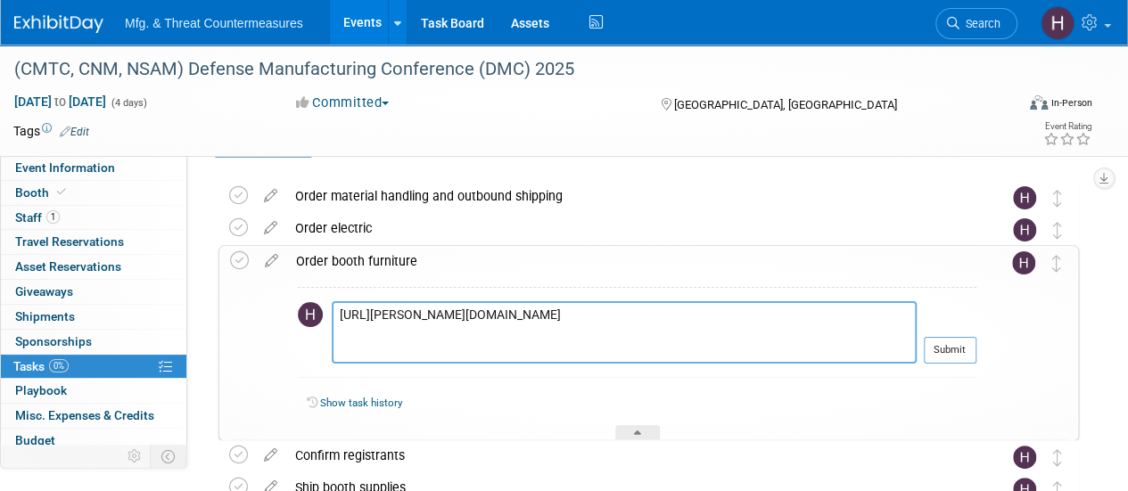
scroll to position [89, 0]
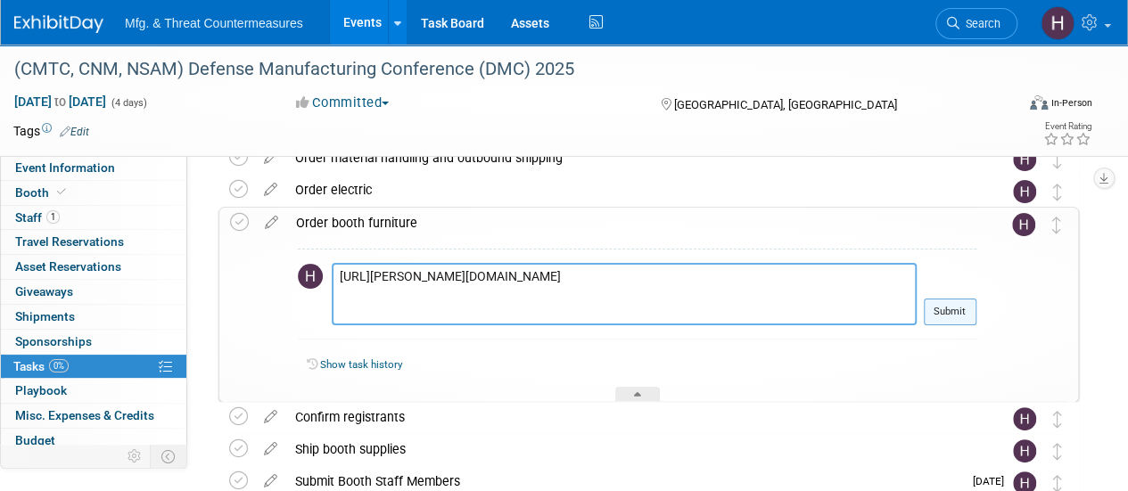
type textarea "[URL][PERSON_NAME][DOMAIN_NAME]"
click at [950, 311] on button "Submit" at bounding box center [950, 312] width 53 height 27
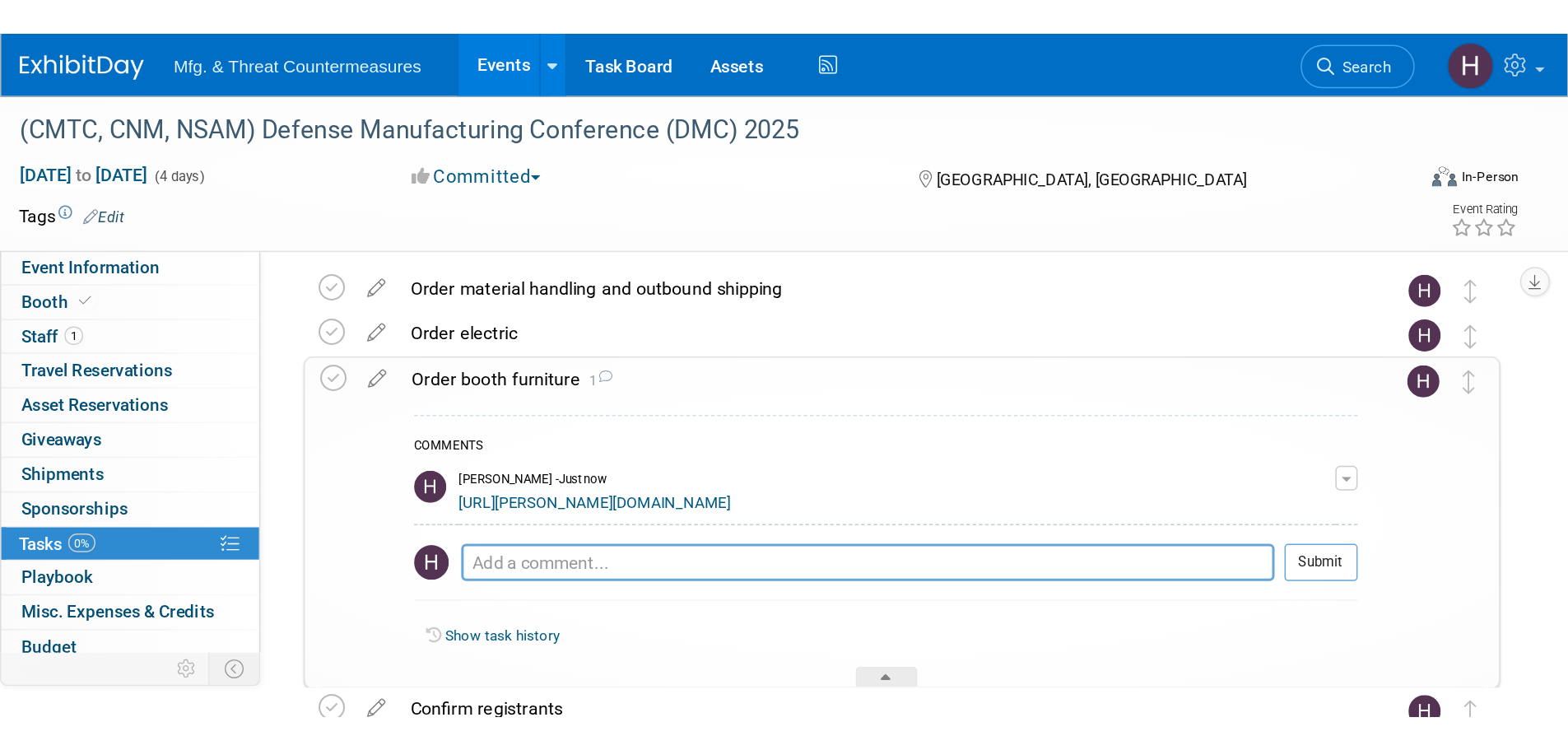
scroll to position [0, 0]
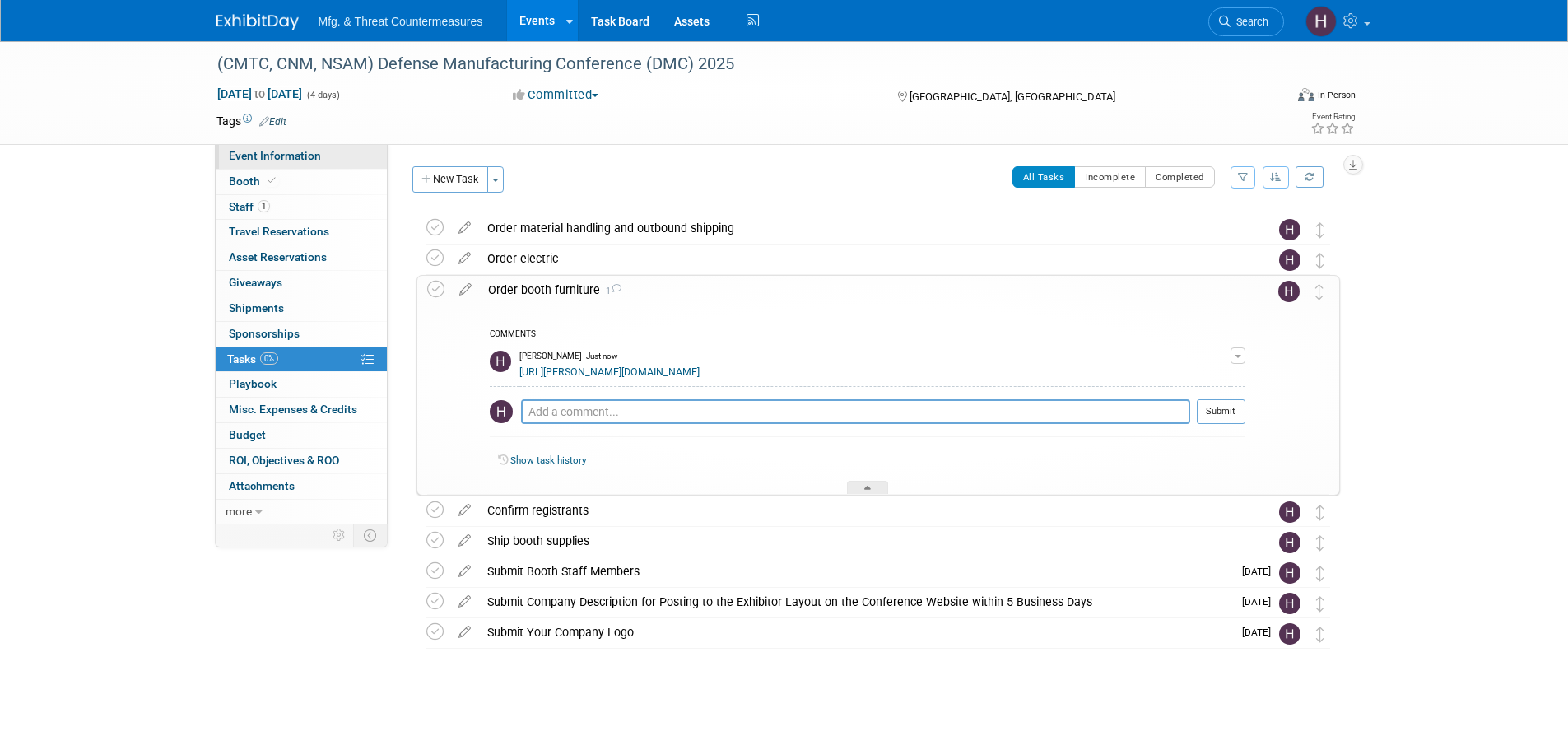
click at [299, 161] on span "Event Information" at bounding box center [275, 155] width 92 height 13
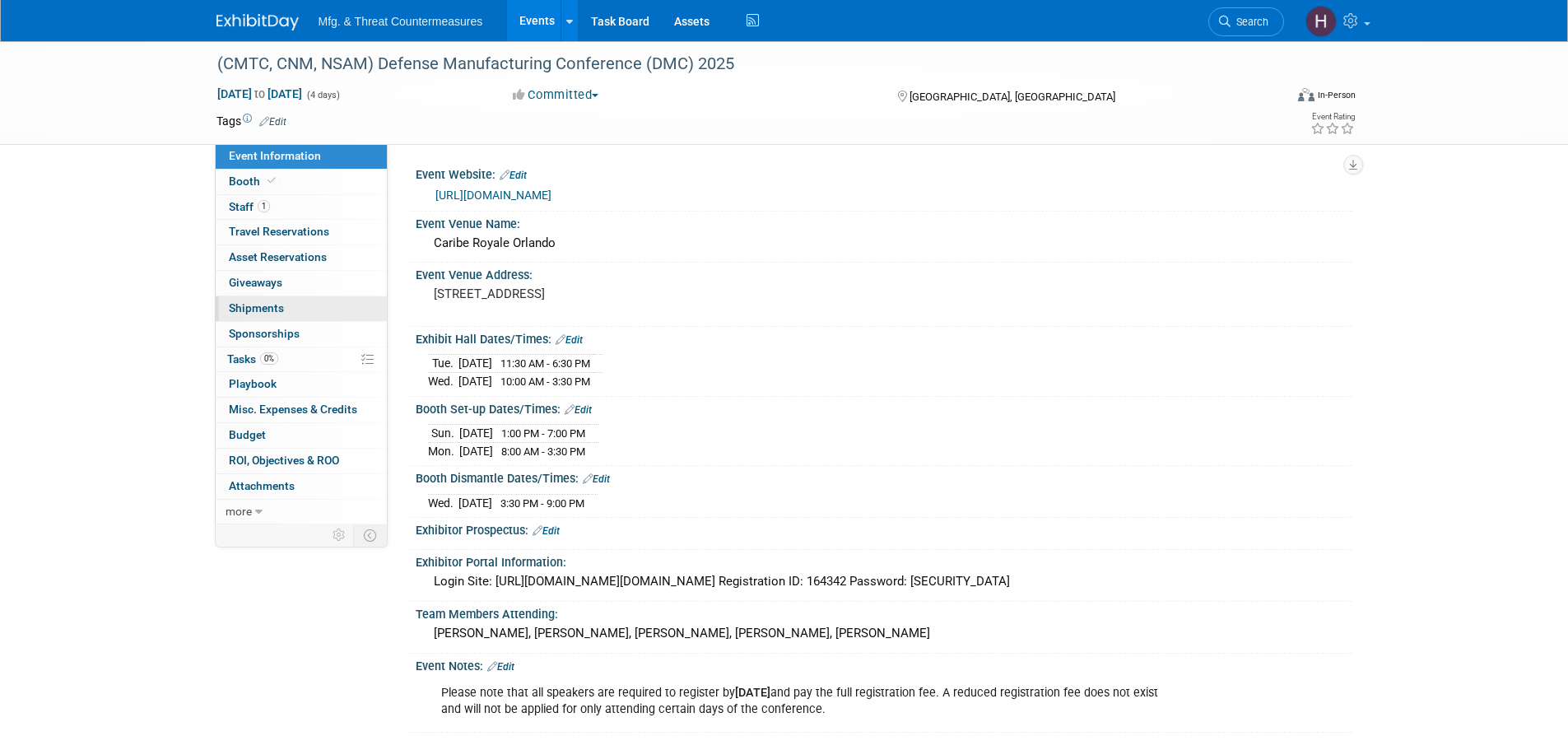
click at [276, 308] on span "Shipments 0" at bounding box center [257, 308] width 55 height 13
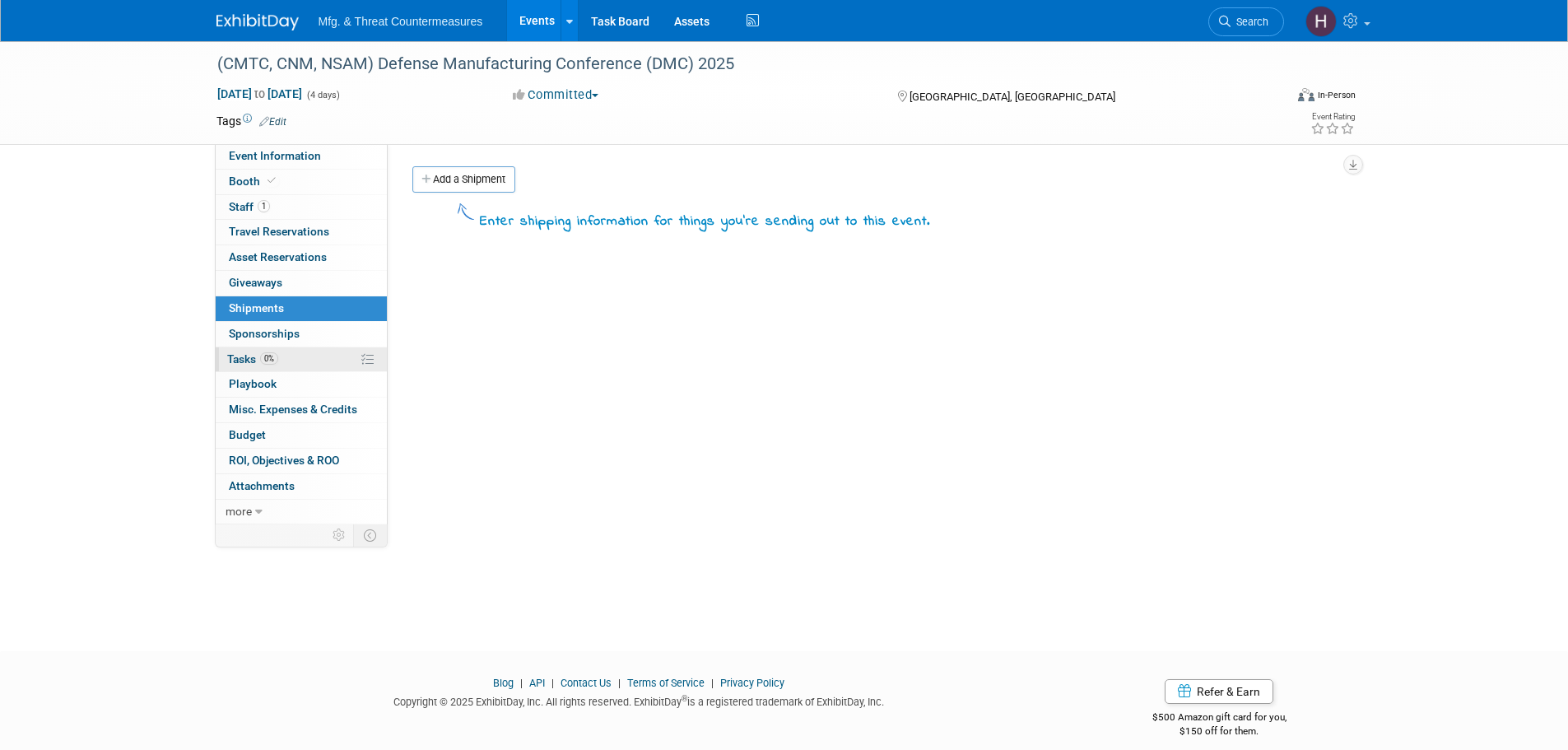
click at [270, 358] on span "0%" at bounding box center [270, 358] width 18 height 12
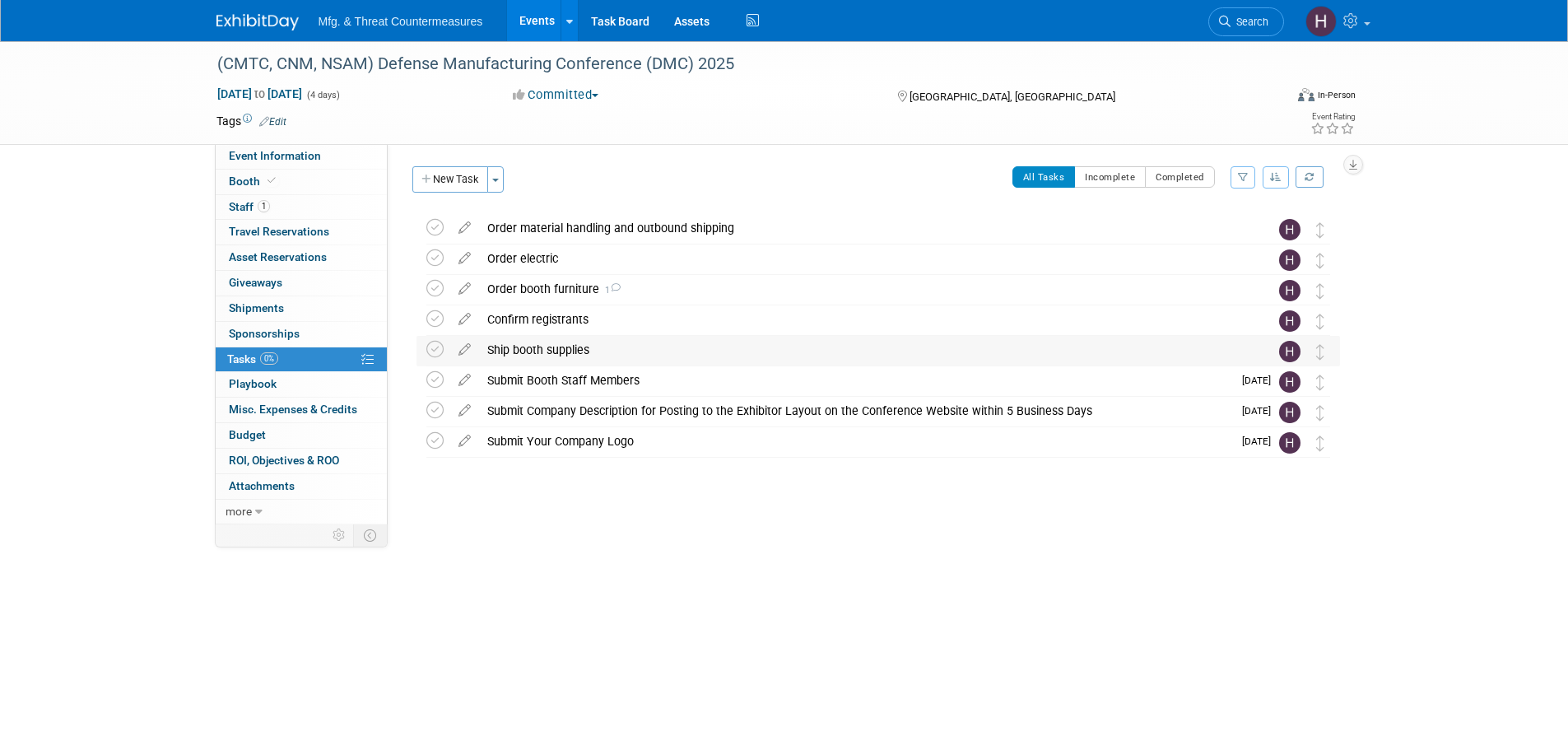
click at [599, 352] on div "Ship booth supplies" at bounding box center [862, 350] width 767 height 28
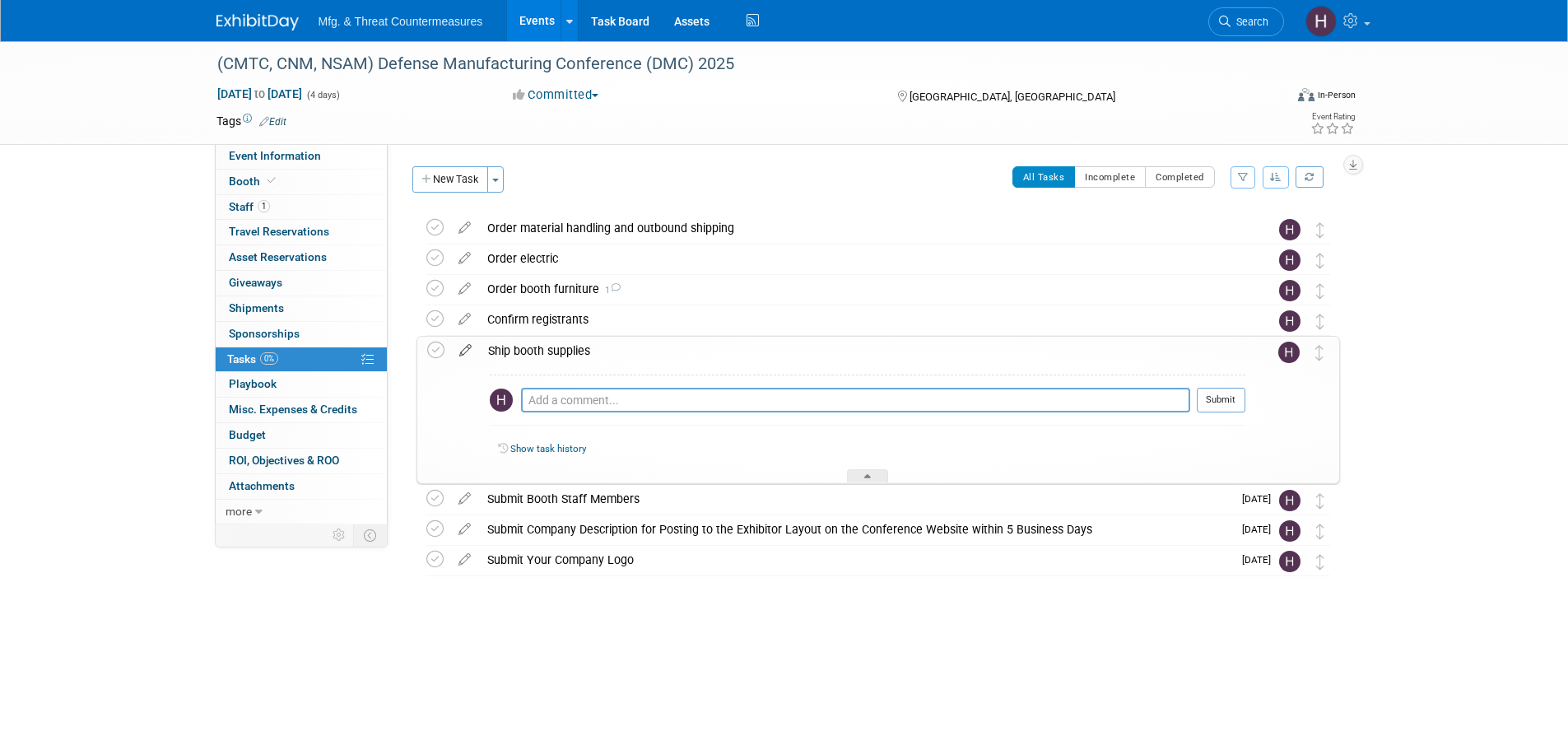
drag, startPoint x: 464, startPoint y: 353, endPoint x: 486, endPoint y: 394, distance: 46.5
click at [463, 353] on icon at bounding box center [465, 347] width 29 height 20
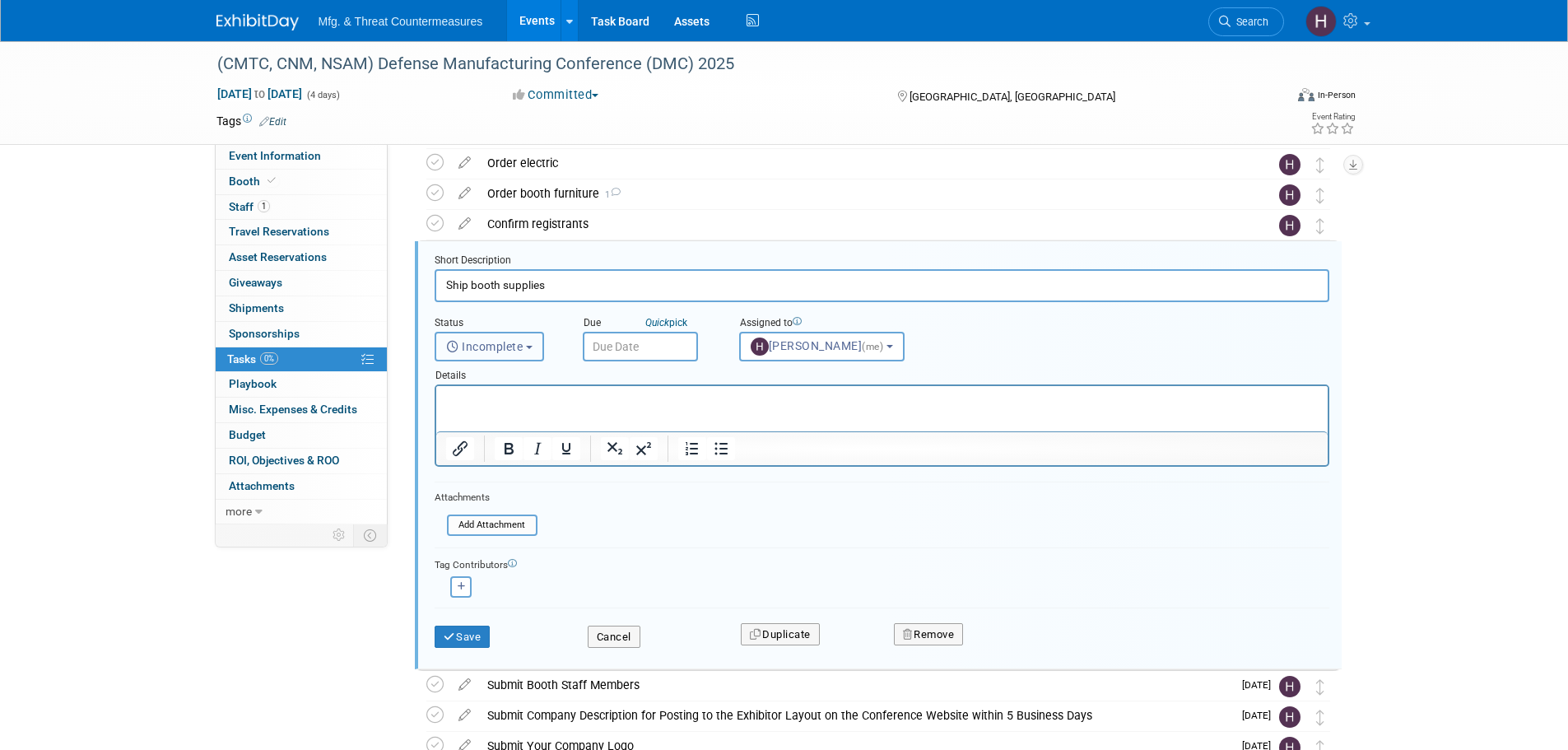
click at [511, 359] on button "Incomplete" at bounding box center [489, 346] width 110 height 30
click at [510, 358] on button "Incomplete" at bounding box center [489, 346] width 110 height 30
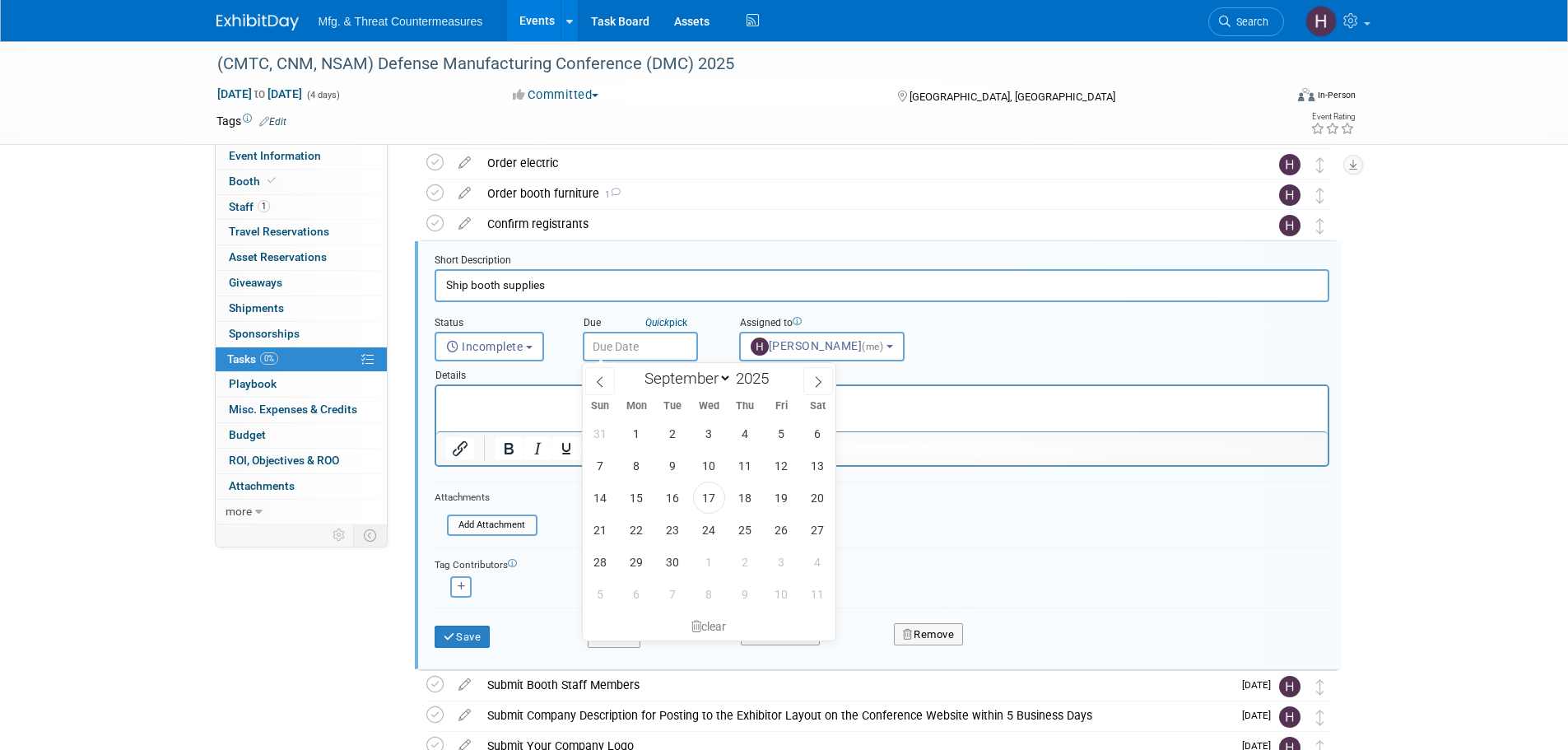
click at [665, 339] on input "text" at bounding box center [640, 346] width 115 height 30
click at [818, 378] on icon at bounding box center [818, 381] width 6 height 11
select select "10"
click at [709, 453] on span "5" at bounding box center [709, 466] width 32 height 32
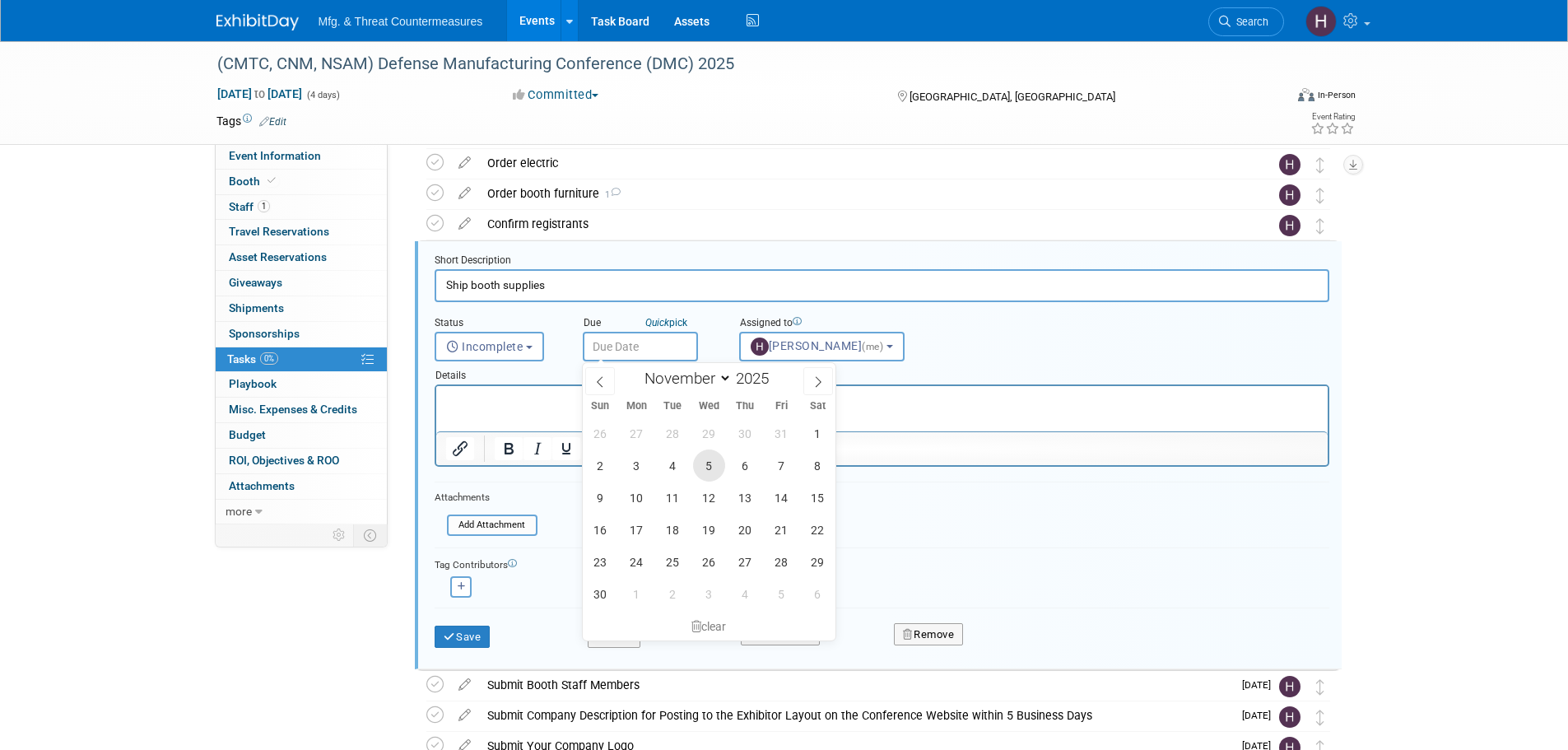
type input "[DATE]"
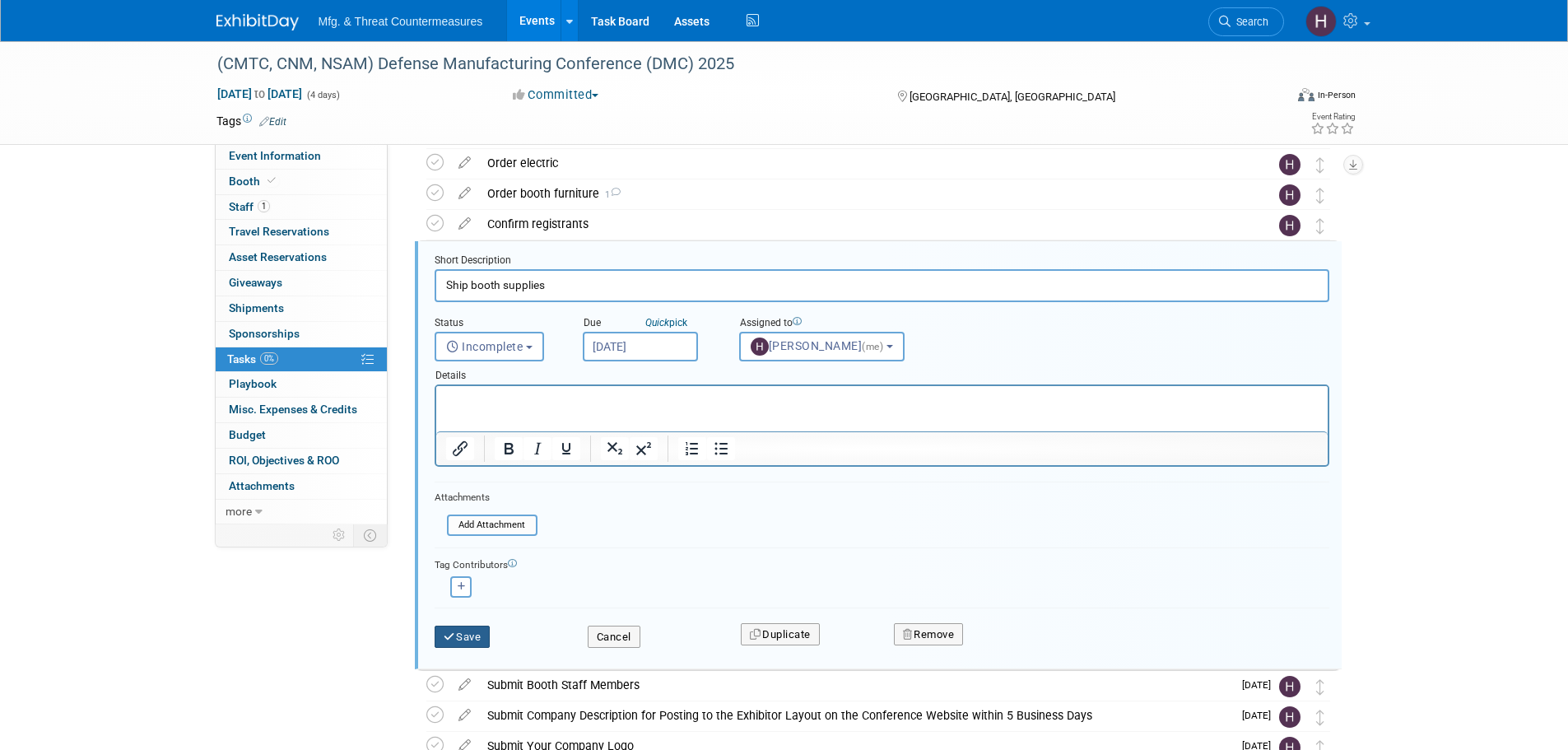
click at [478, 453] on button "Save" at bounding box center [463, 637] width 56 height 23
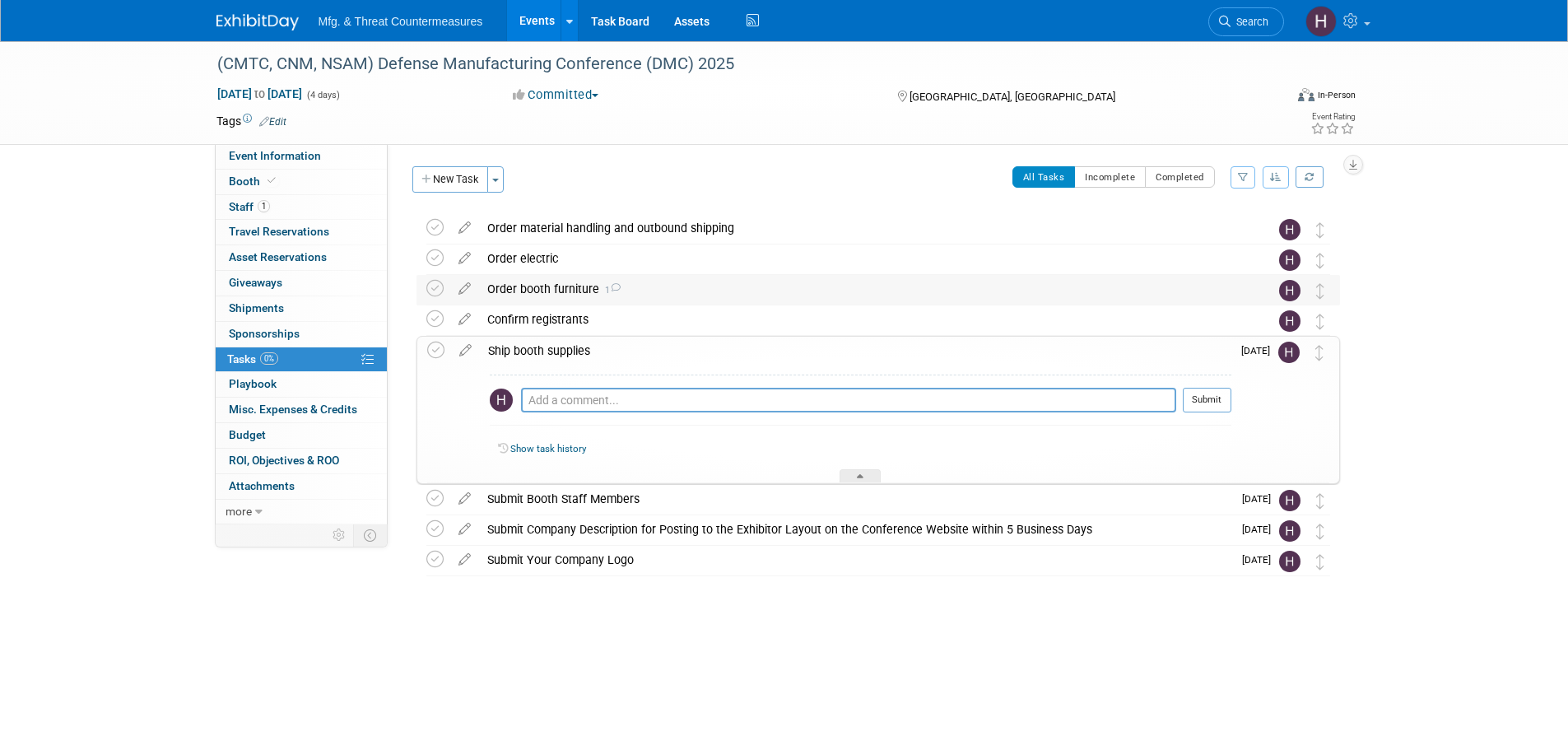
click at [703, 290] on div "Order booth furniture 1" at bounding box center [862, 289] width 767 height 28
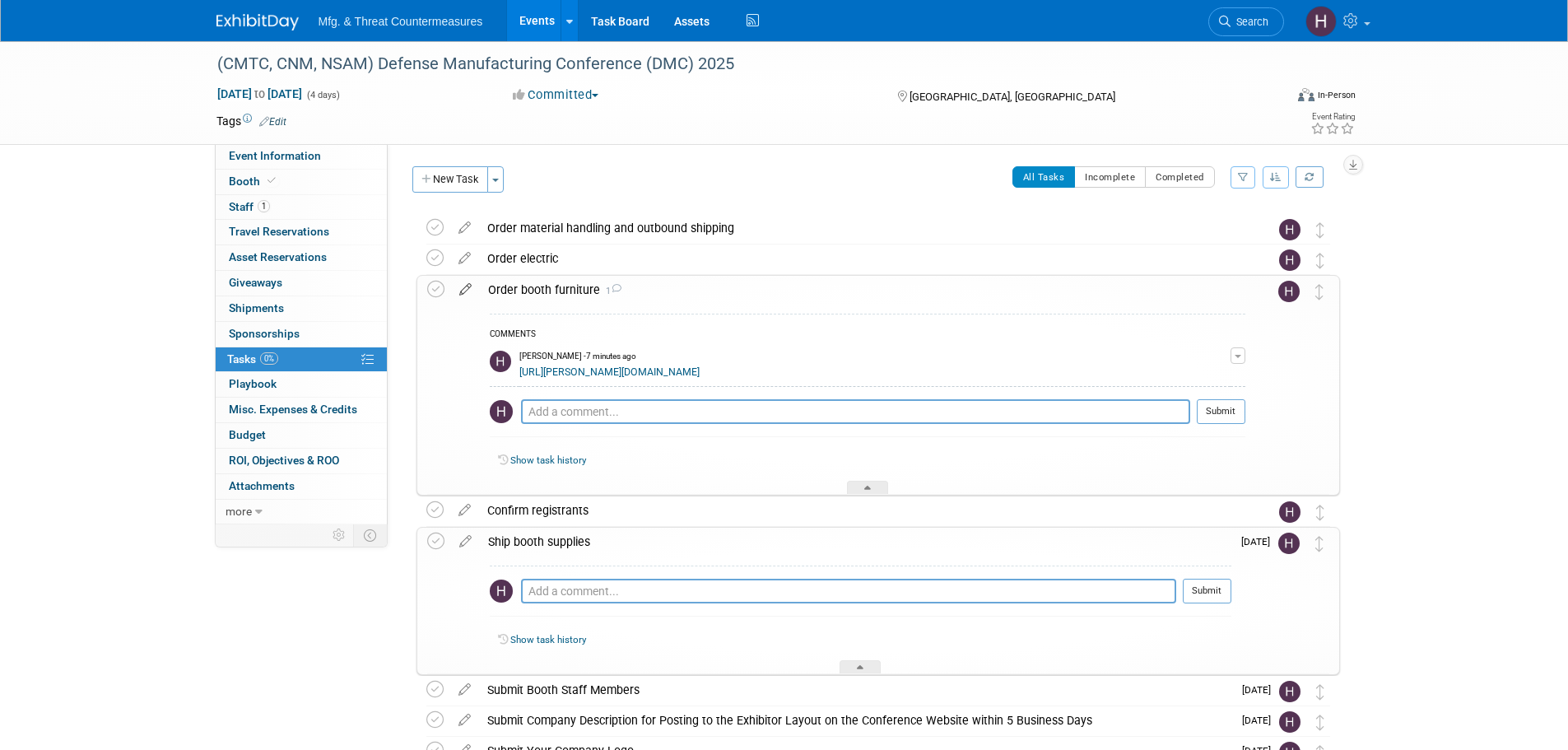
click at [467, 286] on icon at bounding box center [465, 286] width 29 height 20
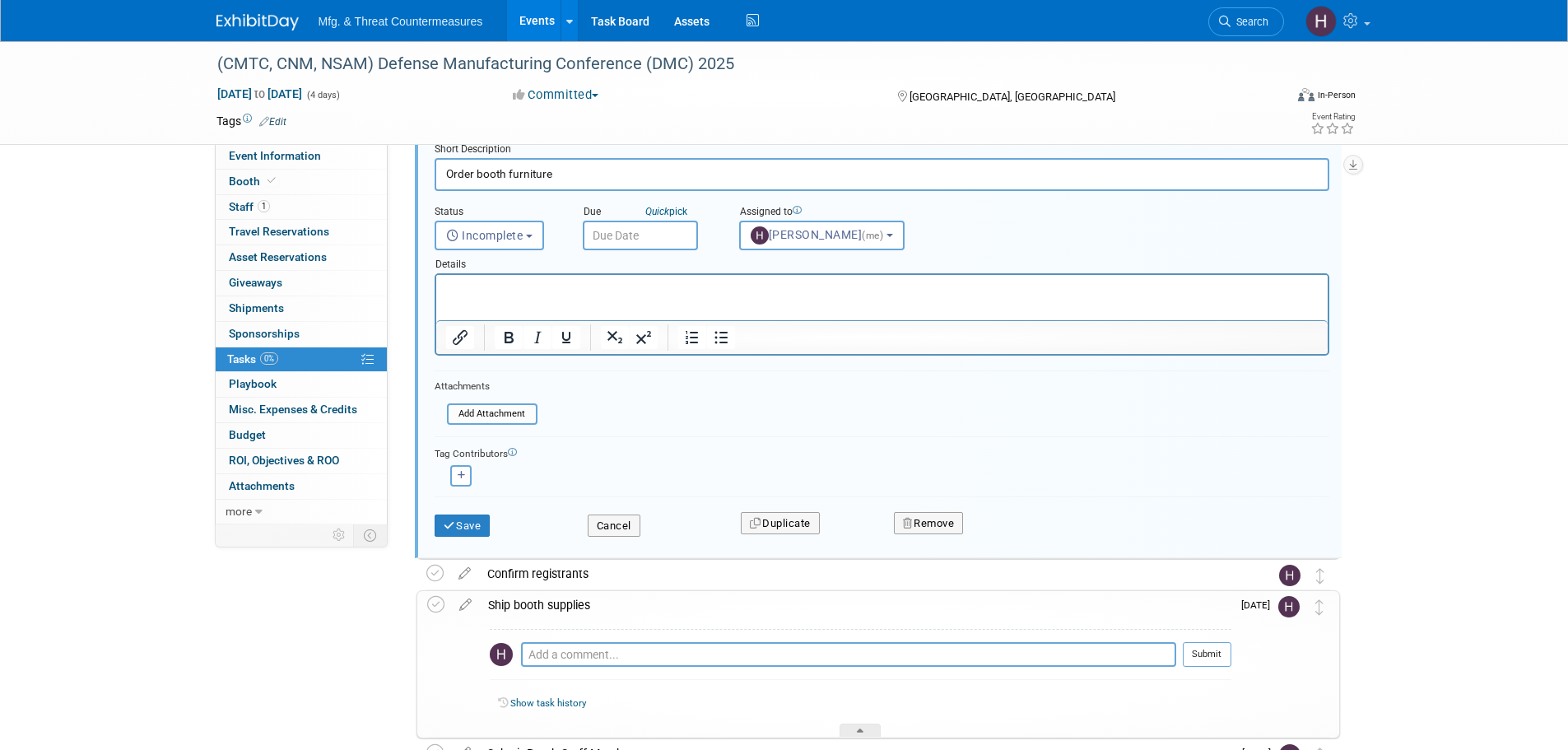
scroll to position [117, 0]
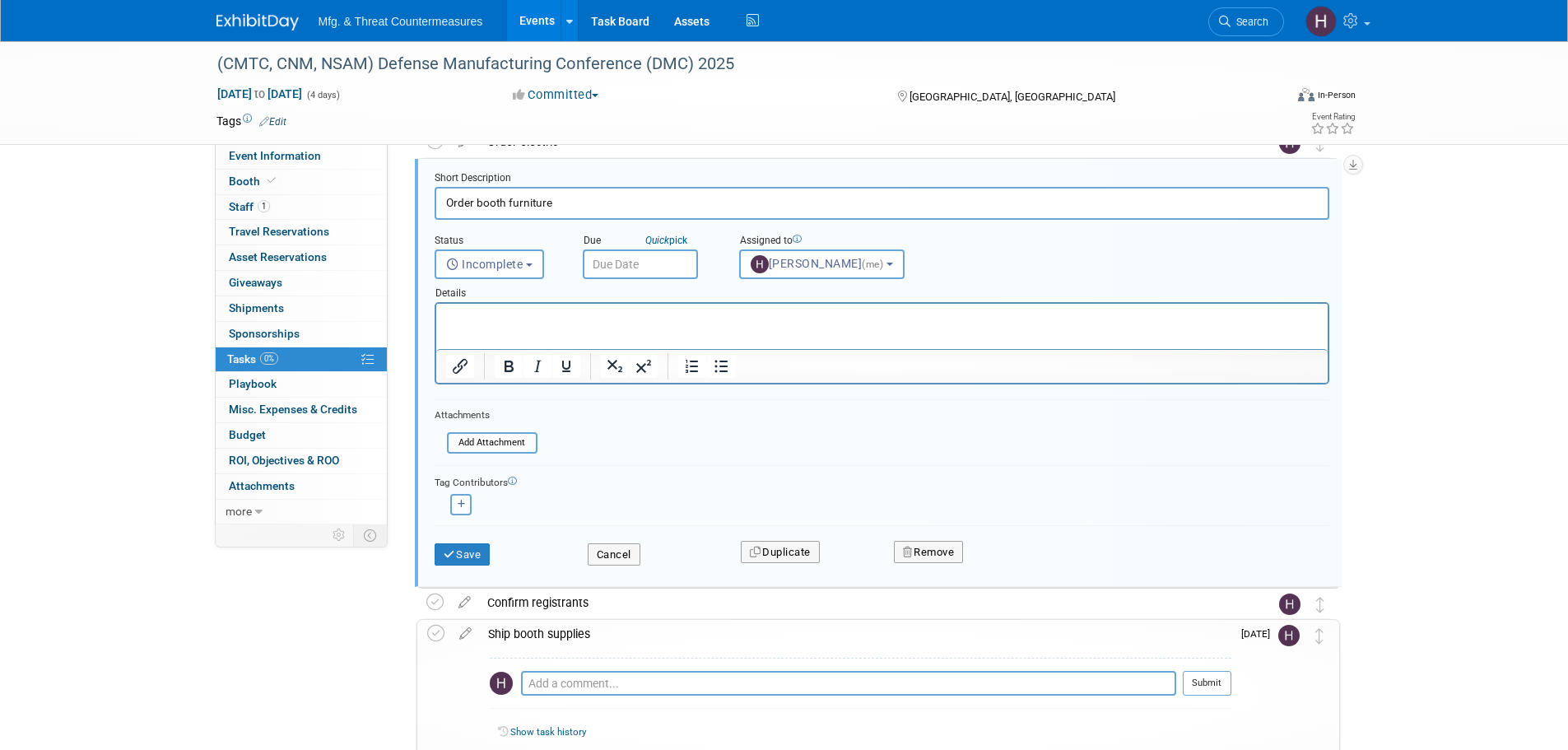
click at [534, 324] on p "Rich Text Area. Press ALT-0 for help." at bounding box center [881, 318] width 873 height 16
paste body "Rich Text Area. Press ALT-0 for help."
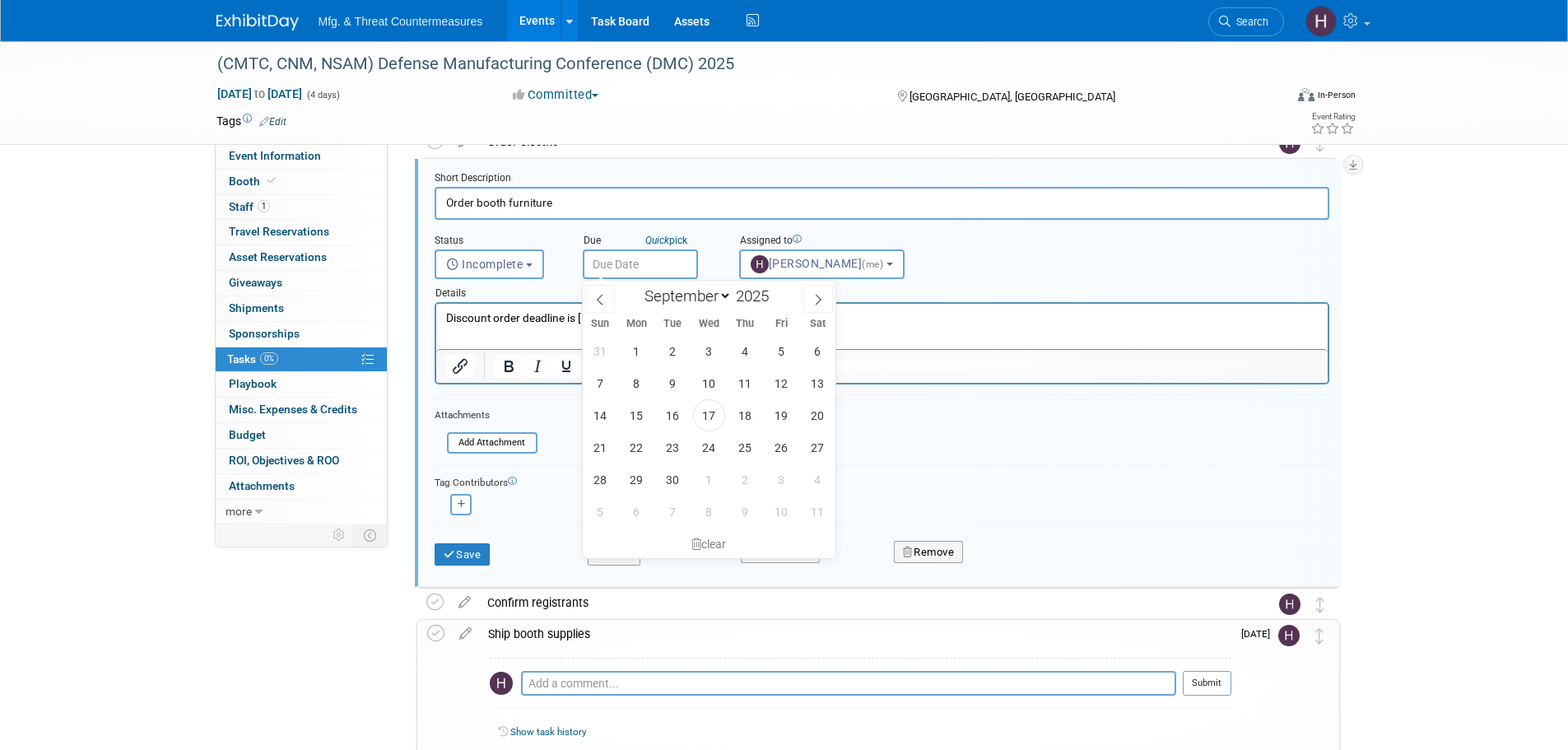
click at [643, 268] on input "text" at bounding box center [640, 264] width 115 height 30
click at [816, 302] on icon at bounding box center [818, 299] width 11 height 11
select select "9"
click at [780, 412] on span "17" at bounding box center [781, 415] width 32 height 32
type input "[DATE]"
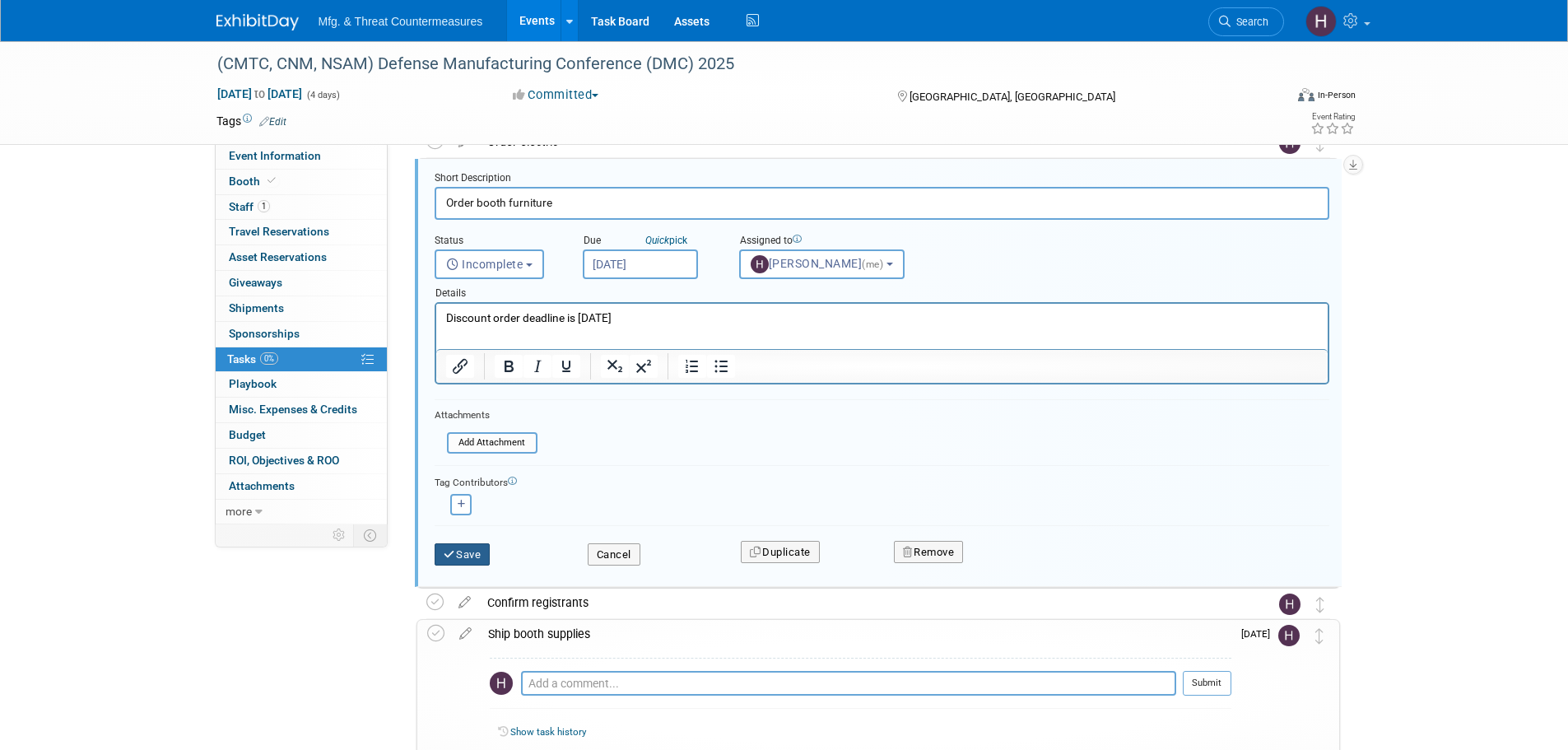
click at [471, 453] on button "Save" at bounding box center [463, 554] width 56 height 23
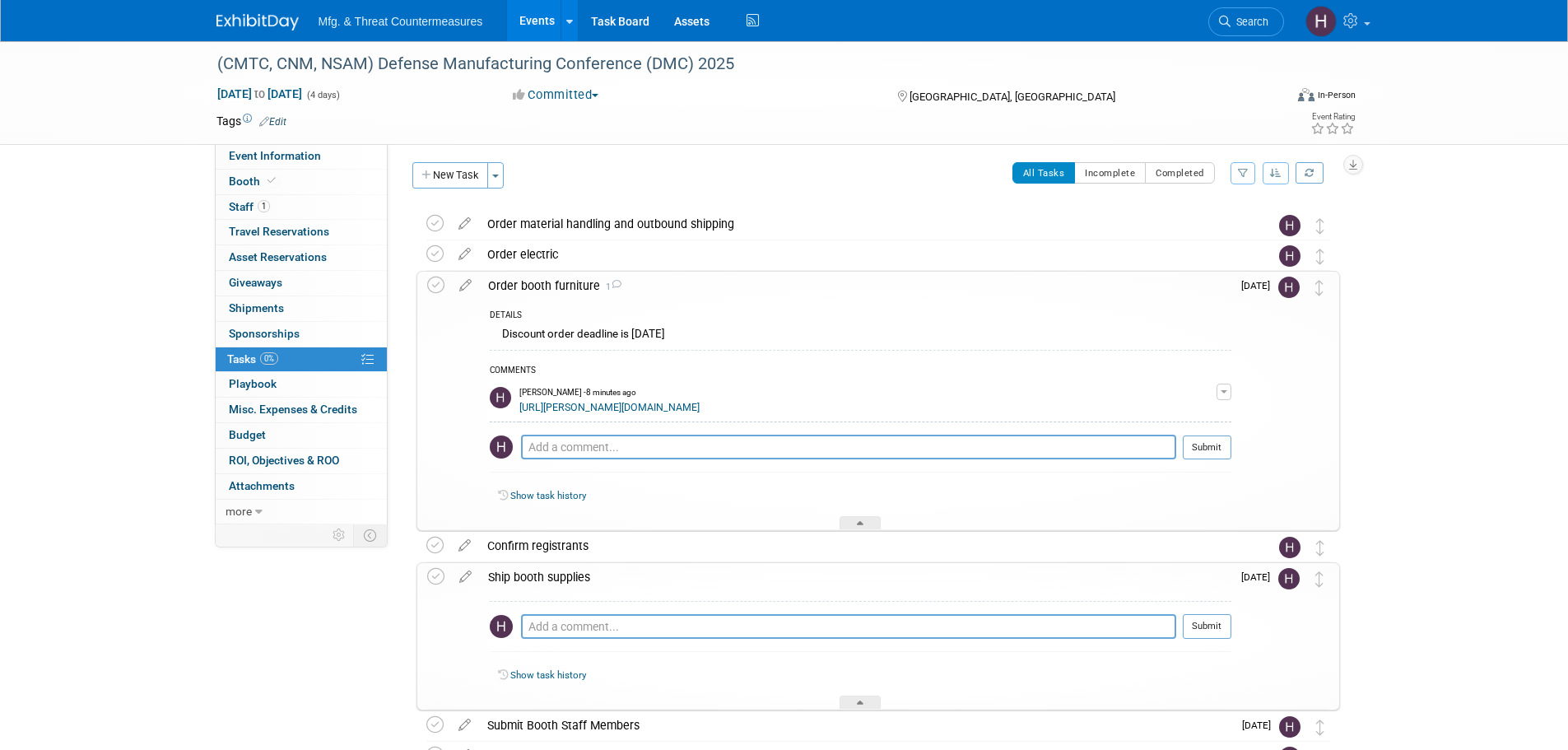
scroll to position [0, 0]
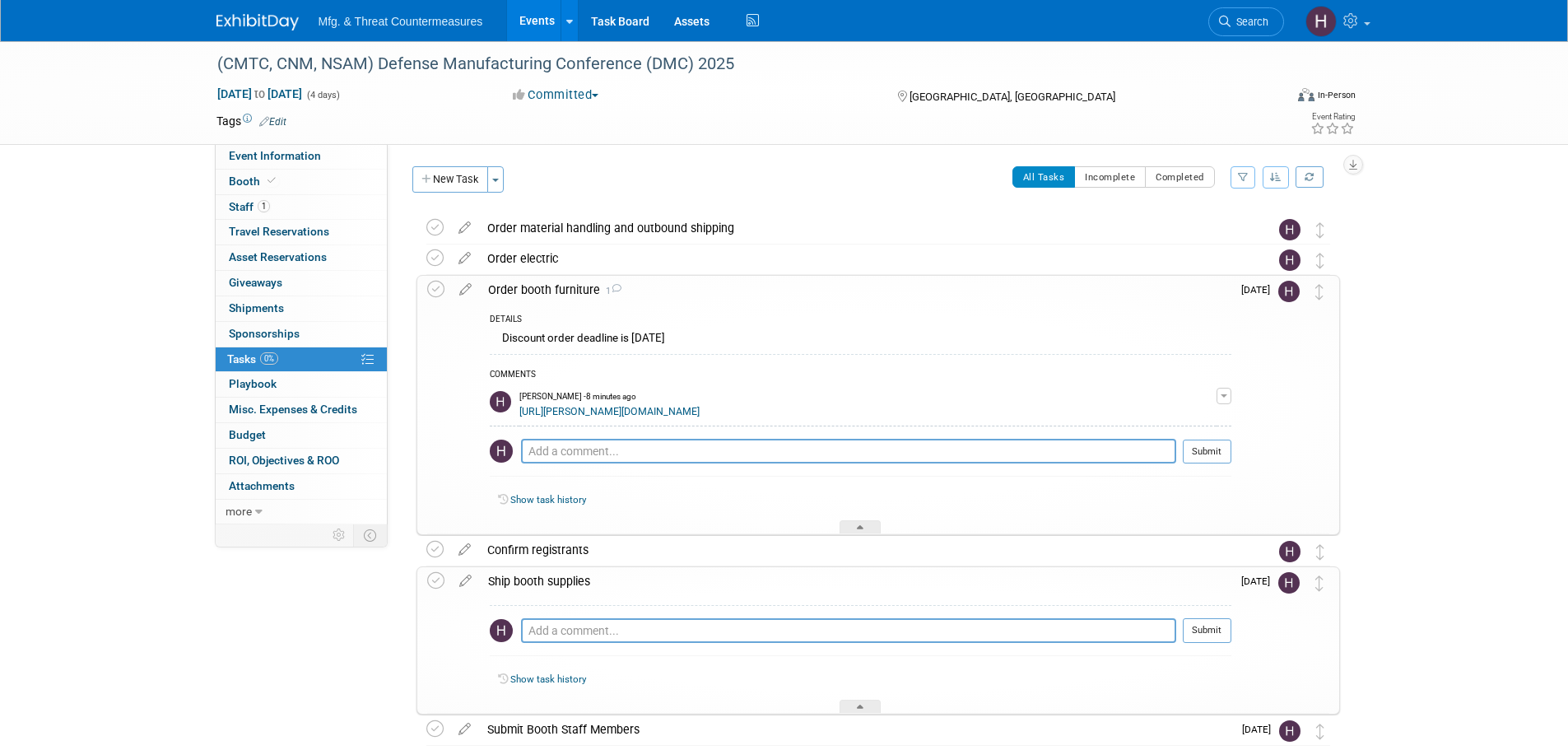
click at [739, 299] on div "Order booth furniture 1" at bounding box center [856, 290] width 752 height 28
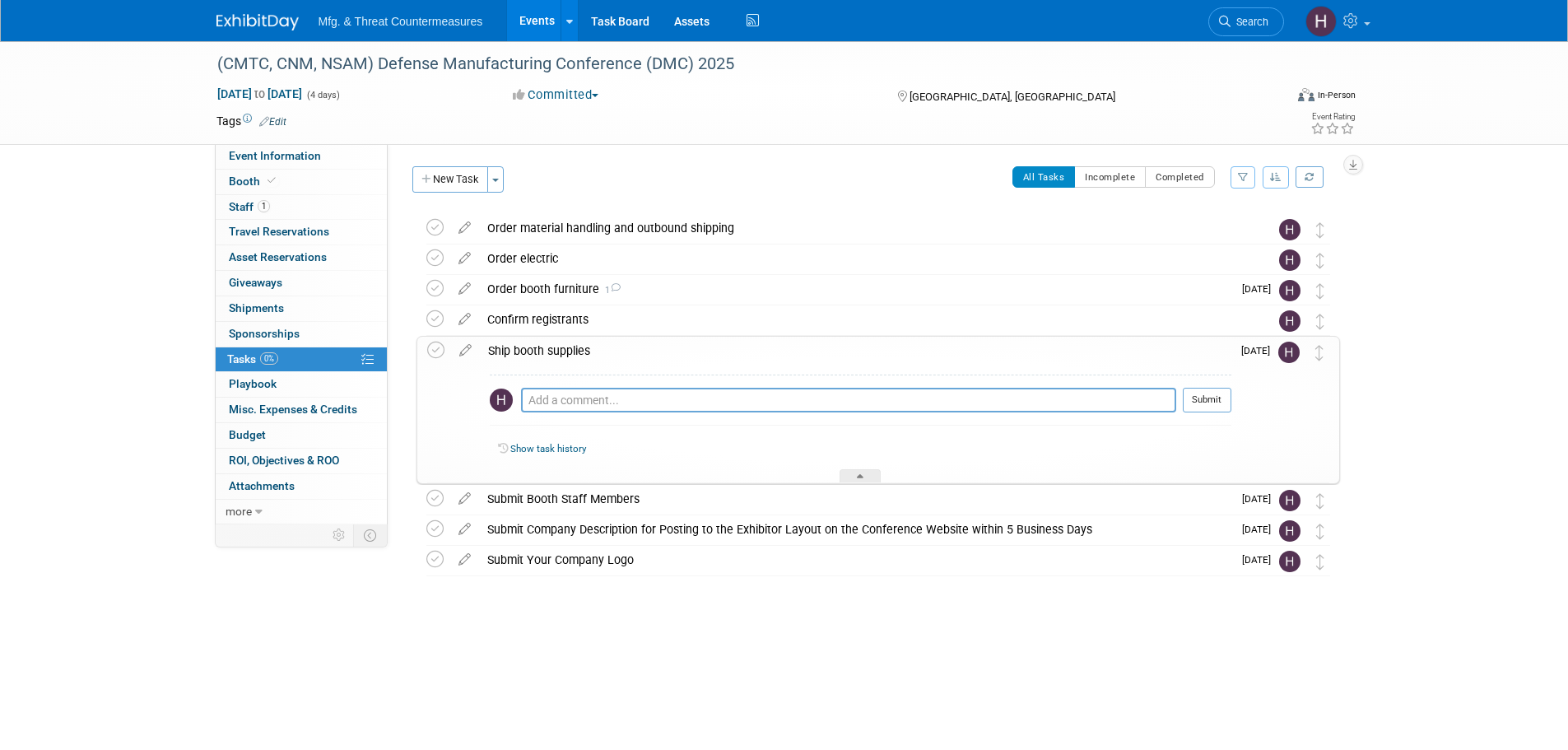
click at [633, 287] on div "Order booth furniture 1" at bounding box center [856, 289] width 754 height 28
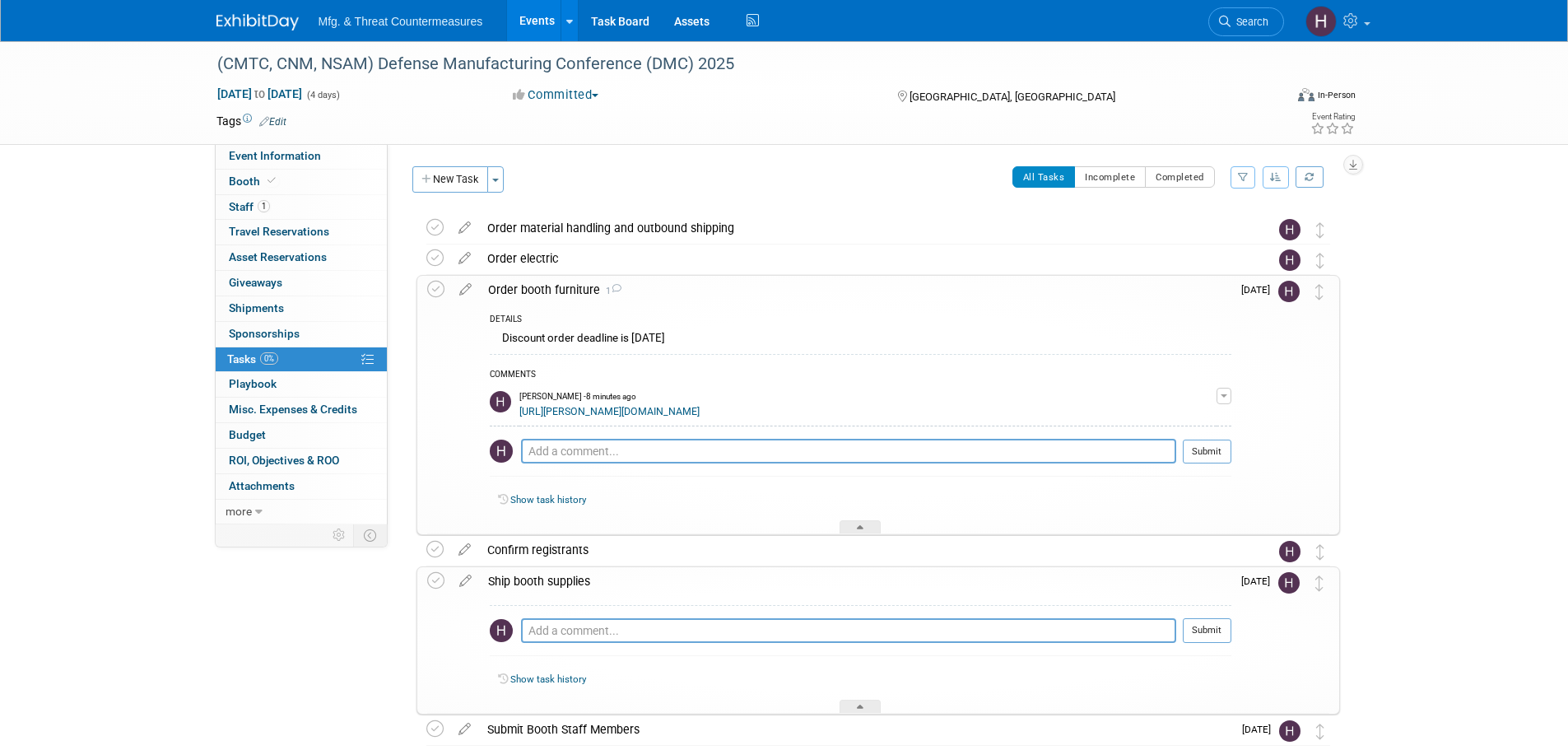
drag, startPoint x: 733, startPoint y: 402, endPoint x: 507, endPoint y: 419, distance: 226.6
click at [507, 419] on tr "[PERSON_NAME] - 8 minutes ago [URL][PERSON_NAME][DOMAIN_NAME] Edit Comment Remo…" at bounding box center [860, 405] width 742 height 42
click at [742, 399] on div "[PERSON_NAME] - 8 minutes ago" at bounding box center [868, 396] width 697 height 11
click at [724, 414] on div "[URL][PERSON_NAME][DOMAIN_NAME]" at bounding box center [868, 410] width 697 height 16
drag, startPoint x: 712, startPoint y: 416, endPoint x: 517, endPoint y: 415, distance: 195.0
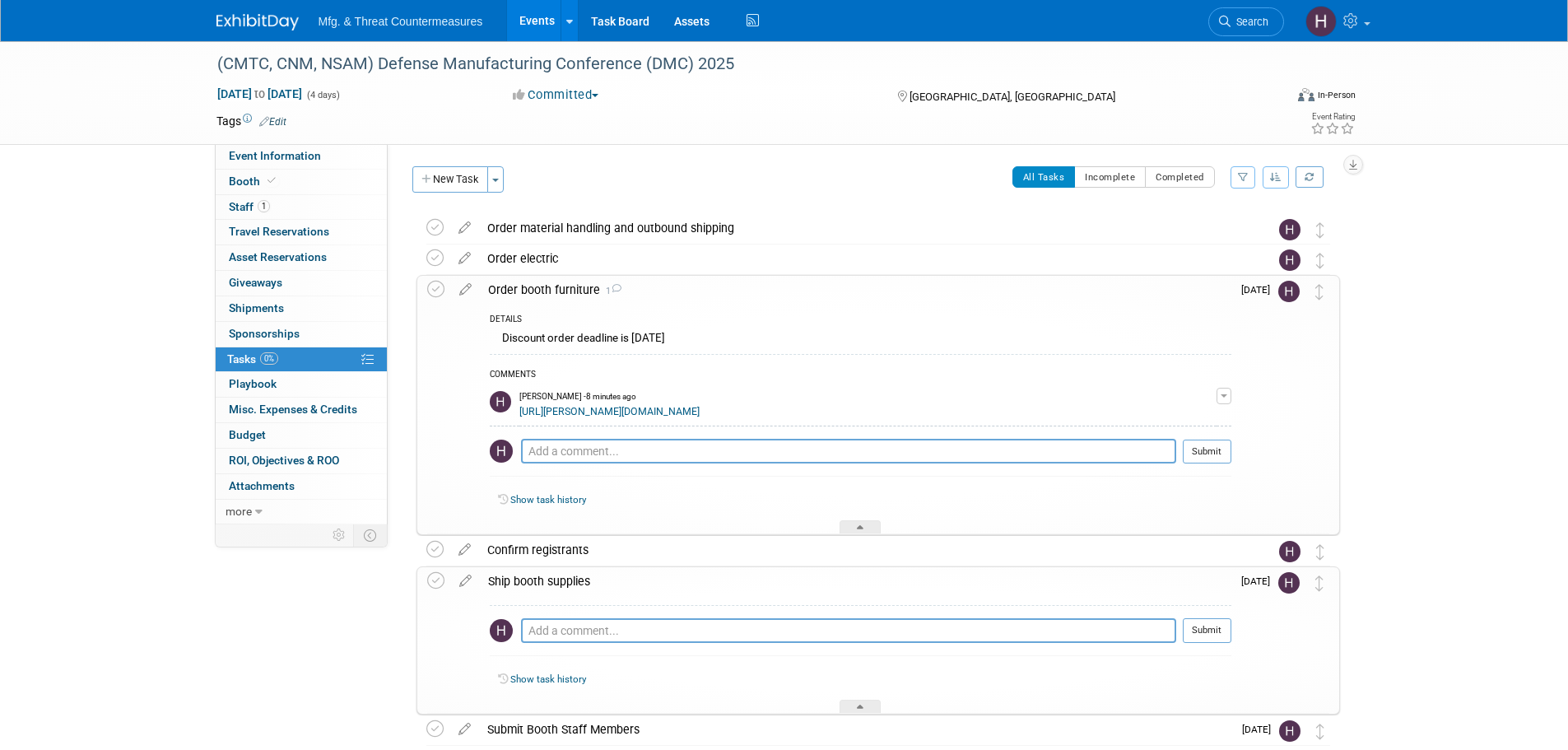
click at [517, 415] on tr "[PERSON_NAME] - 8 minutes ago [URL][PERSON_NAME][DOMAIN_NAME] Edit Comment Remo…" at bounding box center [860, 405] width 742 height 42
click at [518, 415] on td at bounding box center [504, 405] width 30 height 42
drag, startPoint x: 515, startPoint y: 413, endPoint x: 719, endPoint y: 420, distance: 204.1
click at [719, 420] on tr "[PERSON_NAME] - 8 minutes ago [URL][PERSON_NAME][DOMAIN_NAME] Edit Comment Remo…" at bounding box center [860, 405] width 742 height 42
click at [727, 411] on div "[URL][PERSON_NAME][DOMAIN_NAME]" at bounding box center [868, 410] width 697 height 16
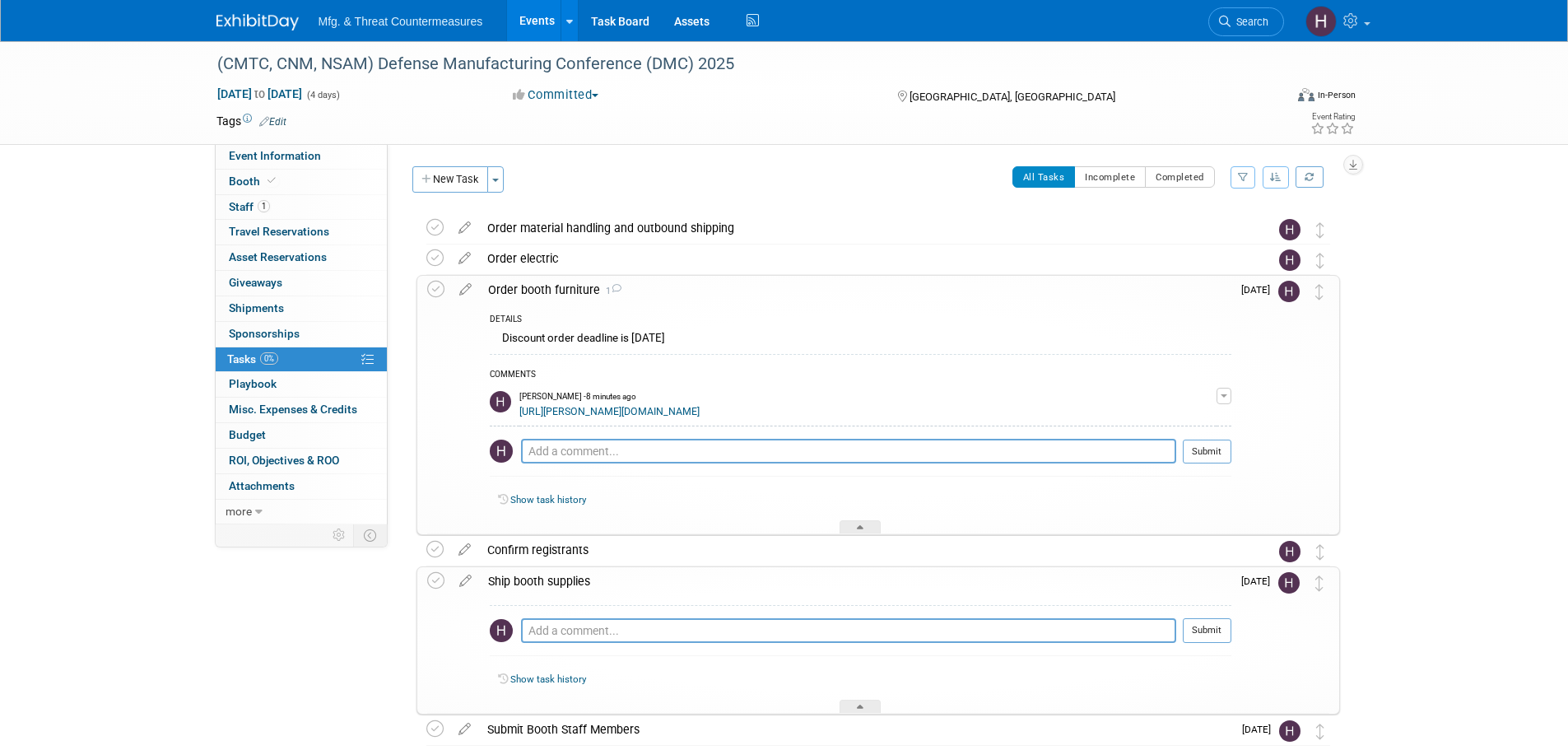
drag, startPoint x: 716, startPoint y: 411, endPoint x: 520, endPoint y: 417, distance: 196.1
click at [520, 417] on div "[URL][PERSON_NAME][DOMAIN_NAME]" at bounding box center [868, 410] width 697 height 16
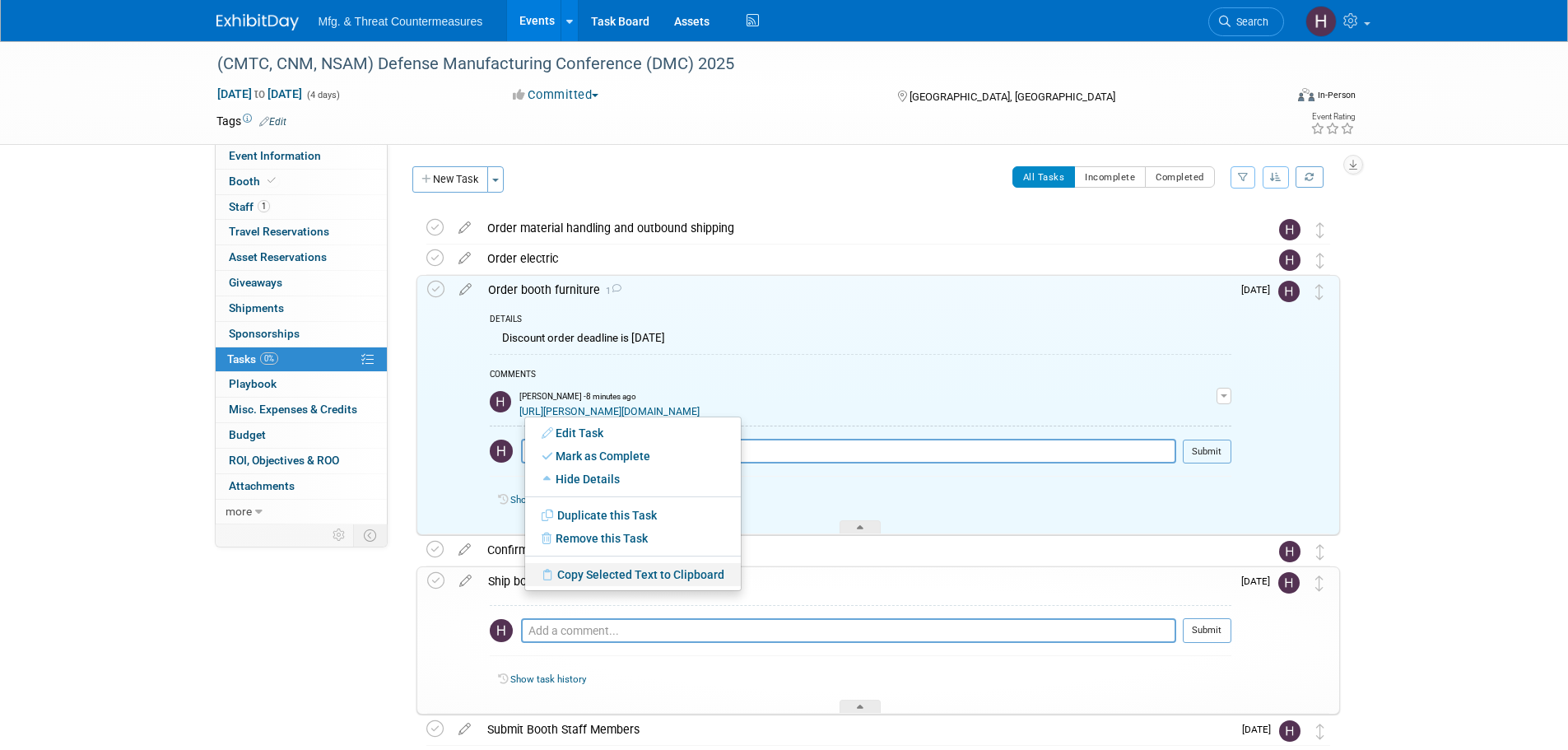
click at [613, 453] on link "Copy Selected Text to Clipboard" at bounding box center [633, 575] width 216 height 23
copy link "[URL][PERSON_NAME][DOMAIN_NAME]"
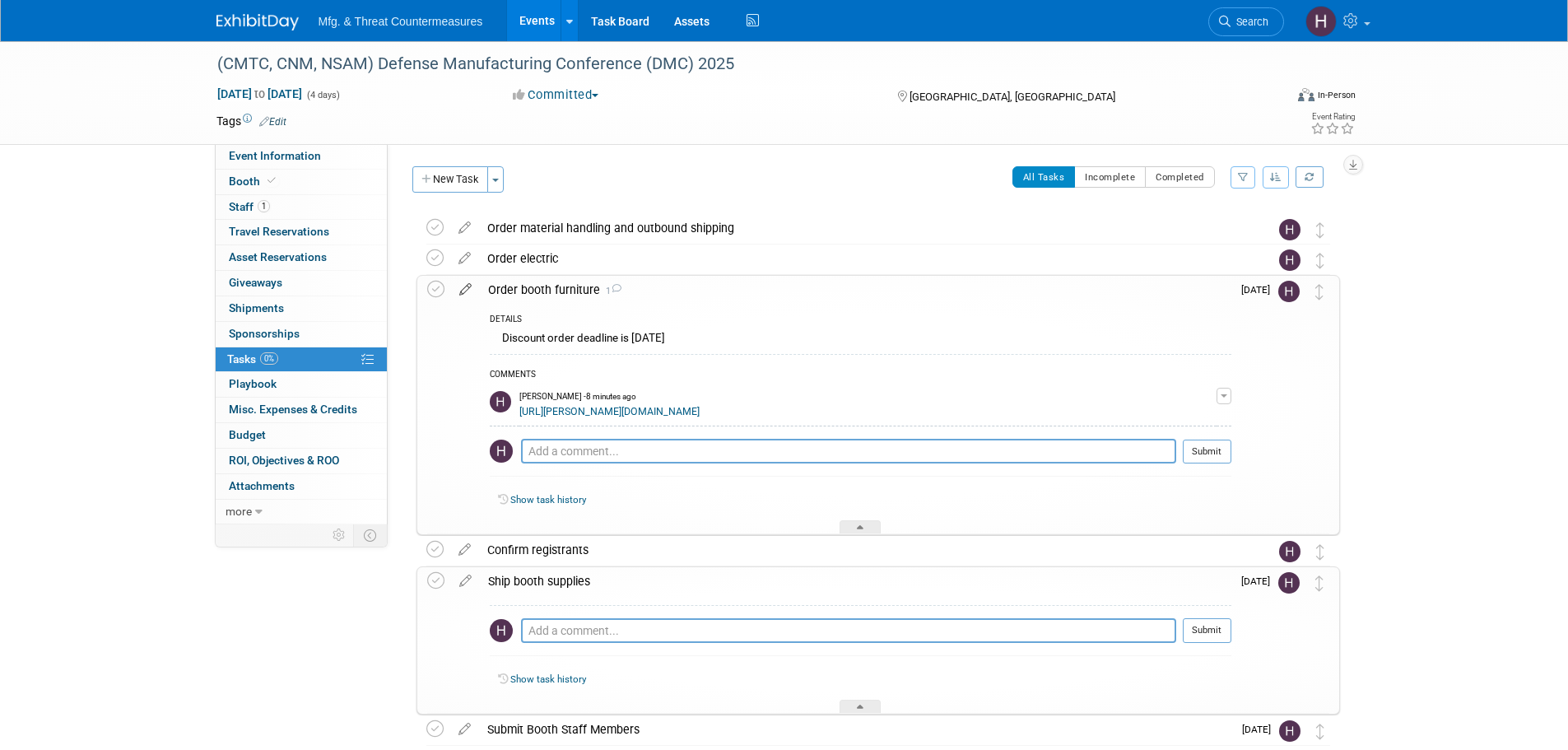
click at [465, 291] on icon at bounding box center [465, 286] width 29 height 20
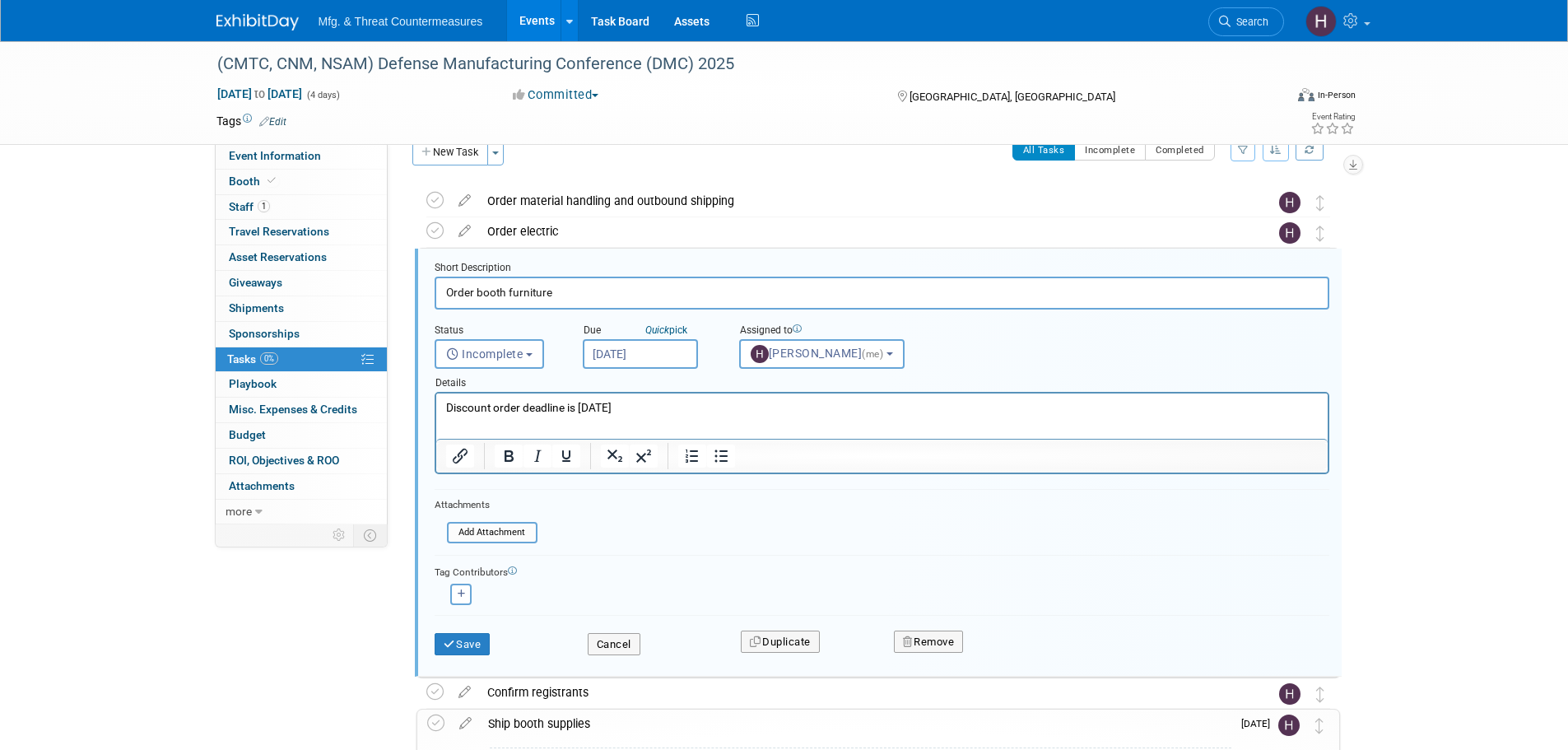
scroll to position [34, 0]
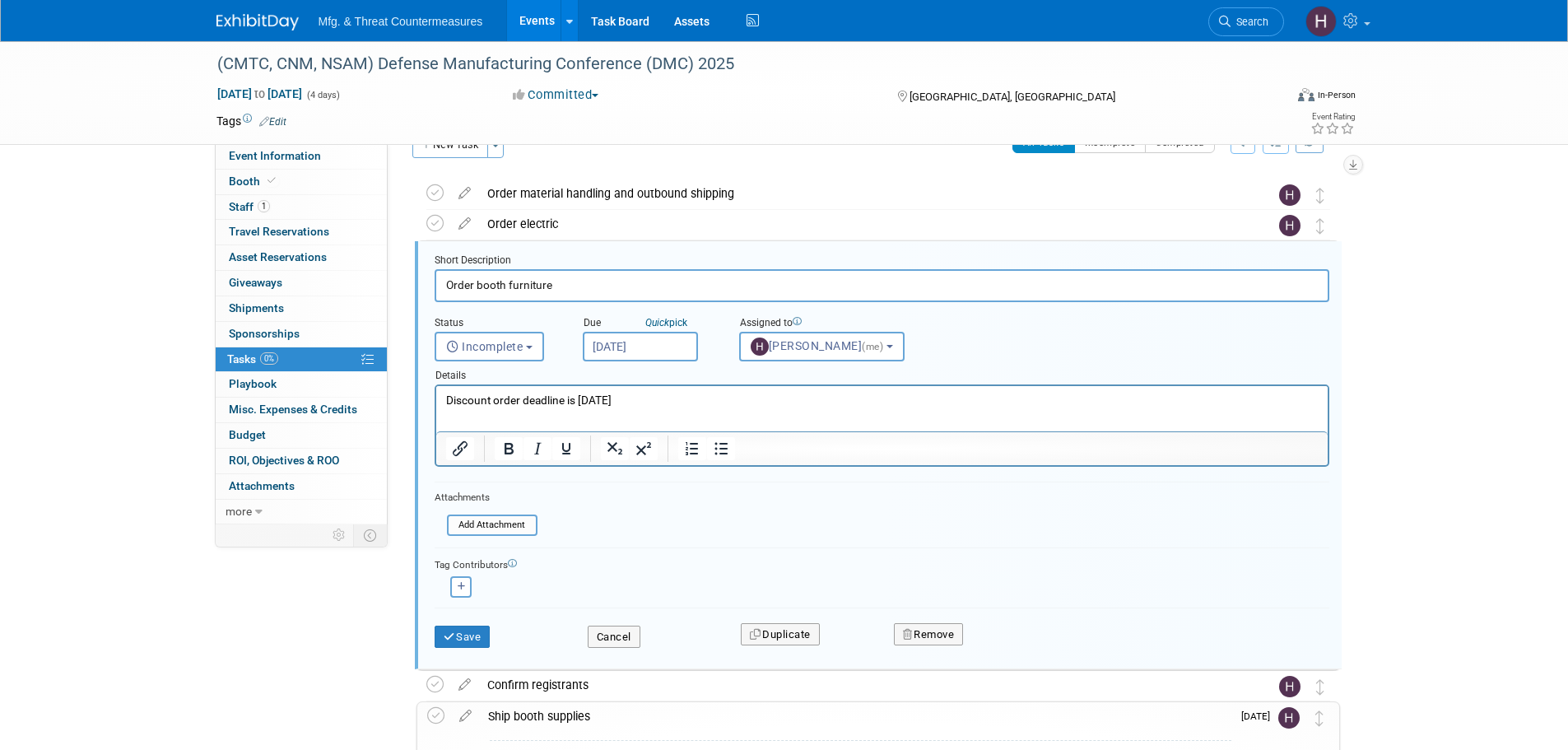
click at [717, 405] on p "Discount order deadline is [DATE]" at bounding box center [881, 400] width 873 height 16
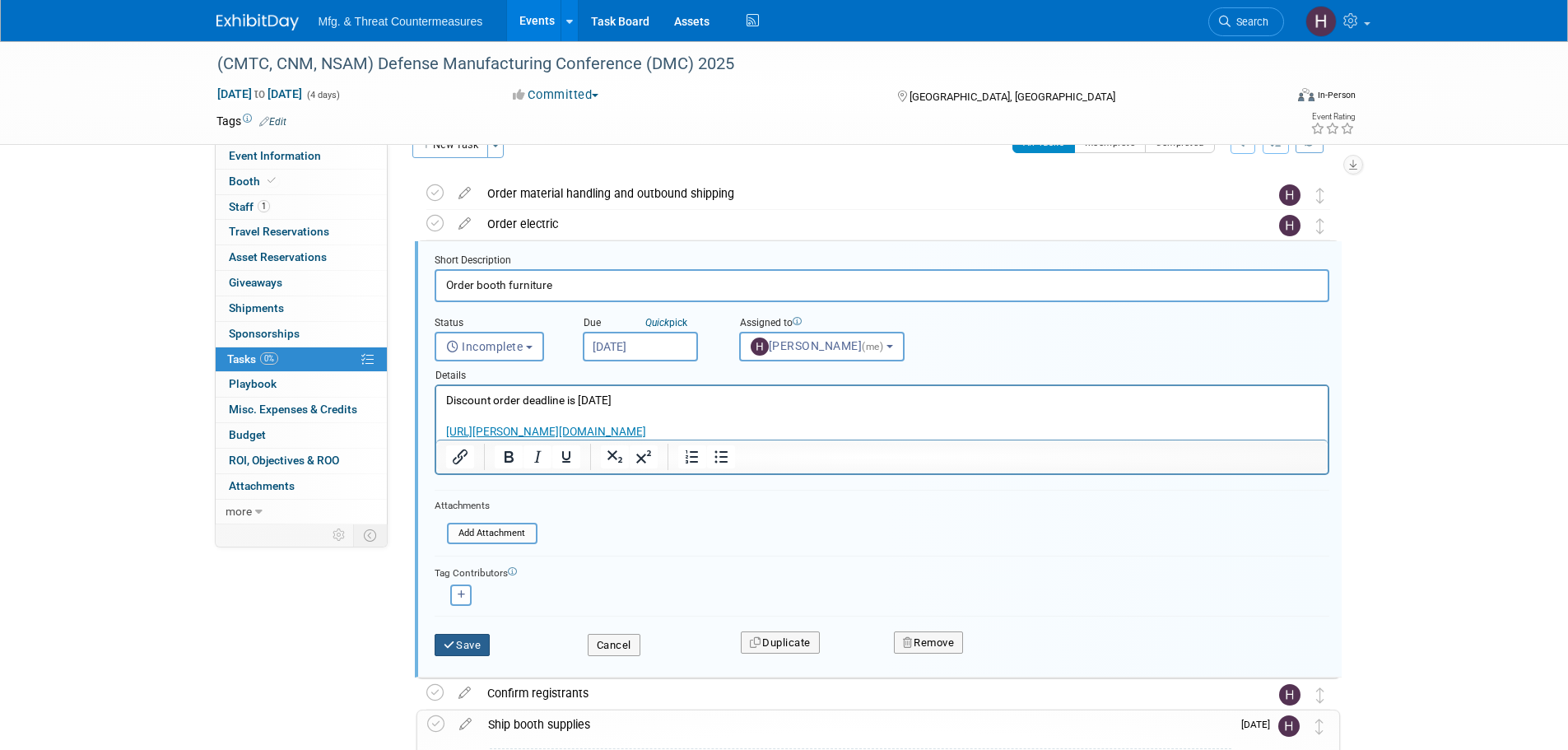
click at [474, 453] on button "Save" at bounding box center [463, 645] width 56 height 23
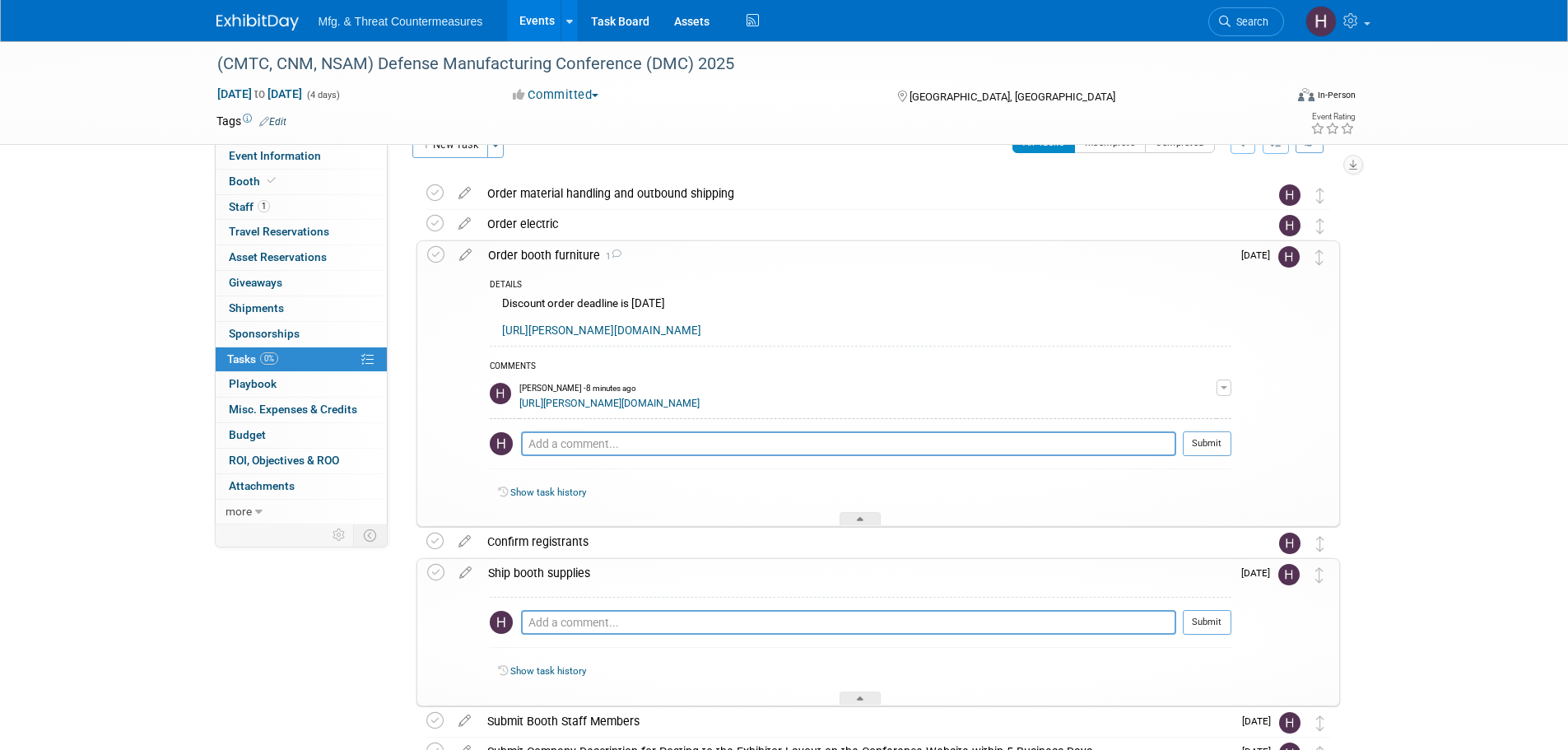
click at [1041, 381] on button "button" at bounding box center [1224, 388] width 15 height 17
click at [1041, 429] on button "Remove" at bounding box center [1145, 434] width 72 height 22
drag, startPoint x: 1134, startPoint y: 502, endPoint x: 968, endPoint y: 511, distance: 166.2
click at [1041, 453] on link "Yes" at bounding box center [1128, 502] width 48 height 27
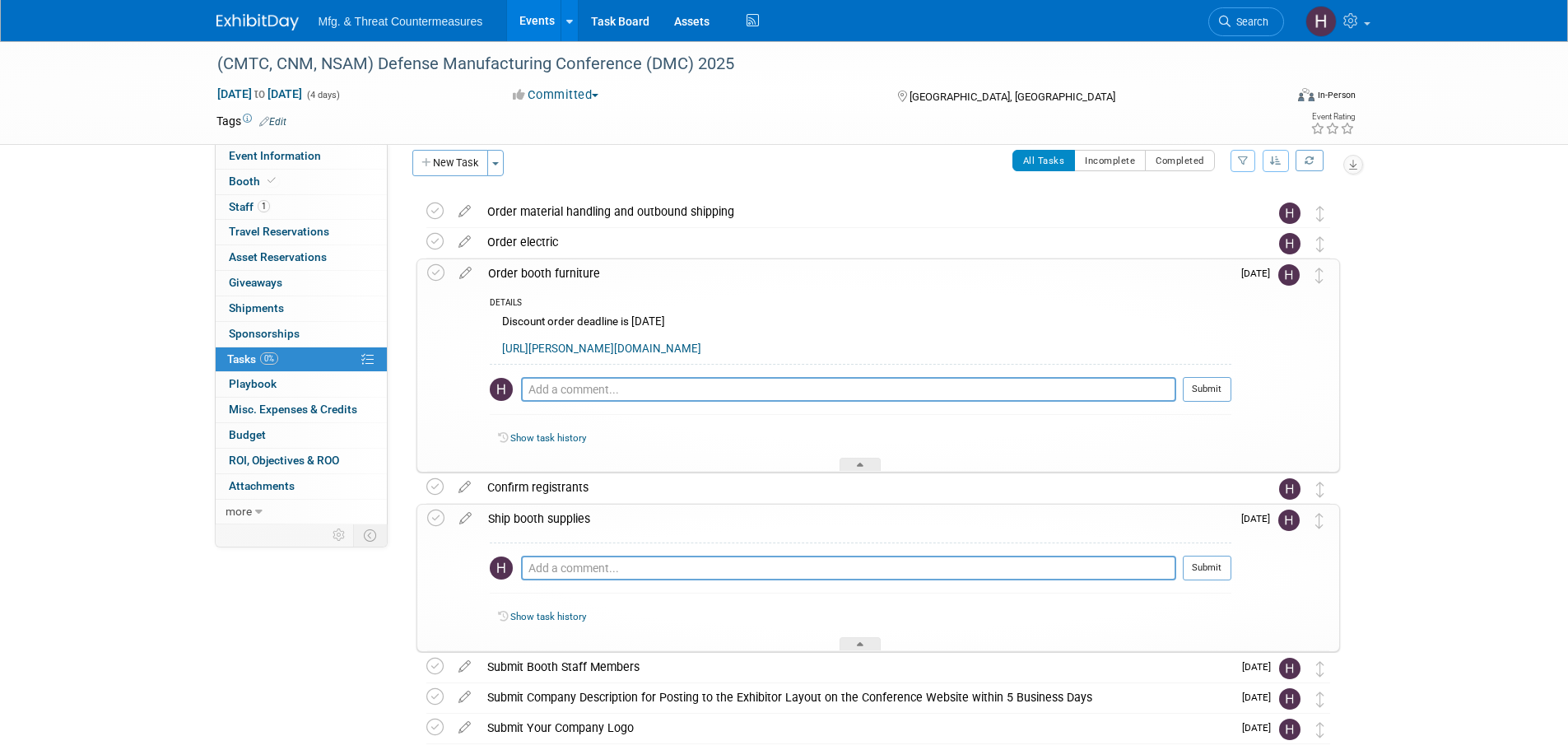
scroll to position [0, 0]
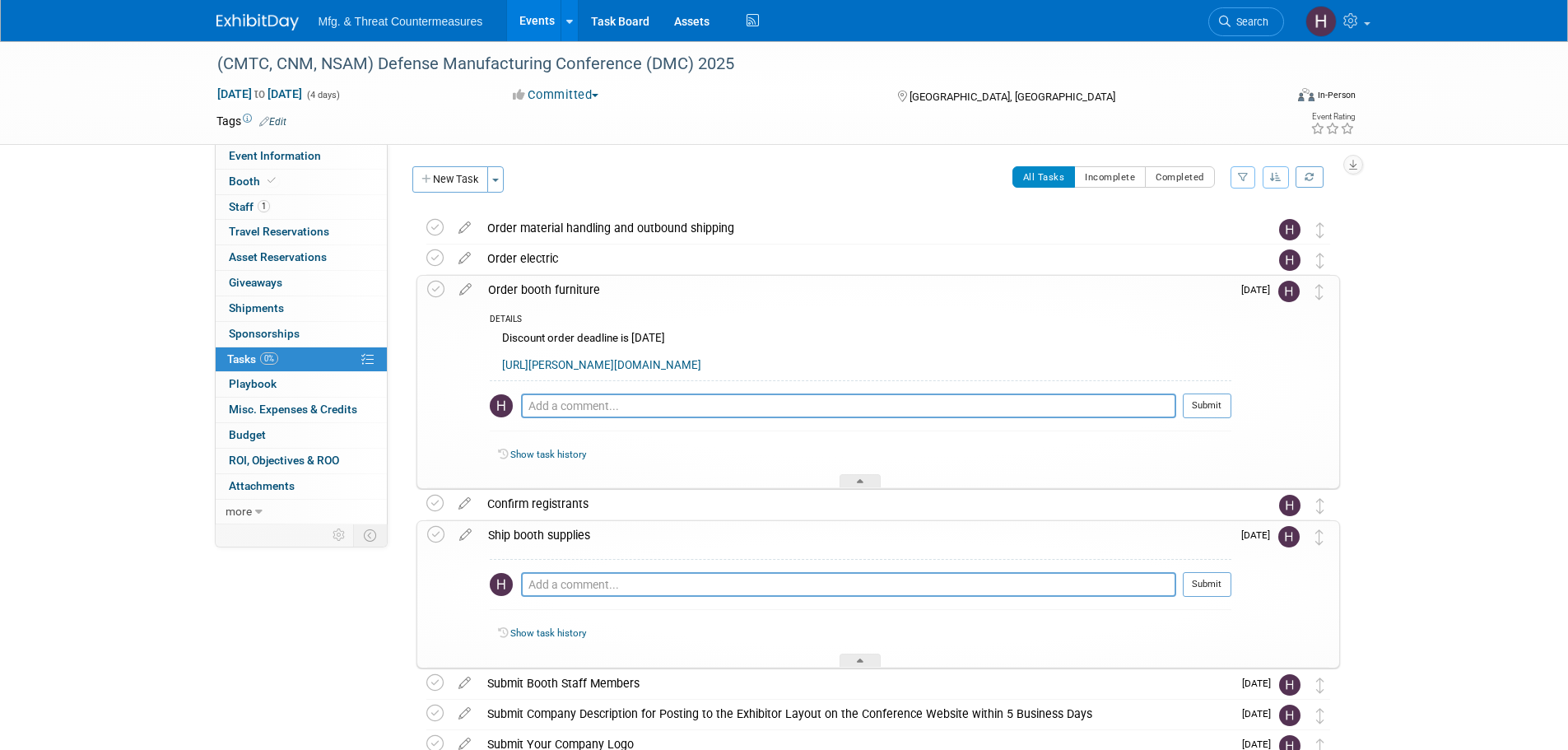
click at [688, 292] on div "Order booth furniture" at bounding box center [856, 290] width 752 height 28
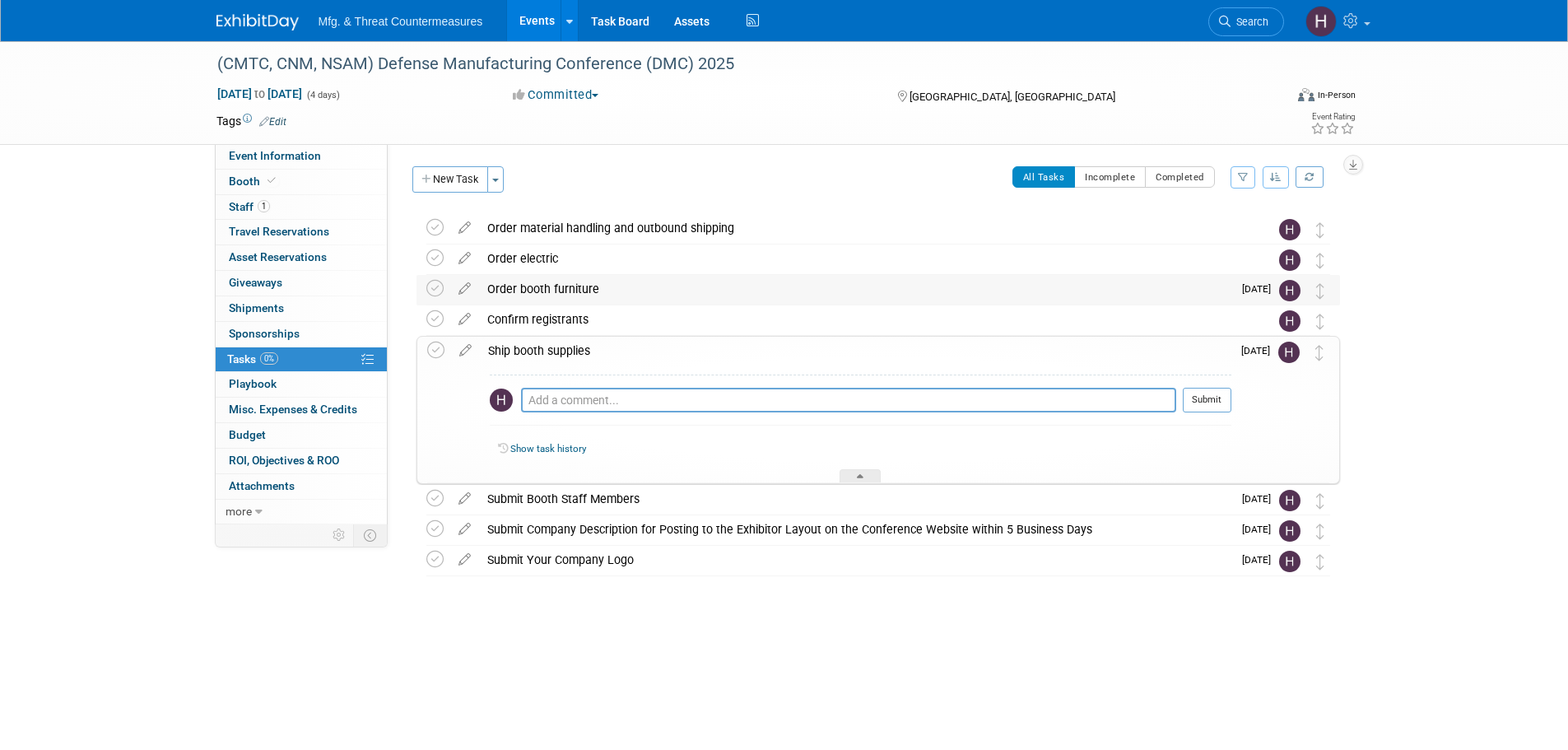
click at [704, 296] on div "Order booth furniture" at bounding box center [856, 289] width 754 height 28
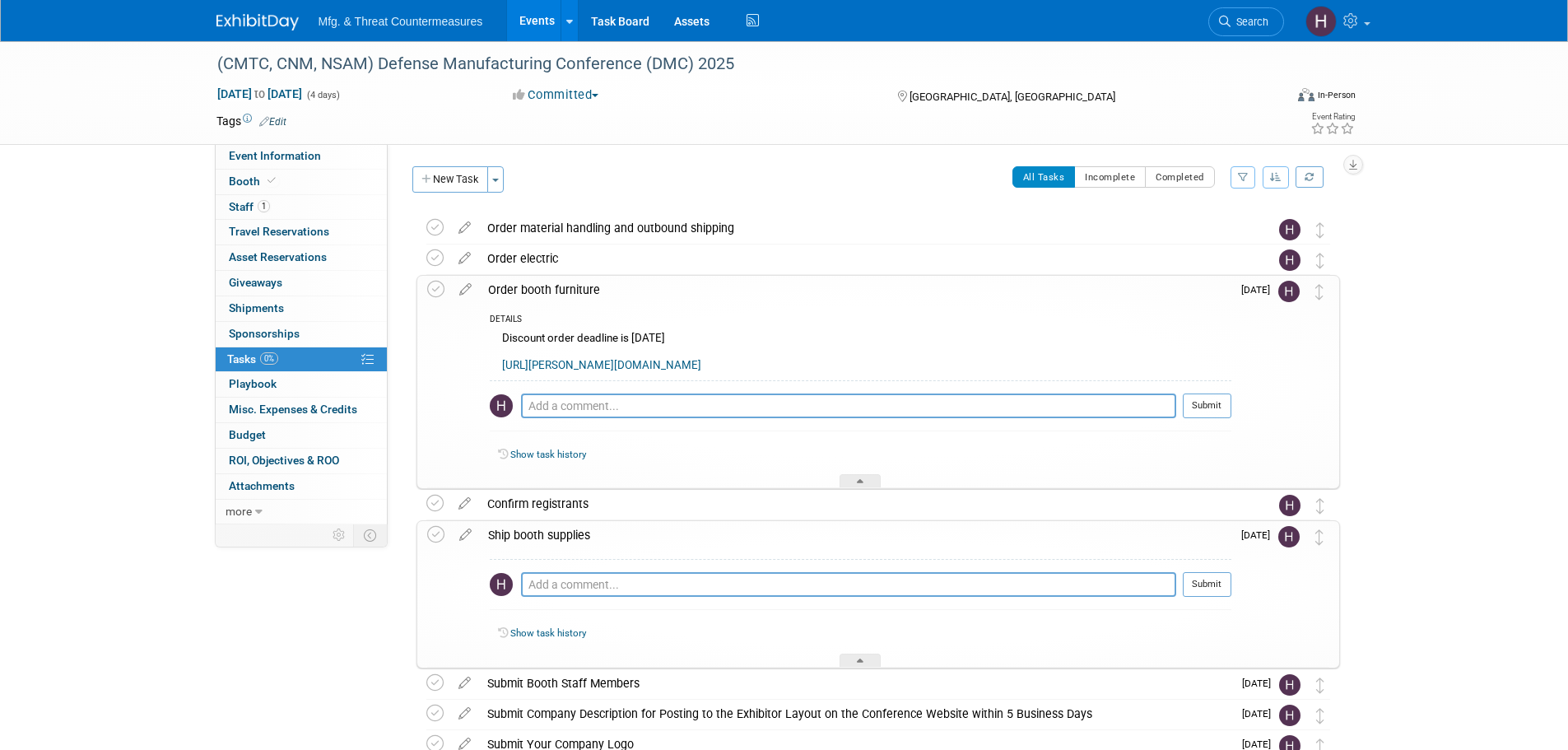
click at [669, 453] on div "Ship booth supplies" at bounding box center [856, 535] width 752 height 28
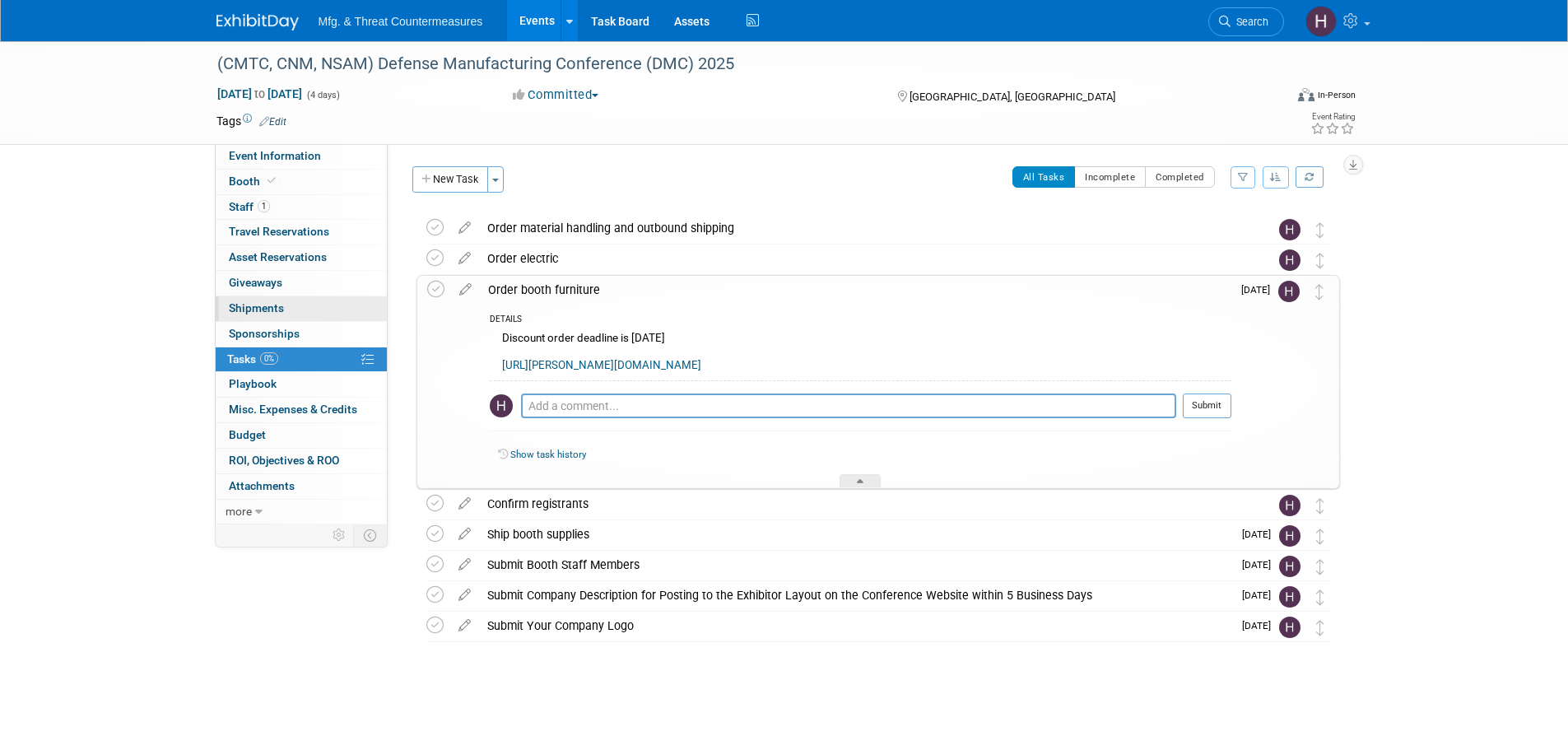
click at [292, 308] on link "0 Shipments 0" at bounding box center [301, 308] width 171 height 25
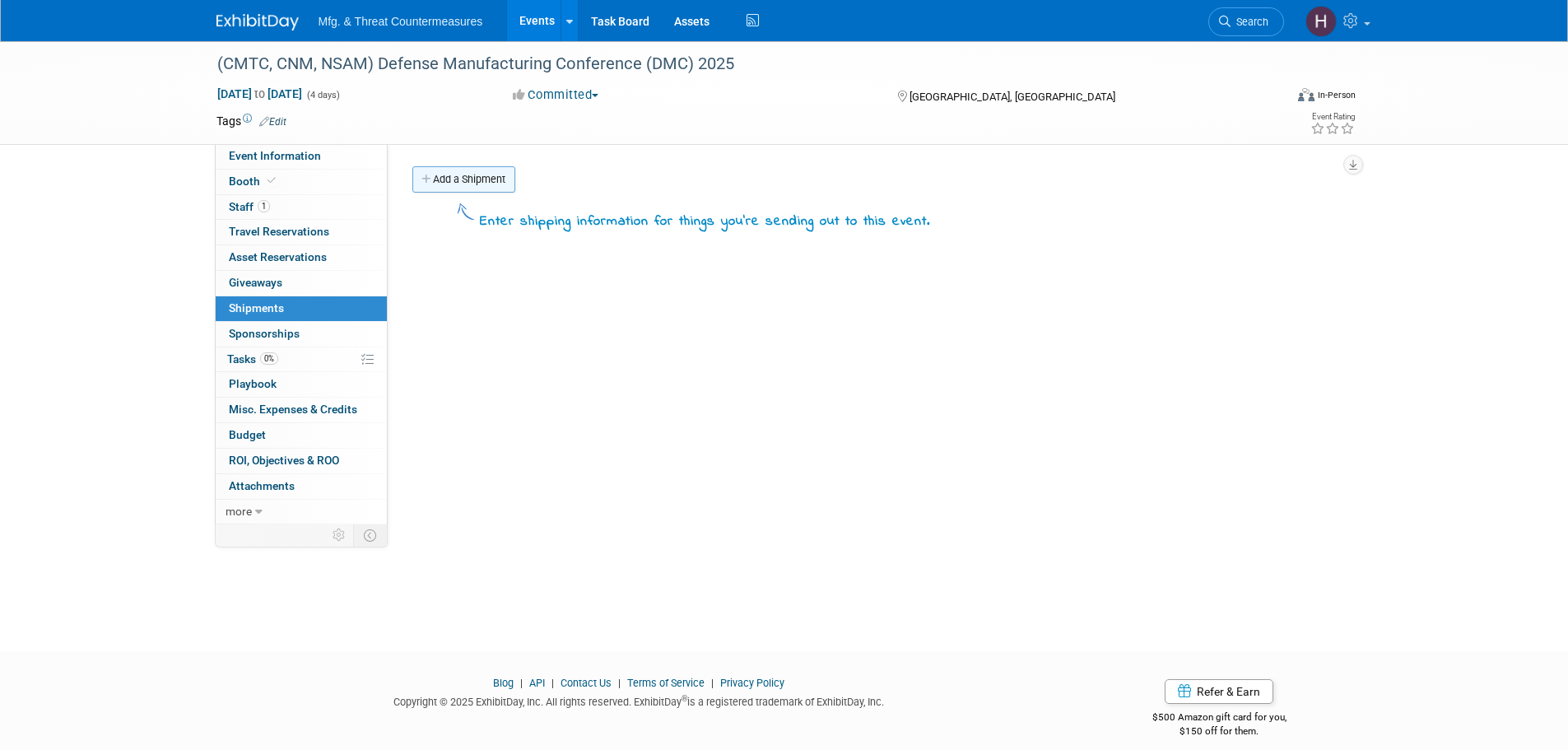
click at [469, 179] on link "Add a Shipment" at bounding box center [464, 179] width 103 height 27
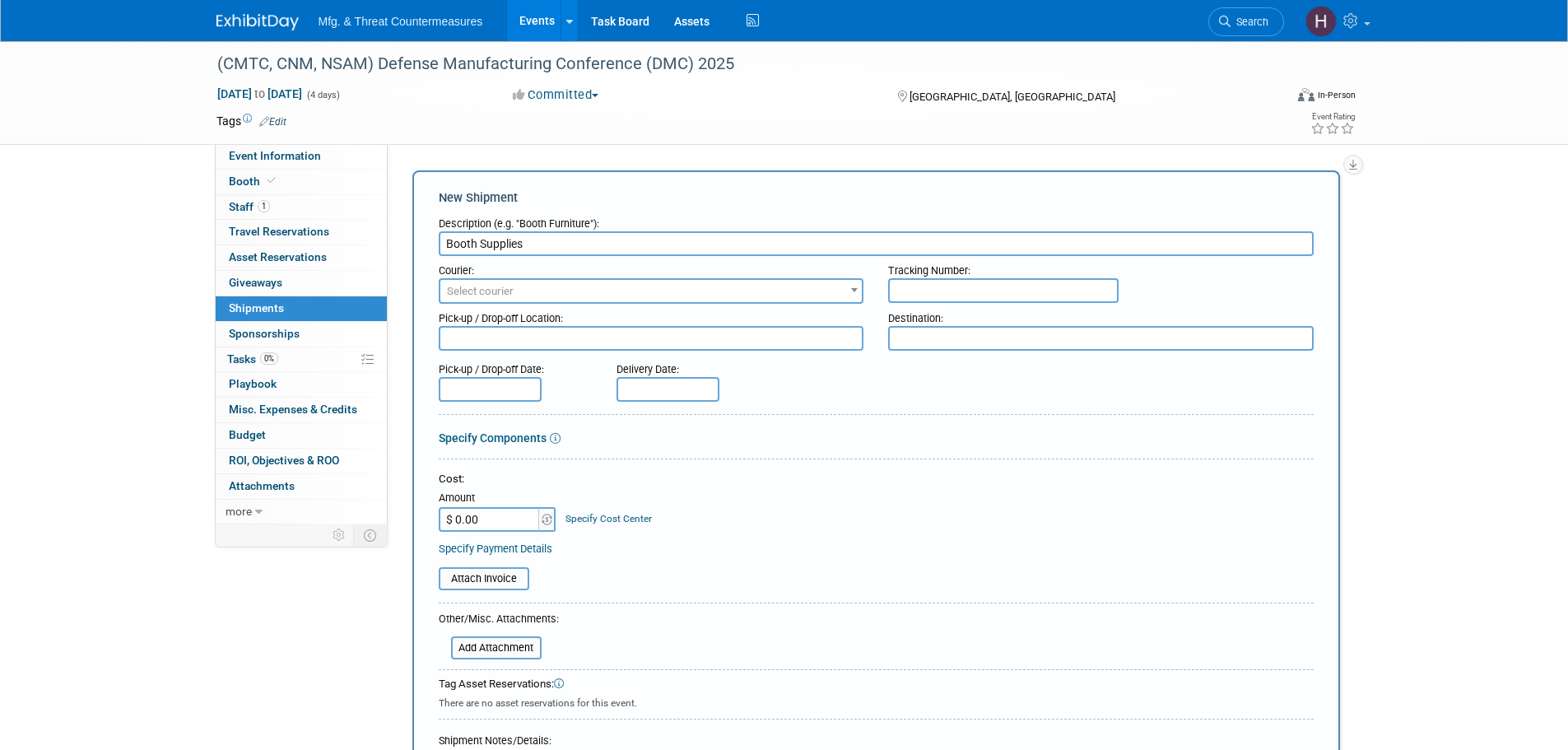
type input "Booth Supplies"
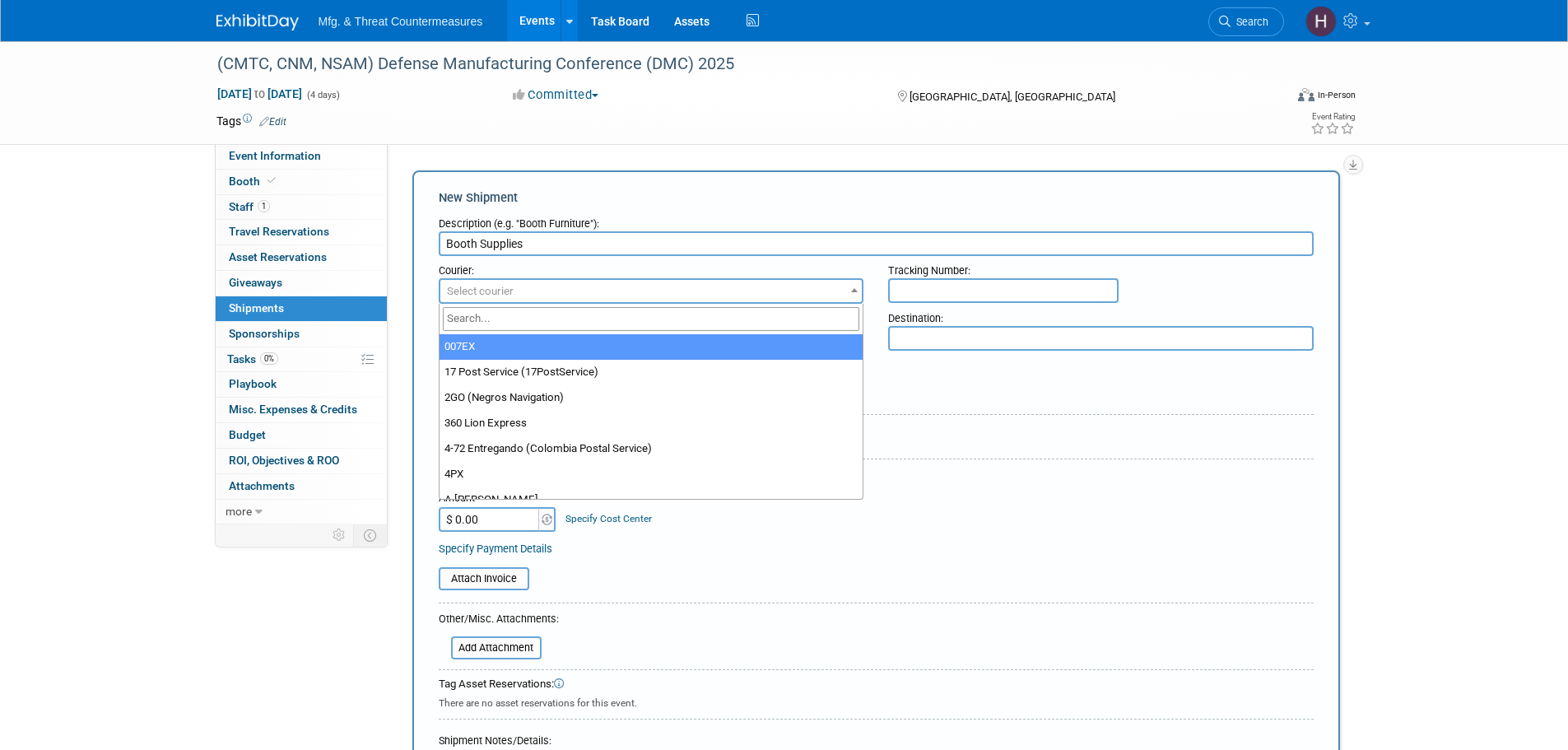
click at [562, 294] on span "Select courier" at bounding box center [651, 291] width 422 height 23
type input "FedE"
select select "206"
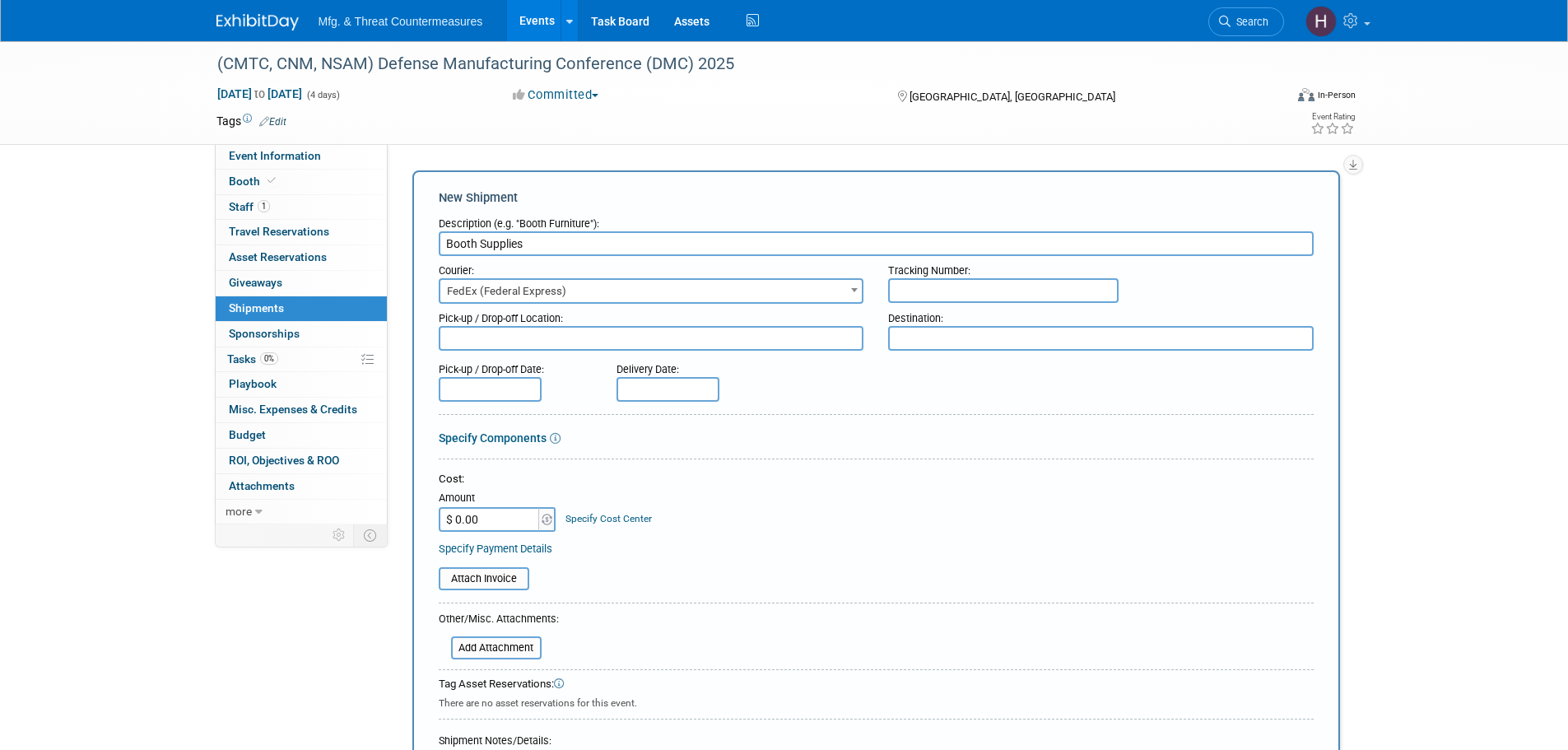
click at [801, 339] on textarea at bounding box center [651, 338] width 426 height 25
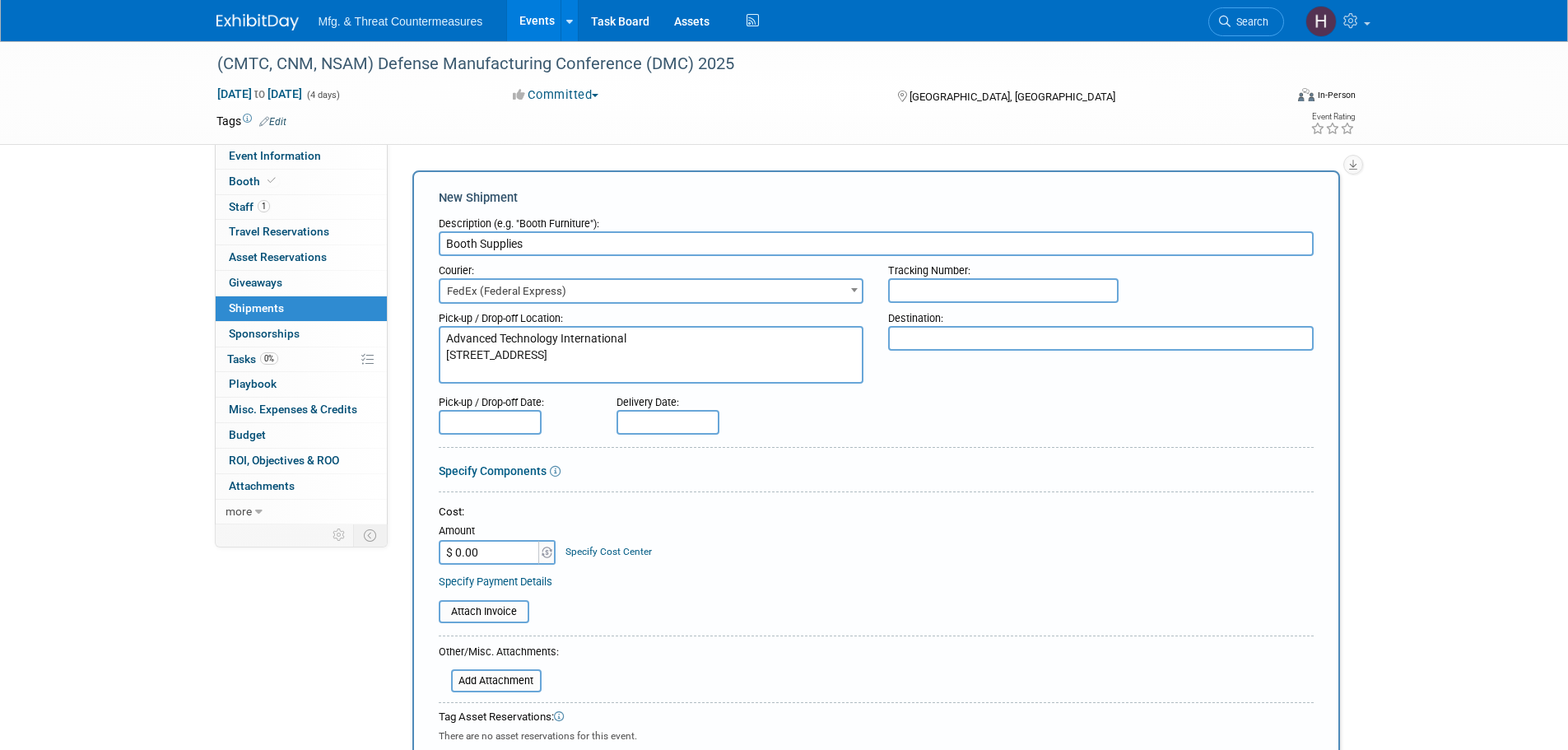
type textarea "Advanced Technology International [STREET_ADDRESS]"
click at [934, 337] on textarea at bounding box center [1101, 338] width 426 height 25
paste textarea "Exhibit Name & Booth Number DMC 2025 c/o STS/ABF Freight [STREET_ADDRESS]"
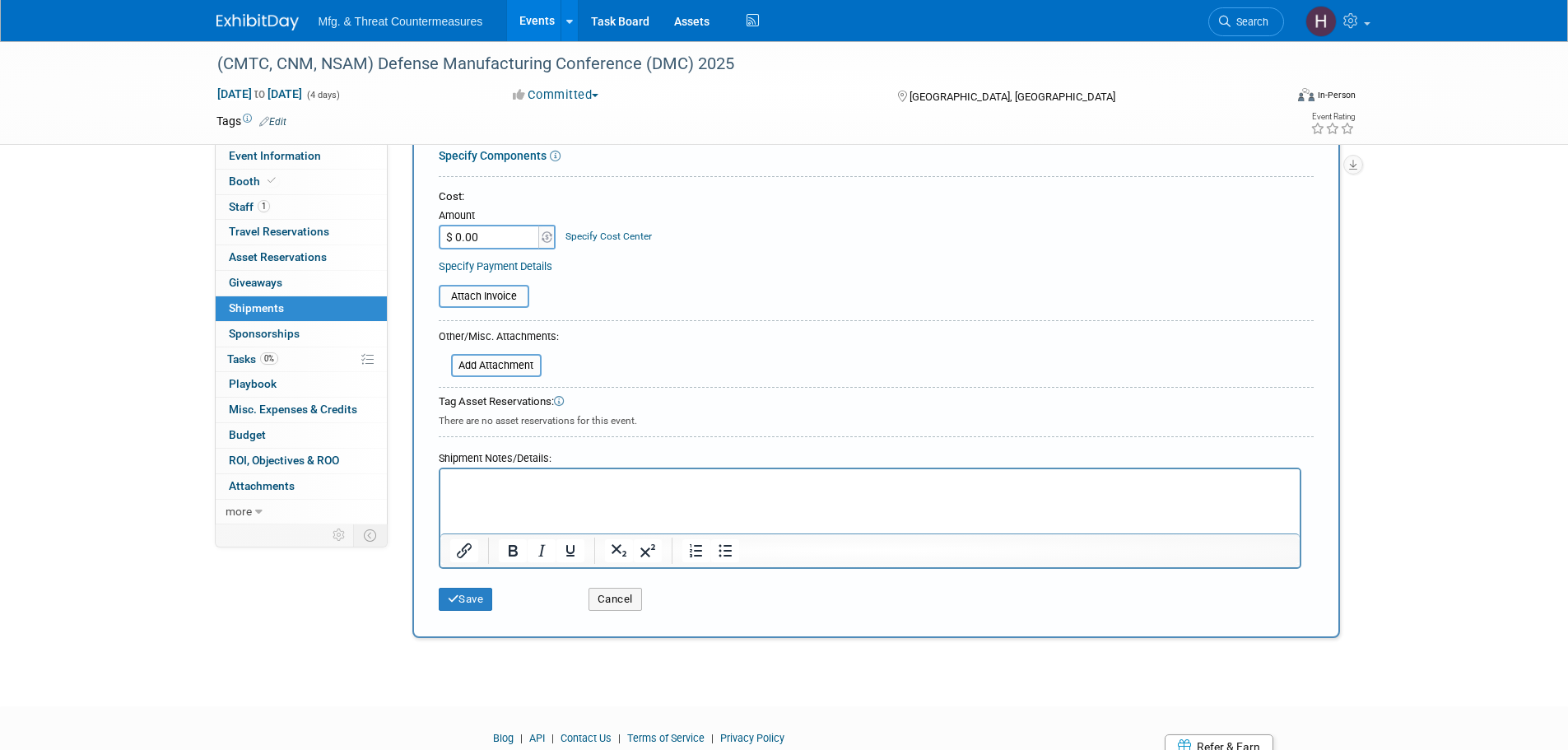
scroll to position [412, 0]
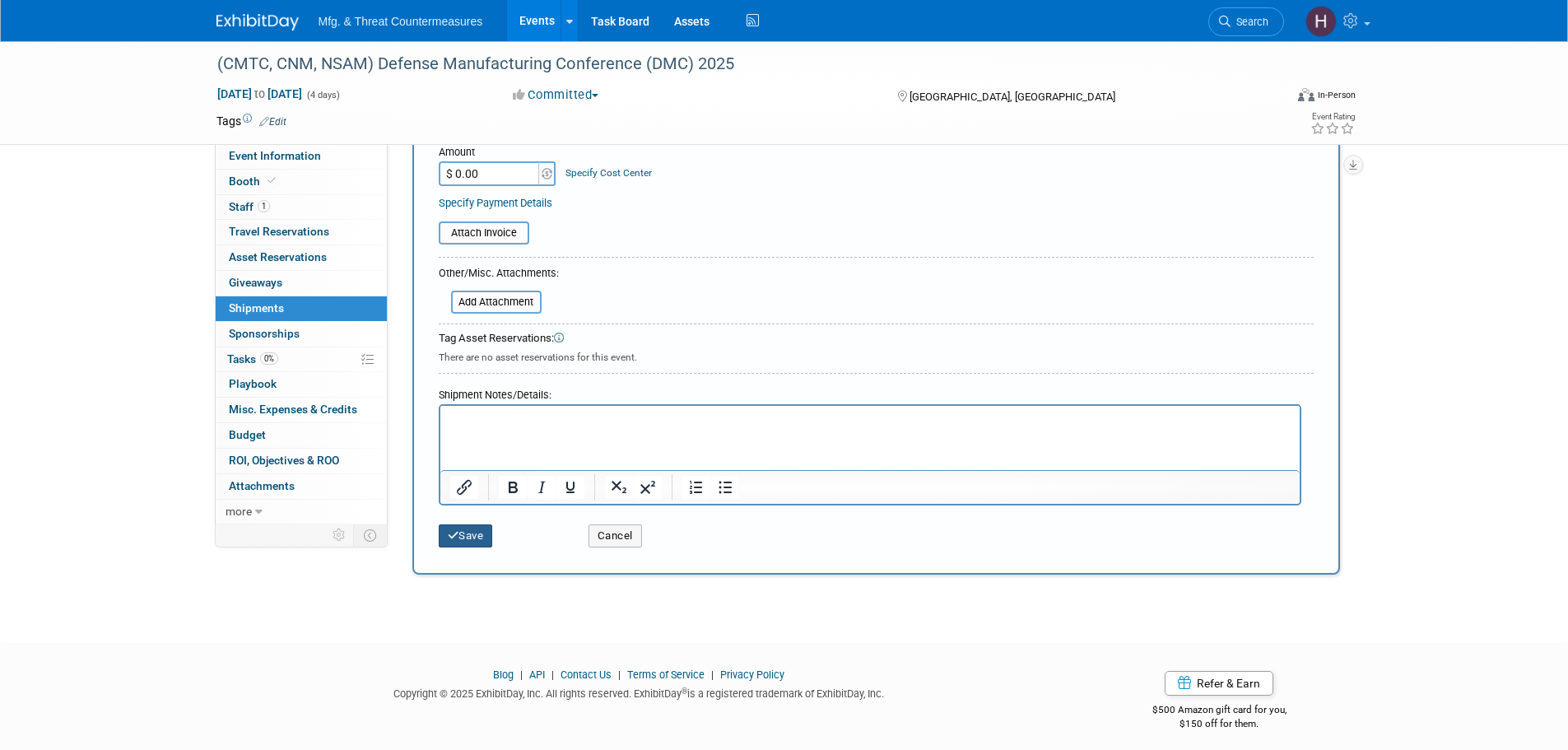
type textarea "Exhibit Name & Booth Number DMC 2025 c/o STS/ABF Freight [STREET_ADDRESS]"
click at [471, 453] on button "Save" at bounding box center [465, 536] width 54 height 23
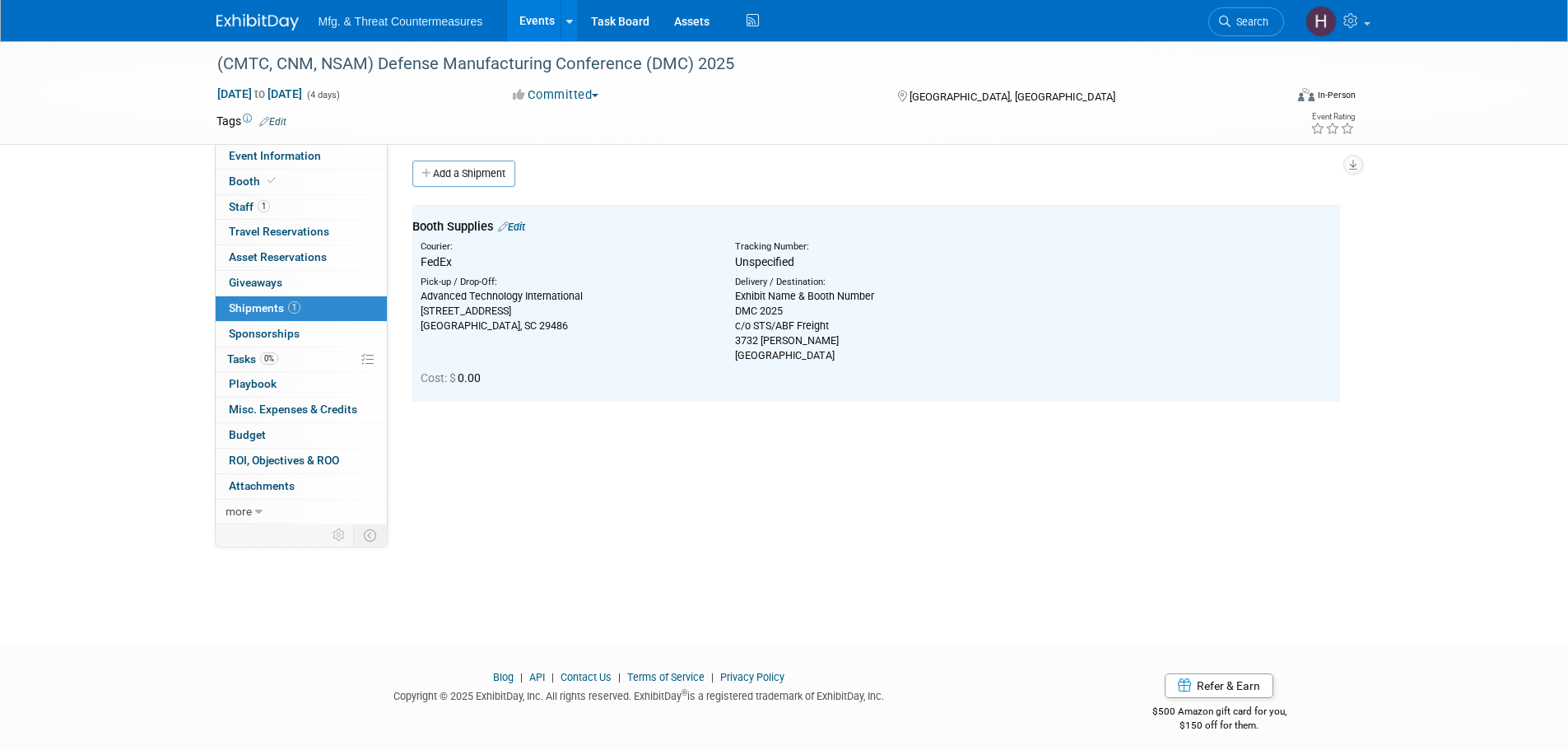
scroll to position [0, 0]
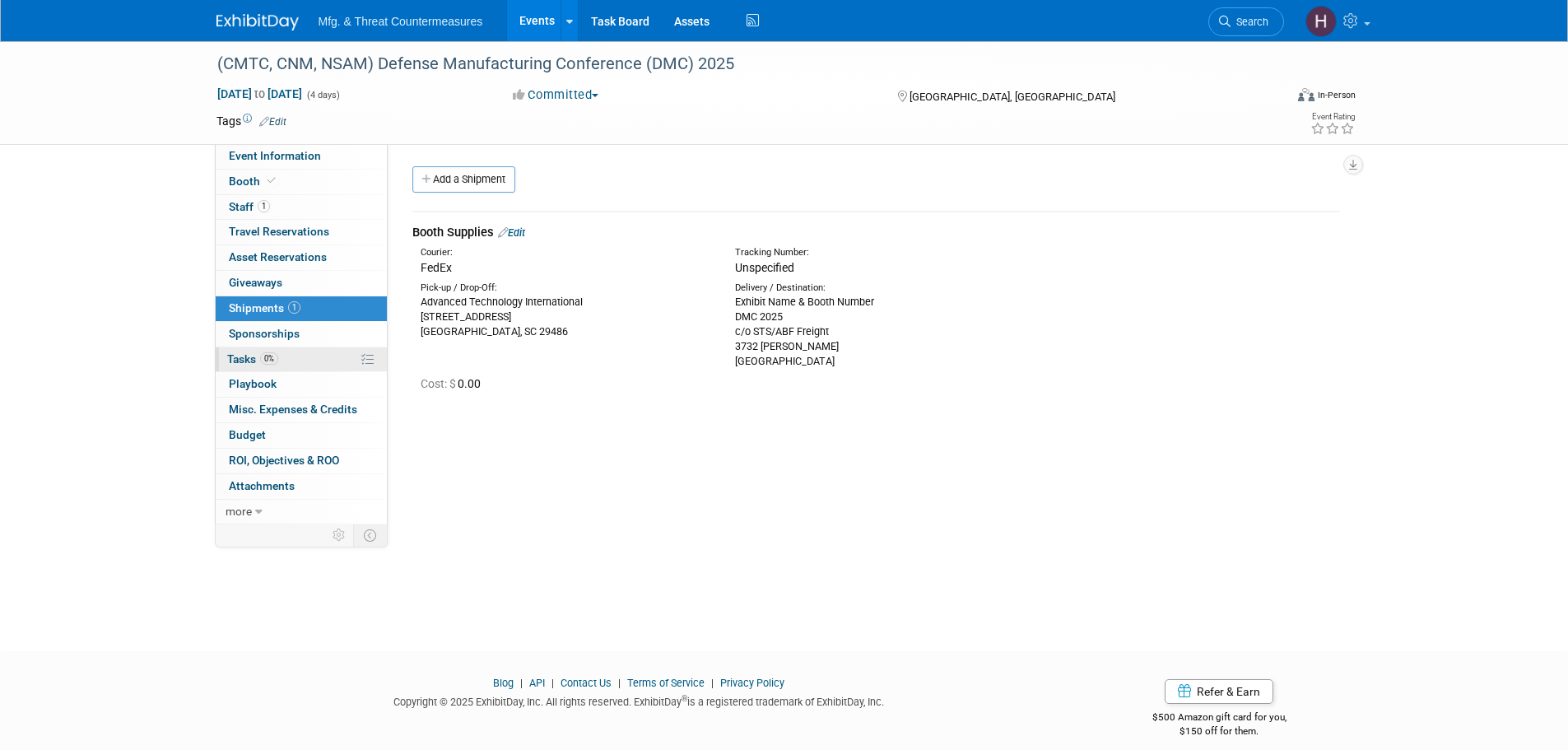
click at [275, 354] on span "0%" at bounding box center [270, 358] width 18 height 12
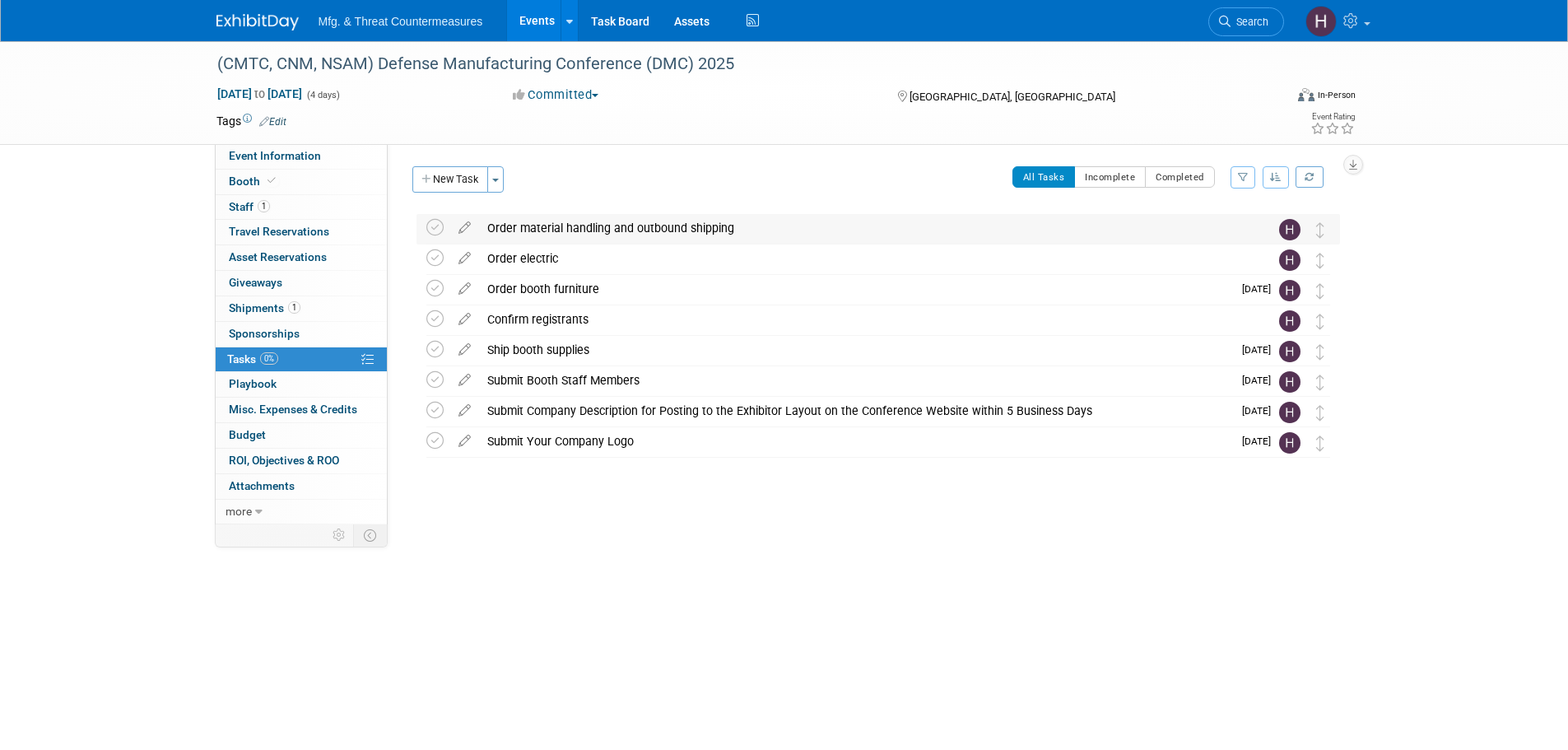
click at [625, 217] on div "Order material handling and outbound shipping" at bounding box center [862, 228] width 767 height 28
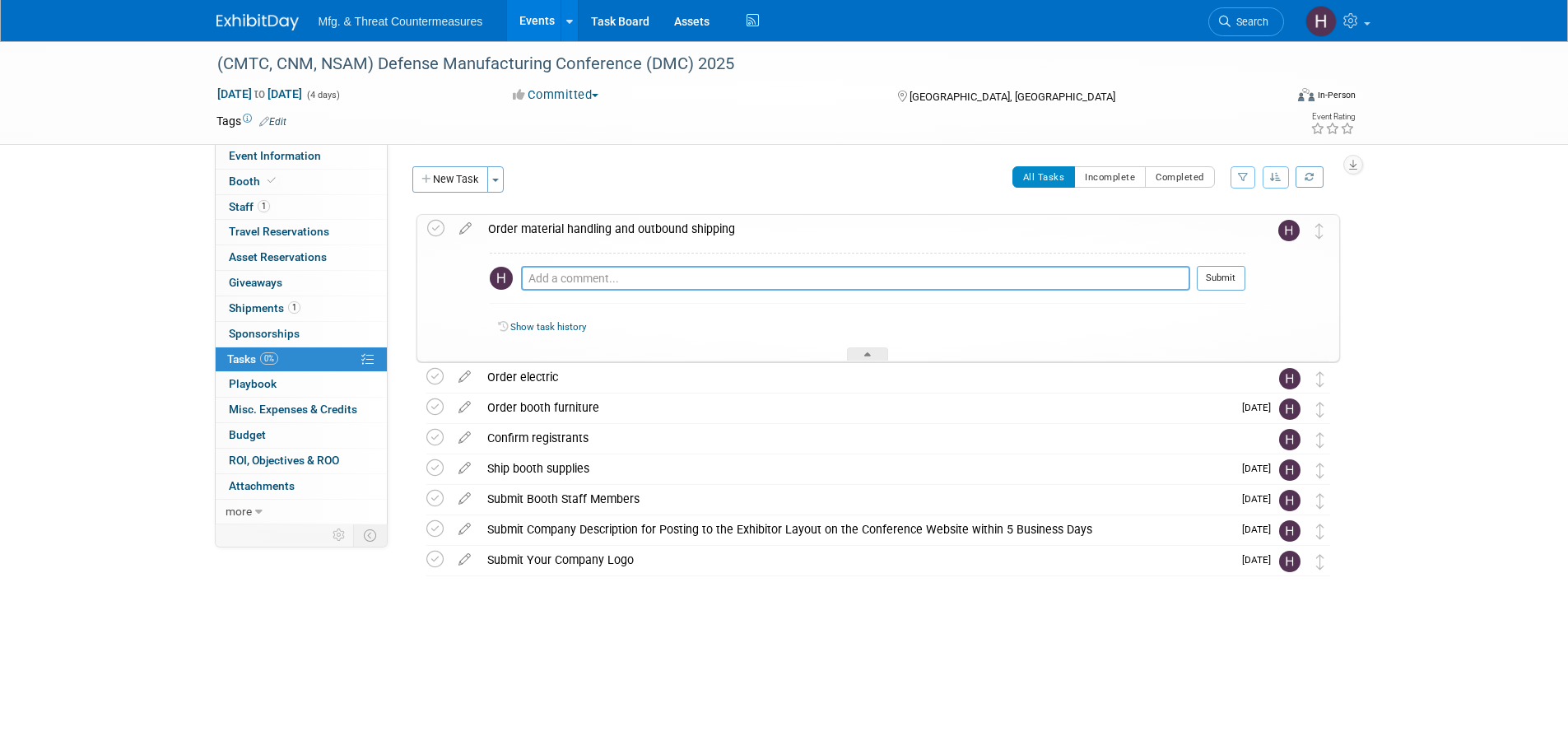
click at [603, 275] on textarea at bounding box center [855, 278] width 669 height 25
paste textarea "Official Outbound Carrier ABF - [PHONE_NUMBER] Call for Quote"
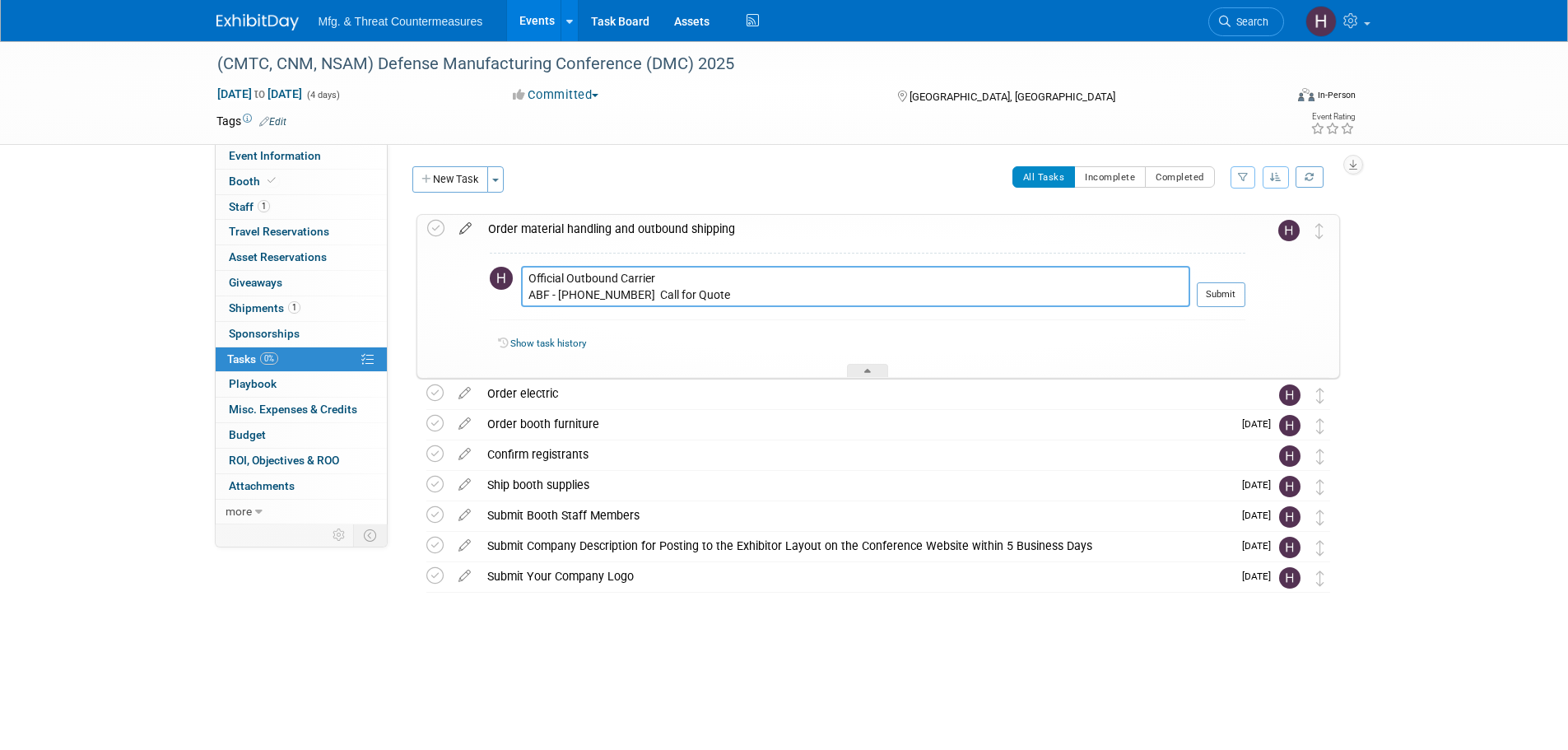
type textarea "Official Outbound Carrier ABF - [PHONE_NUMBER] Call for Quote"
click at [459, 225] on icon at bounding box center [465, 225] width 29 height 20
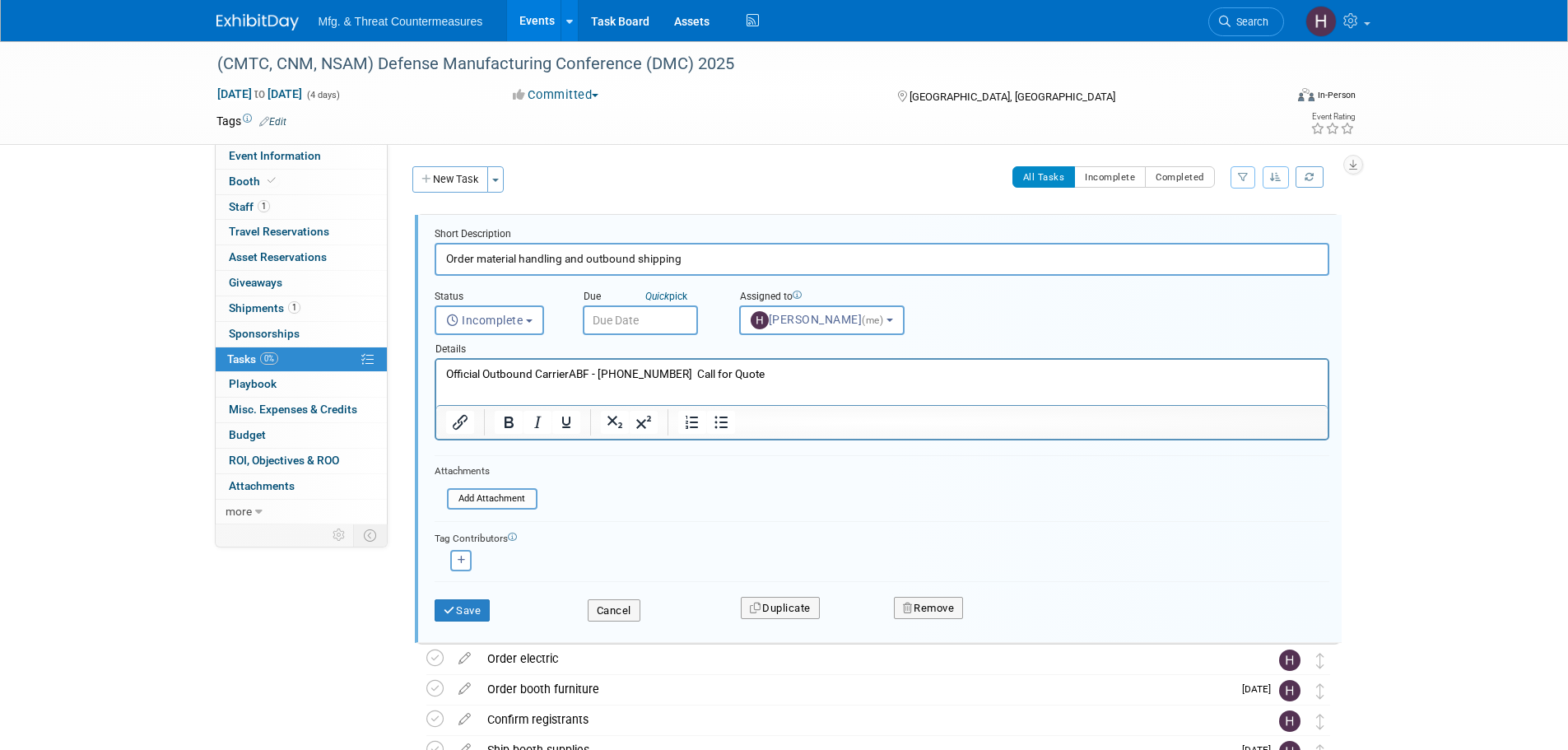
click at [562, 374] on p "Official Outbound CarrierABF - [PHONE_NUMBER] Call for Quote" at bounding box center [881, 374] width 873 height 16
click at [571, 368] on p "Official Outbound CarrierABF - [PHONE_NUMBER] Call for Quote" at bounding box center [881, 374] width 873 height 16
click at [468, 453] on button "Save" at bounding box center [463, 611] width 56 height 23
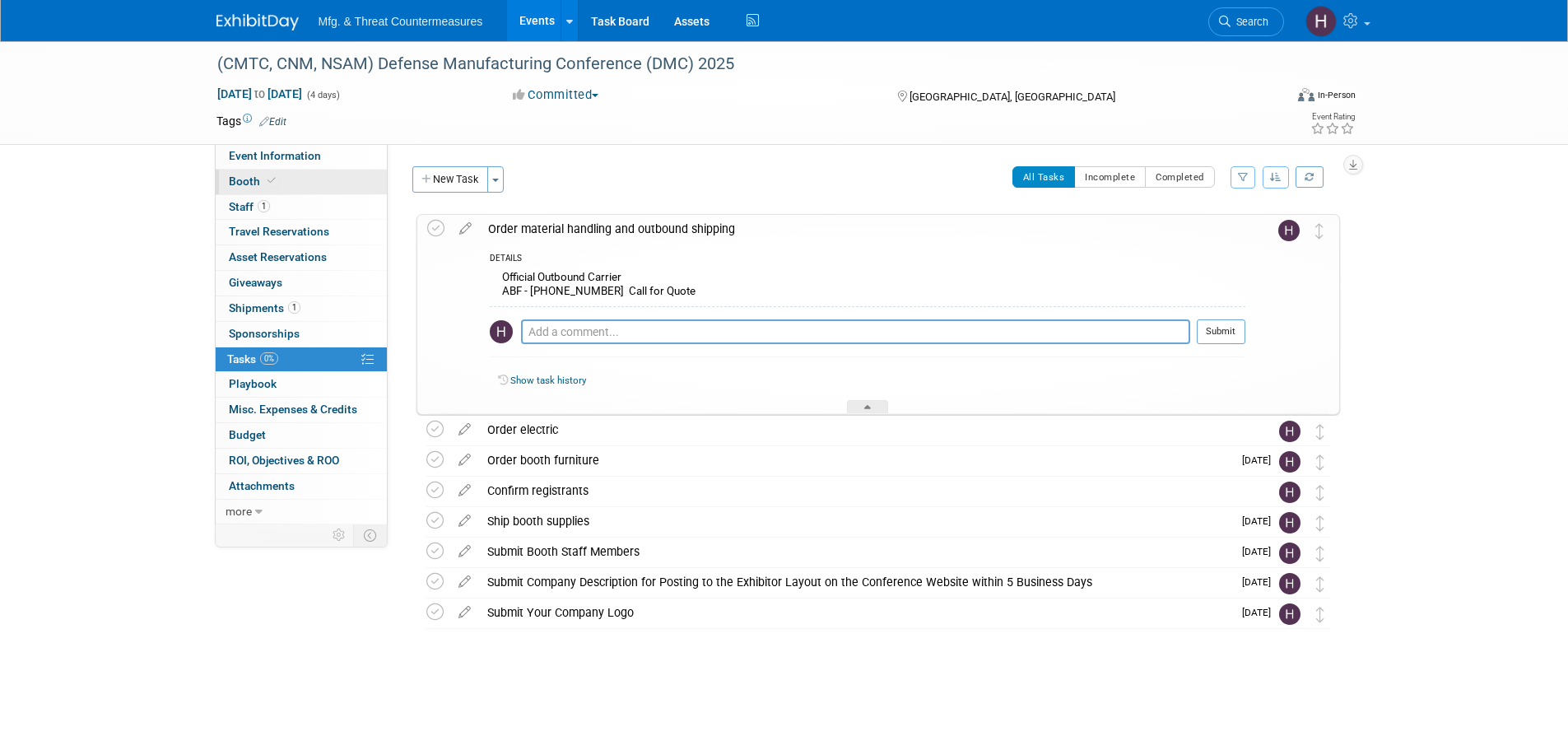
click at [296, 191] on link "Booth" at bounding box center [301, 182] width 171 height 25
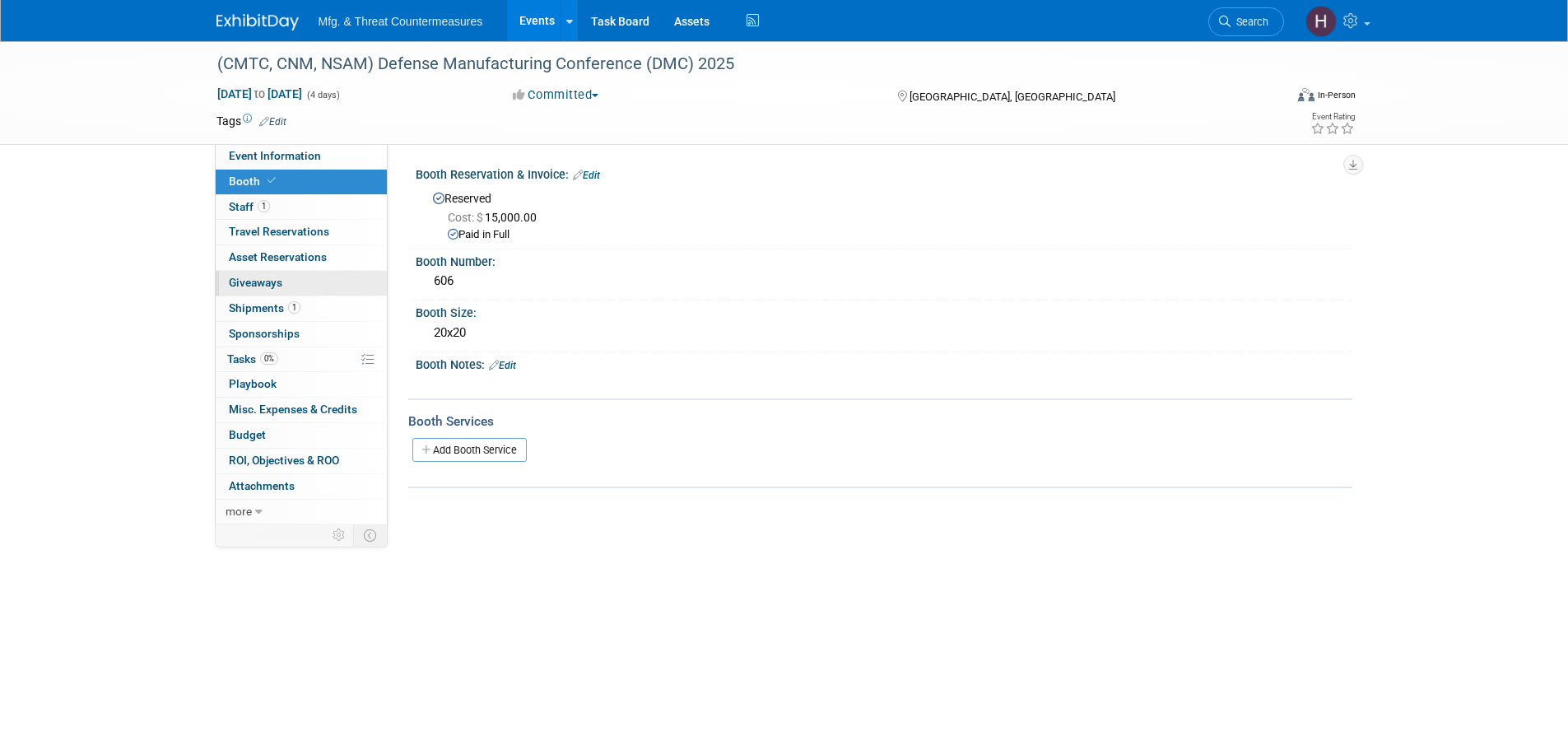
click at [303, 295] on link "0 Giveaways 0" at bounding box center [301, 283] width 171 height 25
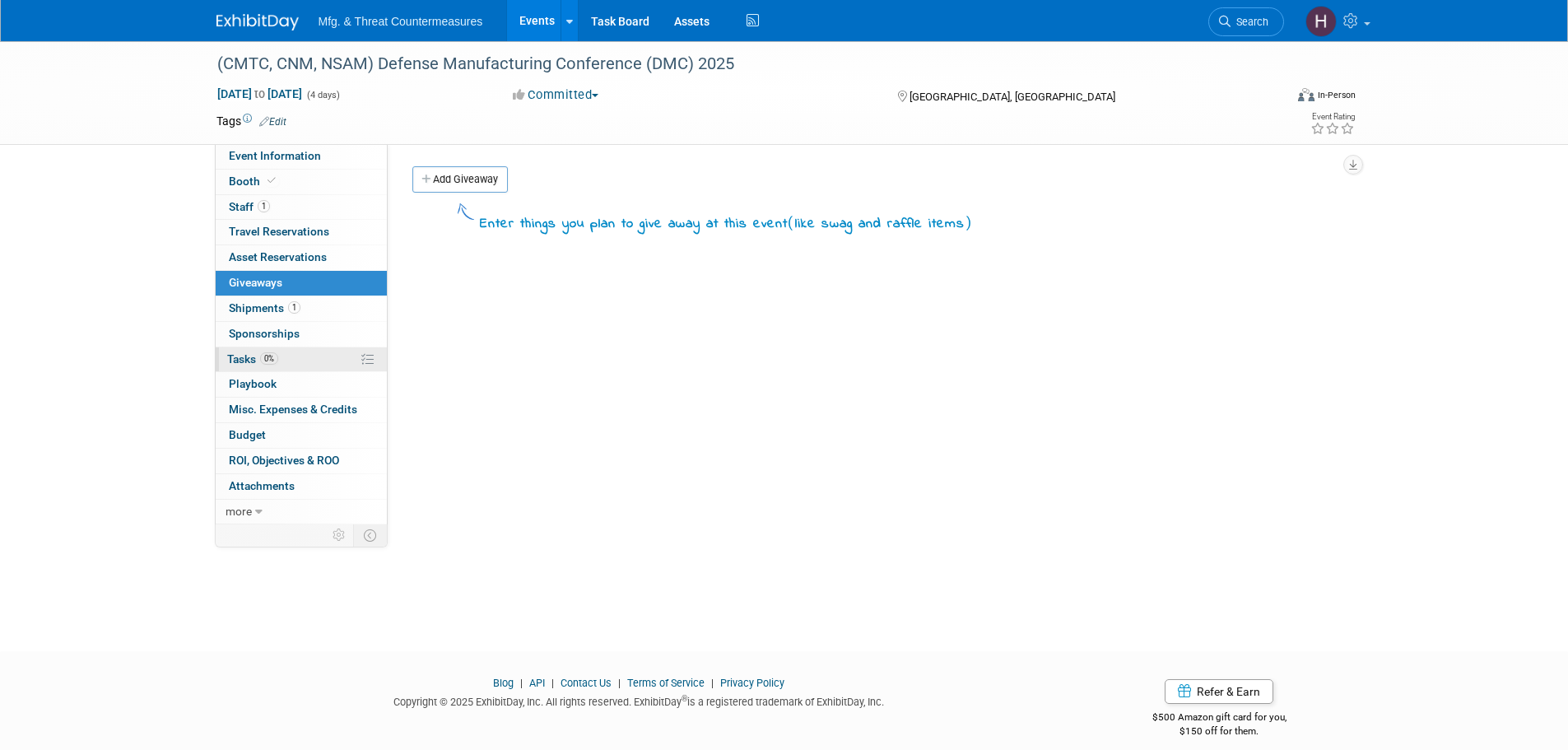
click at [296, 362] on link "0% Tasks 0%" at bounding box center [301, 359] width 171 height 25
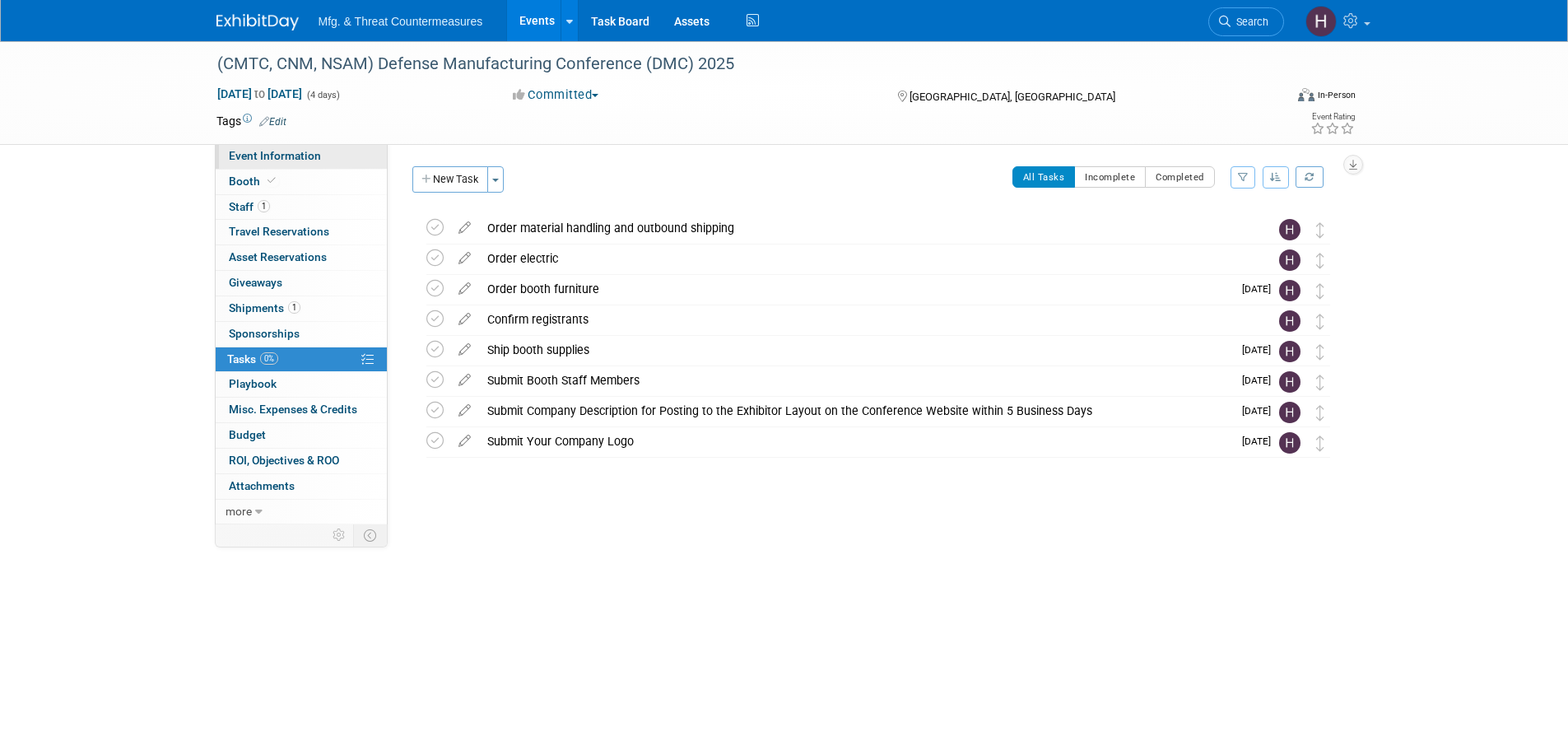
click at [308, 148] on link "Event Information" at bounding box center [301, 156] width 171 height 25
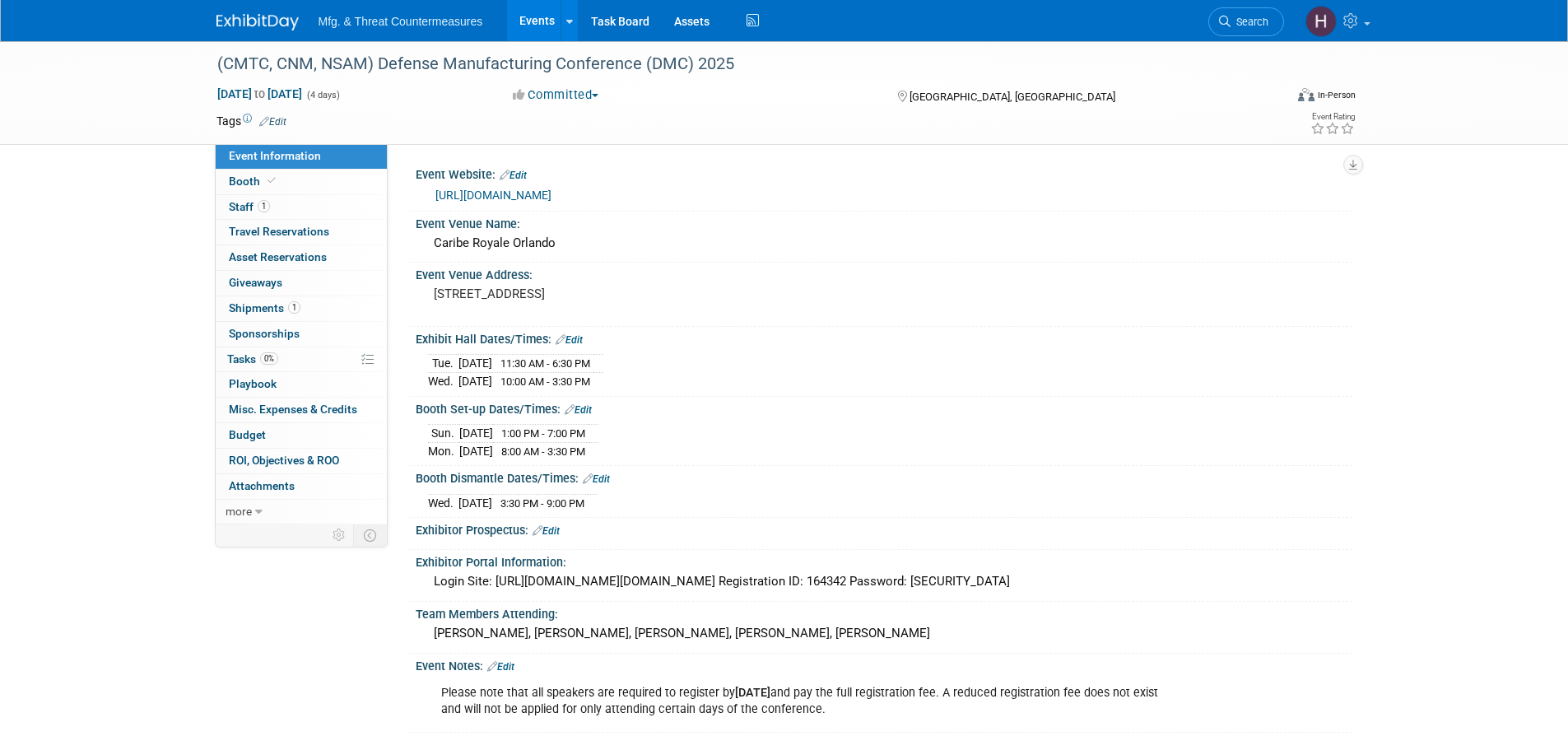
click at [551, 193] on link "[URL][DOMAIN_NAME]" at bounding box center [494, 195] width 116 height 13
click at [261, 177] on span "Booth" at bounding box center [254, 181] width 50 height 13
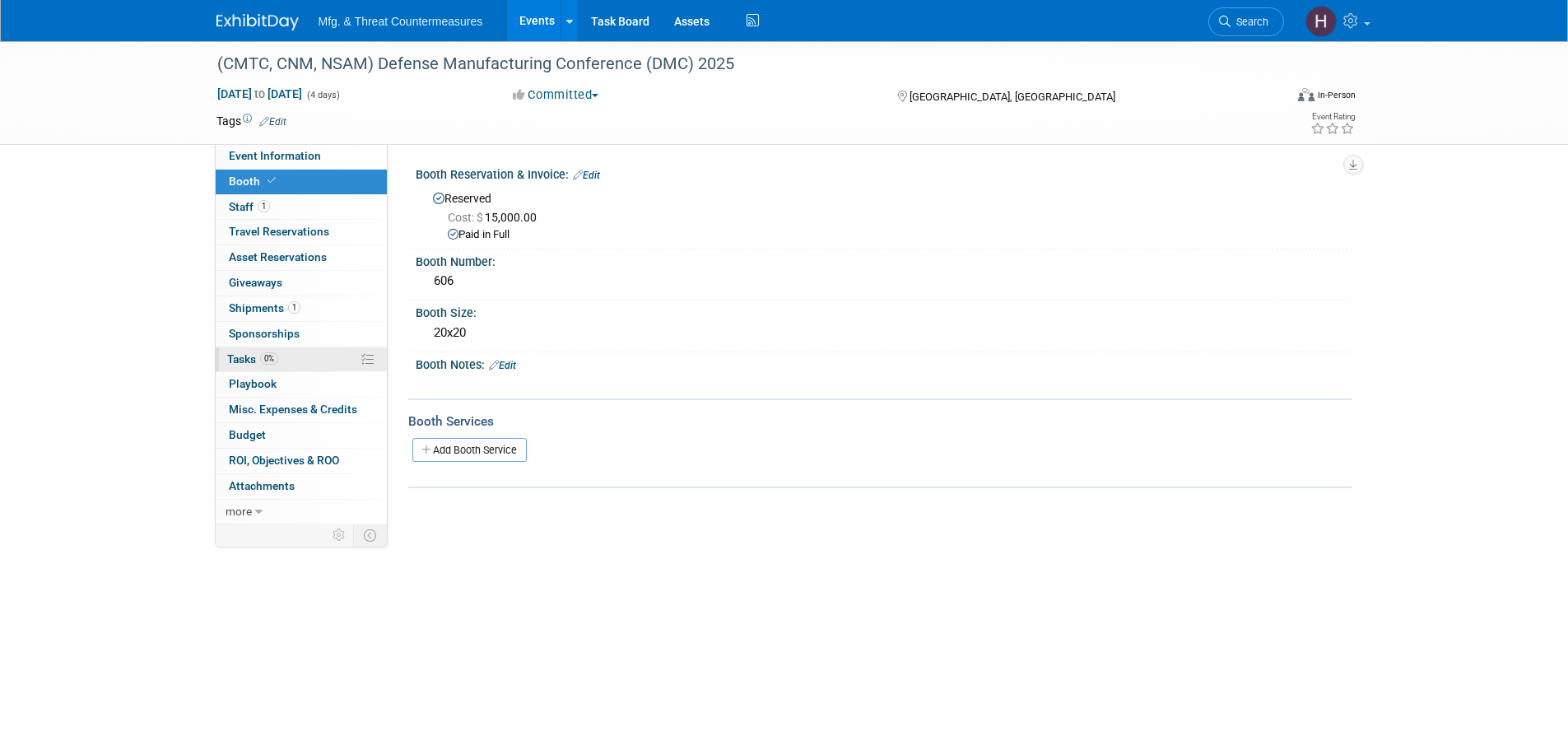
click at [255, 356] on span "Tasks 0%" at bounding box center [252, 359] width 51 height 13
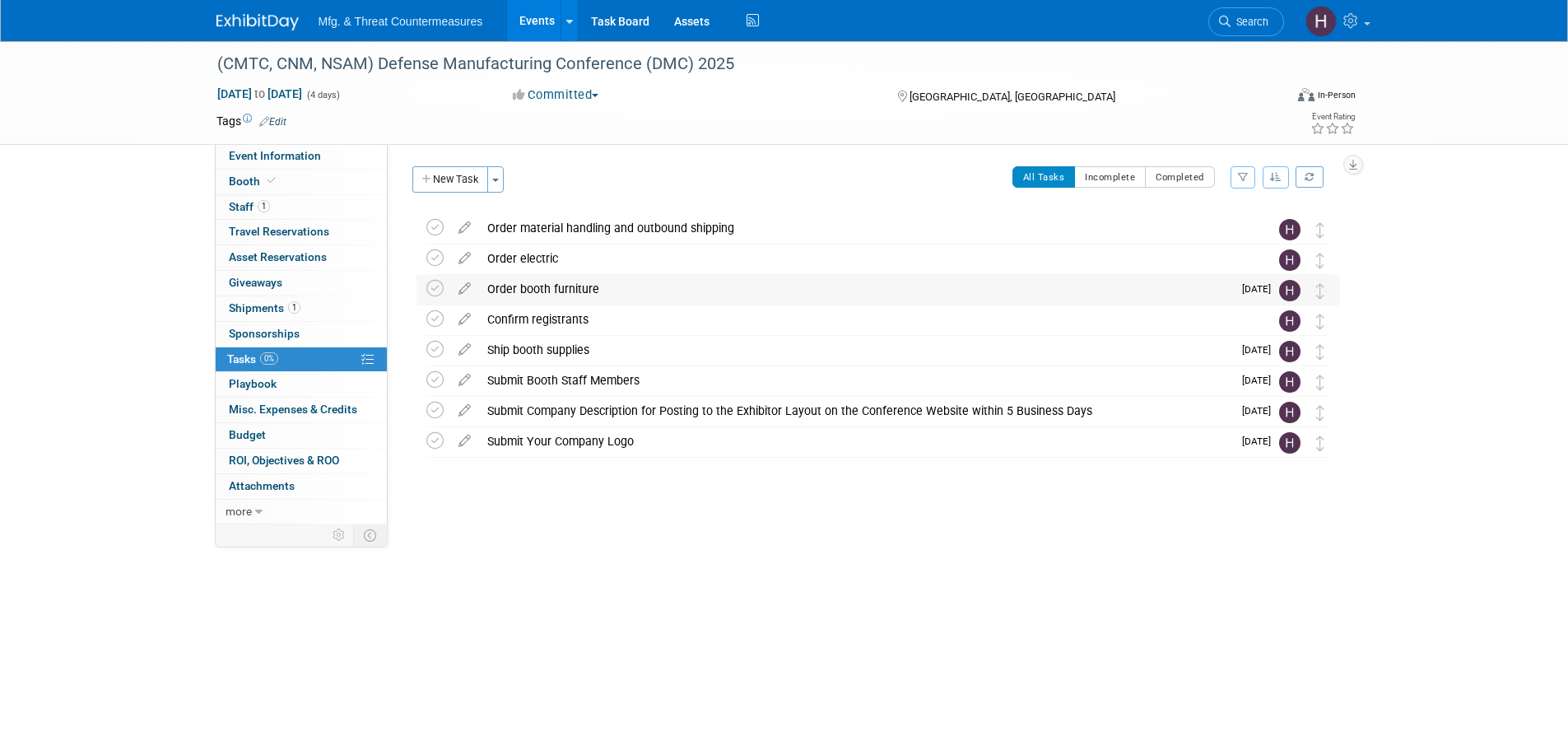
click at [609, 291] on div "Order booth furniture" at bounding box center [856, 289] width 754 height 28
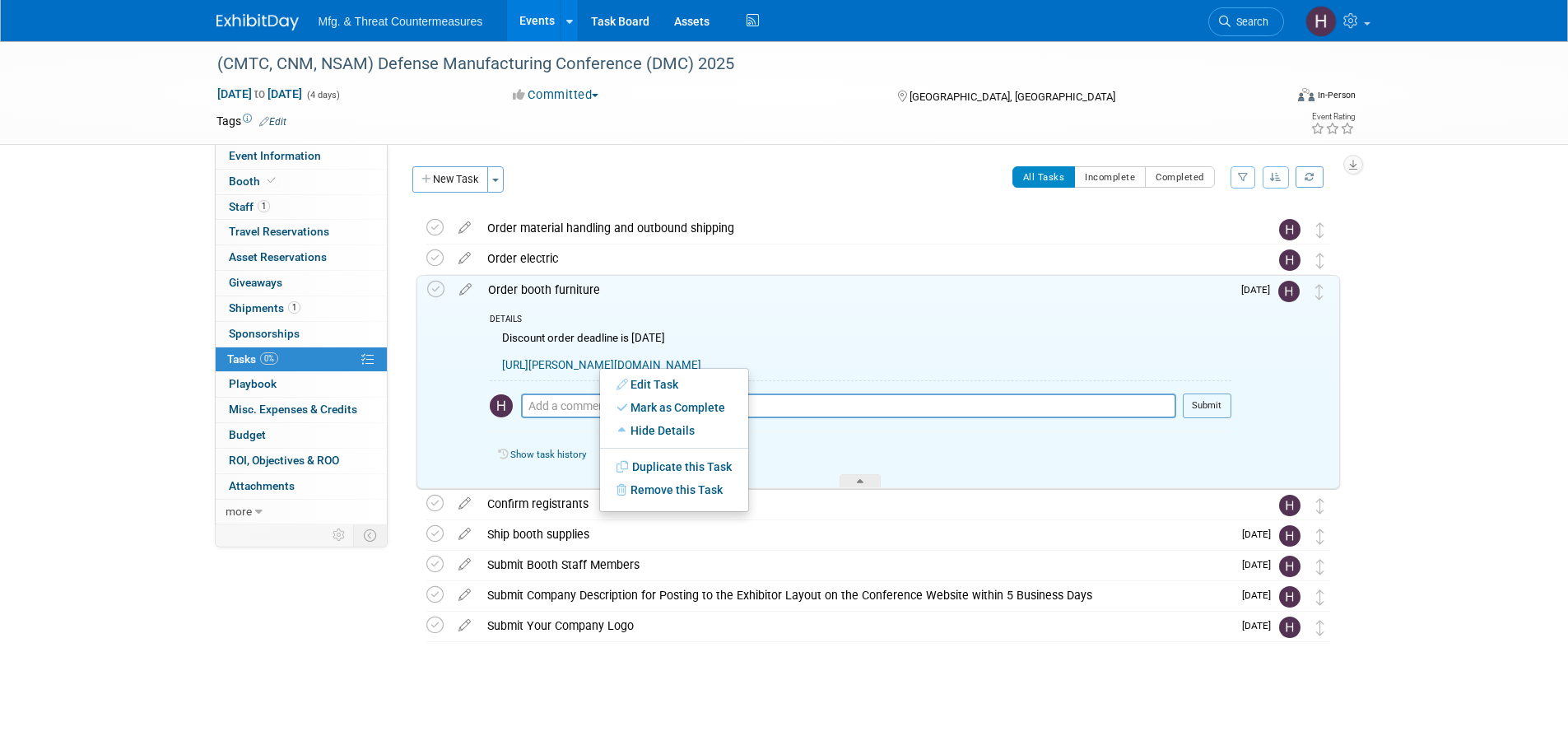
click at [757, 374] on div "Discount order deadline is [DATE] [URL][PERSON_NAME][DOMAIN_NAME]" at bounding box center [860, 354] width 742 height 52
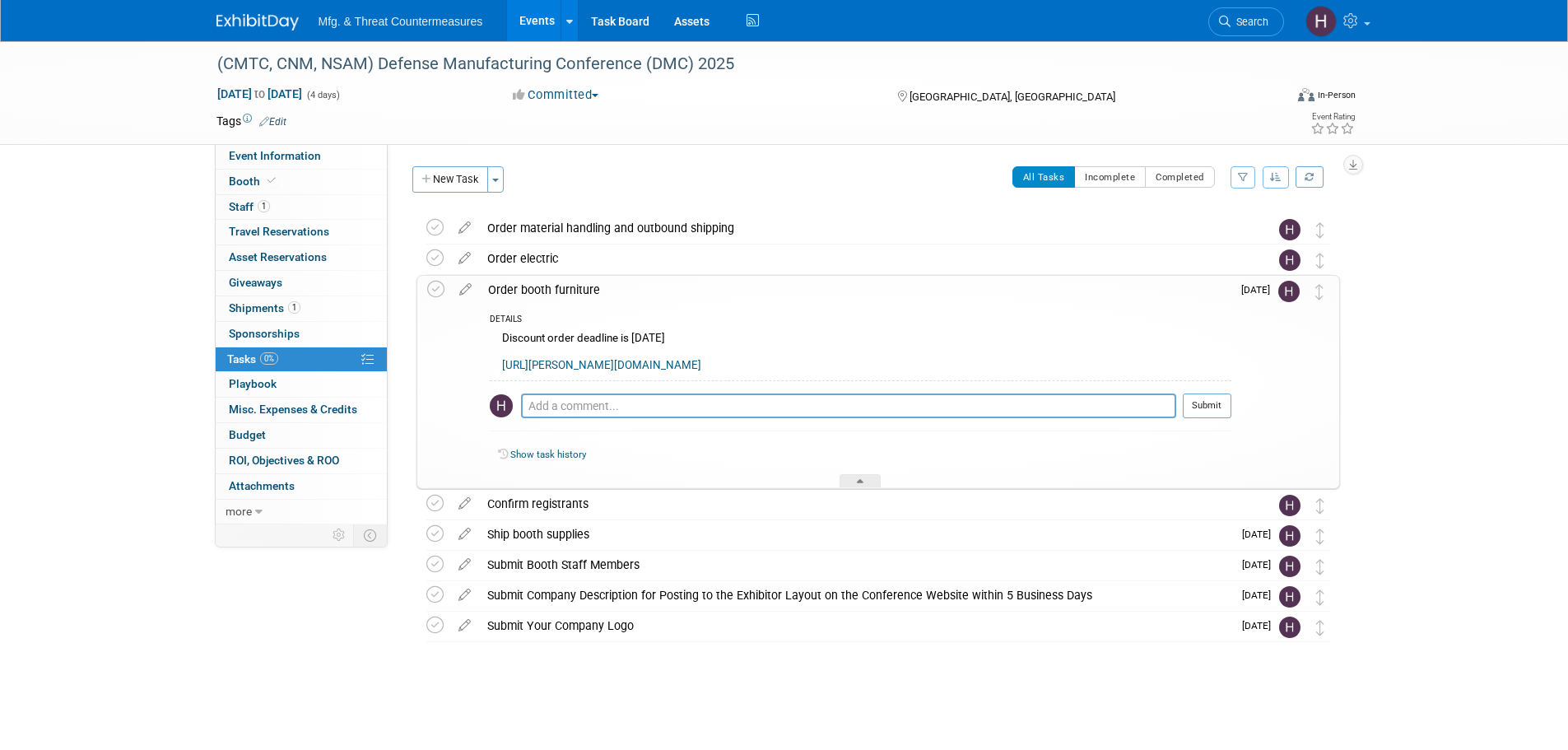
drag, startPoint x: 717, startPoint y: 369, endPoint x: 496, endPoint y: 362, distance: 221.1
click at [493, 364] on div "Discount order deadline is [DATE] [URL][PERSON_NAME][DOMAIN_NAME]" at bounding box center [860, 354] width 742 height 52
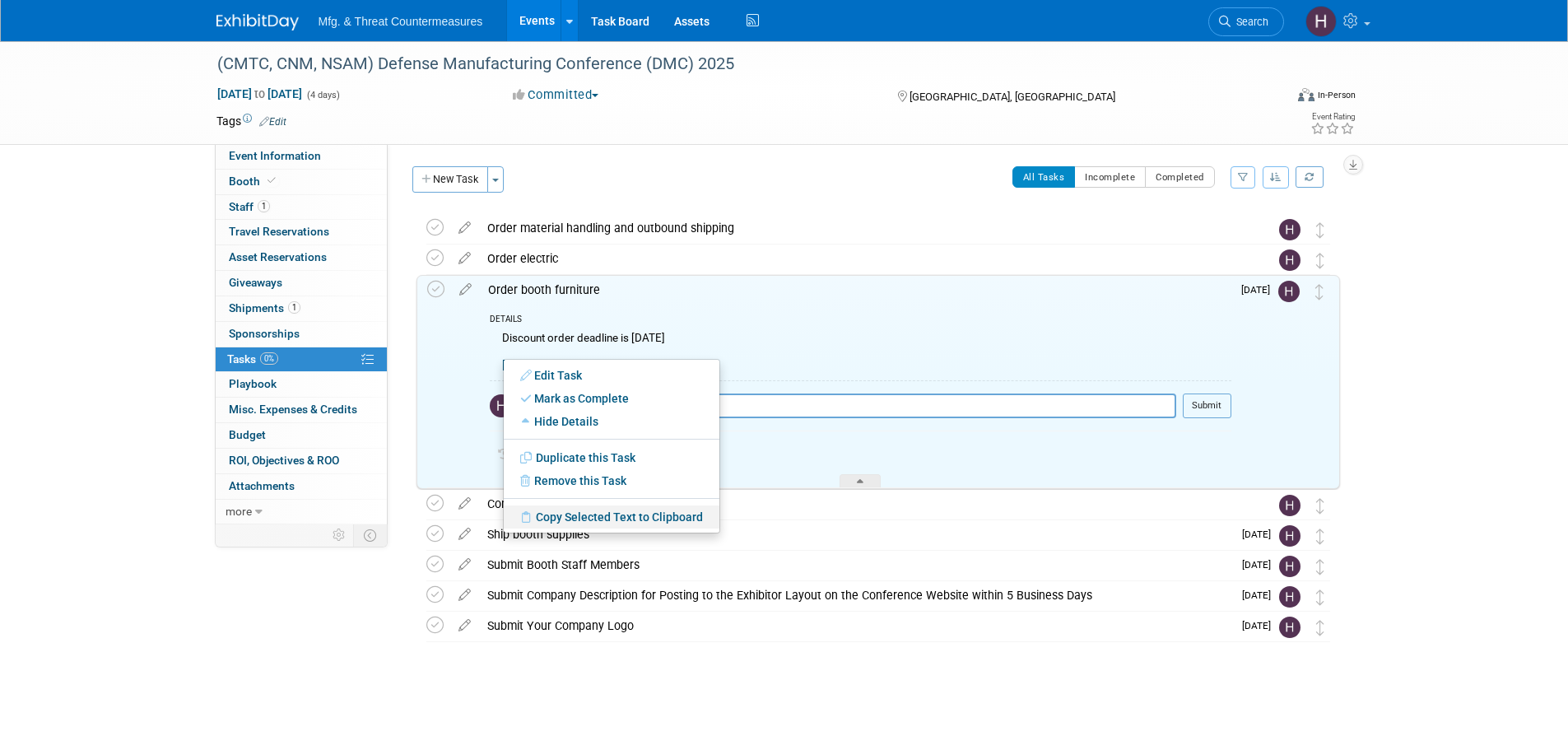
click at [671, 453] on link "Copy Selected Text to Clipboard" at bounding box center [612, 516] width 216 height 23
copy link "[URL][PERSON_NAME][DOMAIN_NAME]"
